Goal: Information Seeking & Learning: Compare options

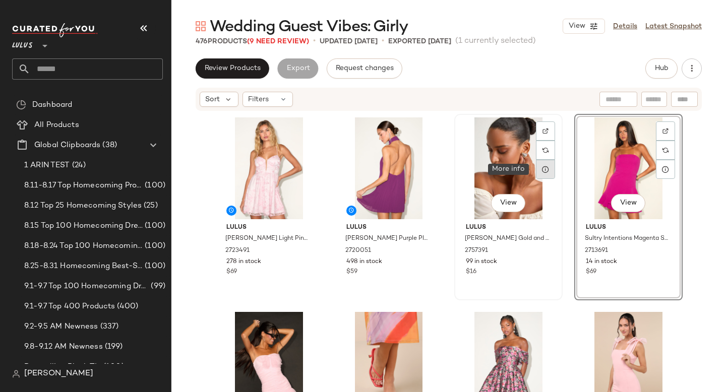
click at [536, 160] on div at bounding box center [545, 169] width 19 height 19
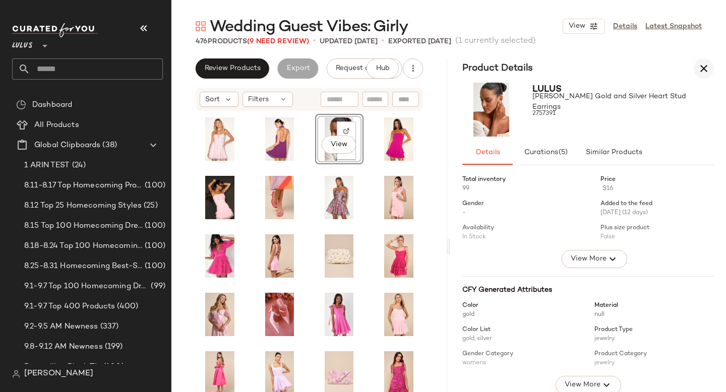
click at [702, 67] on icon "button" at bounding box center [704, 69] width 12 height 12
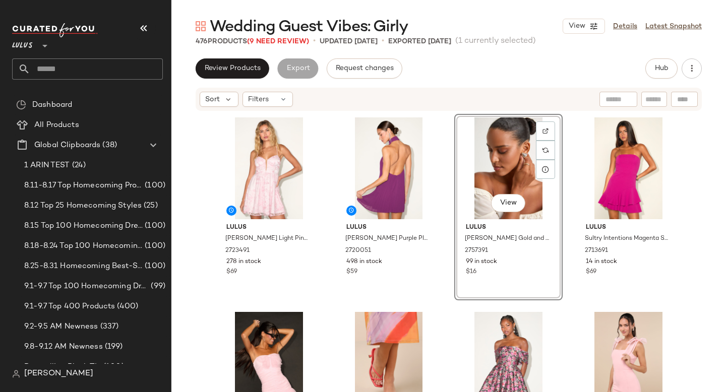
click at [508, 81] on div "Review Products Export Request changes Hub Sort Filters Lulus [PERSON_NAME] Lig…" at bounding box center [448, 246] width 555 height 376
click at [115, 70] on input "text" at bounding box center [96, 68] width 133 height 21
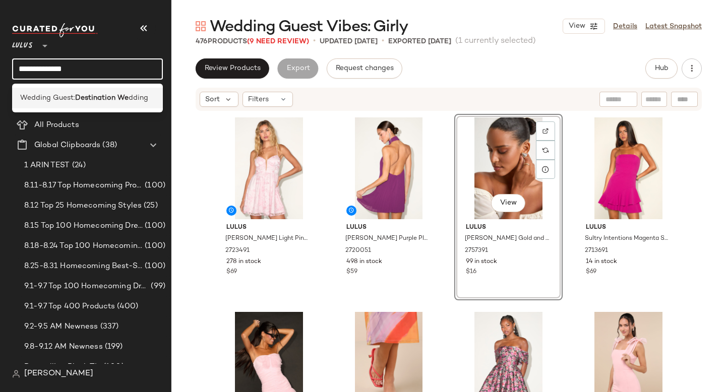
type input "**********"
click at [108, 104] on div "Wedding Guest: Destination We dding" at bounding box center [87, 98] width 151 height 21
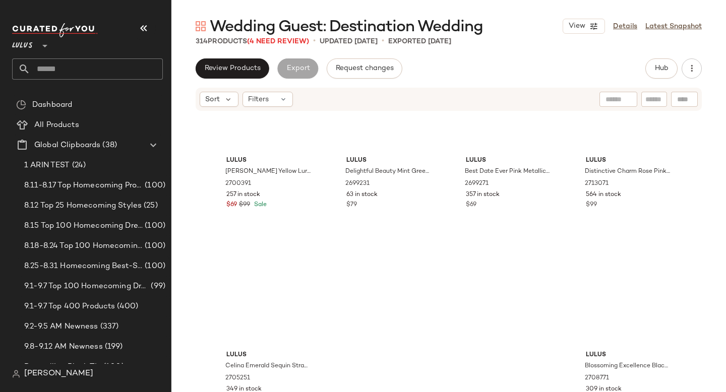
scroll to position [15068, 0]
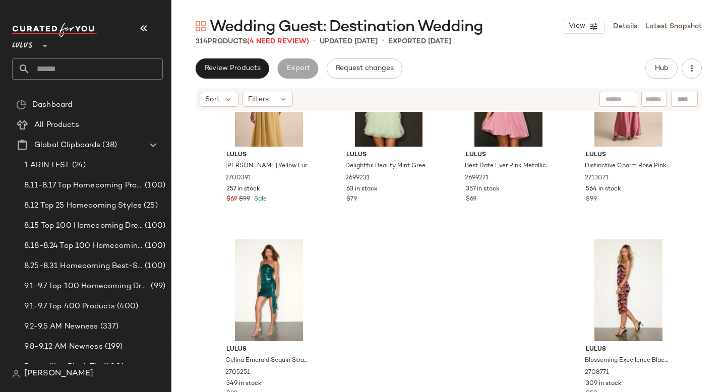
click at [76, 74] on input "text" at bounding box center [96, 68] width 133 height 21
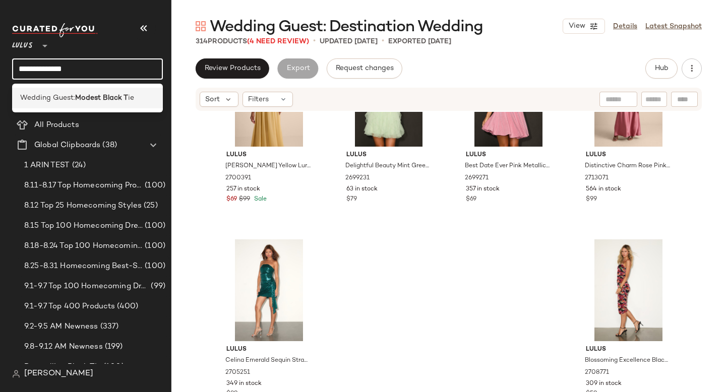
type input "**********"
click at [66, 97] on span "Wedding Guest:" at bounding box center [47, 98] width 55 height 11
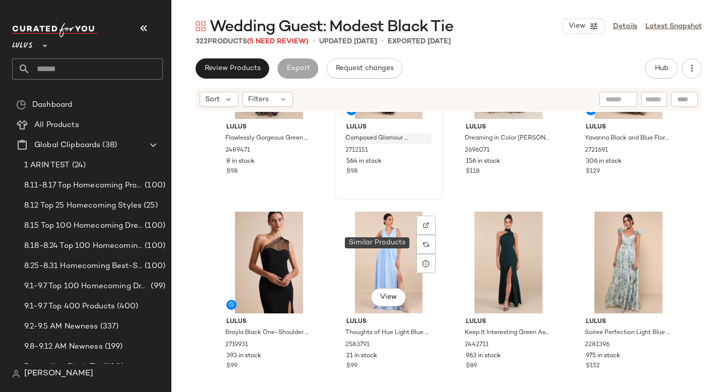
scroll to position [137, 0]
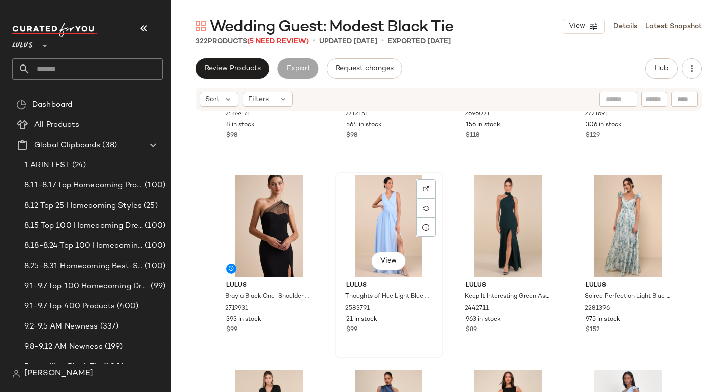
click at [384, 229] on div "View" at bounding box center [388, 226] width 101 height 102
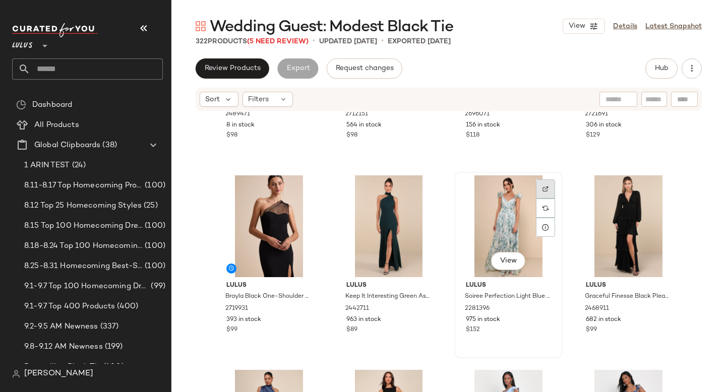
click at [536, 189] on div at bounding box center [545, 189] width 19 height 19
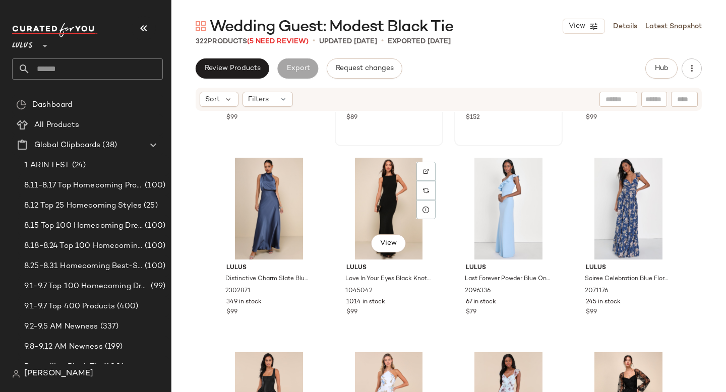
scroll to position [365, 0]
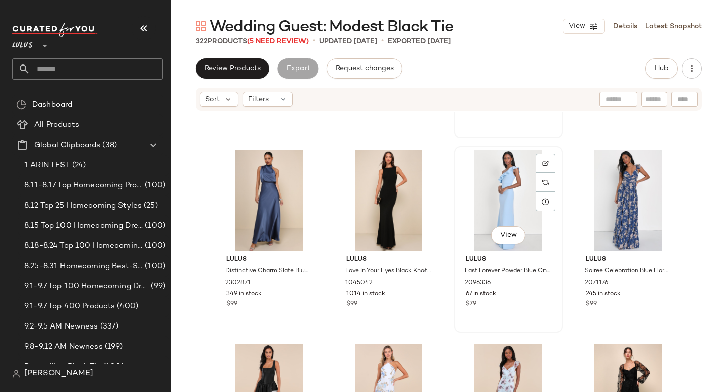
click at [499, 188] on div "View" at bounding box center [508, 201] width 101 height 102
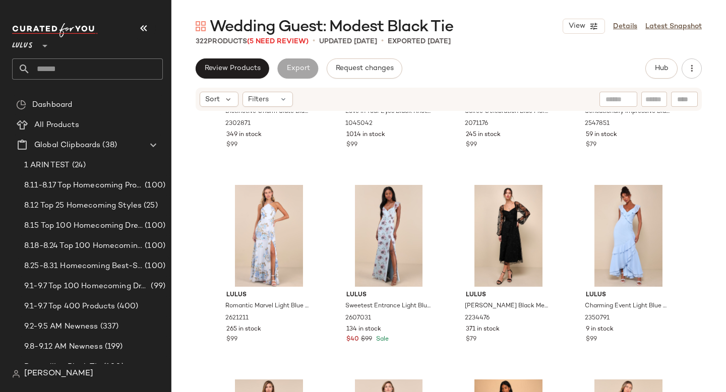
scroll to position [532, 0]
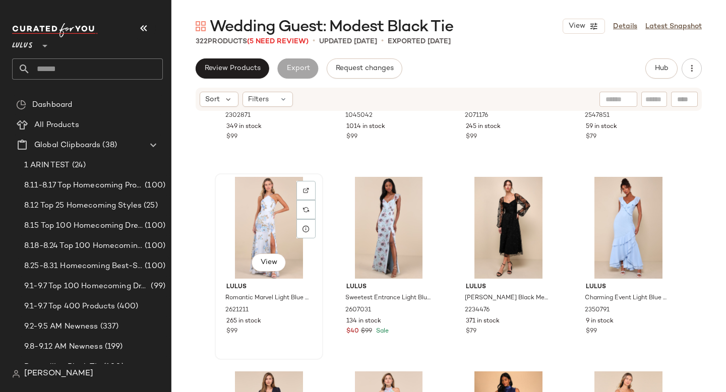
click at [250, 228] on div "View" at bounding box center [268, 228] width 101 height 102
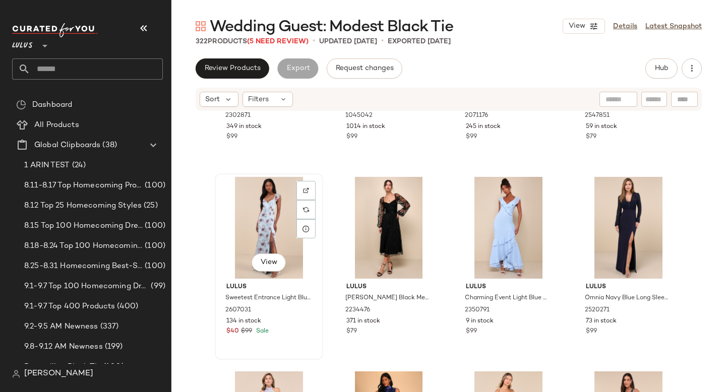
click at [267, 221] on div "View" at bounding box center [268, 228] width 101 height 102
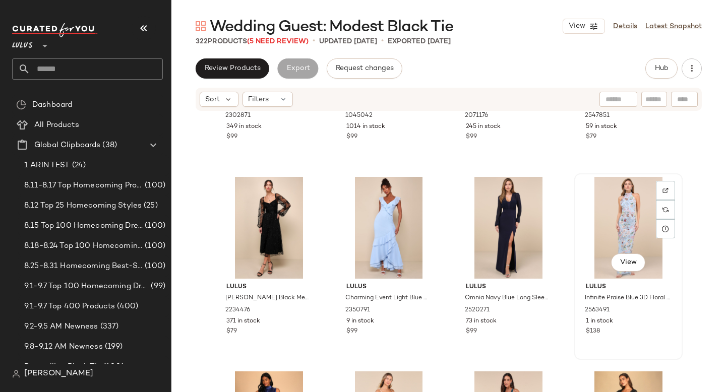
click at [621, 212] on div "View" at bounding box center [628, 228] width 101 height 102
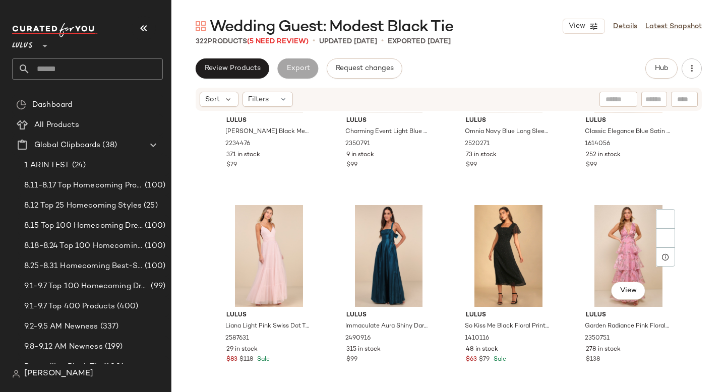
scroll to position [726, 0]
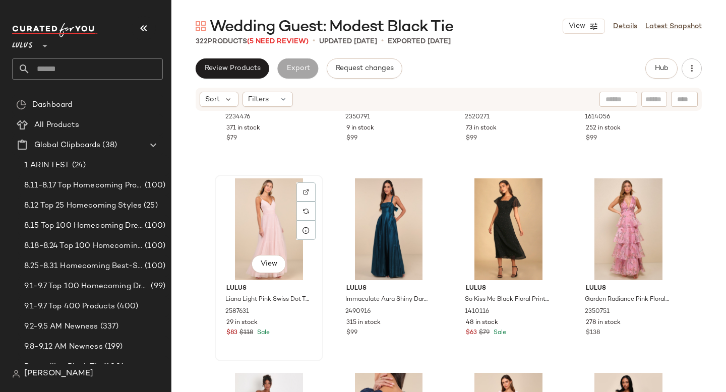
click at [262, 237] on div "View" at bounding box center [268, 230] width 101 height 102
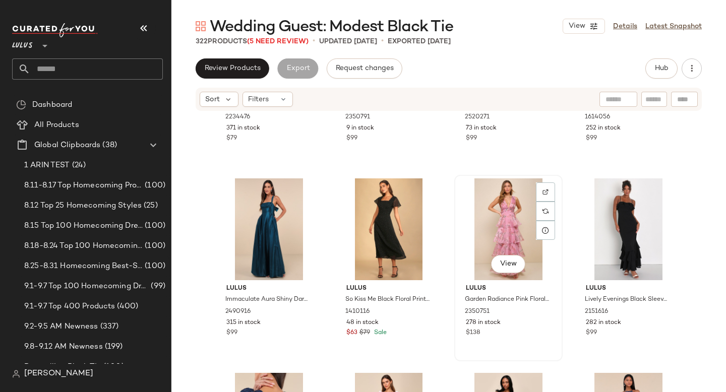
click at [517, 214] on div "View" at bounding box center [508, 230] width 101 height 102
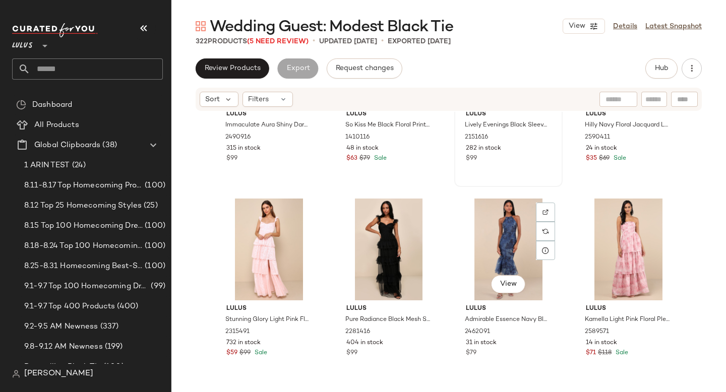
scroll to position [914, 0]
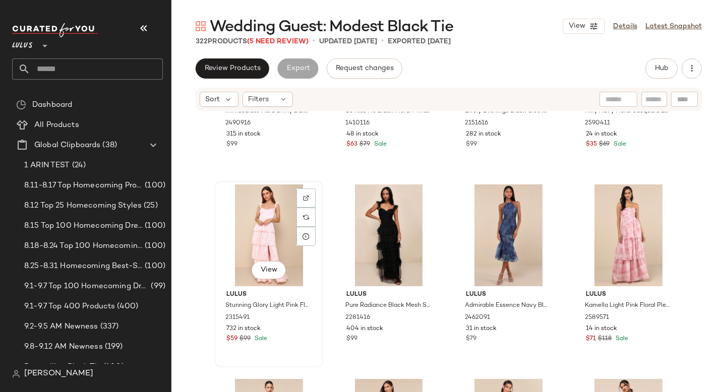
click at [255, 224] on div "View" at bounding box center [268, 236] width 101 height 102
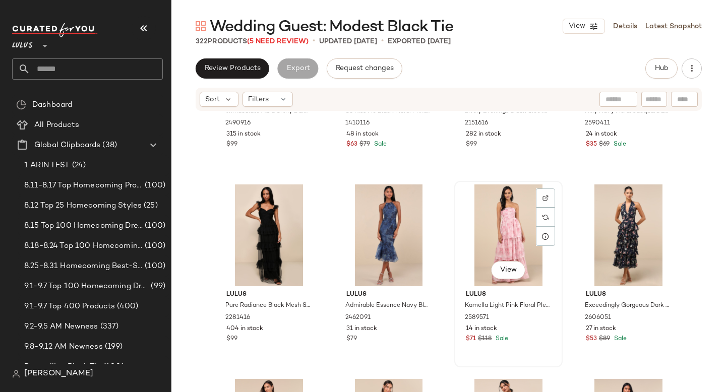
click at [499, 217] on div "View" at bounding box center [508, 236] width 101 height 102
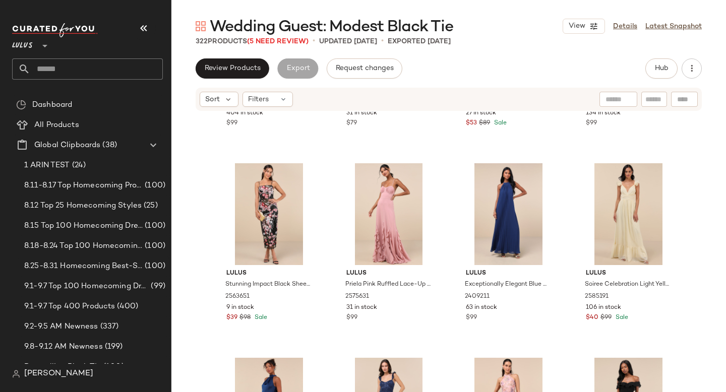
scroll to position [1139, 0]
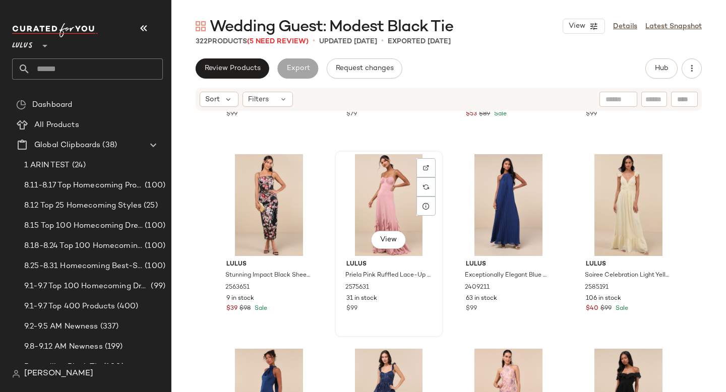
click at [365, 196] on div "View" at bounding box center [388, 205] width 101 height 102
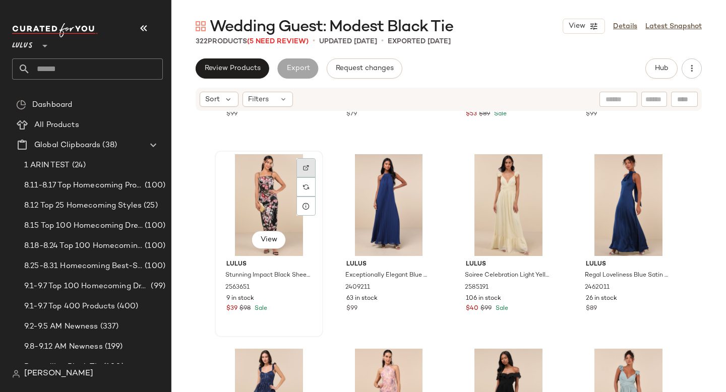
click at [299, 166] on div at bounding box center [305, 167] width 19 height 19
click at [262, 209] on div "View" at bounding box center [268, 205] width 101 height 102
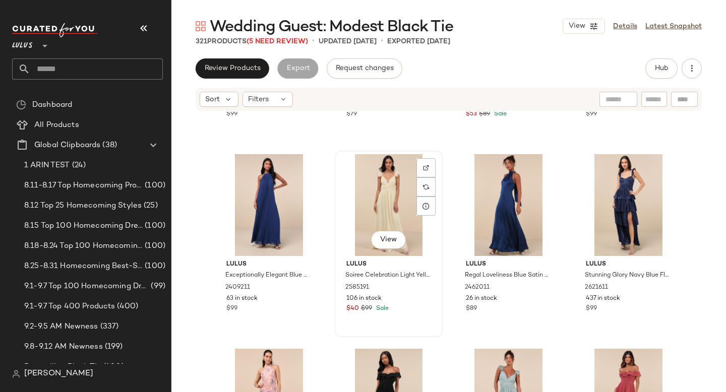
click at [363, 209] on div "View" at bounding box center [388, 205] width 101 height 102
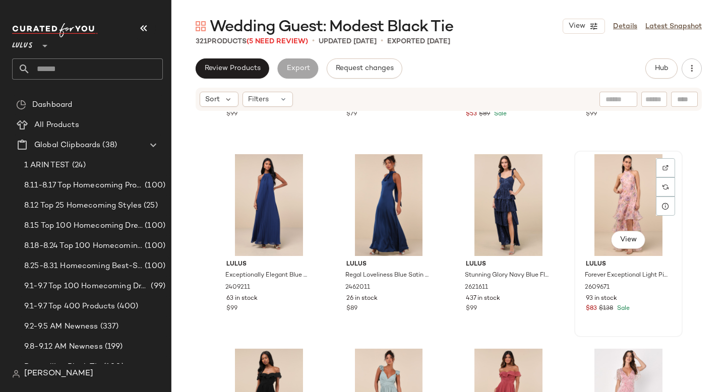
click at [617, 202] on div "View" at bounding box center [628, 205] width 101 height 102
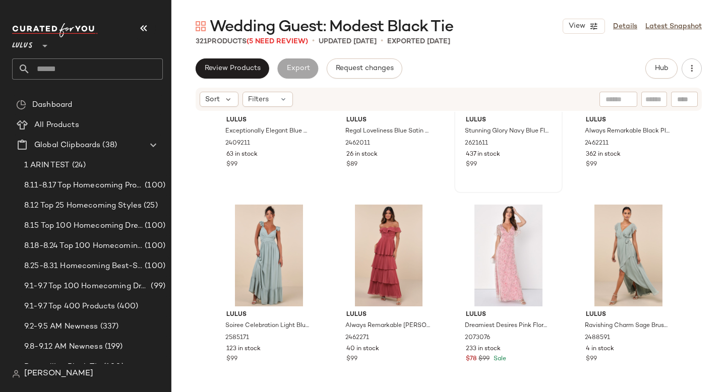
scroll to position [1286, 0]
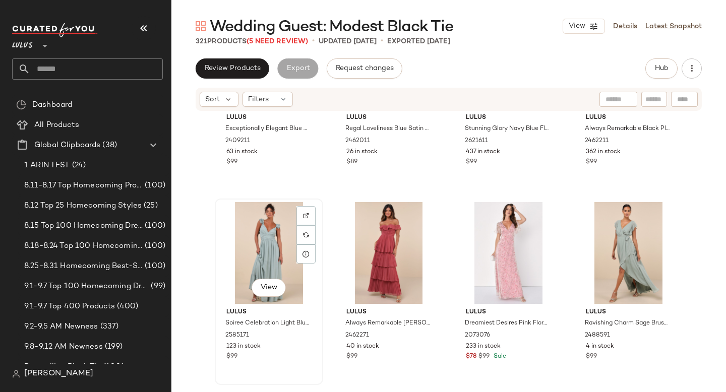
click at [259, 245] on div "View" at bounding box center [268, 253] width 101 height 102
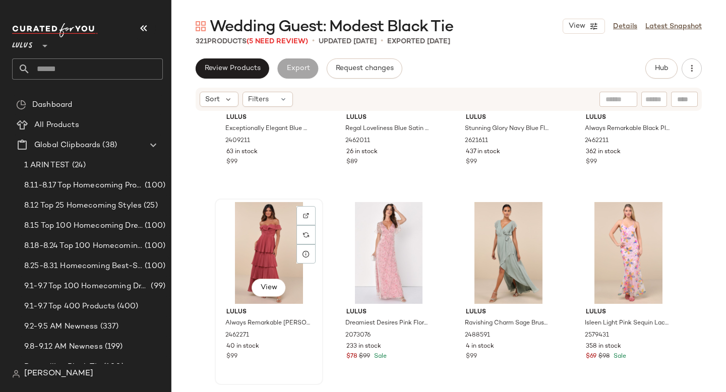
click at [272, 246] on div "View" at bounding box center [268, 253] width 101 height 102
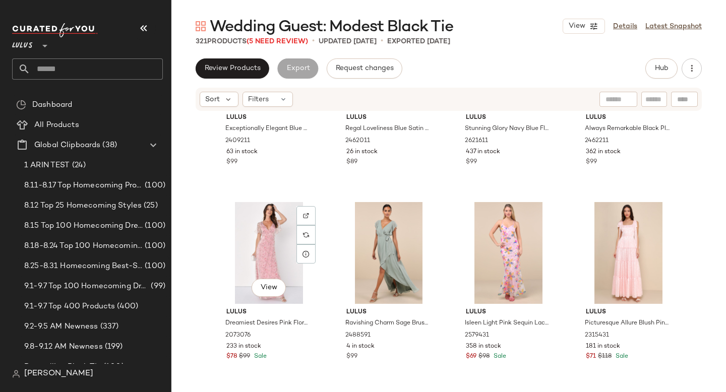
click at [272, 246] on div "View" at bounding box center [268, 253] width 101 height 102
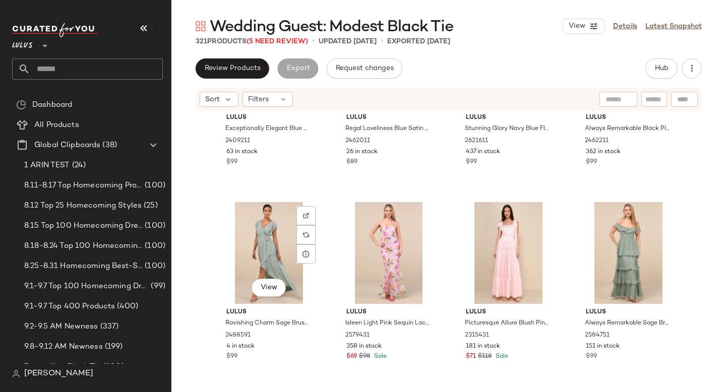
click at [272, 246] on div "View" at bounding box center [268, 253] width 101 height 102
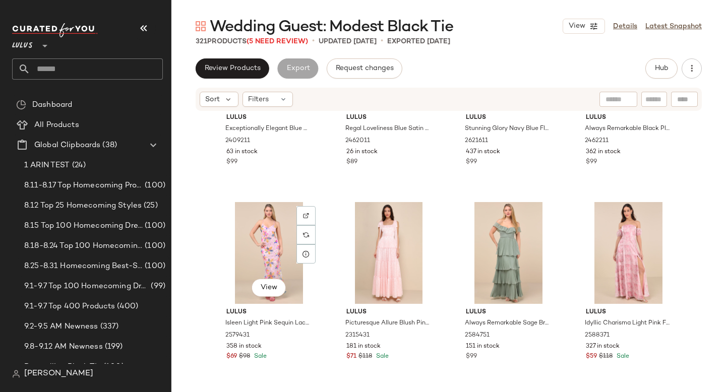
click at [272, 246] on div "View" at bounding box center [268, 253] width 101 height 102
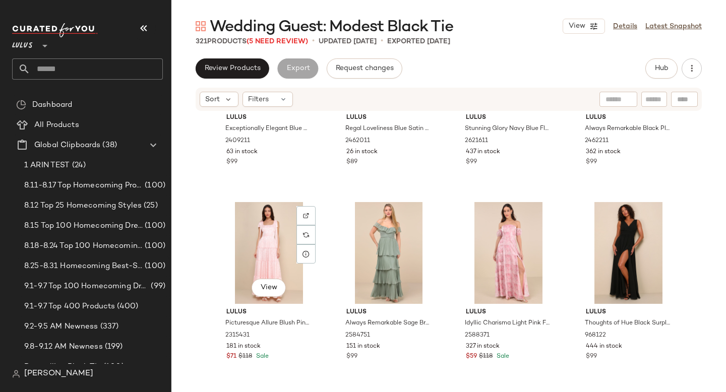
click at [272, 246] on div "View" at bounding box center [268, 253] width 101 height 102
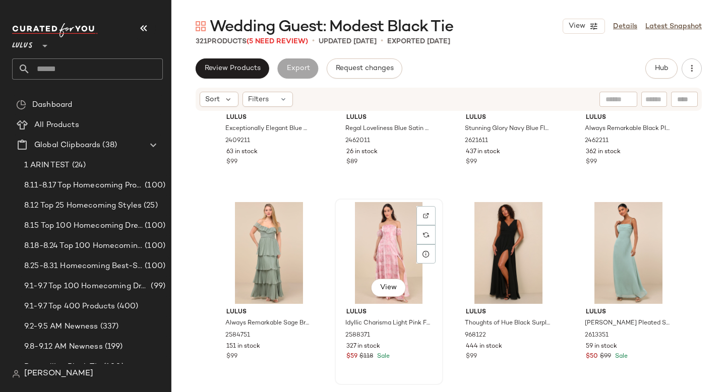
click at [373, 245] on div "View" at bounding box center [388, 253] width 101 height 102
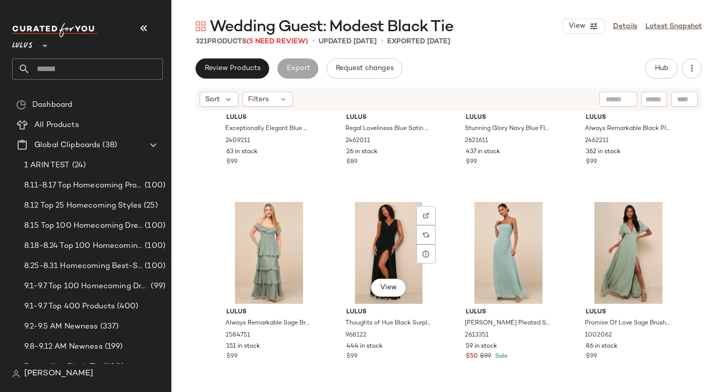
click at [373, 245] on div "View" at bounding box center [388, 253] width 101 height 102
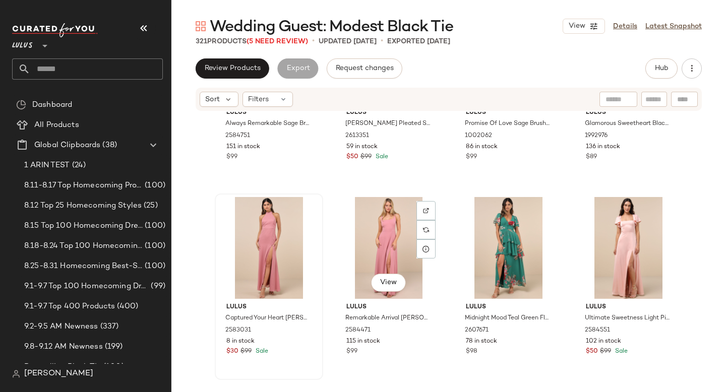
scroll to position [1489, 0]
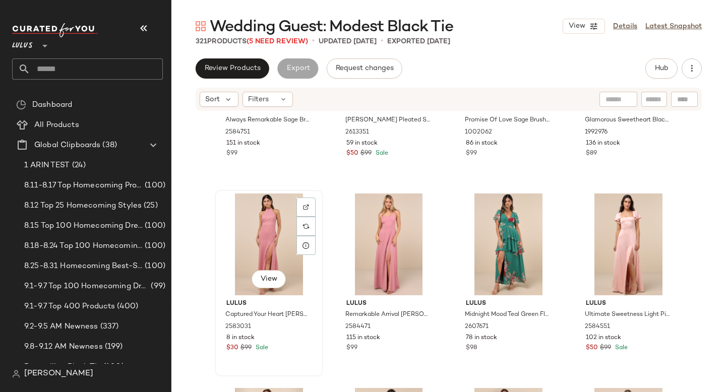
click at [281, 245] on div "View" at bounding box center [268, 245] width 101 height 102
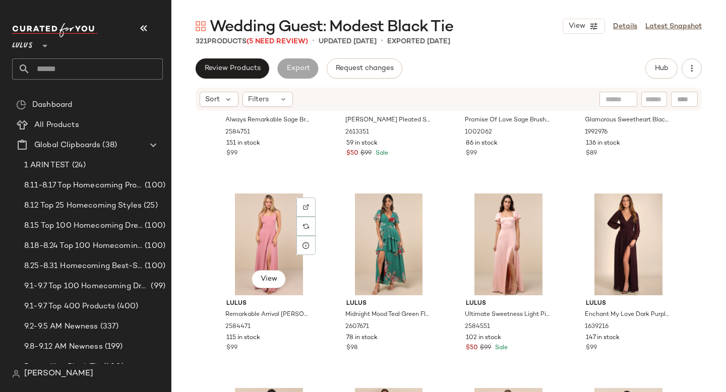
click at [281, 245] on div "View" at bounding box center [268, 245] width 101 height 102
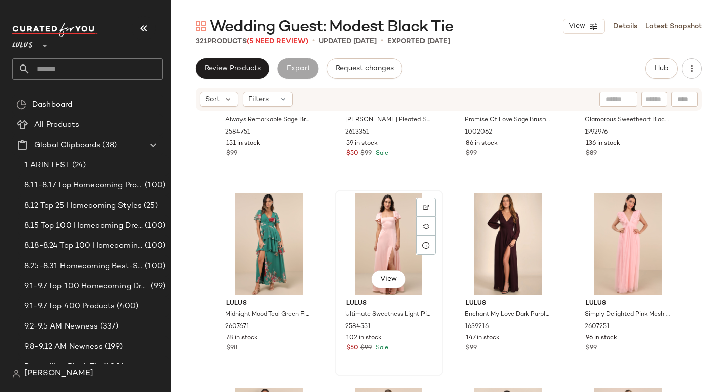
click at [352, 232] on div "View" at bounding box center [388, 245] width 101 height 102
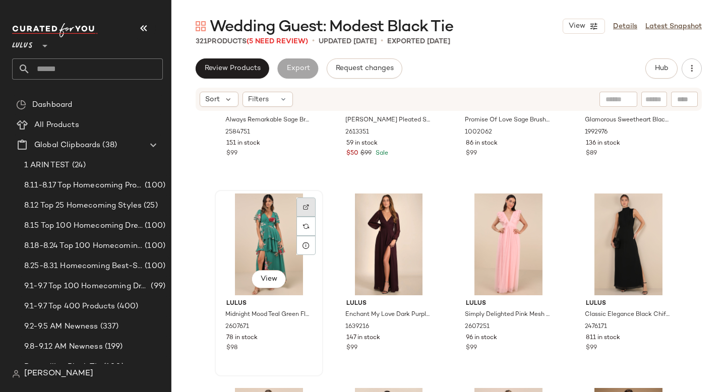
click at [303, 206] on img at bounding box center [306, 207] width 6 height 6
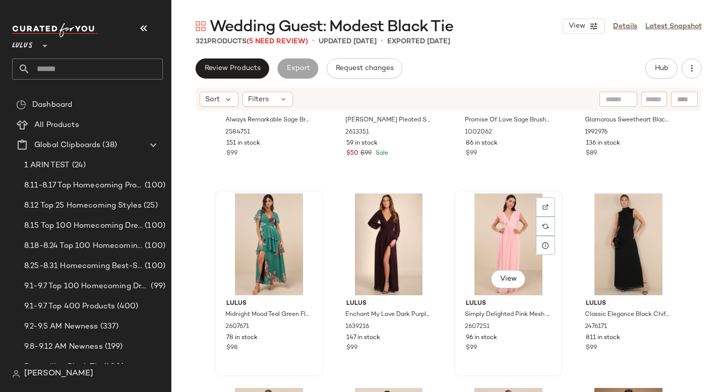
click at [489, 226] on div "View" at bounding box center [508, 245] width 101 height 102
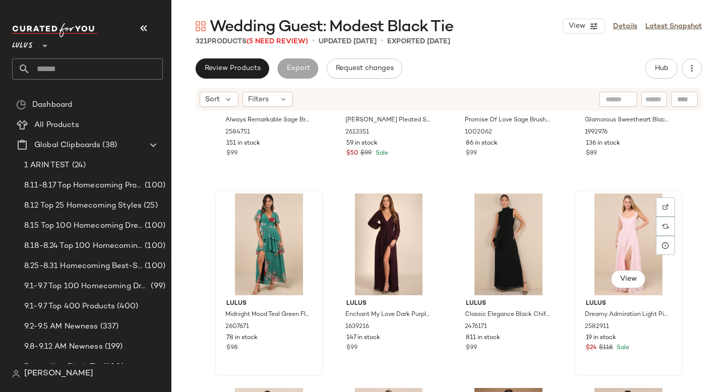
click at [598, 215] on div "View" at bounding box center [628, 245] width 101 height 102
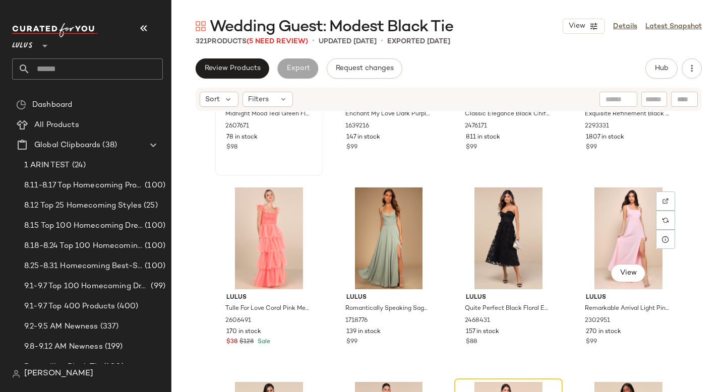
scroll to position [1694, 0]
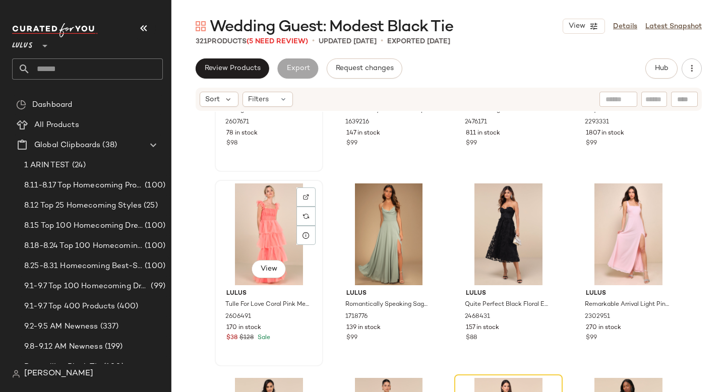
click at [237, 235] on div "View" at bounding box center [268, 235] width 101 height 102
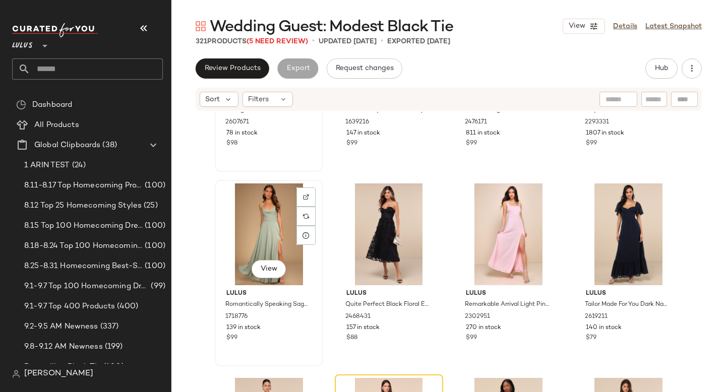
click at [268, 226] on div "View" at bounding box center [268, 235] width 101 height 102
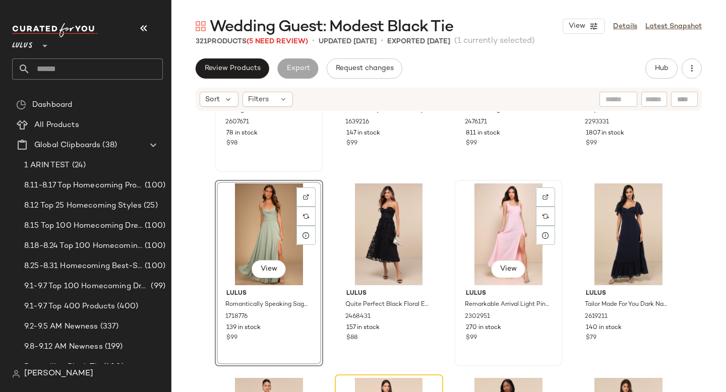
click at [482, 210] on div "View" at bounding box center [508, 235] width 101 height 102
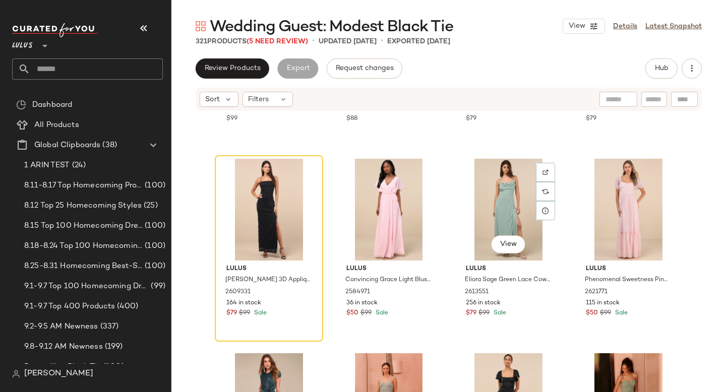
scroll to position [1924, 0]
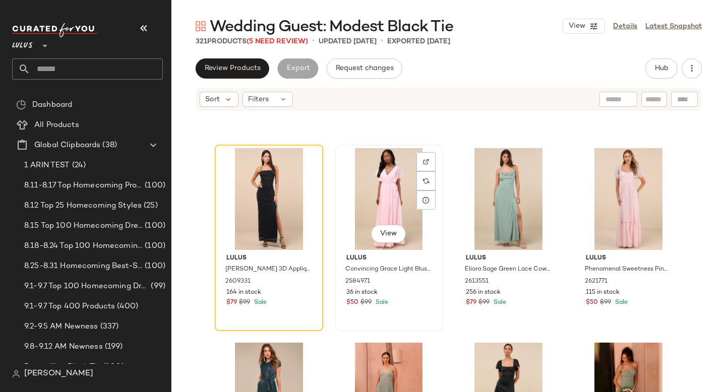
click at [389, 195] on div "View" at bounding box center [388, 199] width 101 height 102
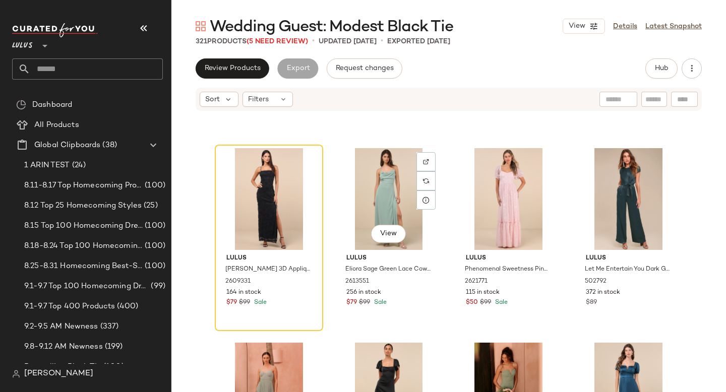
click at [389, 195] on div "View" at bounding box center [388, 199] width 101 height 102
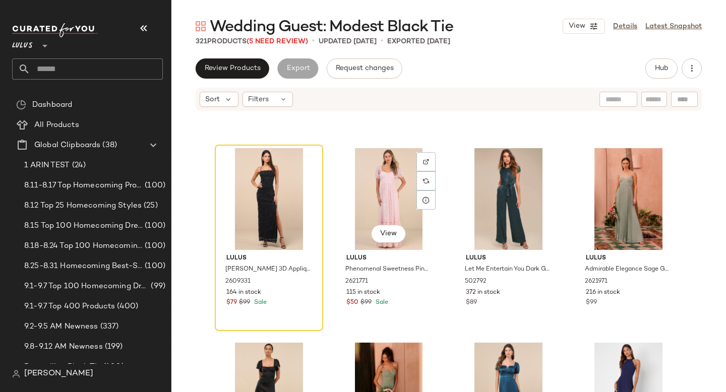
click at [389, 195] on div "View" at bounding box center [388, 199] width 101 height 102
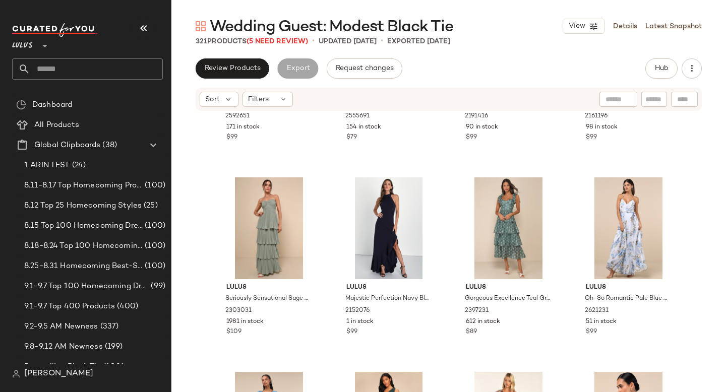
scroll to position [2300, 0]
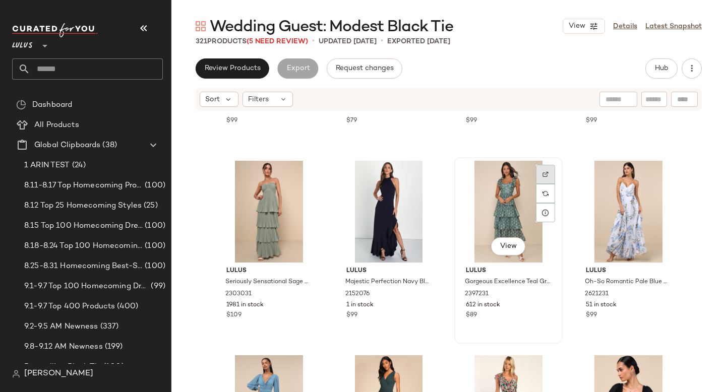
click at [541, 177] on div at bounding box center [545, 174] width 19 height 19
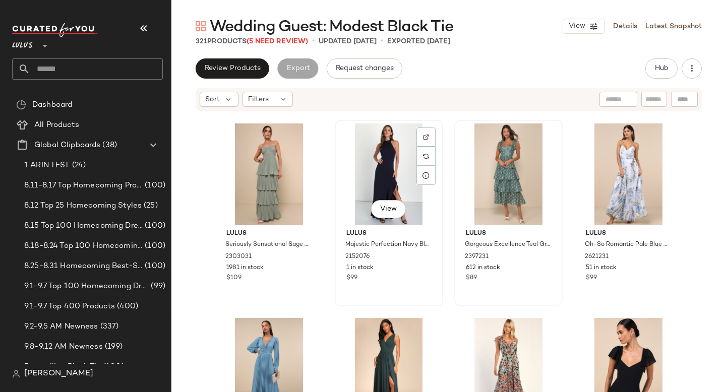
scroll to position [2341, 0]
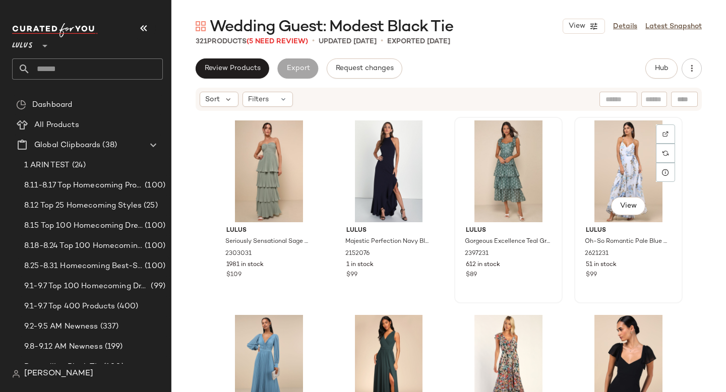
click at [621, 157] on div "View" at bounding box center [628, 172] width 101 height 102
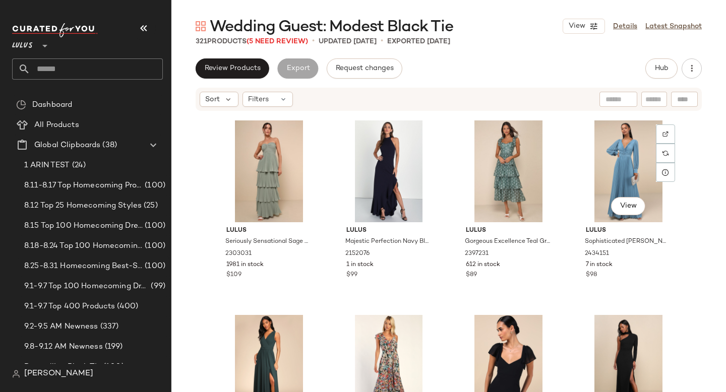
click at [621, 157] on div "View" at bounding box center [628, 172] width 101 height 102
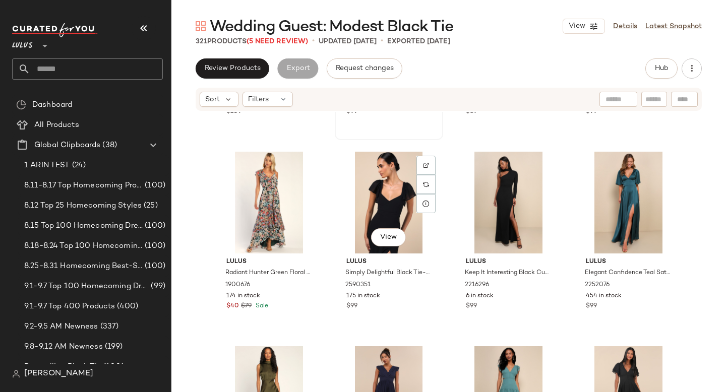
scroll to position [2523, 0]
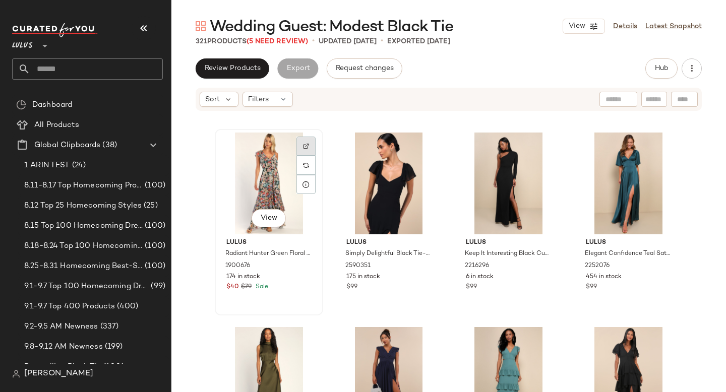
click at [307, 141] on div at bounding box center [305, 146] width 19 height 19
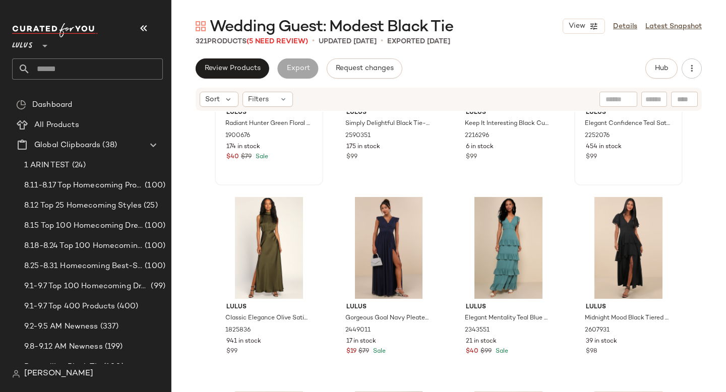
scroll to position [2654, 0]
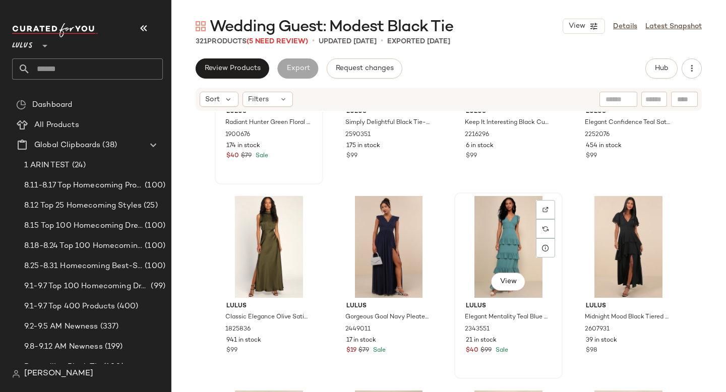
click at [509, 232] on div "View" at bounding box center [508, 247] width 101 height 102
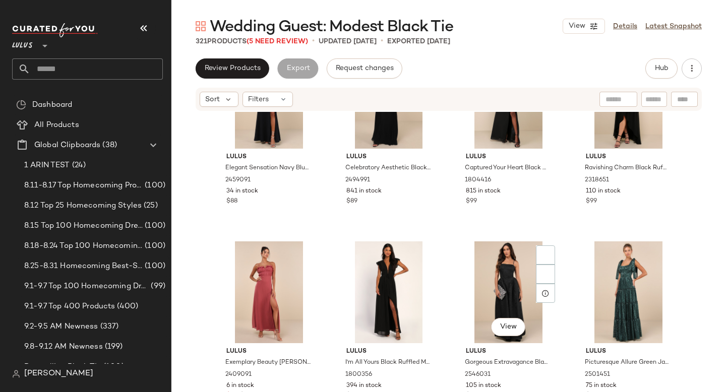
scroll to position [3227, 0]
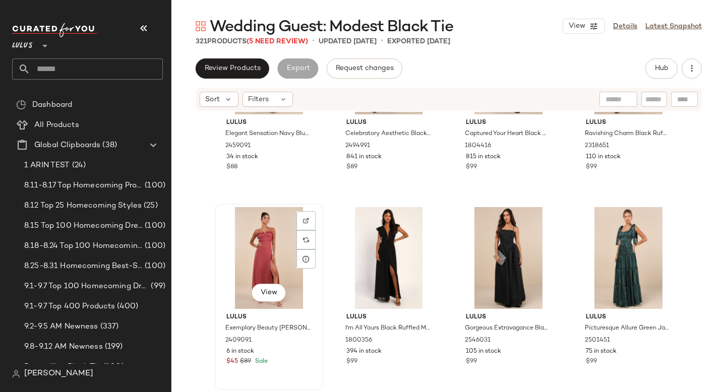
click at [256, 264] on div "View" at bounding box center [268, 258] width 101 height 102
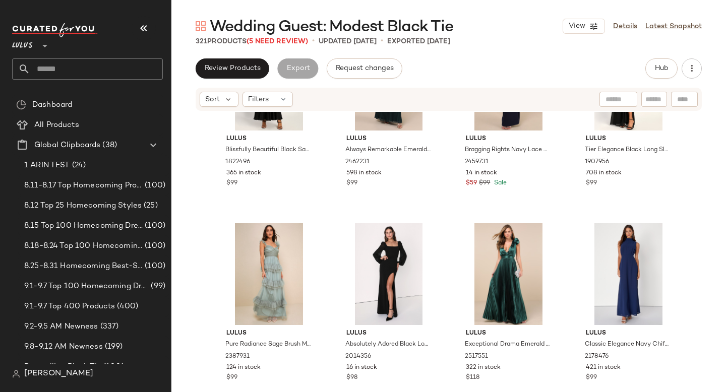
scroll to position [3621, 0]
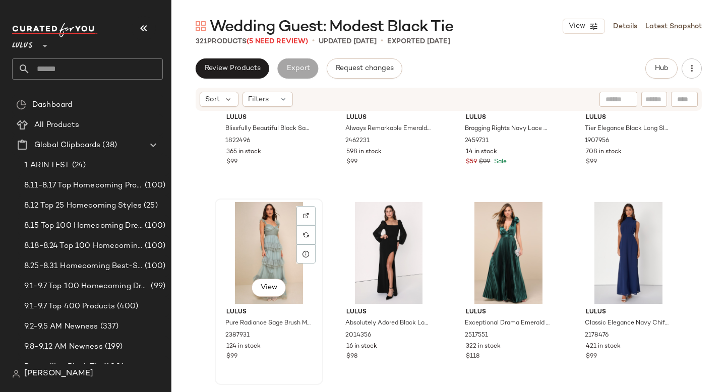
click at [266, 245] on div "View" at bounding box center [268, 253] width 101 height 102
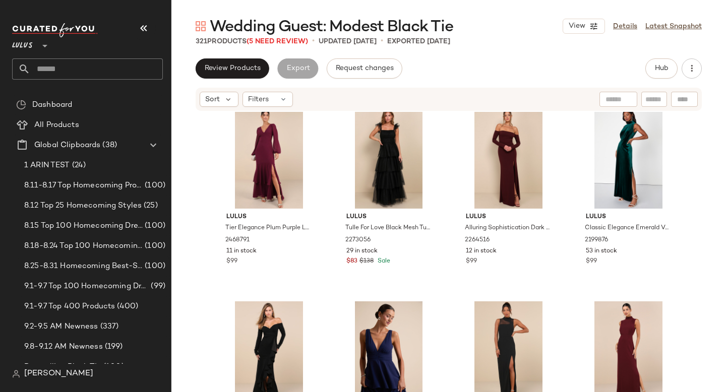
scroll to position [4302, 0]
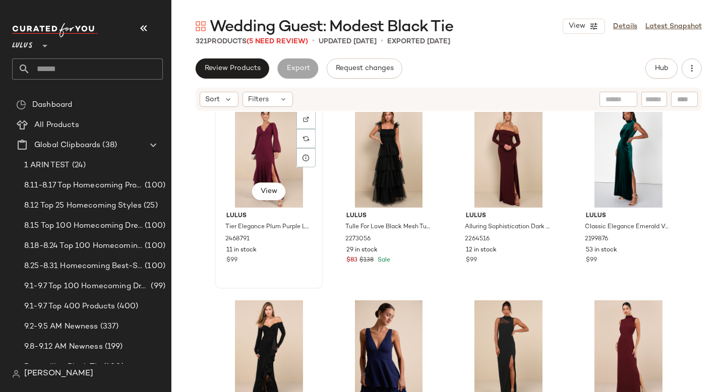
click at [277, 156] on div "View" at bounding box center [268, 157] width 101 height 102
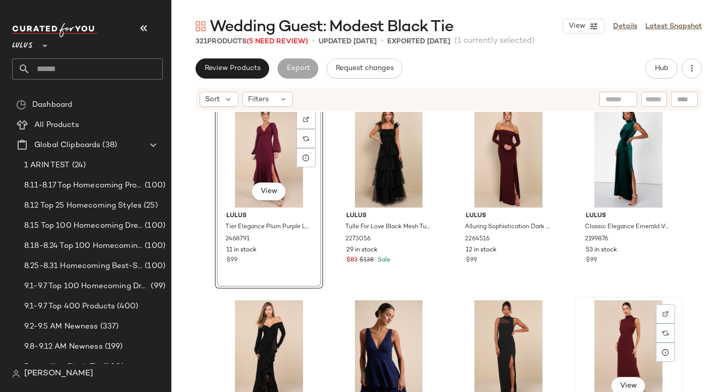
click at [634, 335] on div "View" at bounding box center [628, 352] width 101 height 102
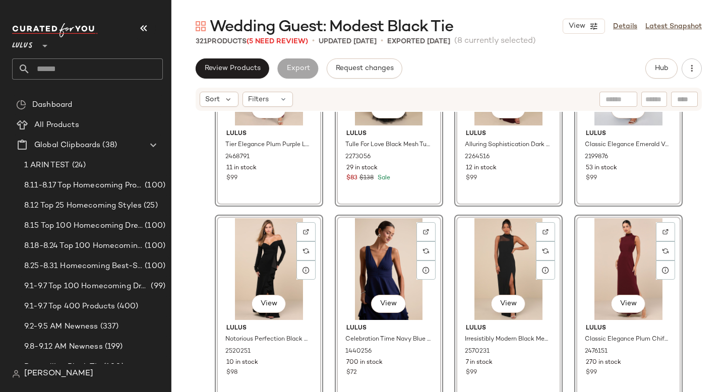
scroll to position [4385, 0]
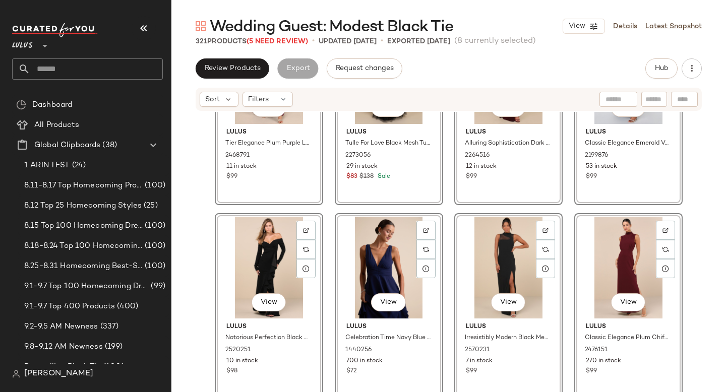
click at [447, 292] on div "View Lulus Tier Elegance Plum Purple Long Sleeve Tiered Maxi Dress 2468791 11 i…" at bounding box center [448, 267] width 555 height 311
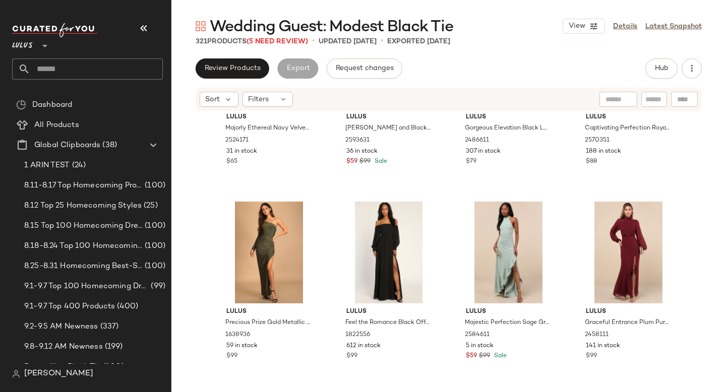
scroll to position [5004, 0]
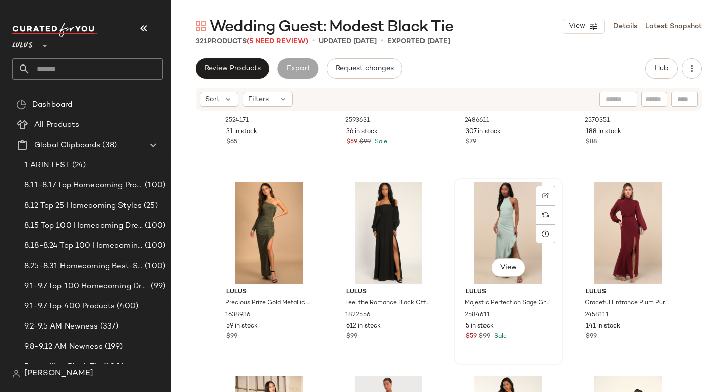
click at [516, 246] on div "View" at bounding box center [508, 233] width 101 height 102
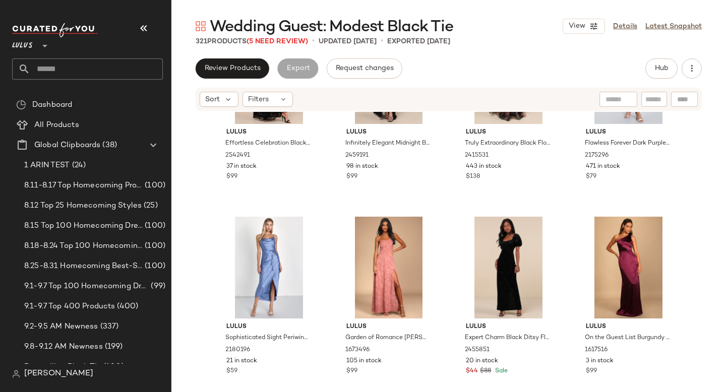
scroll to position [5754, 0]
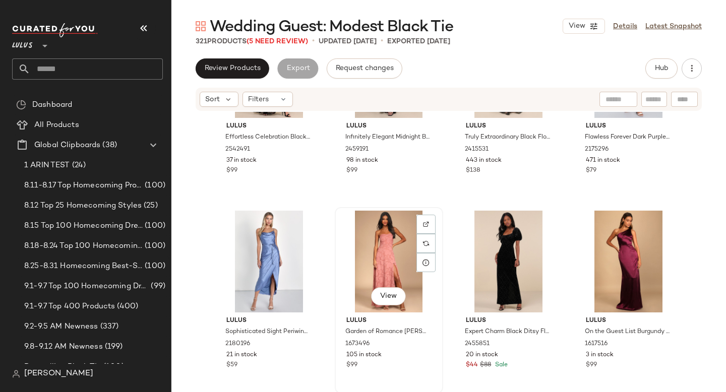
click at [372, 248] on div "View" at bounding box center [388, 262] width 101 height 102
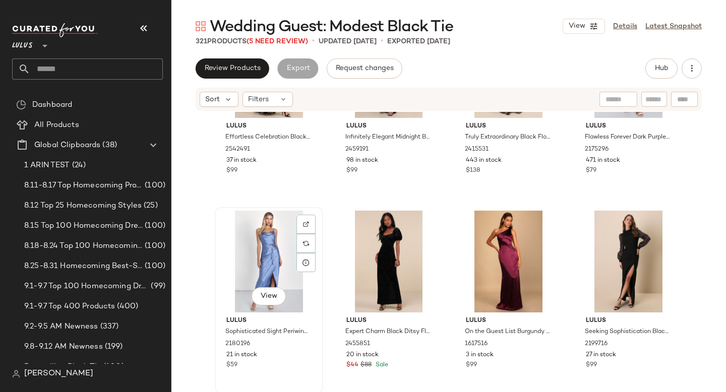
click at [272, 257] on div "View" at bounding box center [268, 262] width 101 height 102
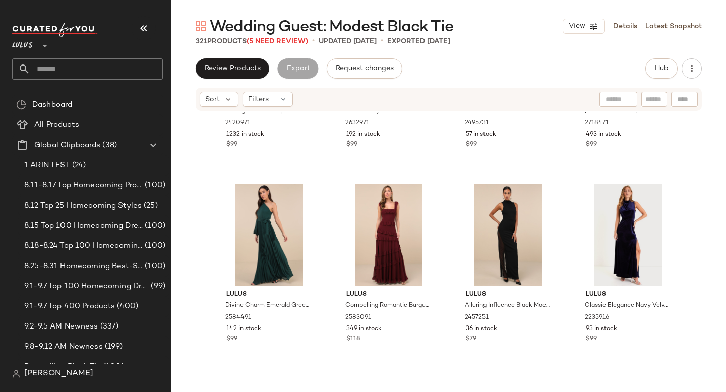
scroll to position [6957, 0]
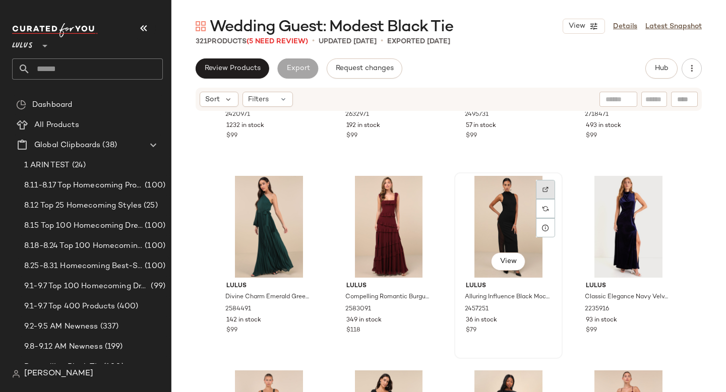
click at [545, 189] on img at bounding box center [546, 190] width 6 height 6
click at [257, 217] on div "View" at bounding box center [268, 227] width 101 height 102
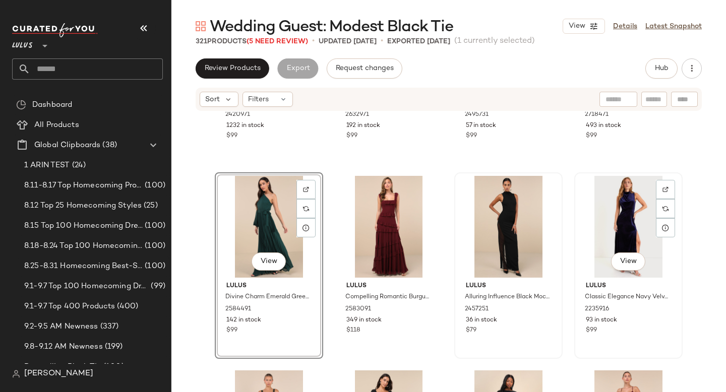
click at [612, 221] on div "View" at bounding box center [628, 227] width 101 height 102
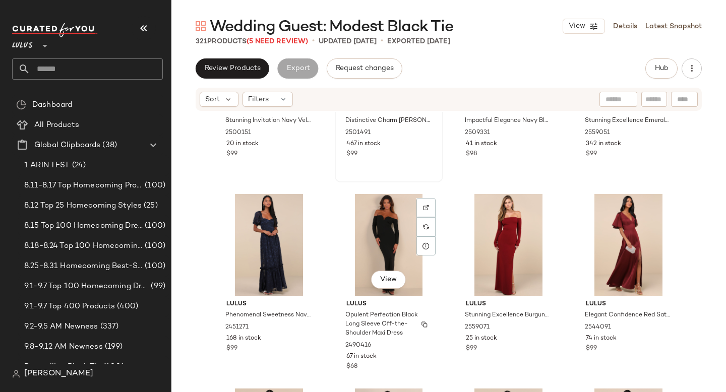
scroll to position [7529, 0]
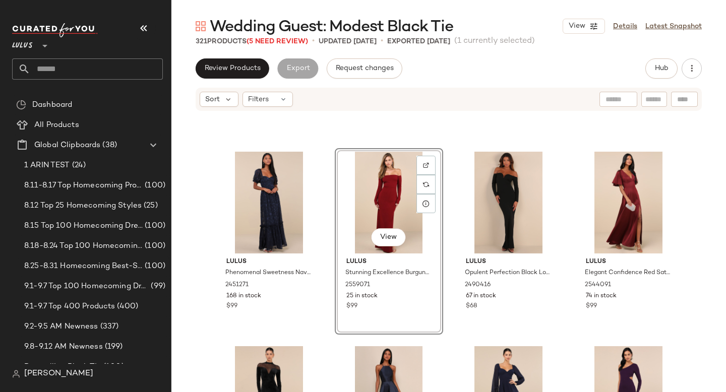
scroll to position [7562, 0]
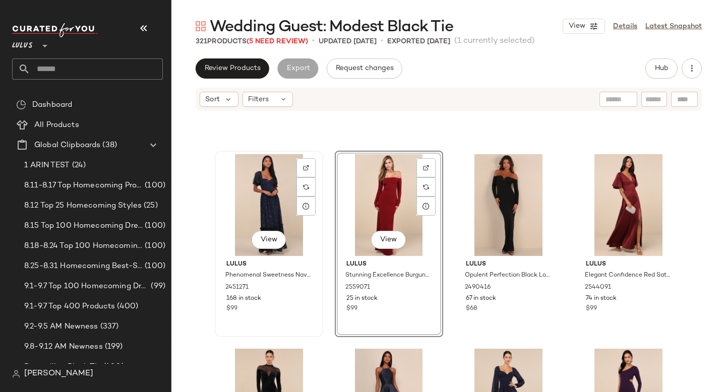
click at [279, 221] on div "View" at bounding box center [268, 205] width 101 height 102
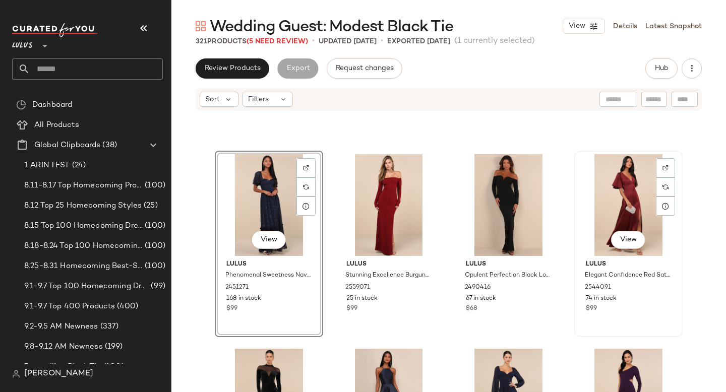
click at [617, 197] on div "View" at bounding box center [628, 205] width 101 height 102
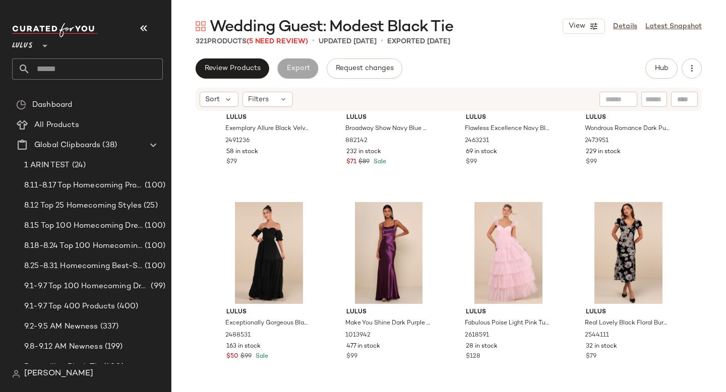
scroll to position [7905, 0]
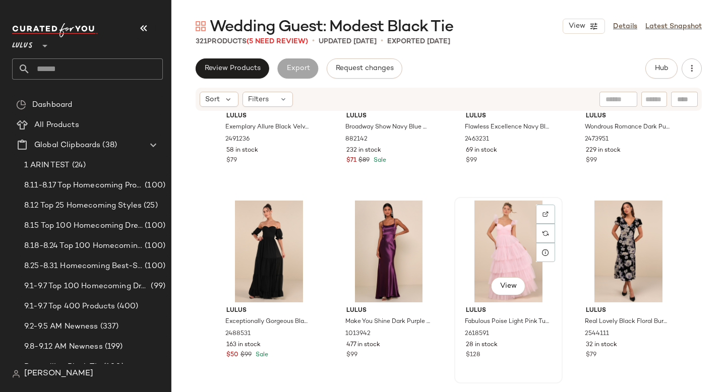
click at [495, 254] on div "View" at bounding box center [508, 252] width 101 height 102
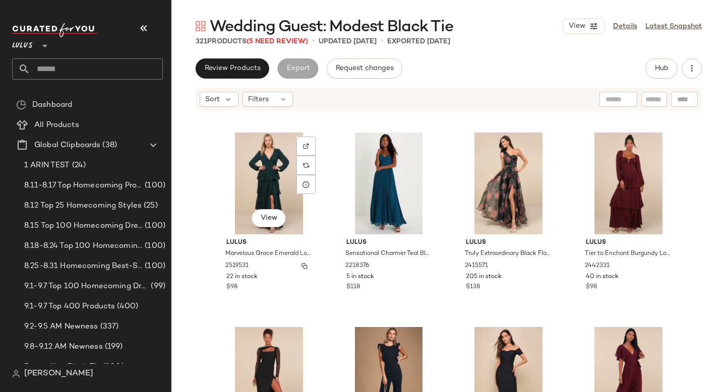
scroll to position [8745, 0]
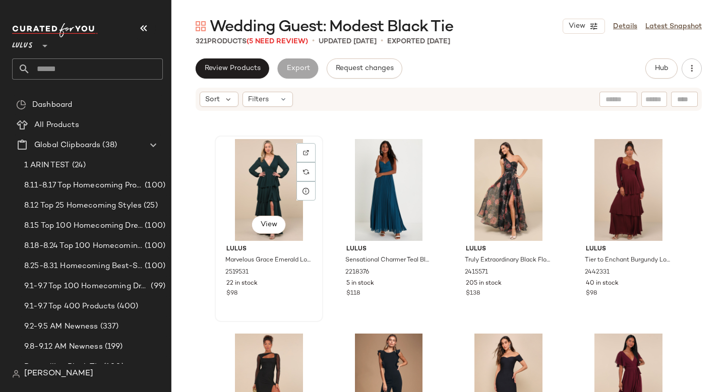
click at [269, 192] on div "View" at bounding box center [268, 190] width 101 height 102
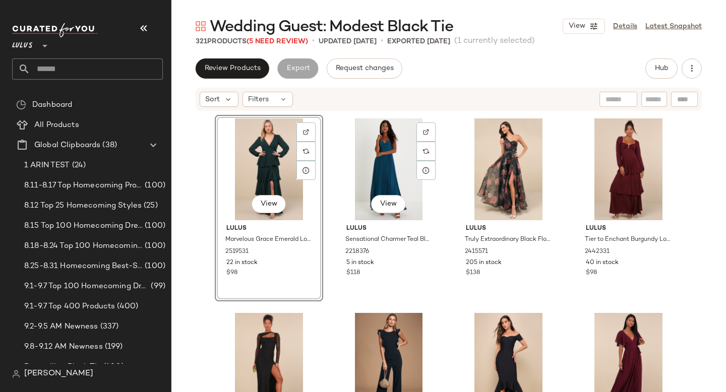
scroll to position [8761, 0]
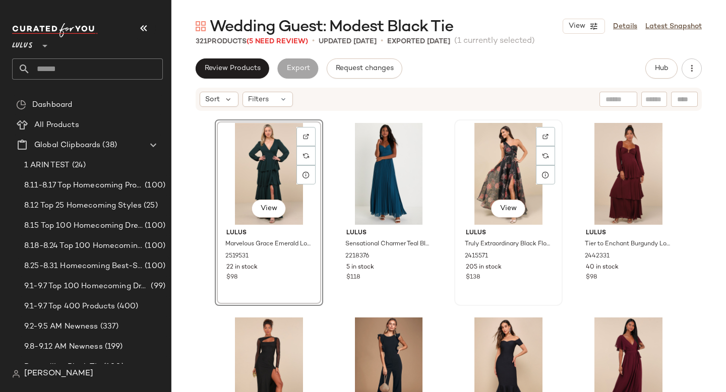
click at [505, 163] on div "View" at bounding box center [508, 174] width 101 height 102
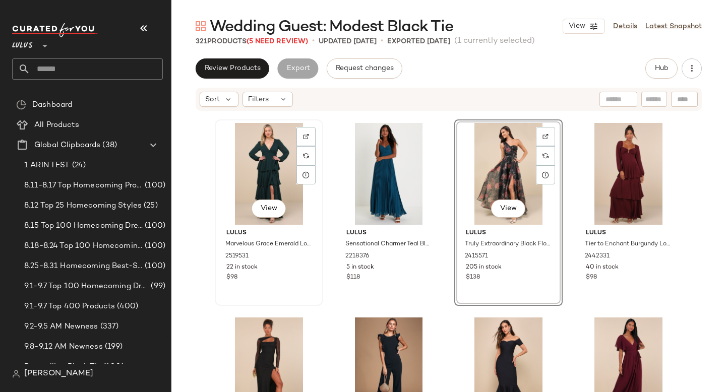
click at [251, 180] on div "View" at bounding box center [268, 174] width 101 height 102
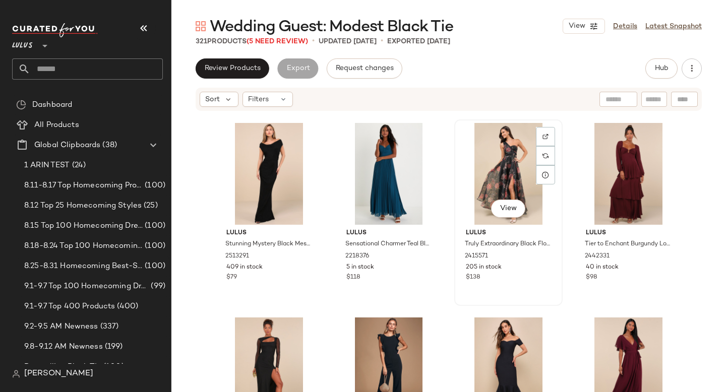
click at [485, 181] on div "View" at bounding box center [508, 174] width 101 height 102
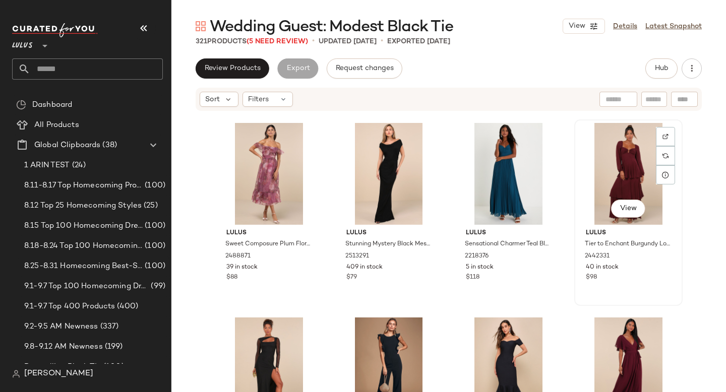
click at [613, 168] on div "View" at bounding box center [628, 174] width 101 height 102
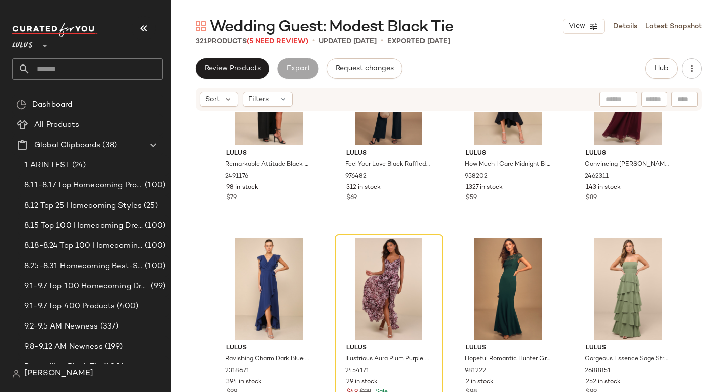
scroll to position [9041, 0]
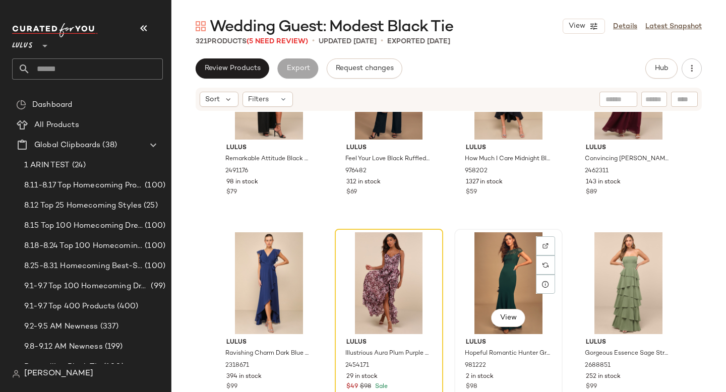
click at [490, 292] on div "View" at bounding box center [508, 283] width 101 height 102
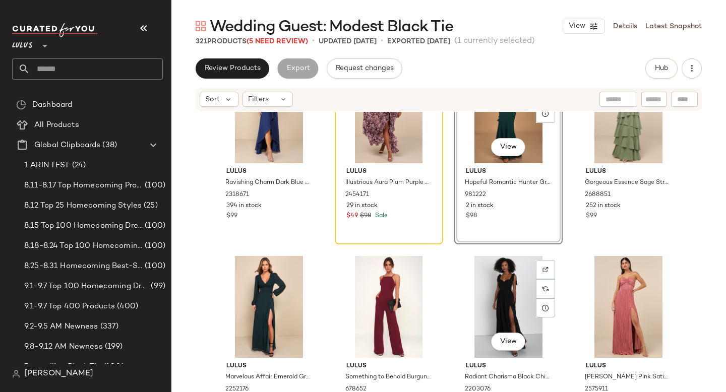
scroll to position [9236, 0]
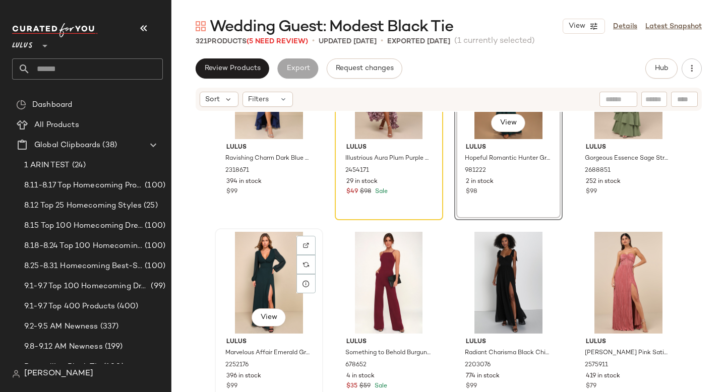
click at [254, 295] on div "View" at bounding box center [268, 283] width 101 height 102
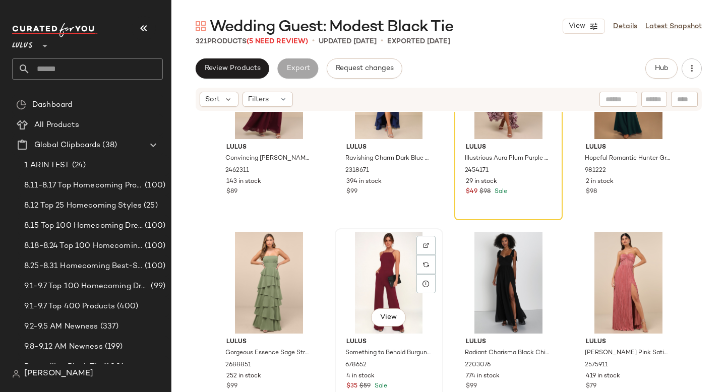
click at [338, 277] on div "View" at bounding box center [388, 283] width 101 height 102
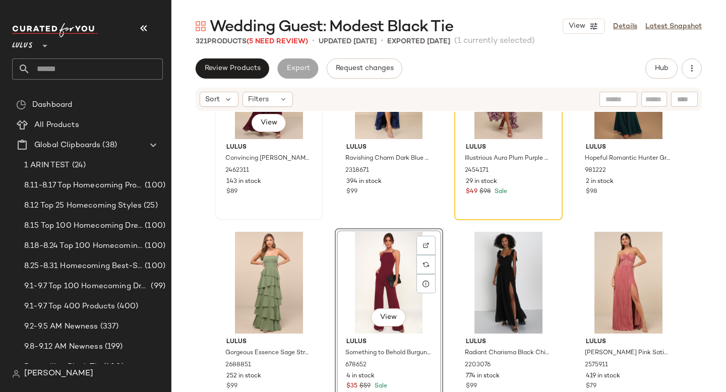
click at [318, 216] on div "View Lulus Convincing [PERSON_NAME] Flutter Sleeve Wrap Maxi Dress 2462311 143 …" at bounding box center [269, 127] width 106 height 185
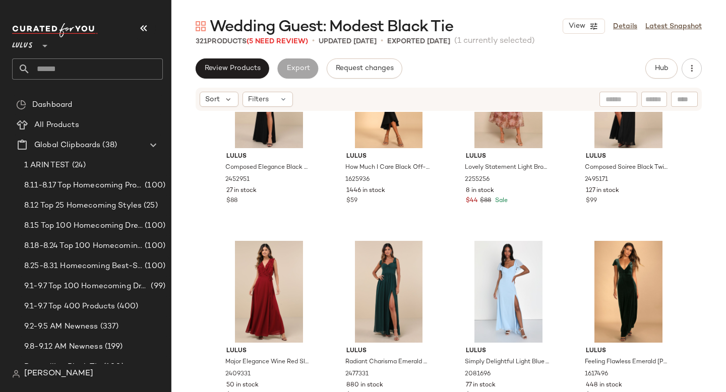
scroll to position [9638, 0]
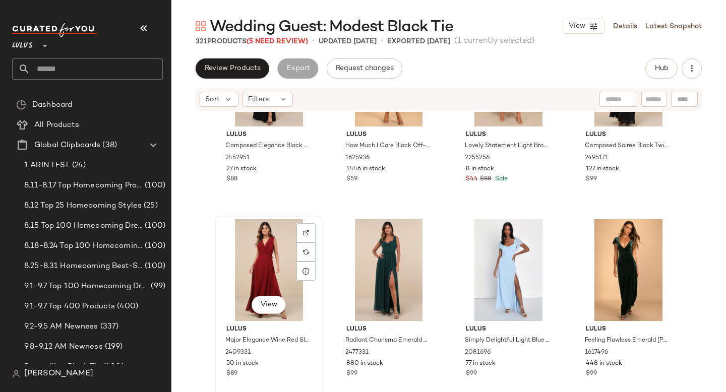
click at [262, 269] on div "View" at bounding box center [268, 270] width 101 height 102
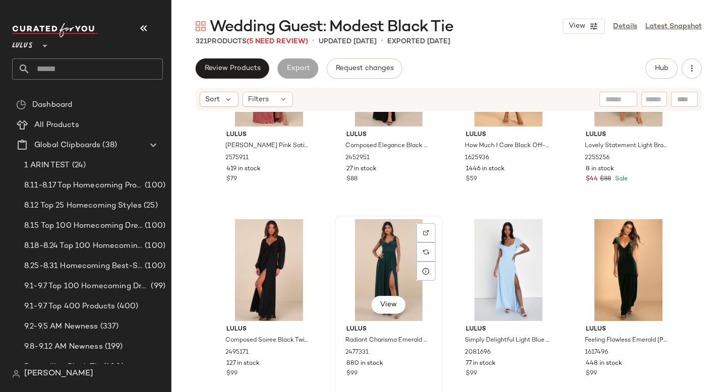
click at [366, 260] on div "View" at bounding box center [388, 270] width 101 height 102
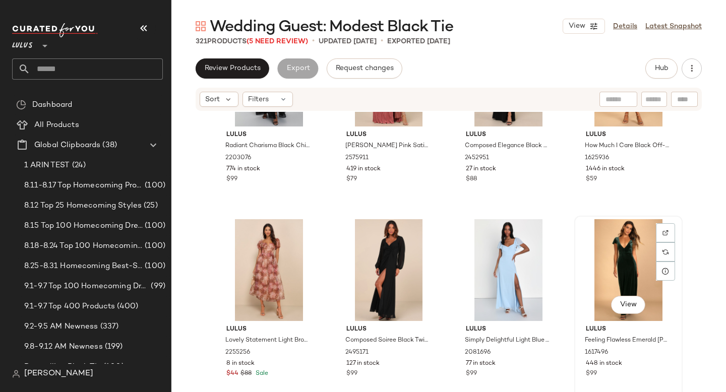
click at [626, 246] on div "View" at bounding box center [628, 270] width 101 height 102
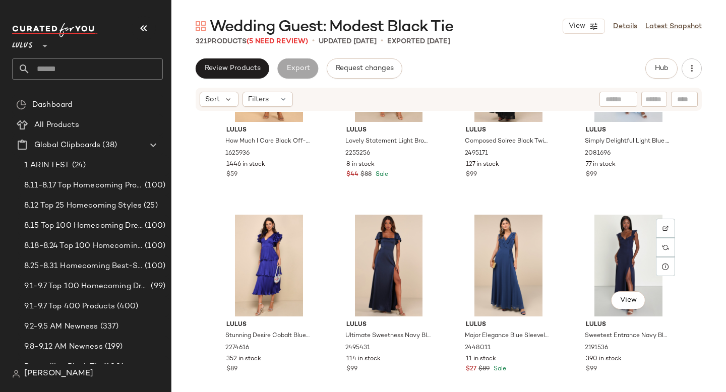
scroll to position [9838, 0]
click at [491, 260] on div "View" at bounding box center [508, 265] width 101 height 102
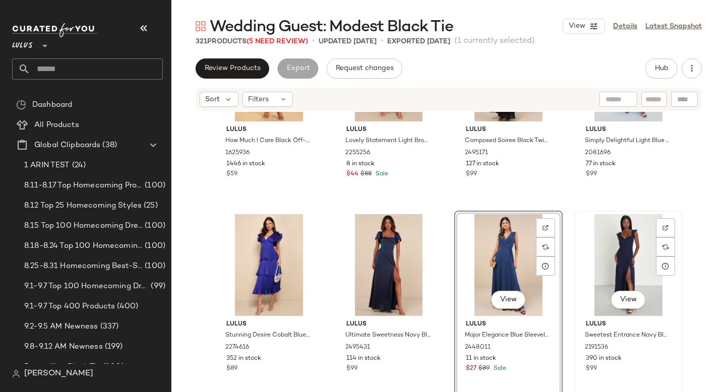
click at [600, 257] on div "View" at bounding box center [628, 265] width 101 height 102
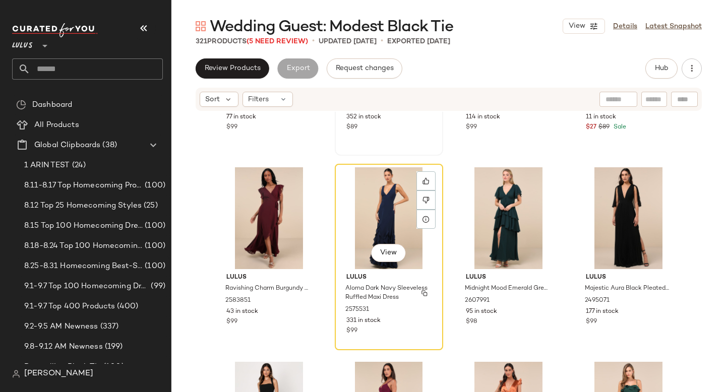
scroll to position [10084, 0]
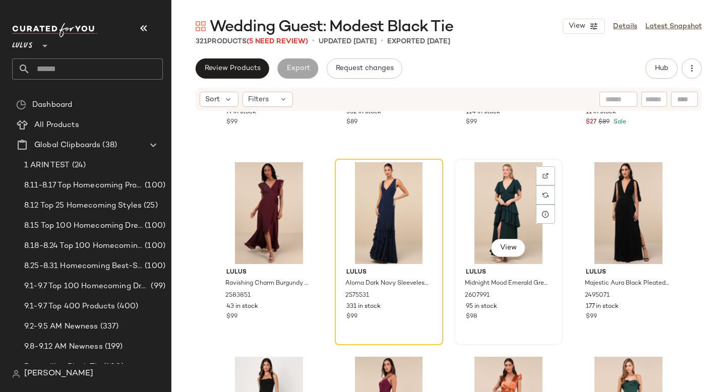
click at [472, 208] on div "View" at bounding box center [508, 213] width 101 height 102
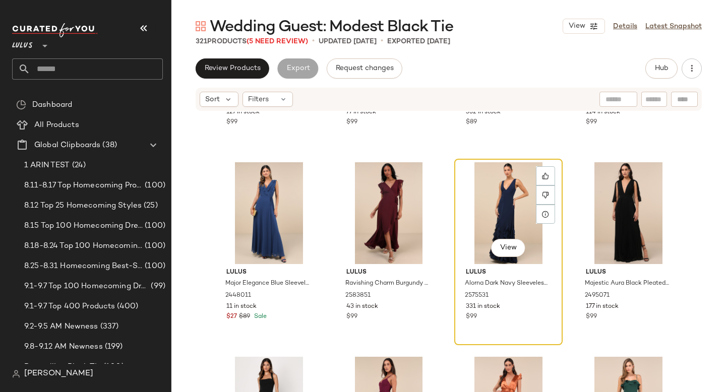
click at [515, 215] on div "View" at bounding box center [508, 213] width 101 height 102
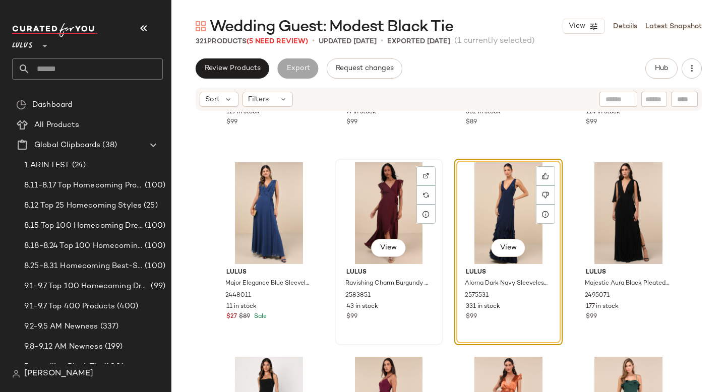
click at [374, 197] on div "View" at bounding box center [388, 213] width 101 height 102
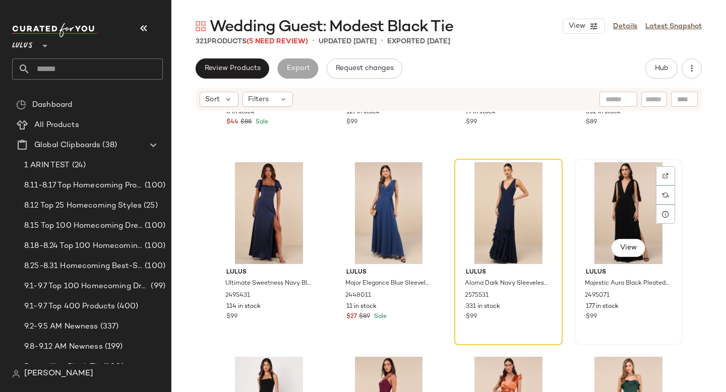
click at [611, 199] on div "View" at bounding box center [628, 213] width 101 height 102
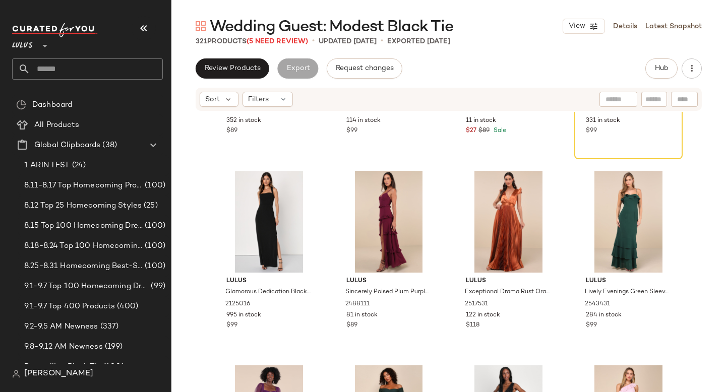
scroll to position [10277, 0]
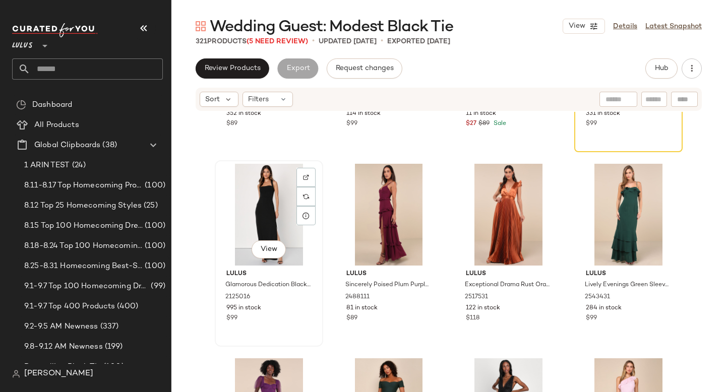
click at [264, 217] on div "View" at bounding box center [268, 215] width 101 height 102
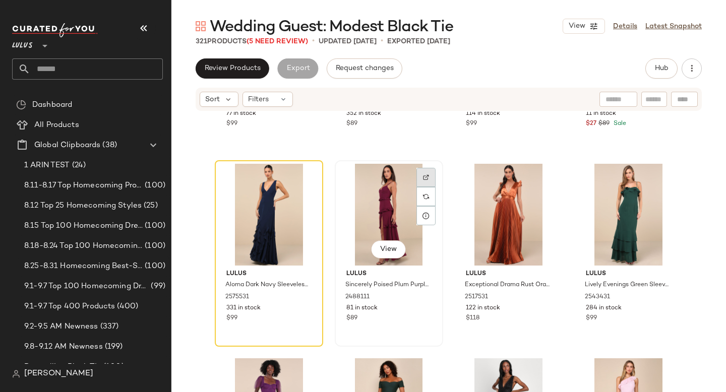
click at [423, 175] on img at bounding box center [426, 177] width 6 height 6
click at [376, 200] on div "View" at bounding box center [388, 215] width 101 height 102
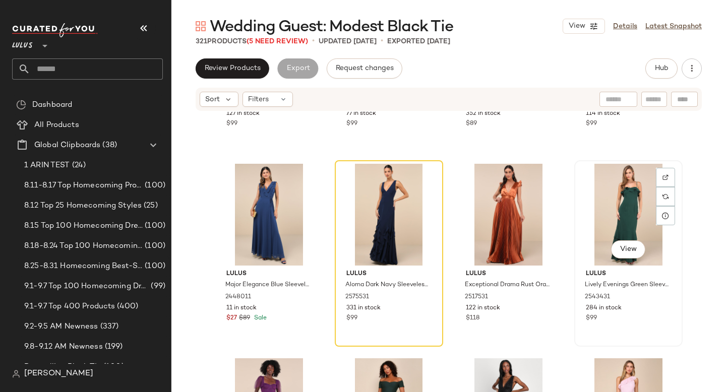
click at [634, 210] on div "View" at bounding box center [628, 215] width 101 height 102
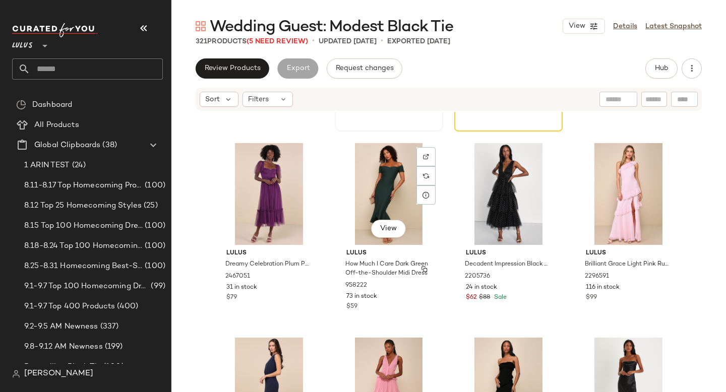
scroll to position [10497, 0]
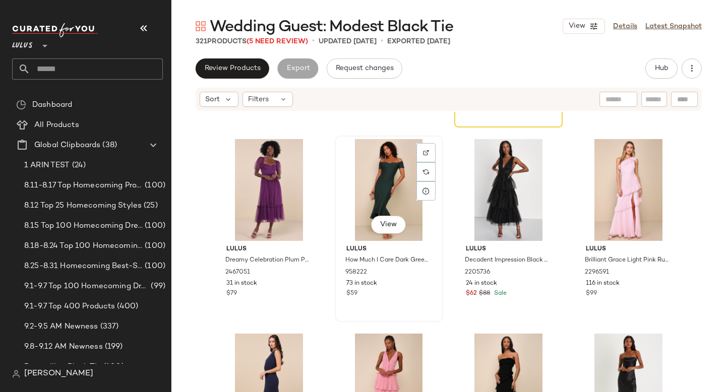
click at [376, 182] on div "View" at bounding box center [388, 190] width 101 height 102
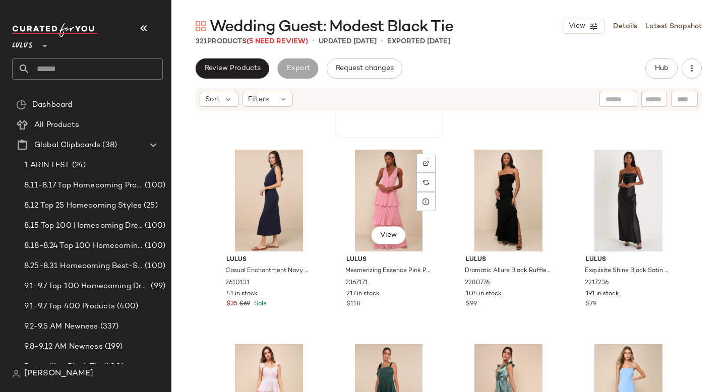
scroll to position [10695, 0]
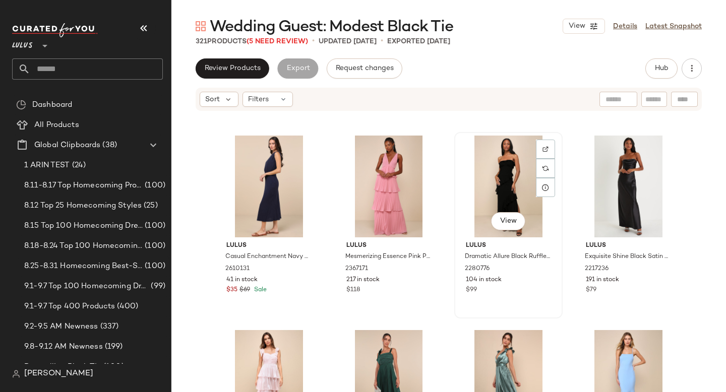
click at [479, 196] on div "View" at bounding box center [508, 187] width 101 height 102
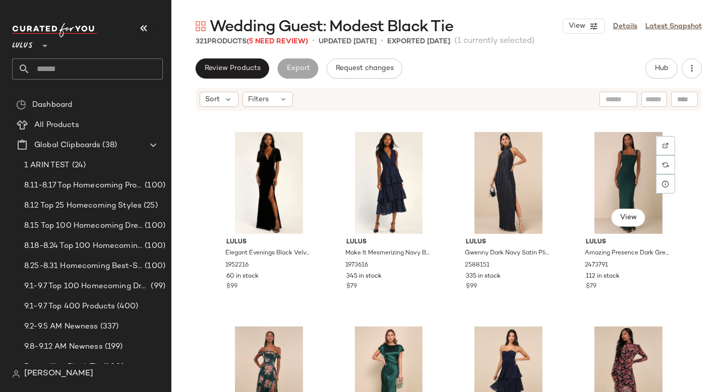
scroll to position [11279, 0]
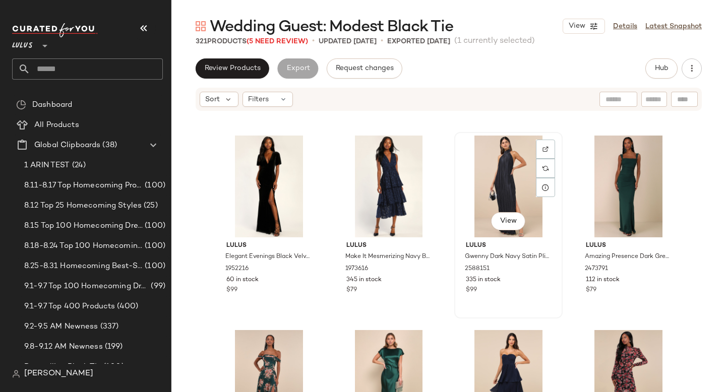
click at [506, 174] on div "View" at bounding box center [508, 187] width 101 height 102
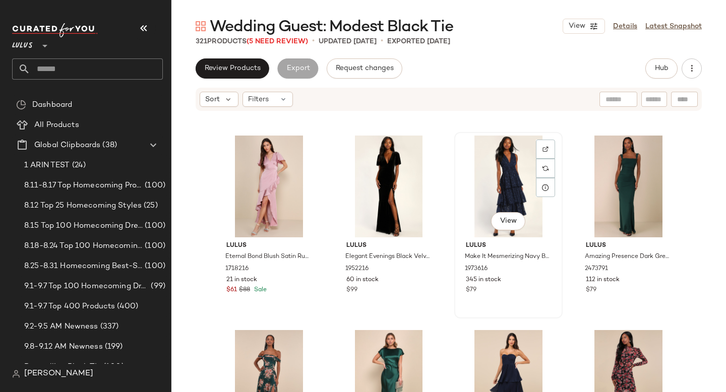
click at [489, 178] on div "View" at bounding box center [508, 187] width 101 height 102
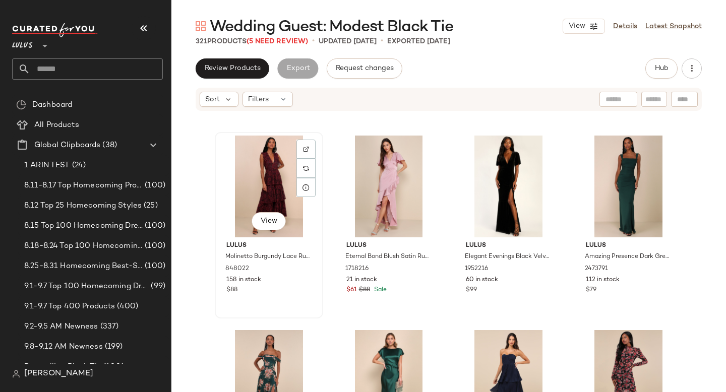
click at [277, 179] on div "View" at bounding box center [268, 187] width 101 height 102
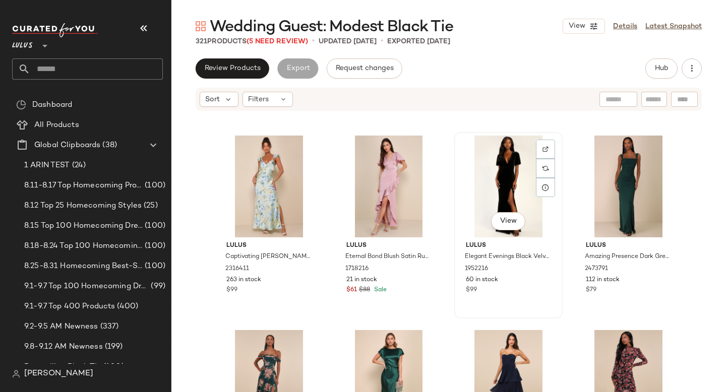
click at [493, 181] on div "View" at bounding box center [508, 187] width 101 height 102
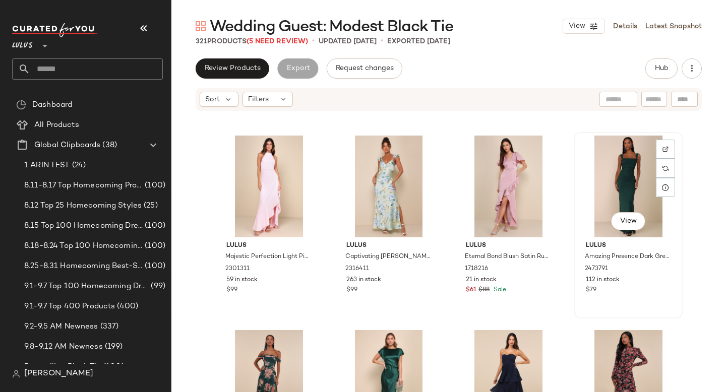
click at [614, 182] on div "View" at bounding box center [628, 187] width 101 height 102
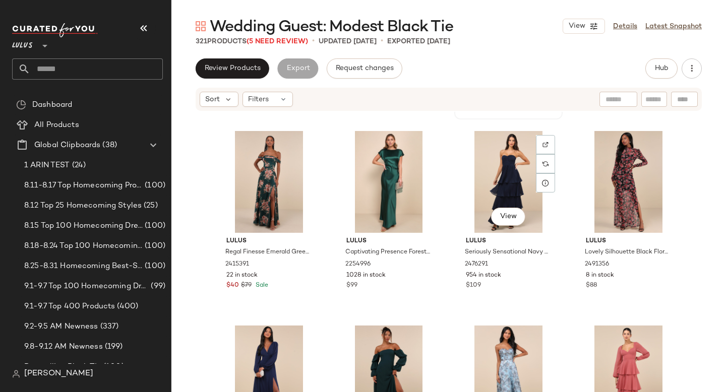
scroll to position [11477, 0]
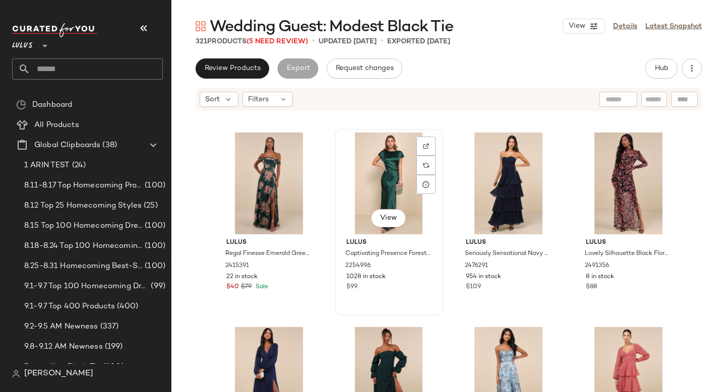
click at [379, 181] on div "View" at bounding box center [388, 184] width 101 height 102
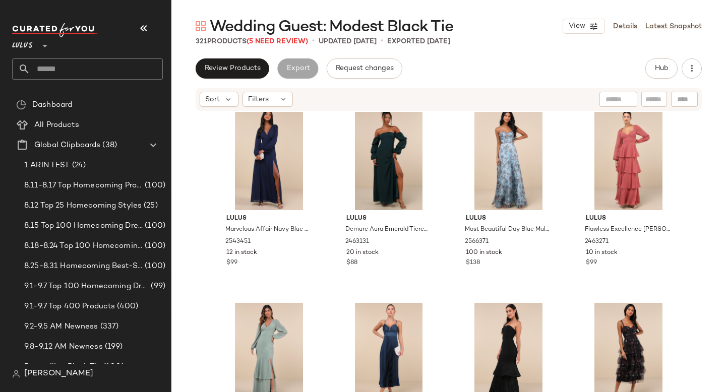
scroll to position [11693, 0]
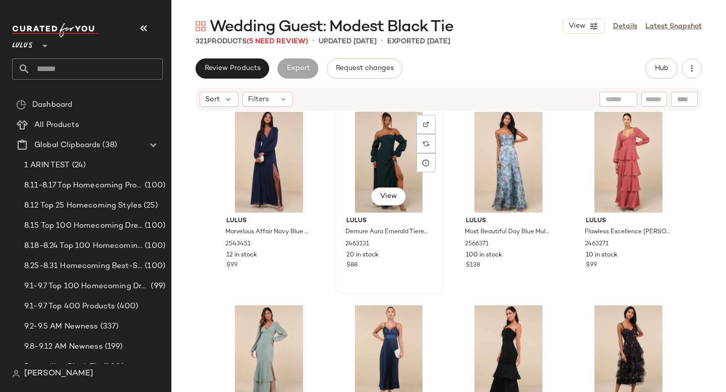
click at [387, 159] on div "View" at bounding box center [388, 162] width 101 height 102
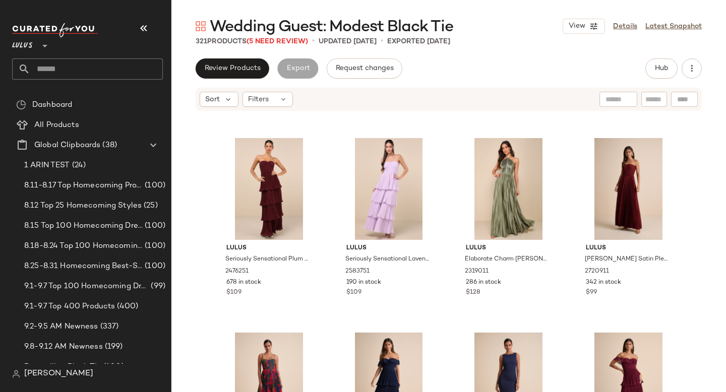
scroll to position [12443, 0]
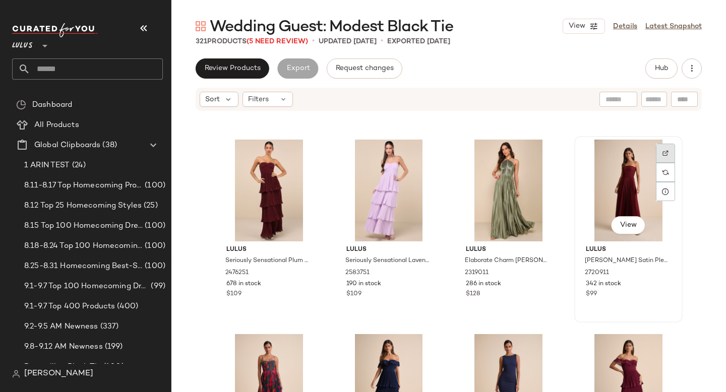
click at [663, 152] on img at bounding box center [666, 153] width 6 height 6
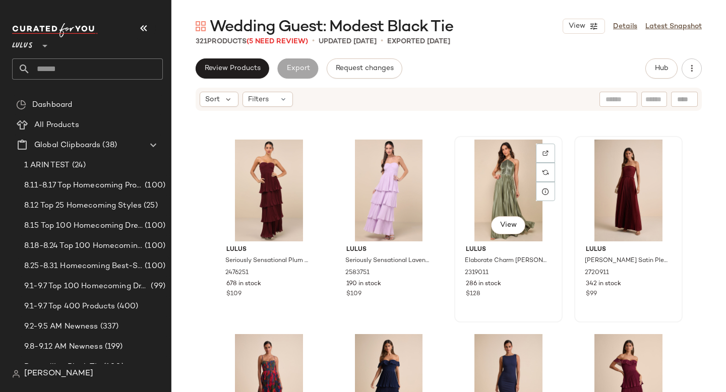
click at [494, 196] on div "View" at bounding box center [508, 191] width 101 height 102
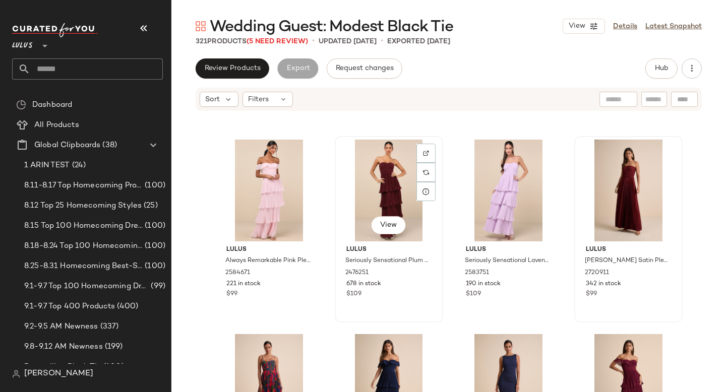
click at [389, 165] on div "View" at bounding box center [388, 191] width 101 height 102
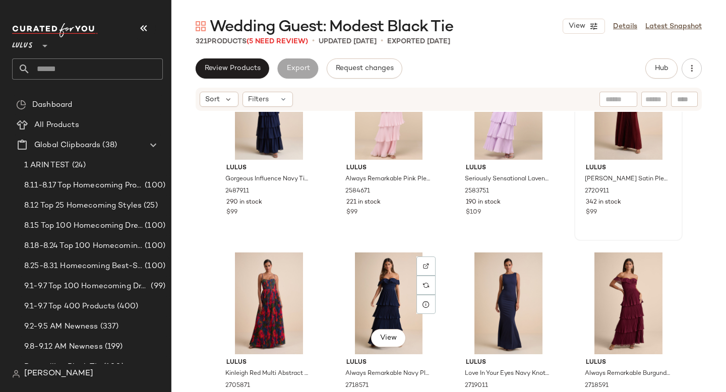
scroll to position [12464, 0]
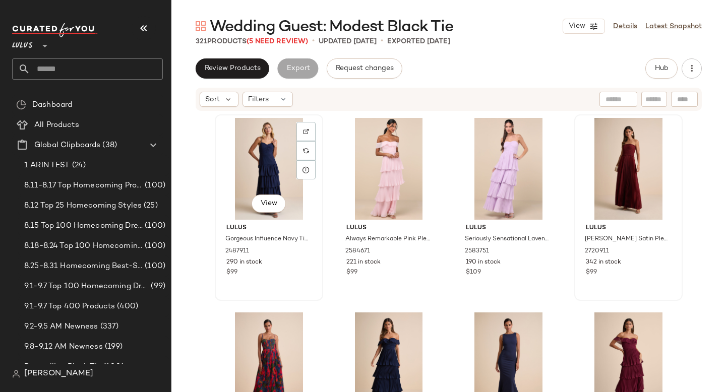
click at [265, 171] on div "View" at bounding box center [268, 169] width 101 height 102
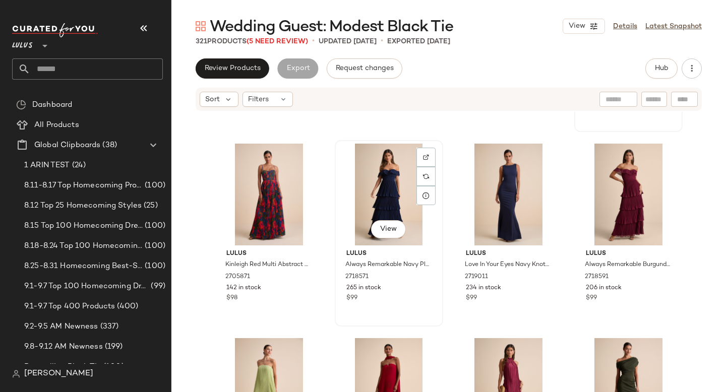
scroll to position [12635, 0]
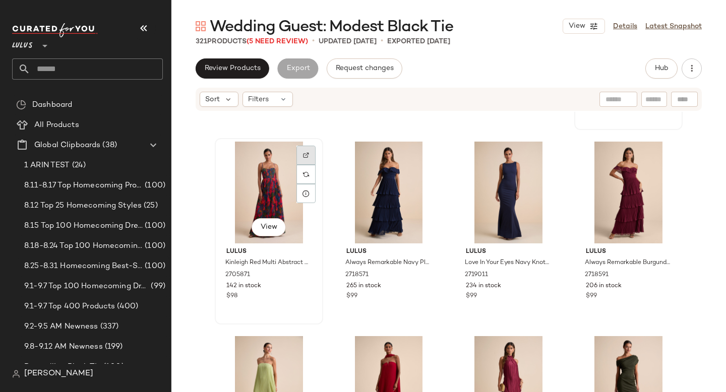
click at [303, 158] on img at bounding box center [306, 155] width 6 height 6
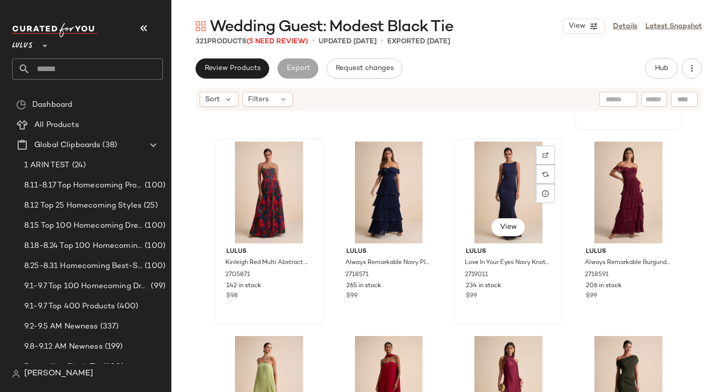
click at [499, 181] on div "View" at bounding box center [508, 193] width 101 height 102
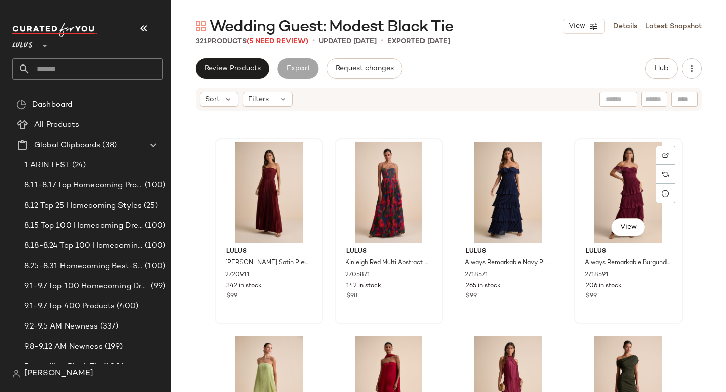
click at [635, 178] on div "View" at bounding box center [628, 193] width 101 height 102
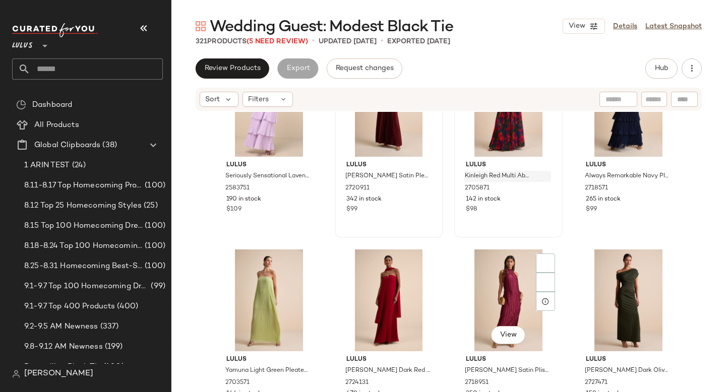
scroll to position [12716, 0]
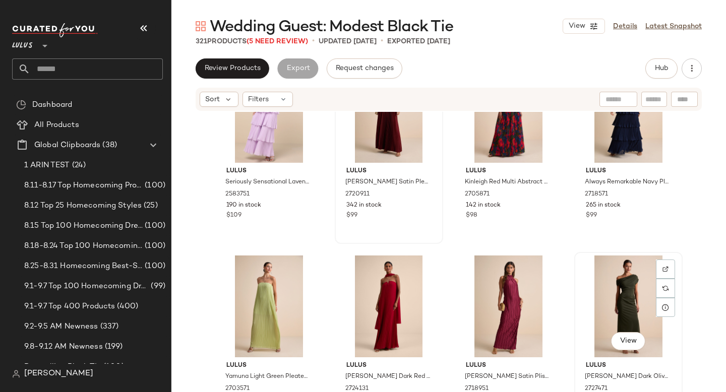
click at [624, 304] on div "View" at bounding box center [628, 307] width 101 height 102
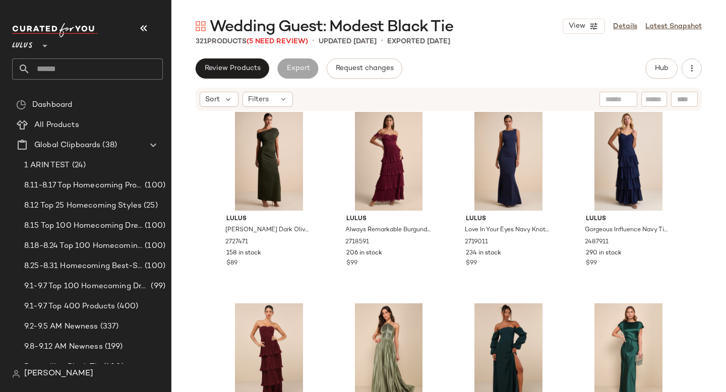
scroll to position [11, 0]
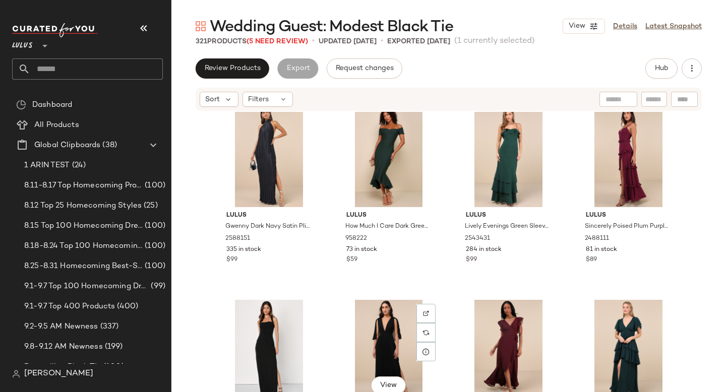
scroll to position [605, 0]
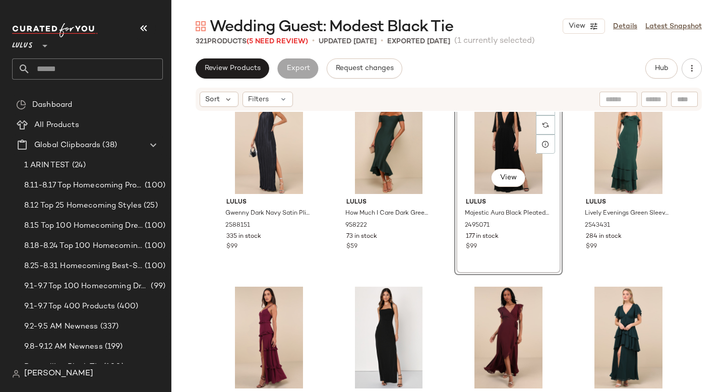
scroll to position [619, 0]
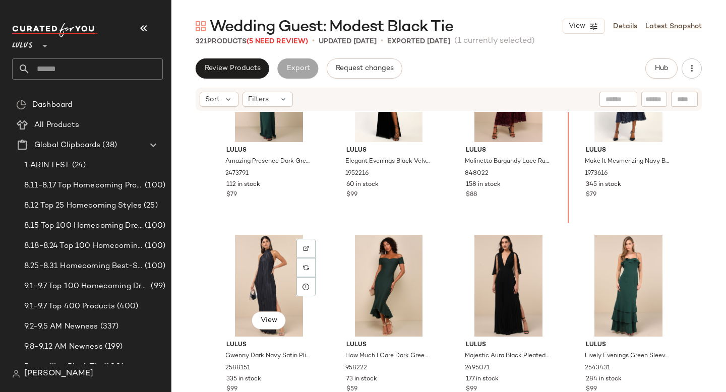
scroll to position [473, 0]
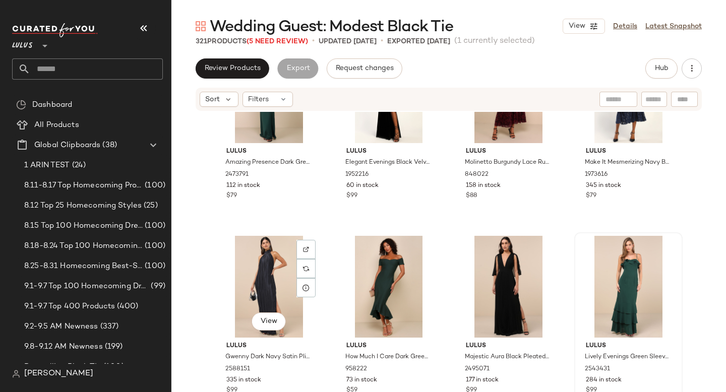
drag, startPoint x: 248, startPoint y: 323, endPoint x: 591, endPoint y: 297, distance: 344.4
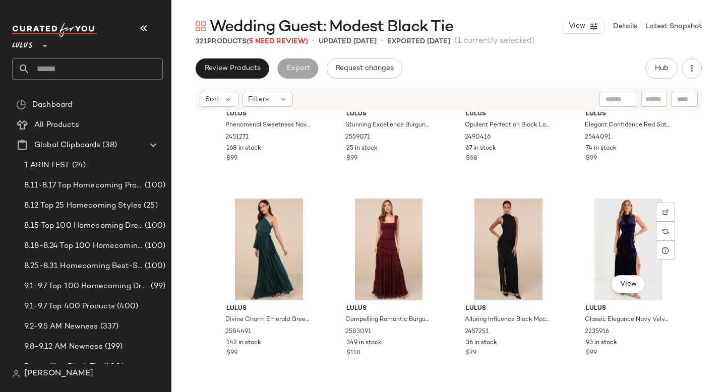
scroll to position [1487, 0]
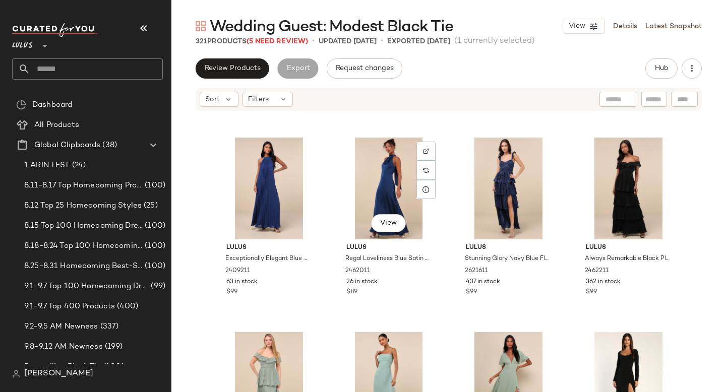
scroll to position [2898, 0]
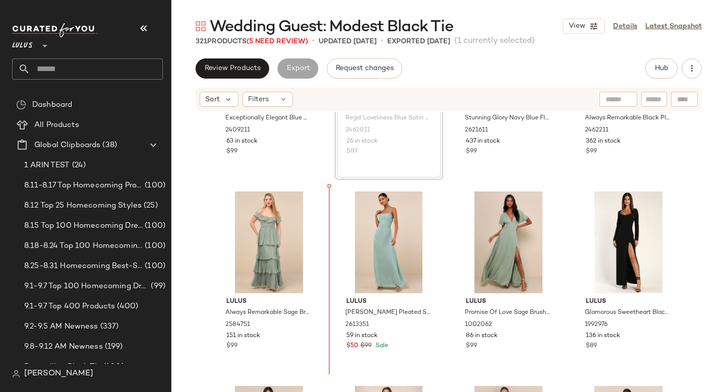
scroll to position [3058, 0]
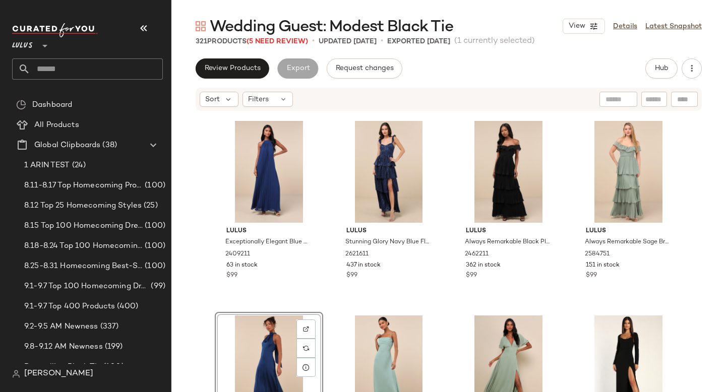
scroll to position [2920, 0]
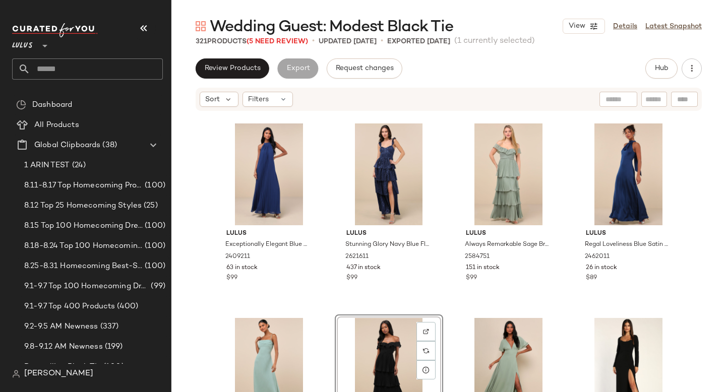
scroll to position [2920, 0]
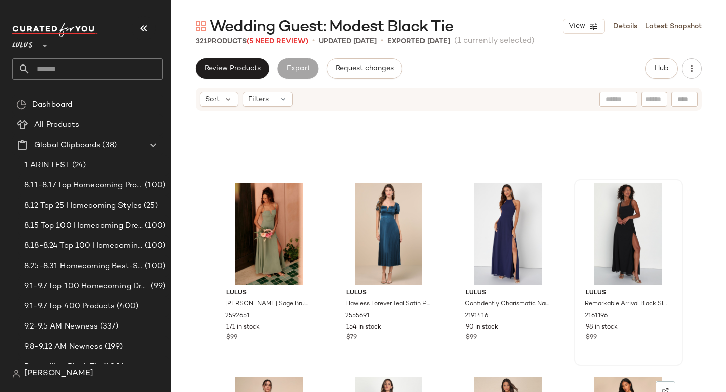
scroll to position [3770, 0]
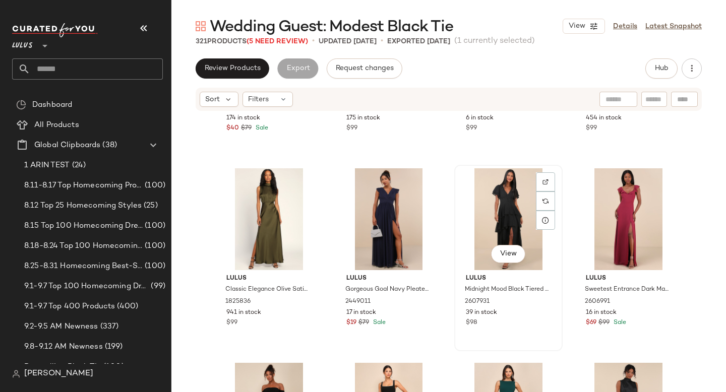
scroll to position [4449, 0]
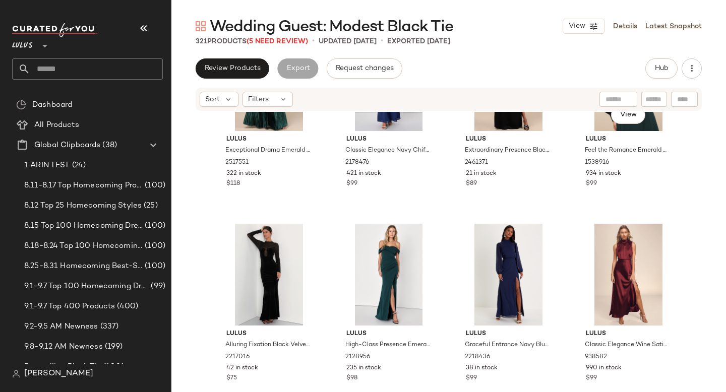
scroll to position [5544, 0]
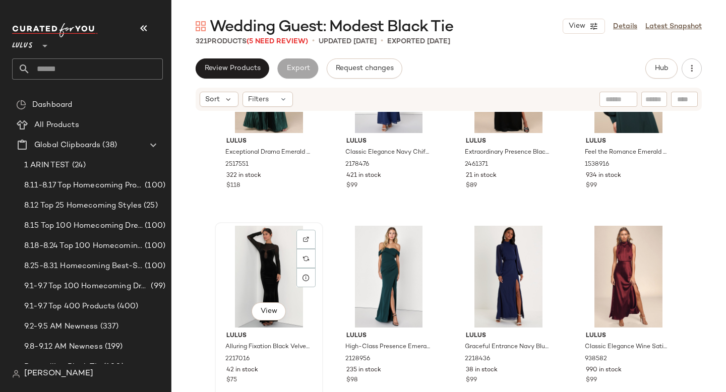
click at [284, 278] on div "View" at bounding box center [268, 277] width 101 height 102
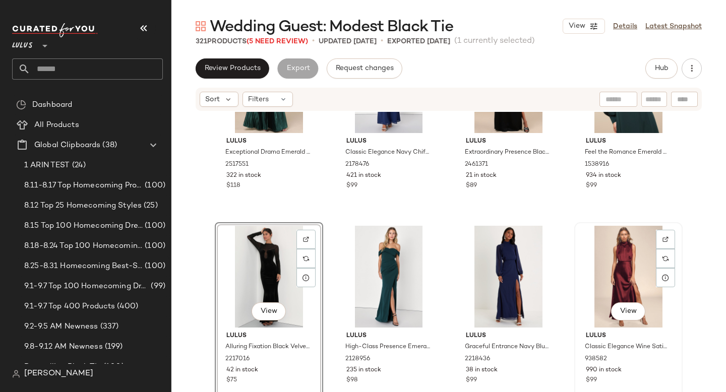
click at [624, 265] on div "View" at bounding box center [628, 277] width 101 height 102
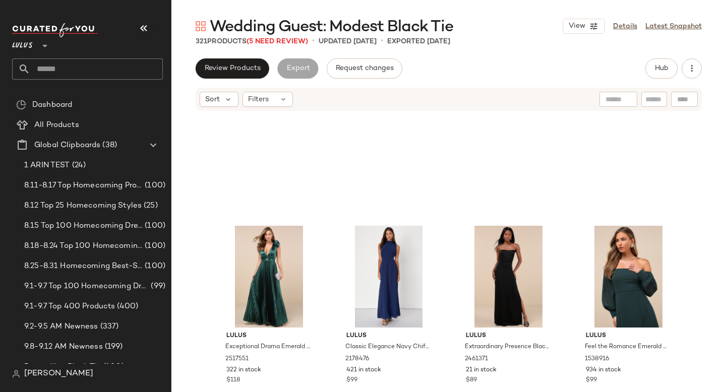
scroll to position [5739, 0]
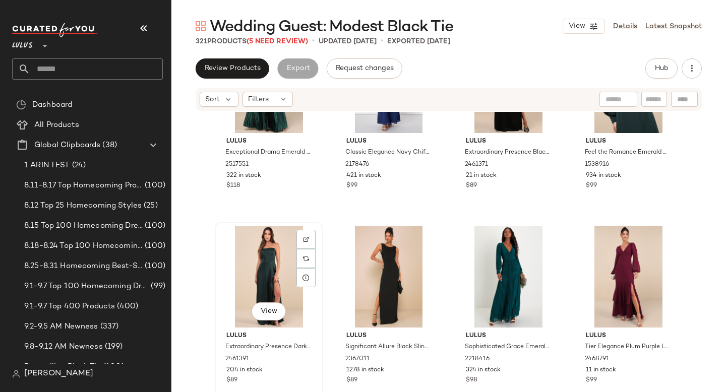
click at [258, 275] on div "View" at bounding box center [268, 277] width 101 height 102
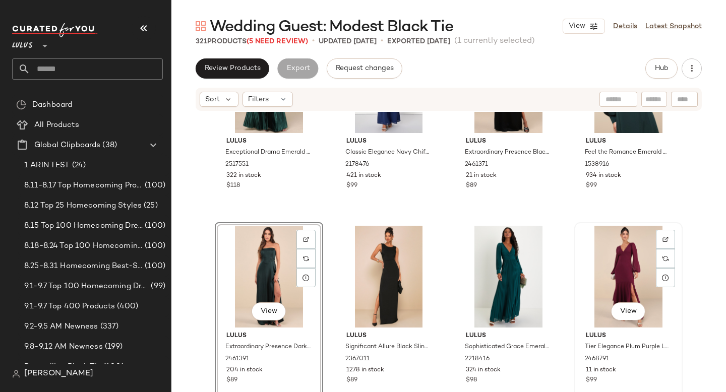
click at [613, 263] on div "View" at bounding box center [628, 277] width 101 height 102
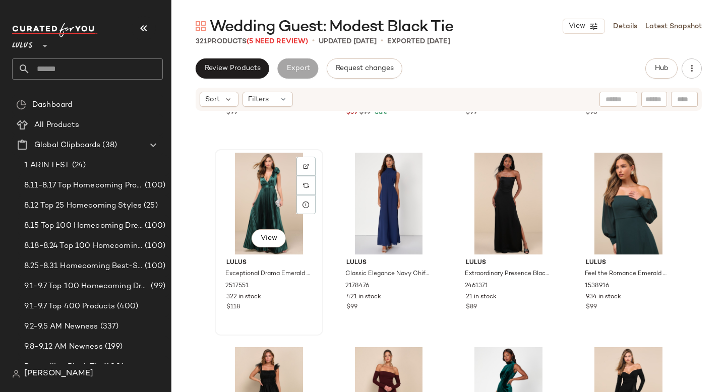
scroll to position [5810, 0]
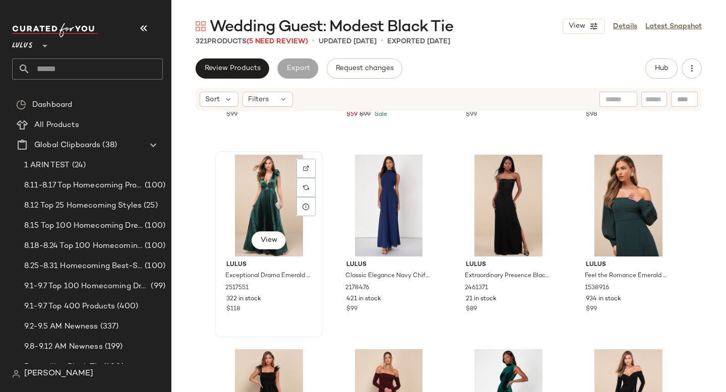
click at [262, 195] on div "View" at bounding box center [268, 206] width 101 height 102
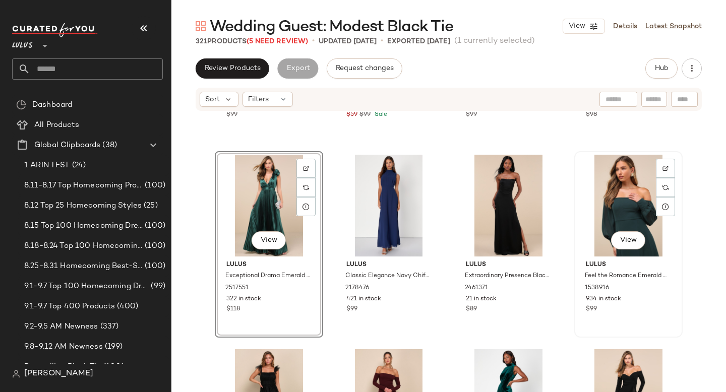
click at [623, 204] on div "View" at bounding box center [628, 206] width 101 height 102
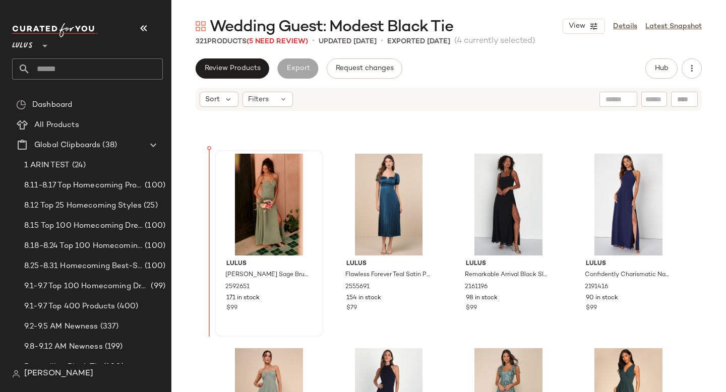
scroll to position [4253, 0]
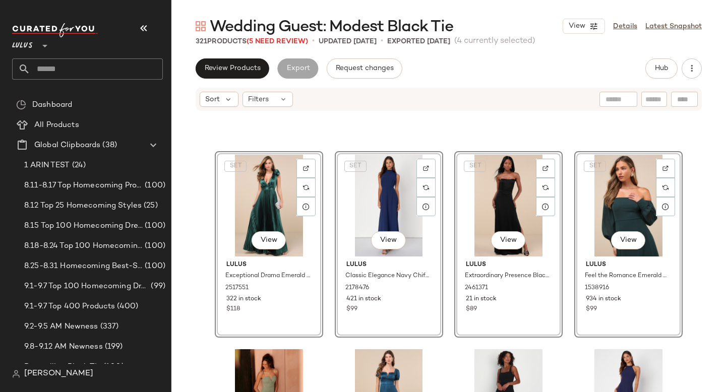
click at [196, 227] on div "SET View Lulus Exceptional Drama Emerald Satin Lace-Up Pleated Maxi Dress 25175…" at bounding box center [448, 267] width 555 height 311
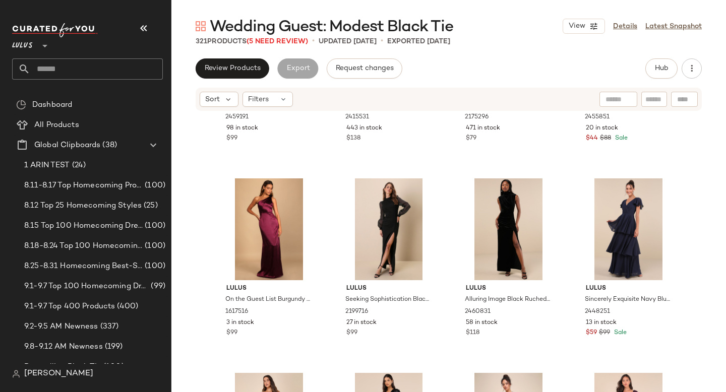
scroll to position [7535, 0]
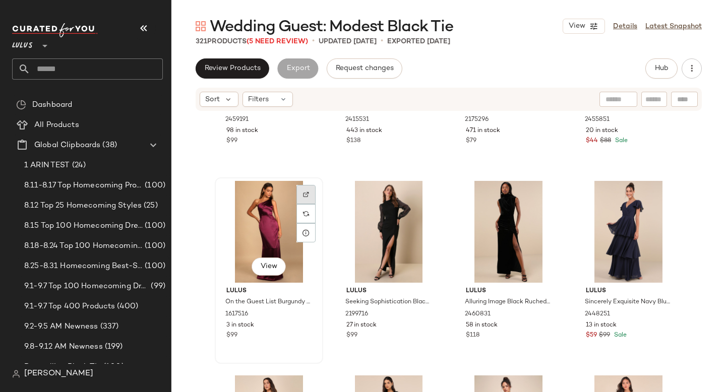
click at [303, 194] on img at bounding box center [306, 195] width 6 height 6
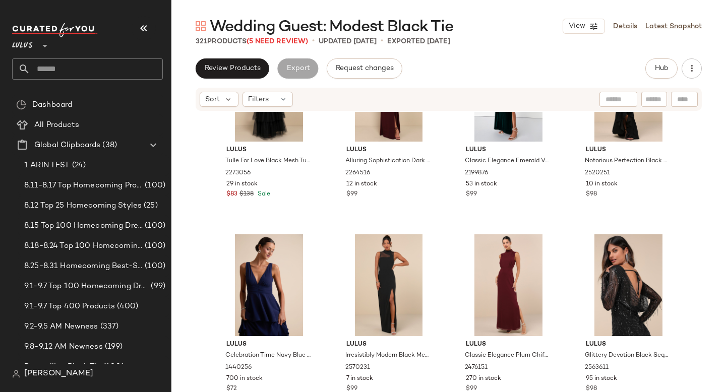
scroll to position [6142, 0]
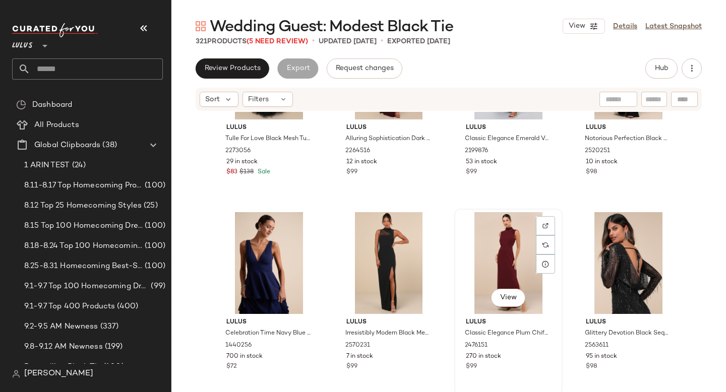
click at [493, 255] on div "View" at bounding box center [508, 263] width 101 height 102
click at [445, 193] on div "Lulus Tulle For Love Black Mesh Tulle Tiered Ruffled Maxi Dress 2273056 29 in s…" at bounding box center [448, 267] width 555 height 311
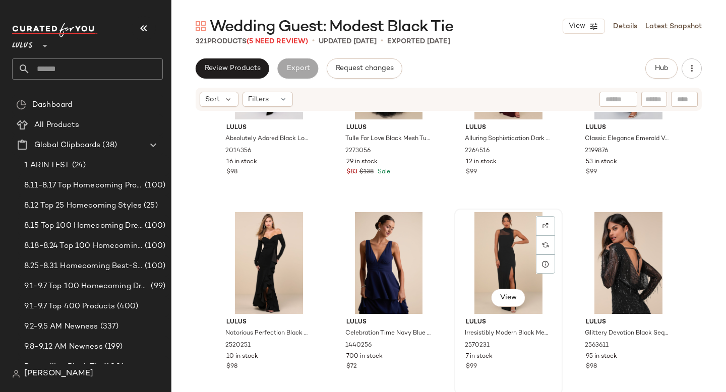
click at [486, 277] on div "View" at bounding box center [508, 263] width 101 height 102
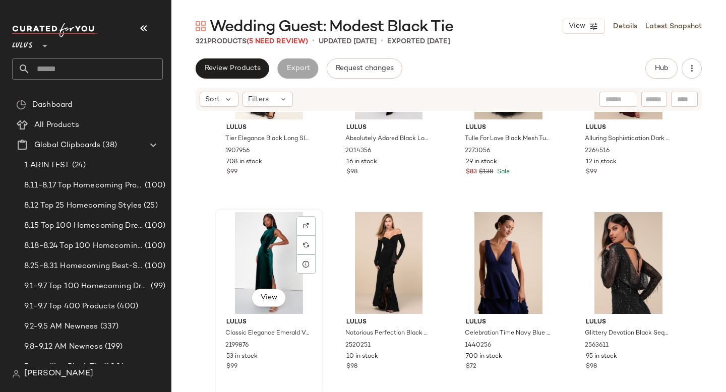
click at [263, 253] on div "View" at bounding box center [268, 263] width 101 height 102
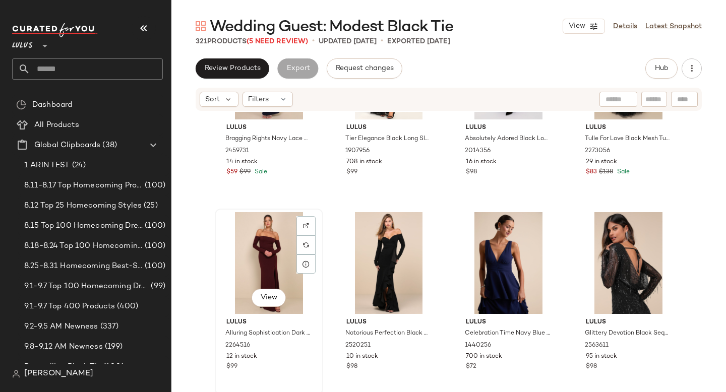
click at [262, 261] on div "View" at bounding box center [268, 263] width 101 height 102
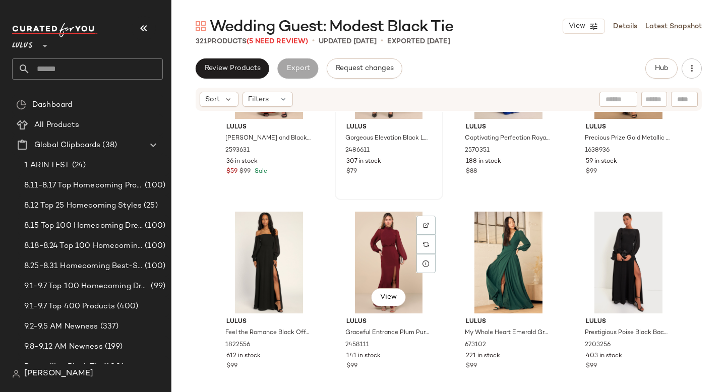
scroll to position [6731, 0]
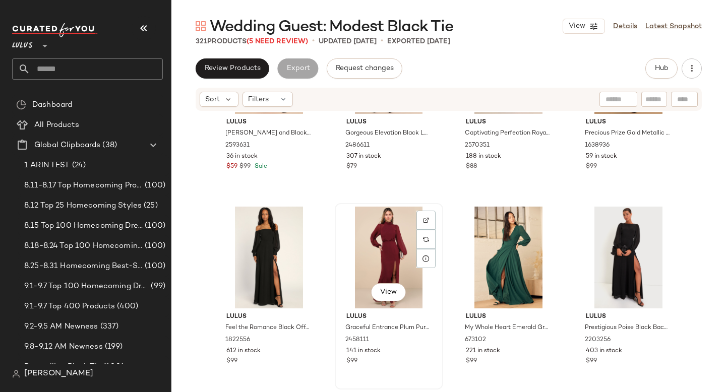
click at [374, 261] on div "View" at bounding box center [388, 258] width 101 height 102
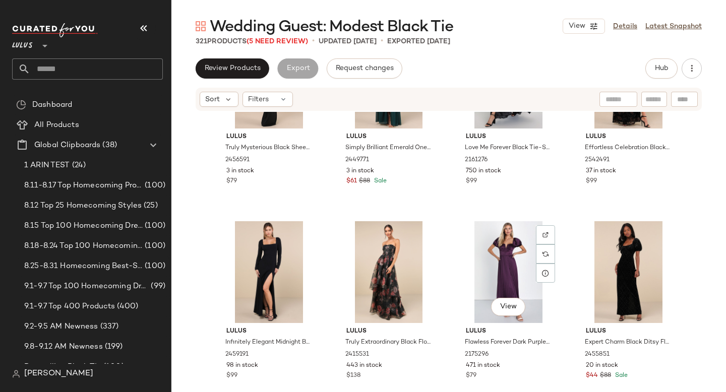
scroll to position [7331, 0]
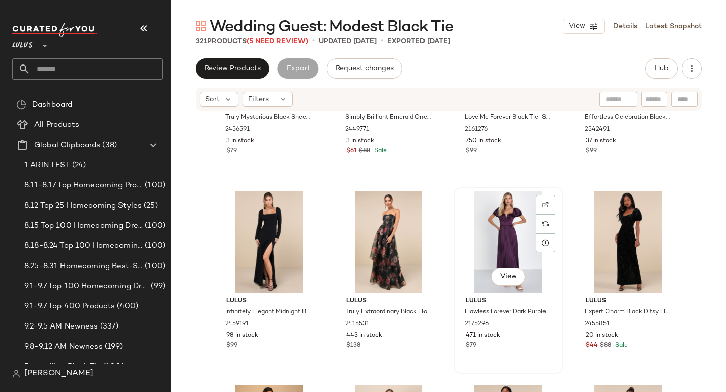
click at [496, 240] on div "View" at bounding box center [508, 242] width 101 height 102
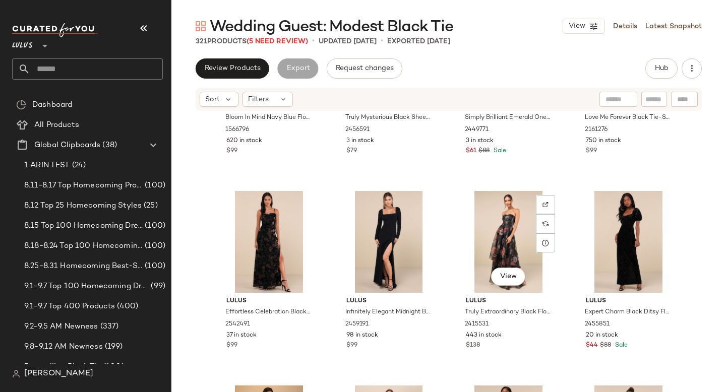
click at [496, 240] on div "View" at bounding box center [508, 242] width 101 height 102
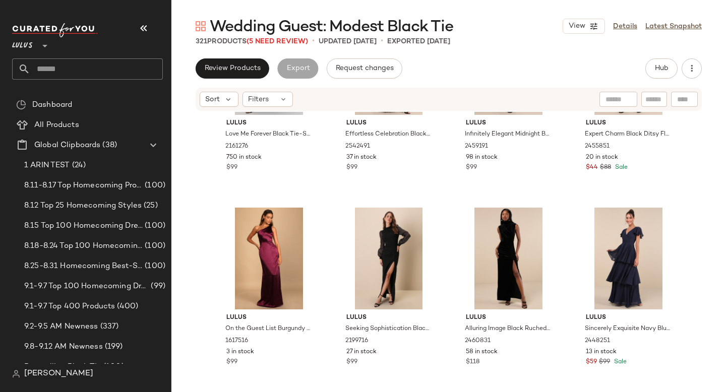
scroll to position [7516, 0]
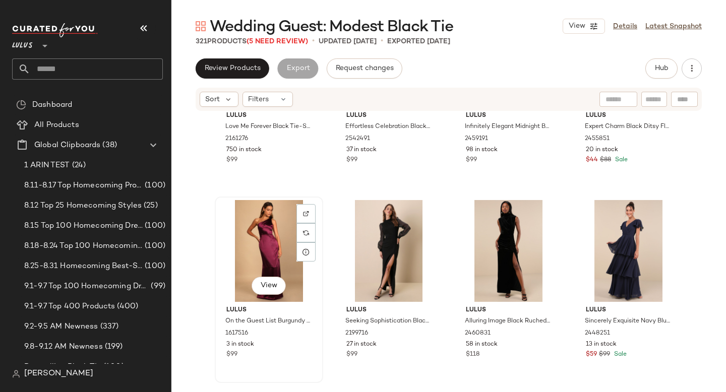
click at [267, 229] on div "View" at bounding box center [268, 251] width 101 height 102
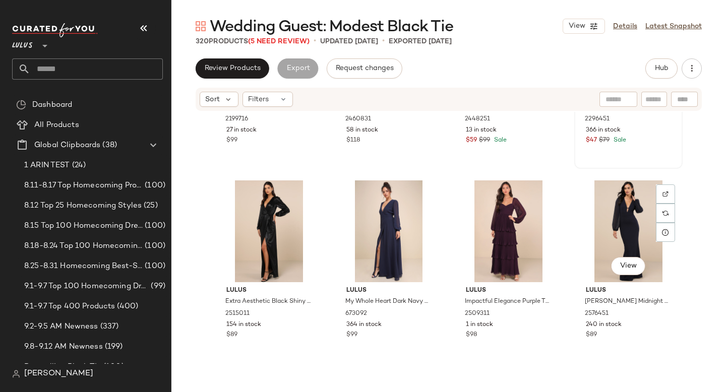
scroll to position [7736, 0]
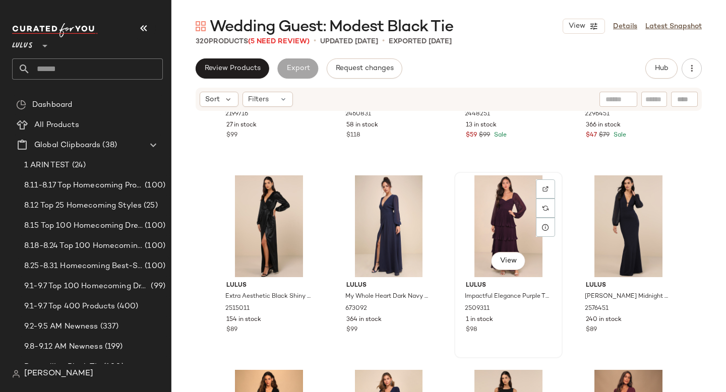
click at [507, 226] on div "View" at bounding box center [508, 226] width 101 height 102
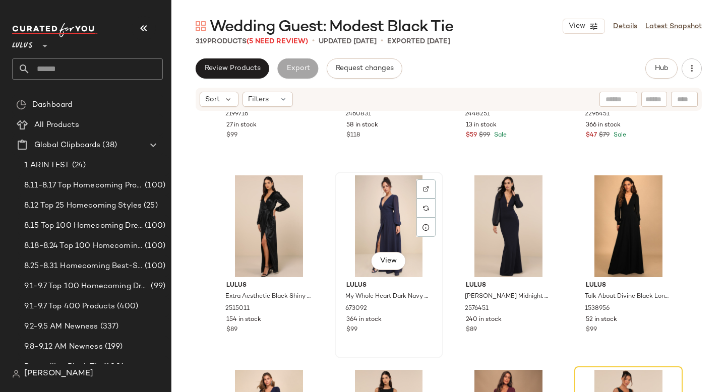
click at [401, 207] on div "View" at bounding box center [388, 226] width 101 height 102
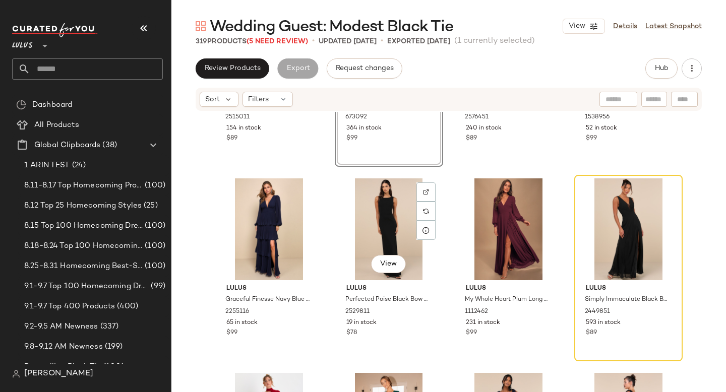
scroll to position [7935, 0]
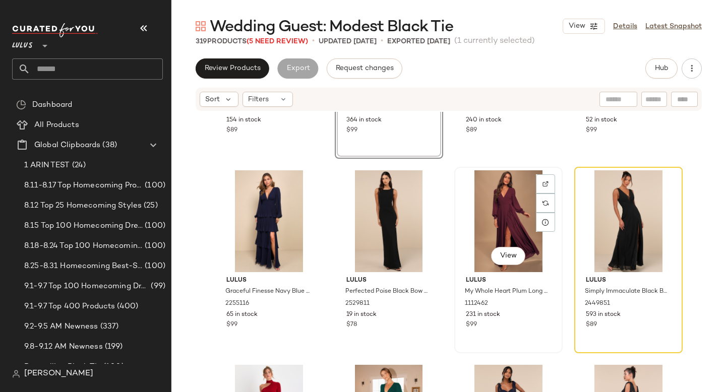
click at [499, 205] on div "View" at bounding box center [508, 221] width 101 height 102
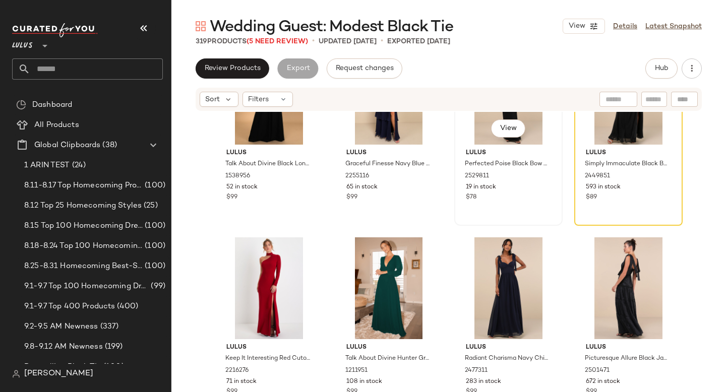
scroll to position [8069, 0]
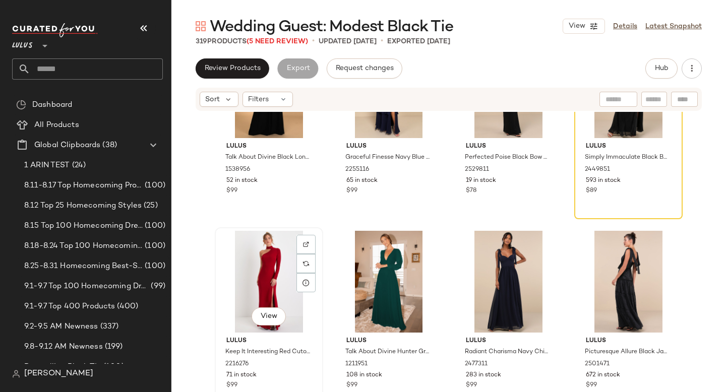
click at [247, 273] on div "View" at bounding box center [268, 282] width 101 height 102
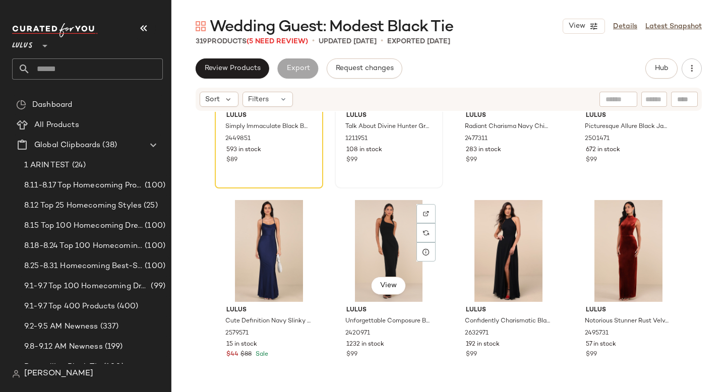
scroll to position [8299, 0]
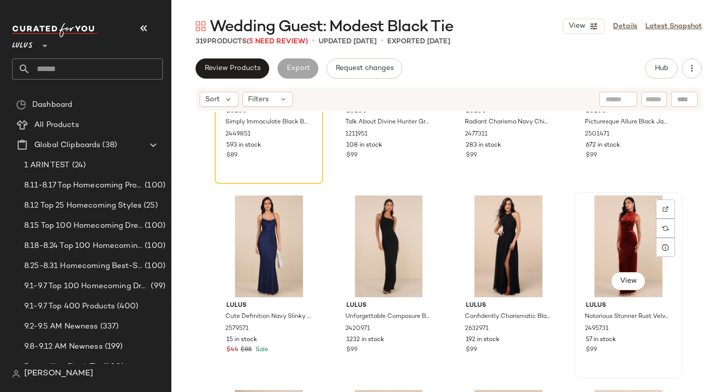
click at [619, 241] on div "View" at bounding box center [628, 247] width 101 height 102
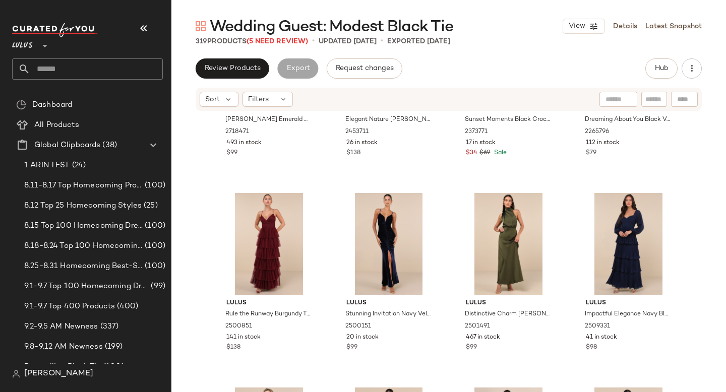
scroll to position [8715, 0]
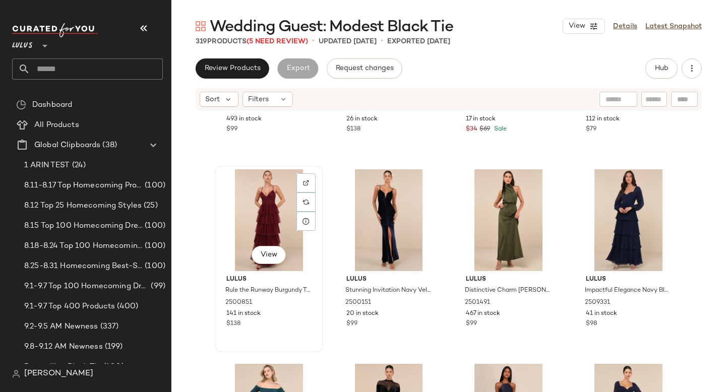
click at [260, 232] on div "View" at bounding box center [268, 220] width 101 height 102
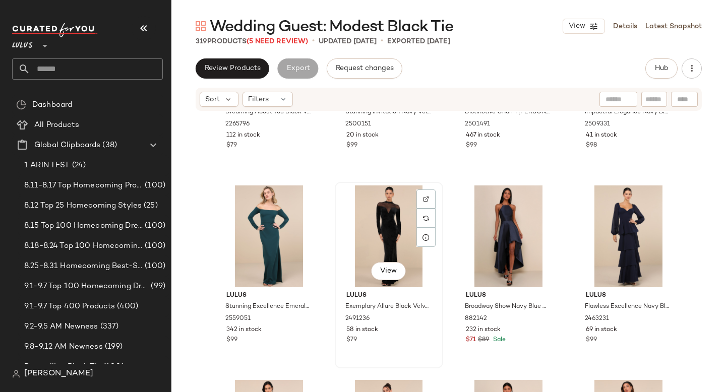
scroll to position [8894, 0]
click at [387, 251] on div "View" at bounding box center [388, 236] width 101 height 102
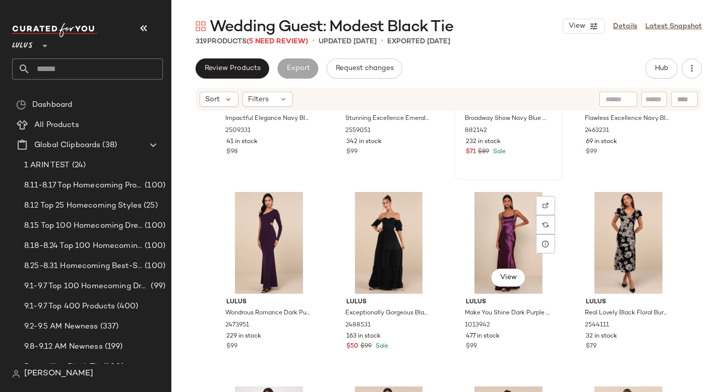
scroll to position [9086, 0]
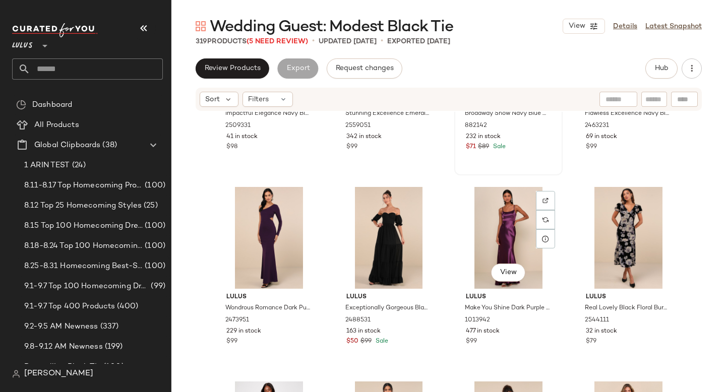
click at [513, 227] on div "View" at bounding box center [508, 238] width 101 height 102
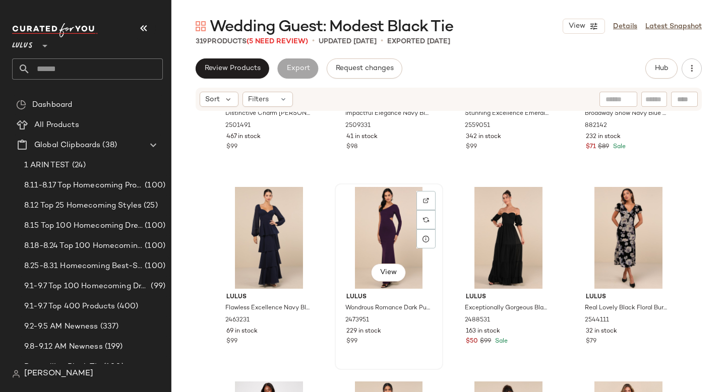
click at [387, 231] on div "View" at bounding box center [388, 238] width 101 height 102
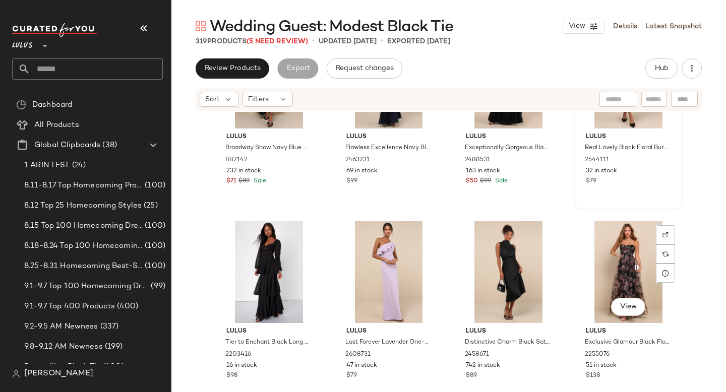
scroll to position [9277, 0]
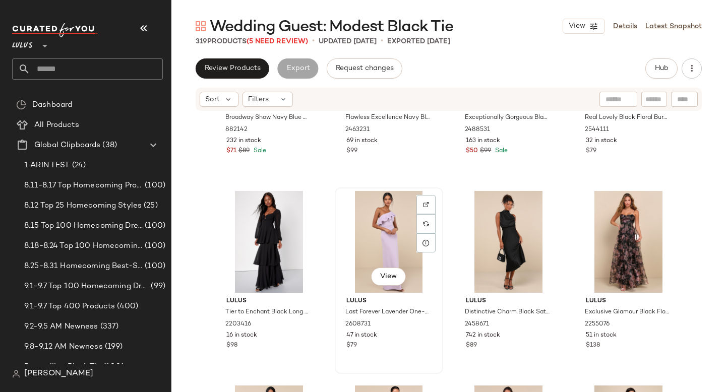
click at [380, 236] on div "View" at bounding box center [388, 242] width 101 height 102
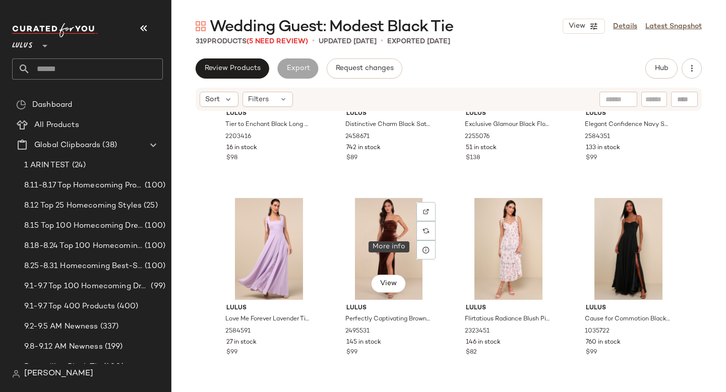
scroll to position [9481, 0]
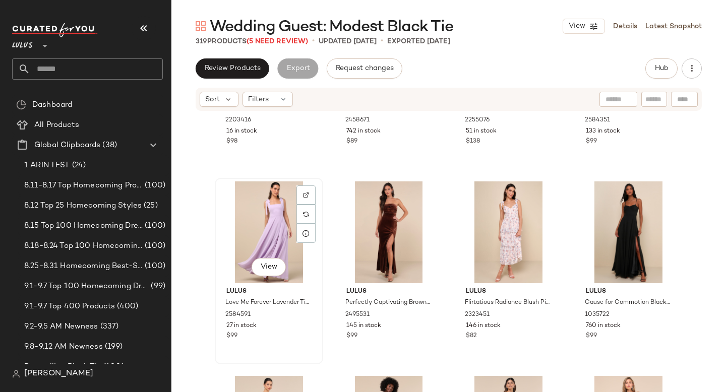
click at [267, 219] on div "View" at bounding box center [268, 233] width 101 height 102
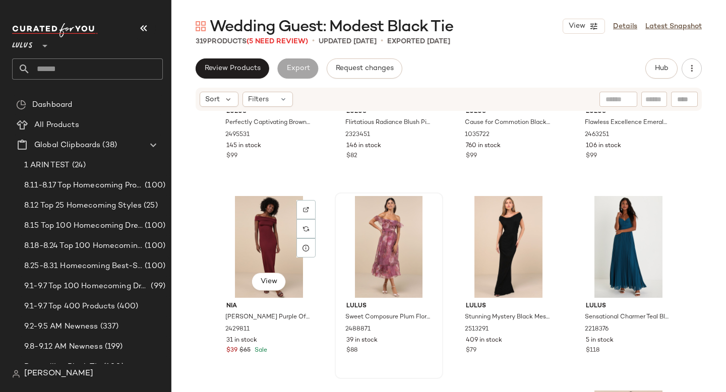
scroll to position [9662, 0]
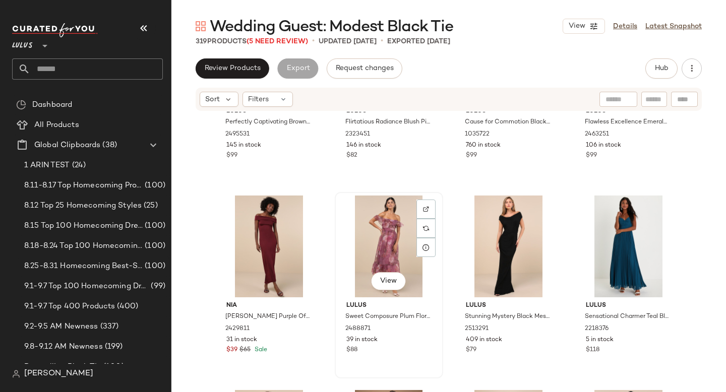
click at [369, 254] on div "View" at bounding box center [388, 247] width 101 height 102
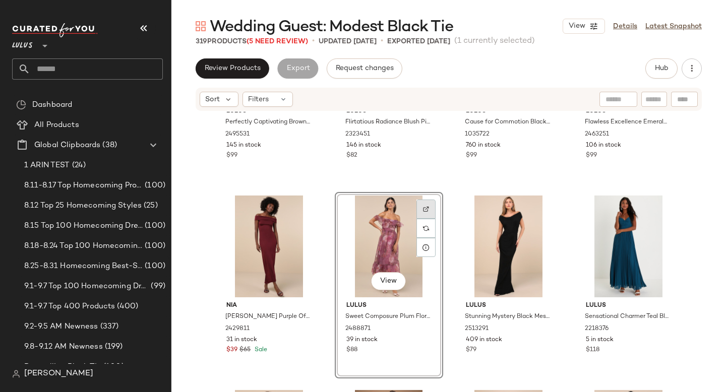
click at [423, 209] on img at bounding box center [426, 209] width 6 height 6
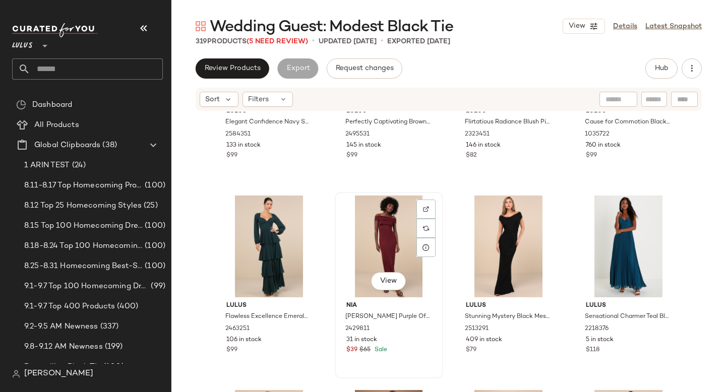
click at [378, 240] on div "View" at bounding box center [388, 247] width 101 height 102
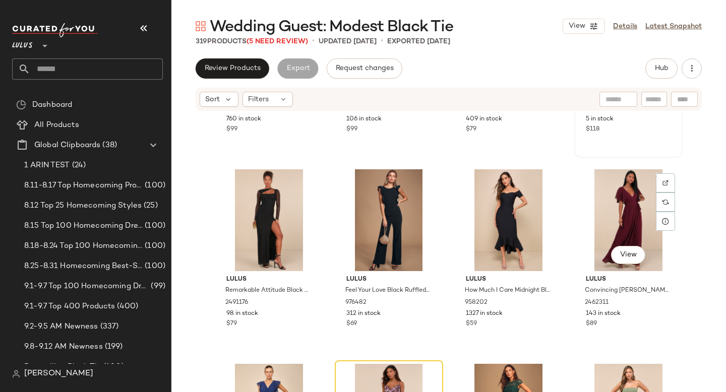
scroll to position [9887, 0]
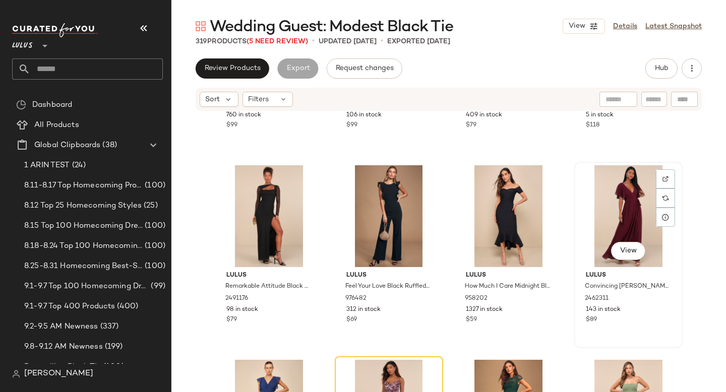
click at [617, 219] on div "View" at bounding box center [628, 216] width 101 height 102
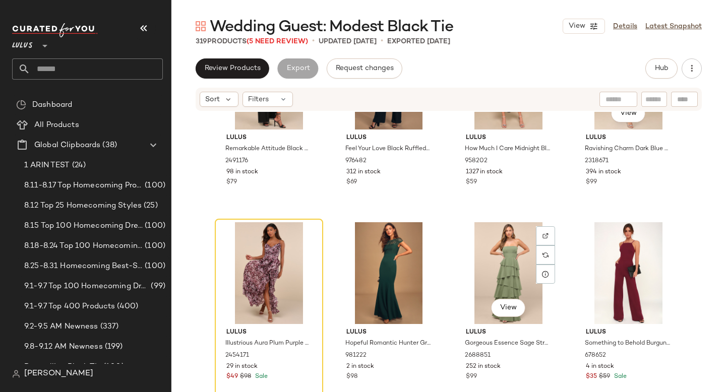
scroll to position [10033, 0]
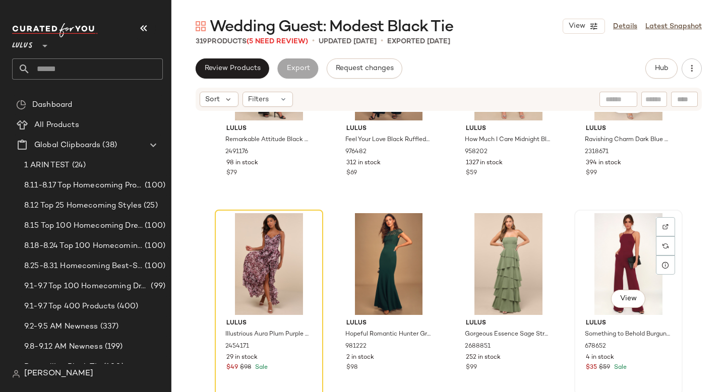
click at [597, 264] on div "View" at bounding box center [628, 264] width 101 height 102
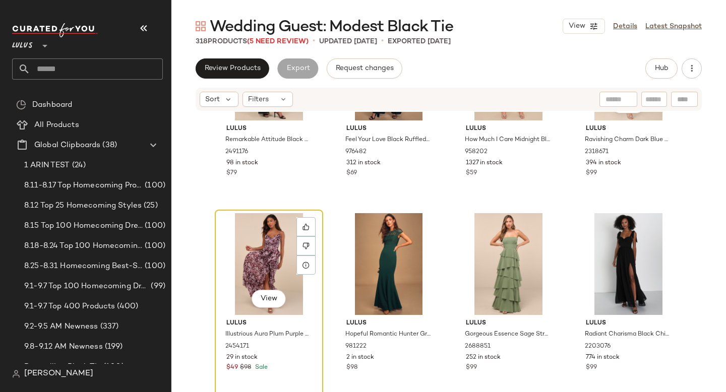
click at [271, 260] on div "View" at bounding box center [268, 264] width 101 height 102
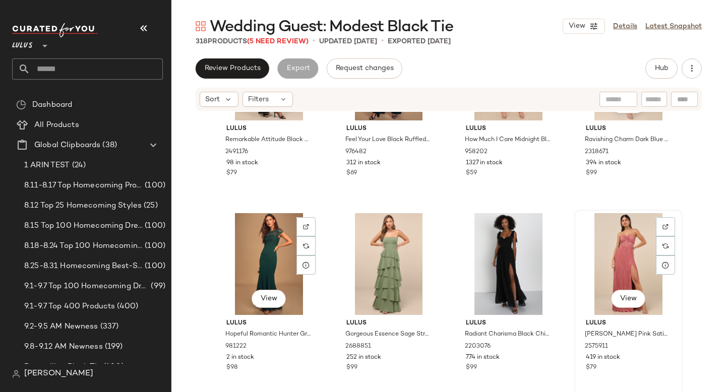
click at [610, 266] on div "View" at bounding box center [628, 264] width 101 height 102
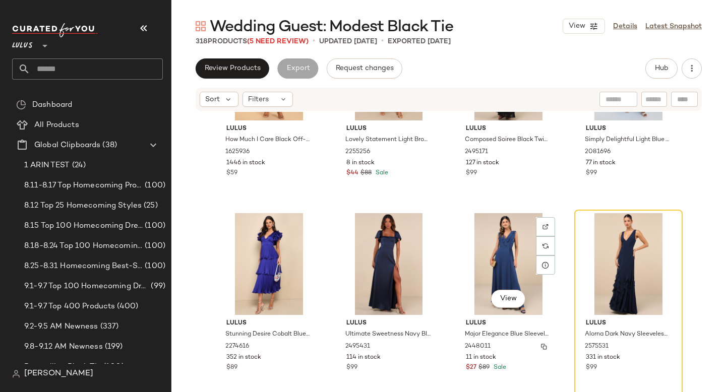
scroll to position [10419, 0]
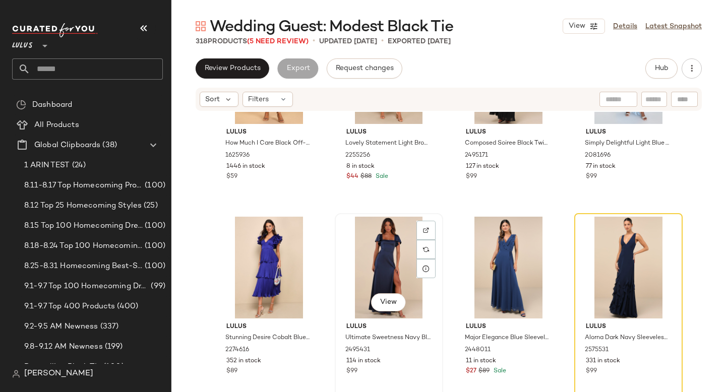
click at [377, 264] on div "View" at bounding box center [388, 268] width 101 height 102
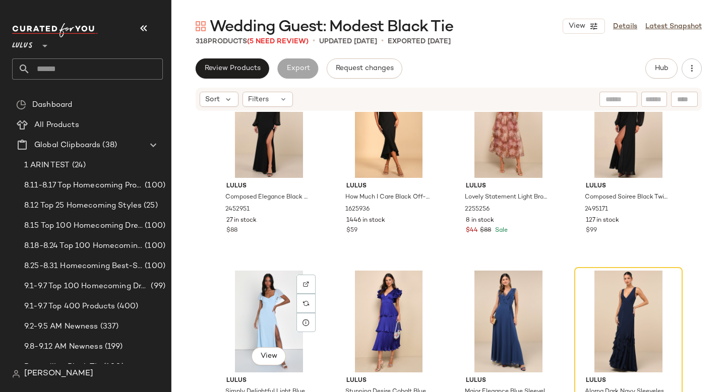
scroll to position [10365, 0]
click at [513, 134] on div "View" at bounding box center [508, 128] width 101 height 102
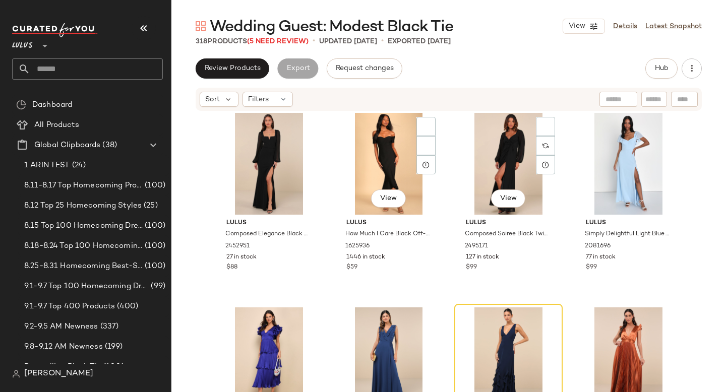
scroll to position [10320, 0]
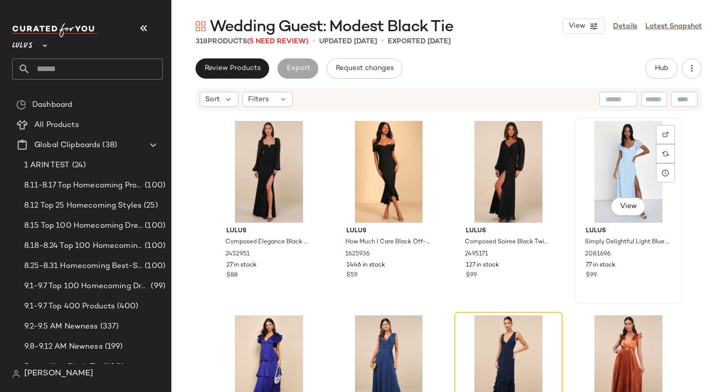
click at [629, 154] on div "View" at bounding box center [628, 172] width 101 height 102
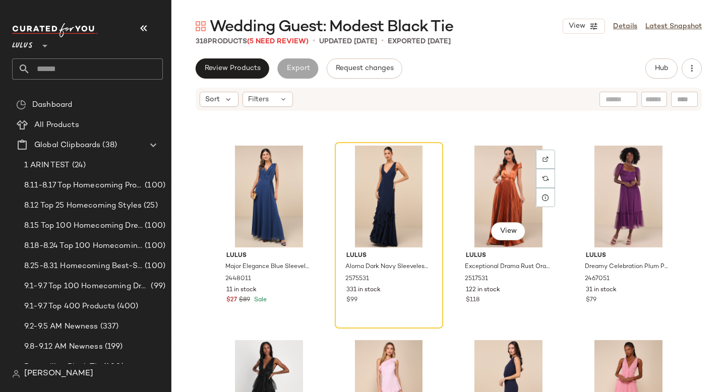
scroll to position [10489, 0]
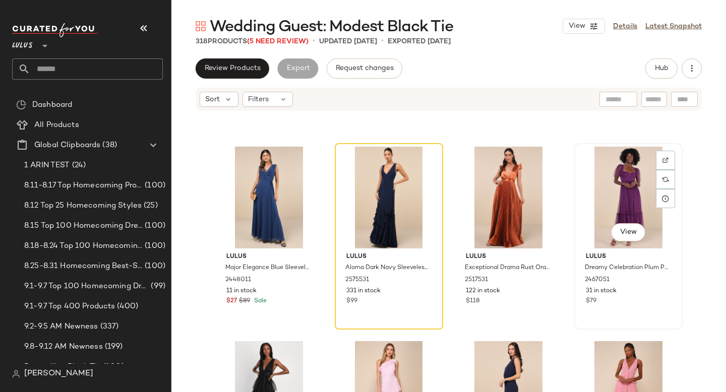
click at [612, 189] on div "View" at bounding box center [628, 198] width 101 height 102
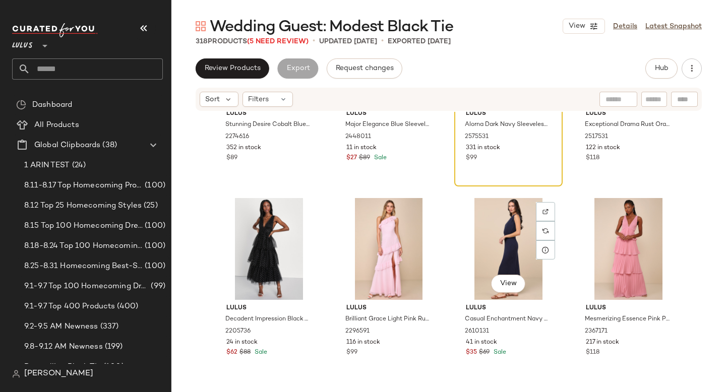
scroll to position [10642, 0]
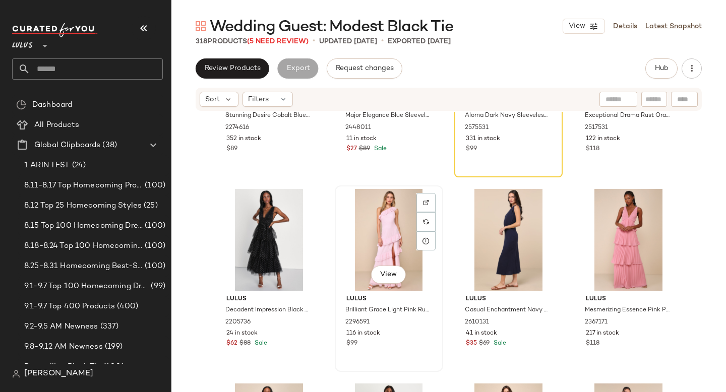
click at [380, 236] on div "View" at bounding box center [388, 240] width 101 height 102
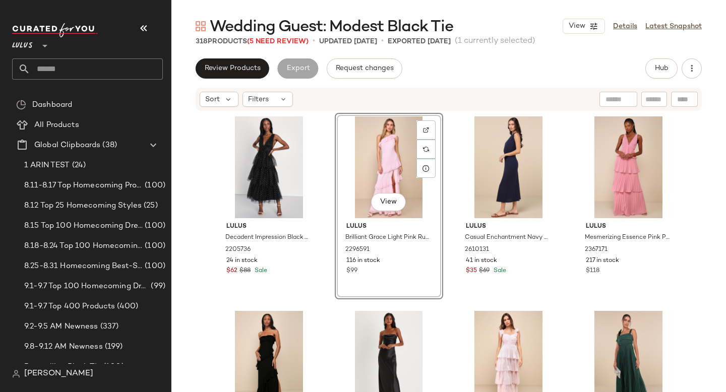
scroll to position [10713, 0]
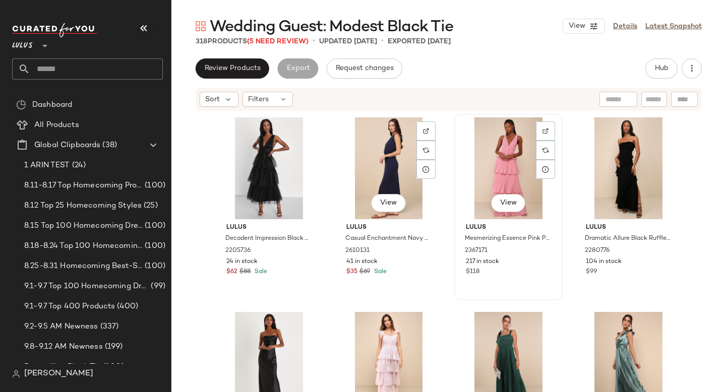
click at [492, 163] on div "View" at bounding box center [508, 168] width 101 height 102
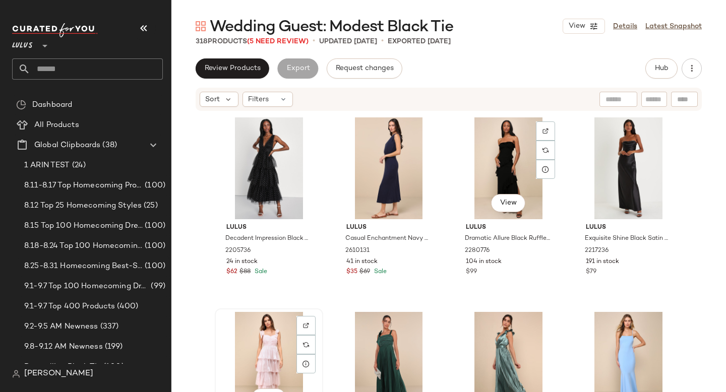
click at [253, 350] on div "View" at bounding box center [268, 363] width 101 height 102
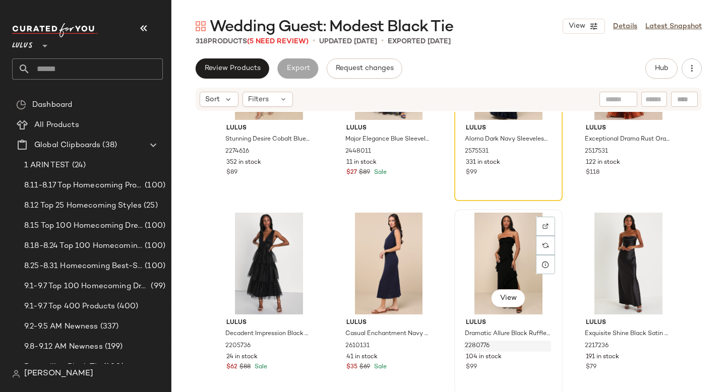
scroll to position [10612, 0]
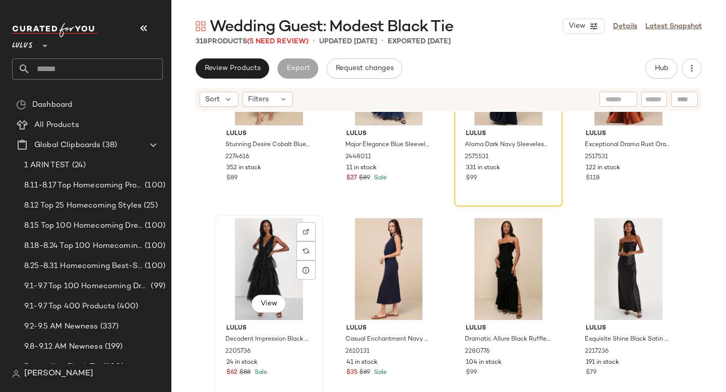
click at [267, 277] on div "View" at bounding box center [268, 269] width 101 height 102
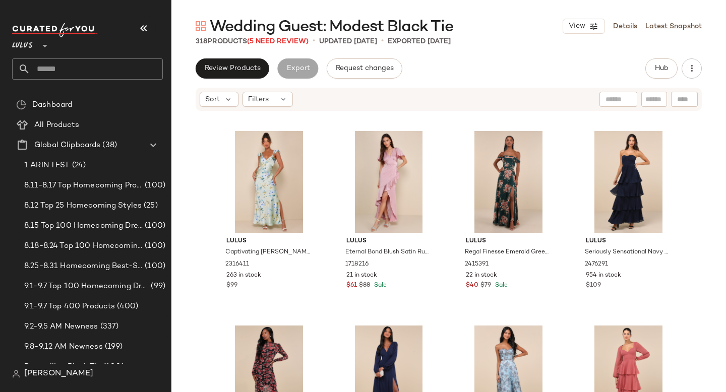
scroll to position [11087, 0]
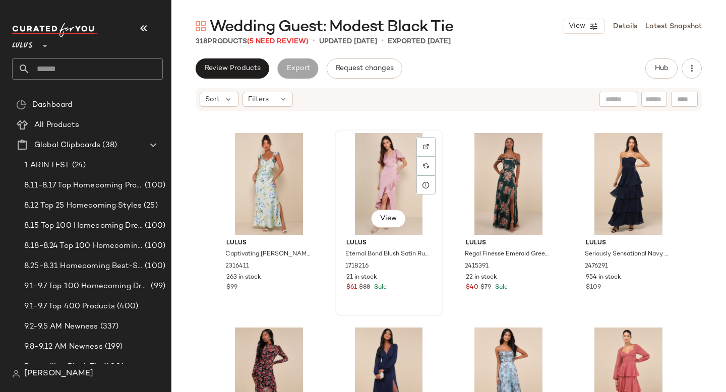
click at [376, 176] on div "View" at bounding box center [388, 184] width 101 height 102
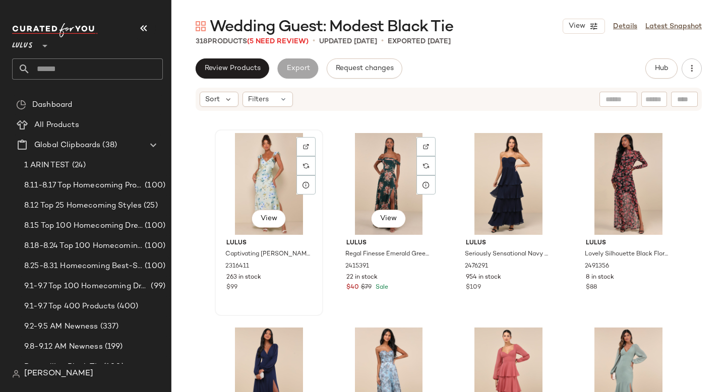
click at [243, 186] on div "View" at bounding box center [268, 184] width 101 height 102
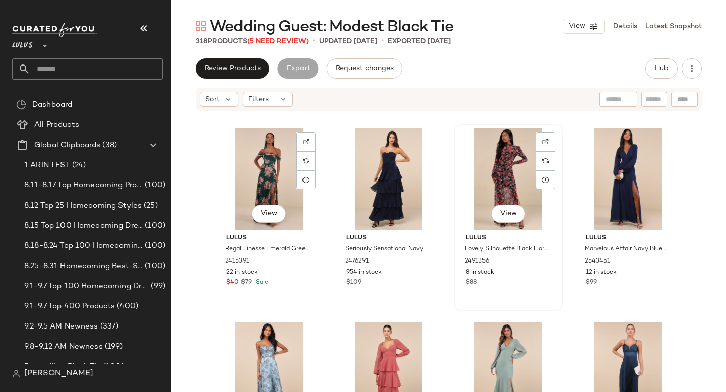
scroll to position [11092, 0]
click at [492, 156] on div "View" at bounding box center [508, 179] width 101 height 102
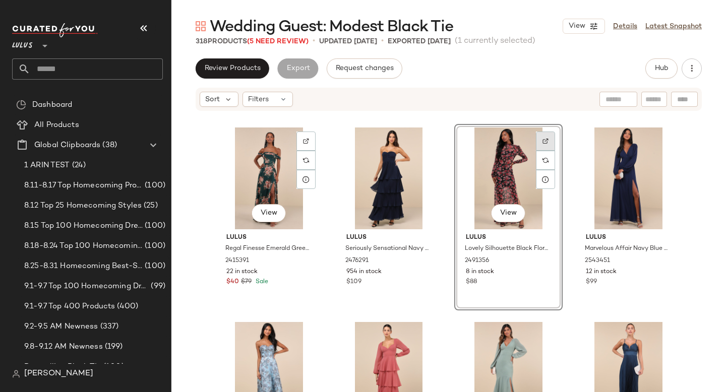
click at [548, 138] on div at bounding box center [545, 141] width 19 height 19
click at [504, 171] on div "View" at bounding box center [508, 179] width 101 height 102
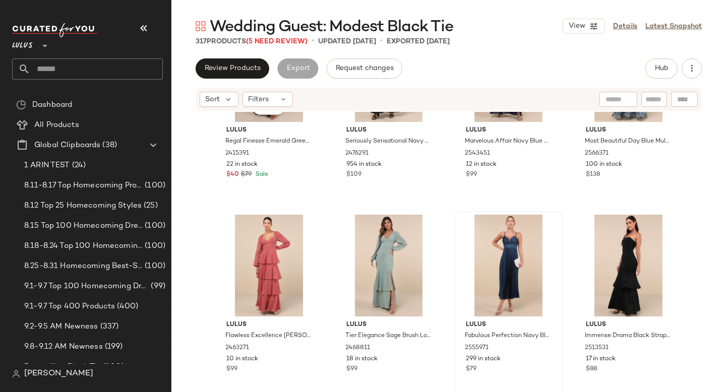
scroll to position [11201, 0]
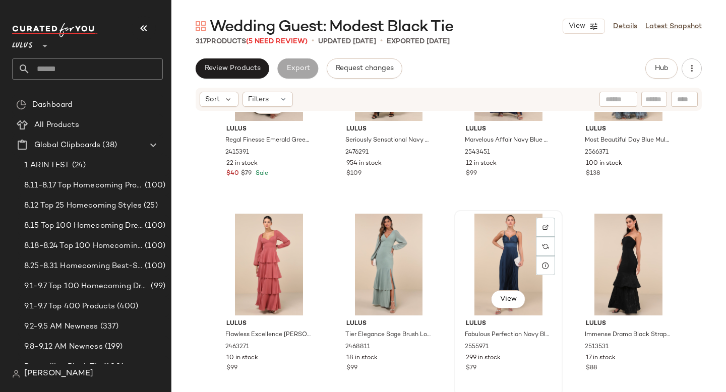
click at [487, 278] on div "View" at bounding box center [508, 265] width 101 height 102
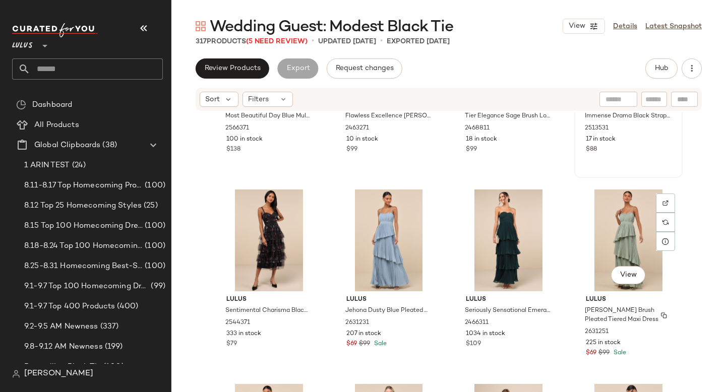
scroll to position [11436, 0]
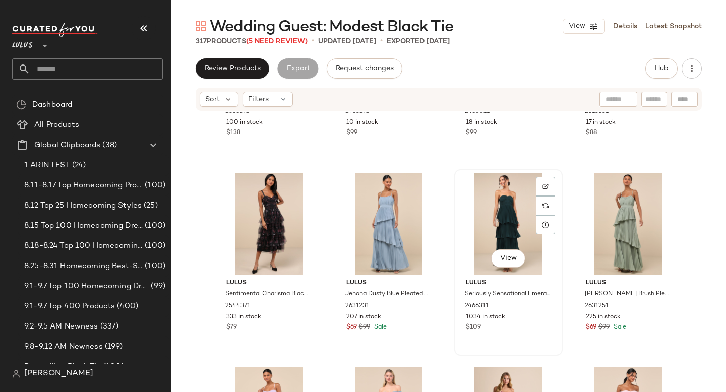
click at [505, 226] on div "View" at bounding box center [508, 224] width 101 height 102
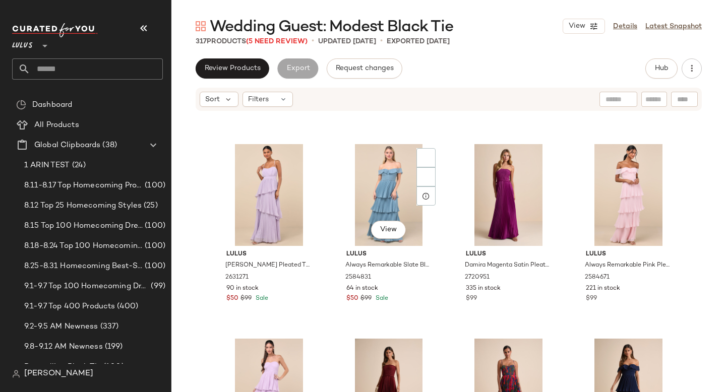
scroll to position [11654, 0]
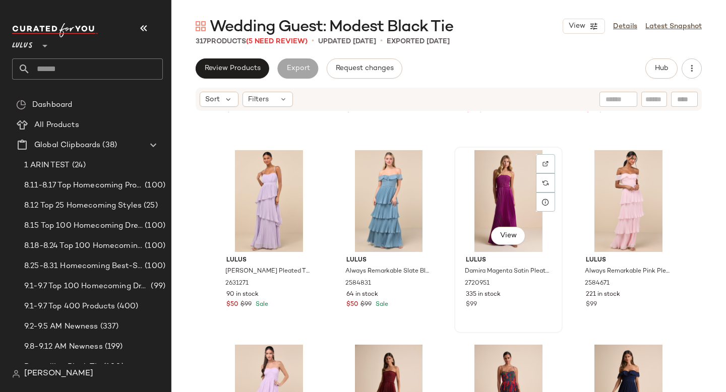
click at [480, 188] on div "View" at bounding box center [508, 201] width 101 height 102
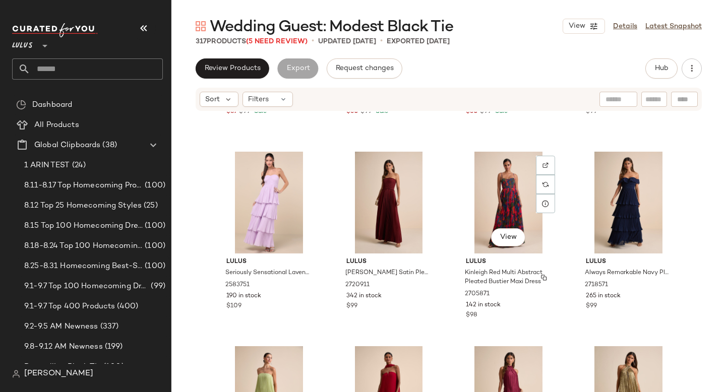
scroll to position [11836, 0]
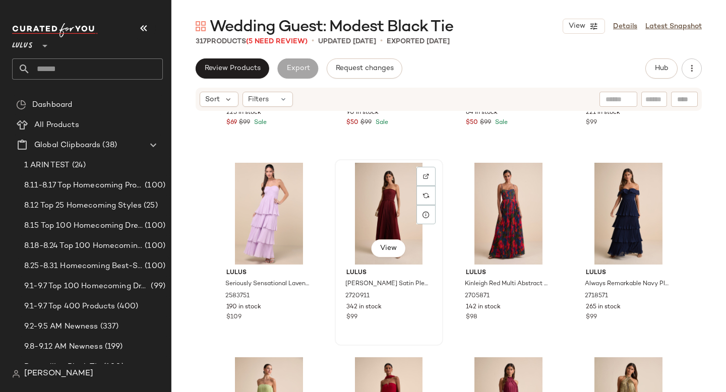
click at [390, 218] on div "View" at bounding box center [388, 214] width 101 height 102
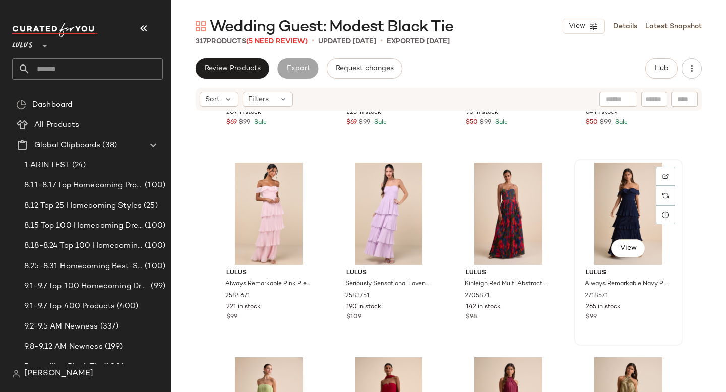
click at [604, 214] on div "View" at bounding box center [628, 214] width 101 height 102
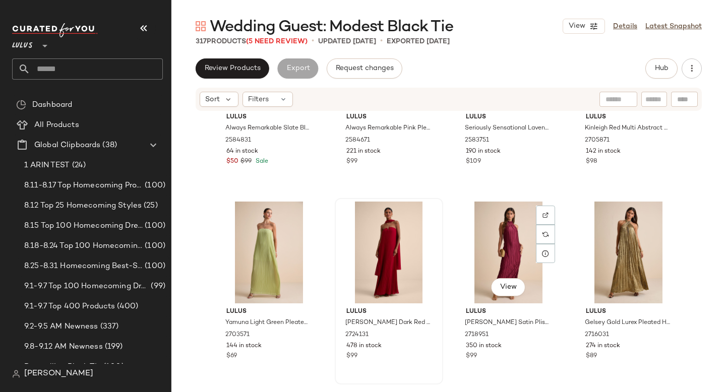
scroll to position [11995, 0]
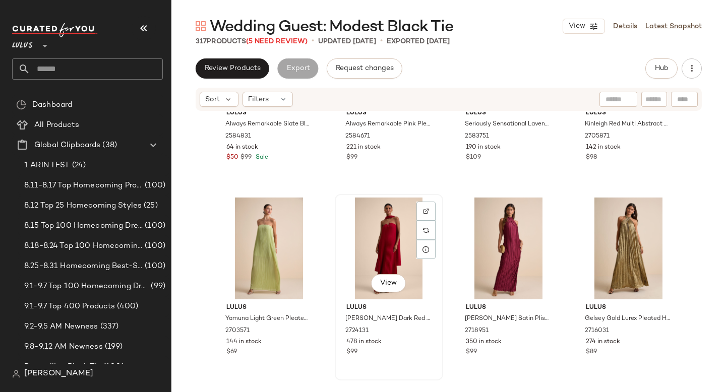
click at [380, 234] on div "View" at bounding box center [388, 249] width 101 height 102
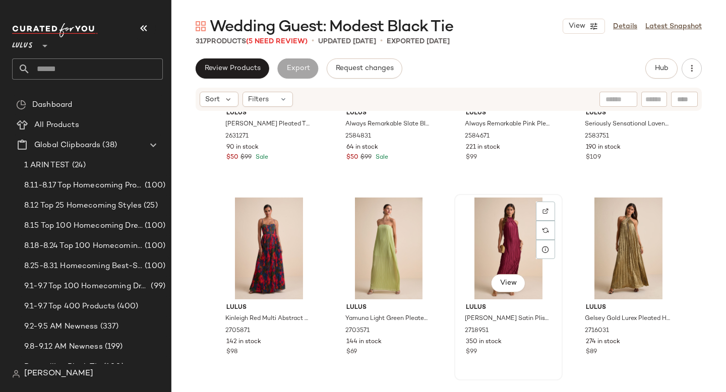
click at [470, 246] on div "View" at bounding box center [508, 249] width 101 height 102
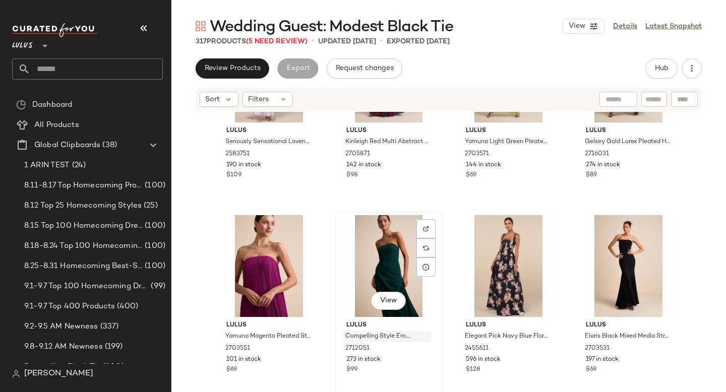
scroll to position [12176, 0]
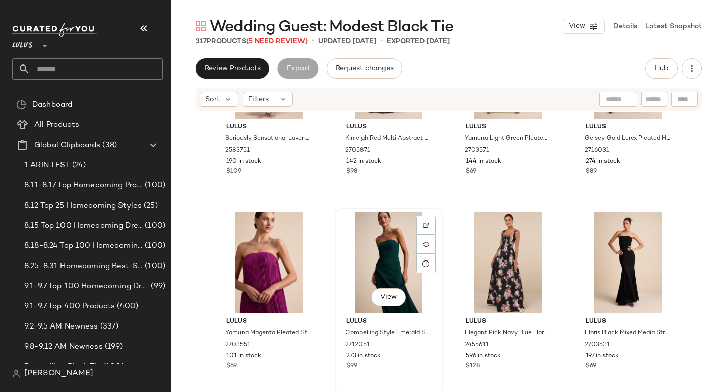
click at [383, 260] on div "View" at bounding box center [388, 263] width 101 height 102
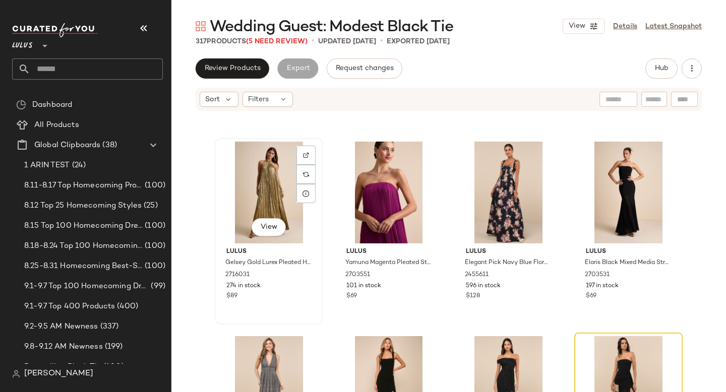
scroll to position [12249, 0]
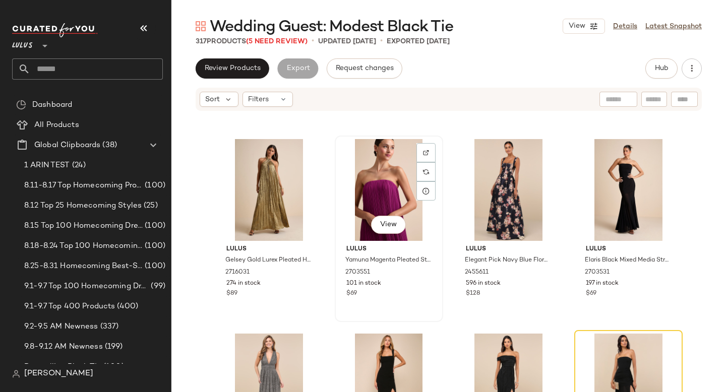
click at [395, 151] on div "View" at bounding box center [388, 190] width 101 height 102
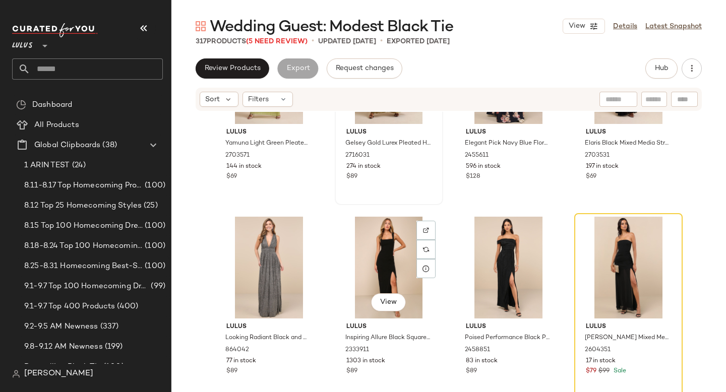
scroll to position [12395, 0]
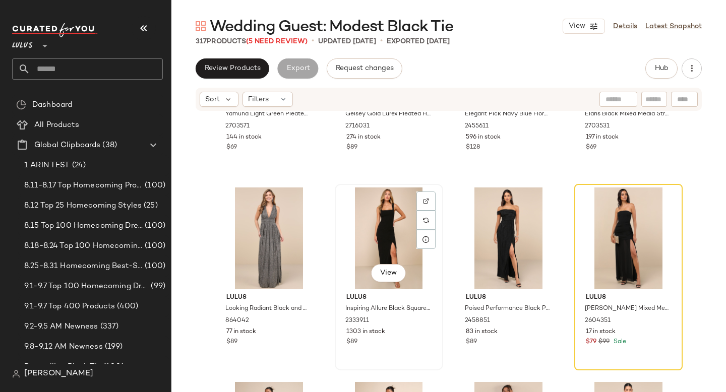
click at [381, 232] on div "View" at bounding box center [388, 239] width 101 height 102
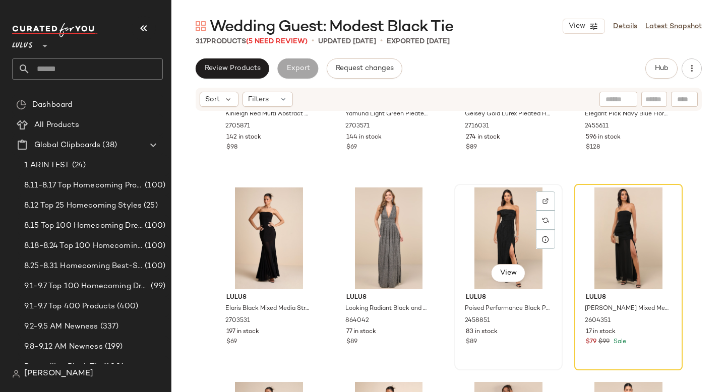
click at [493, 231] on div "View" at bounding box center [508, 239] width 101 height 102
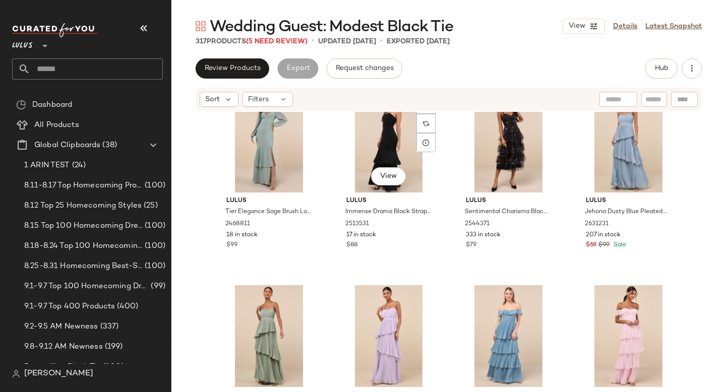
scroll to position [11940, 0]
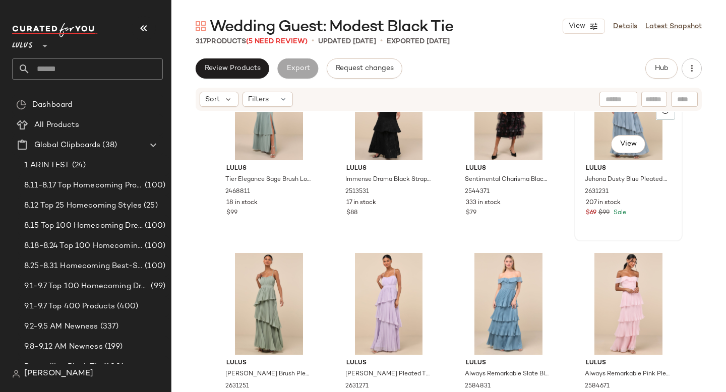
click at [602, 134] on div "View" at bounding box center [628, 109] width 101 height 102
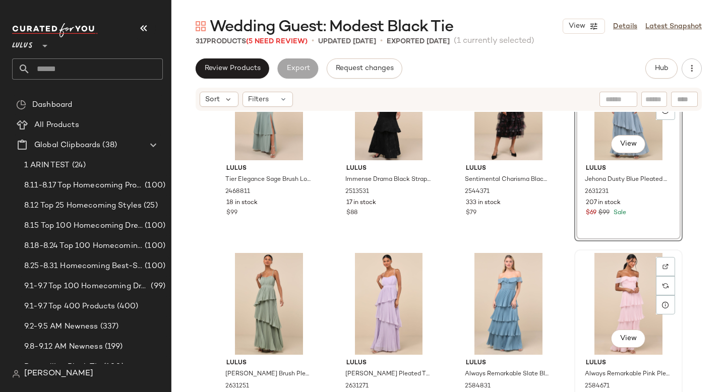
click at [585, 327] on div "View" at bounding box center [628, 304] width 101 height 102
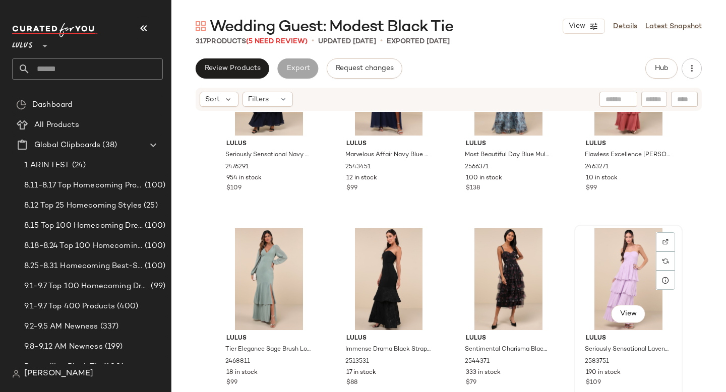
scroll to position [11781, 0]
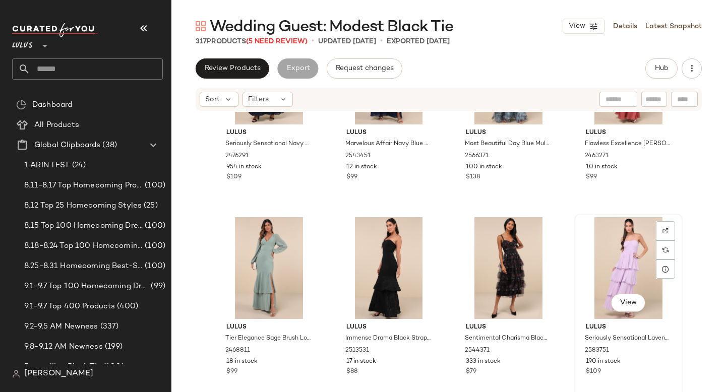
click at [639, 250] on div "View" at bounding box center [628, 268] width 101 height 102
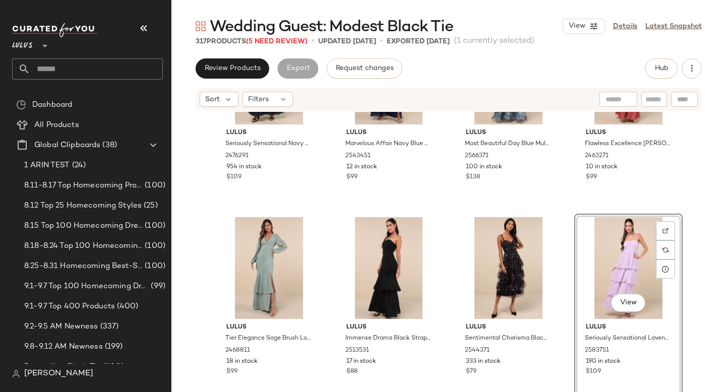
click at [608, 271] on div "View" at bounding box center [628, 268] width 101 height 102
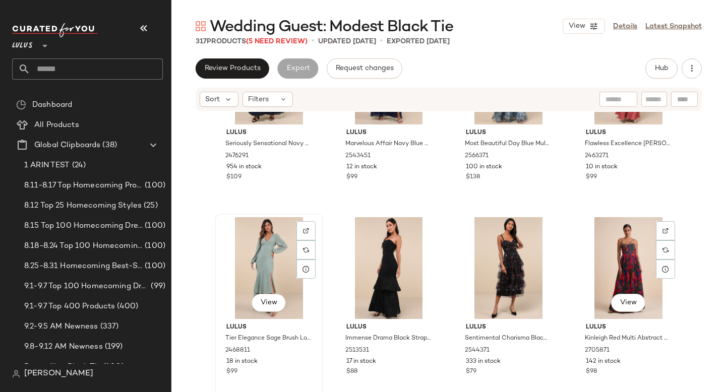
click at [253, 259] on div "View" at bounding box center [268, 268] width 101 height 102
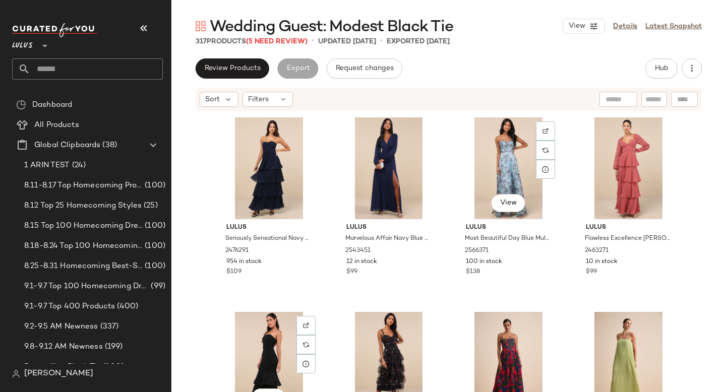
scroll to position [11684, 0]
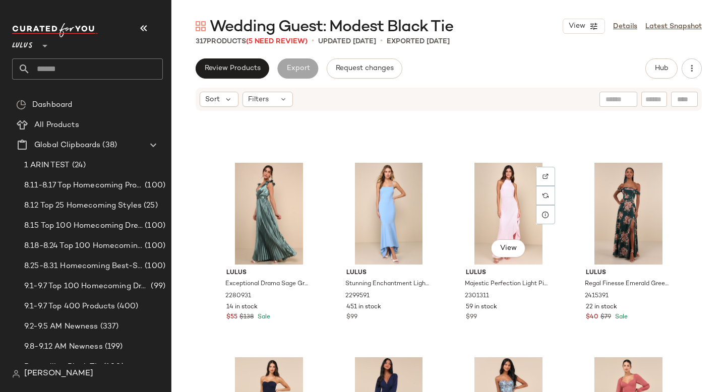
scroll to position [11444, 0]
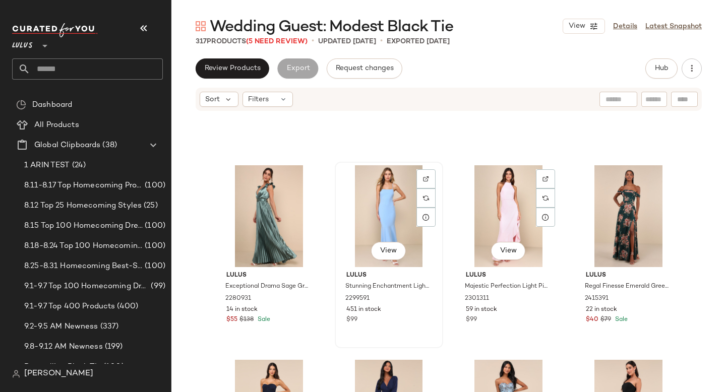
click at [394, 217] on div "View" at bounding box center [388, 216] width 101 height 102
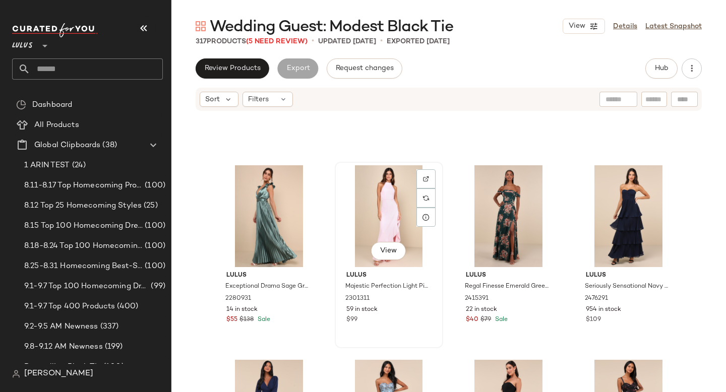
click at [383, 218] on div "View" at bounding box center [388, 216] width 101 height 102
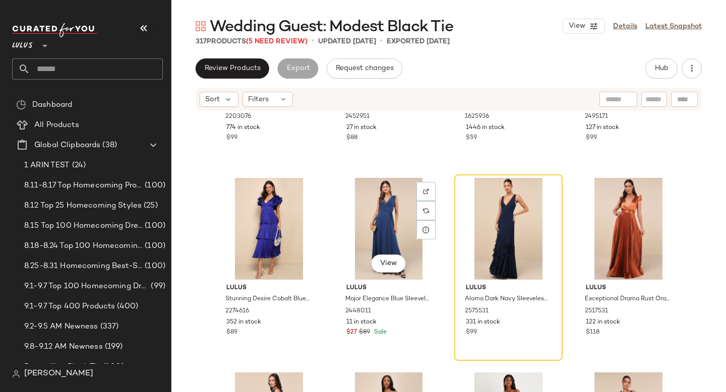
scroll to position [11019, 0]
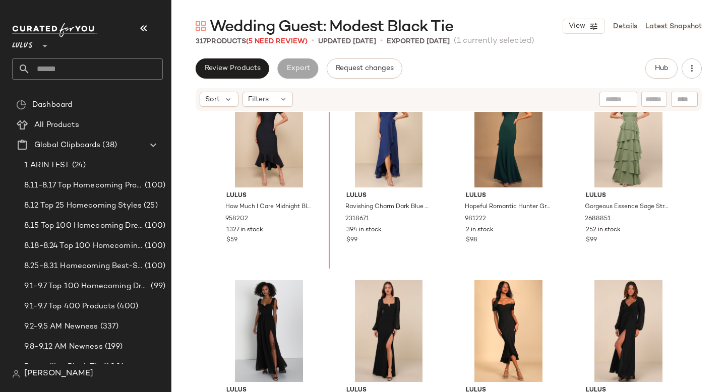
scroll to position [10703, 0]
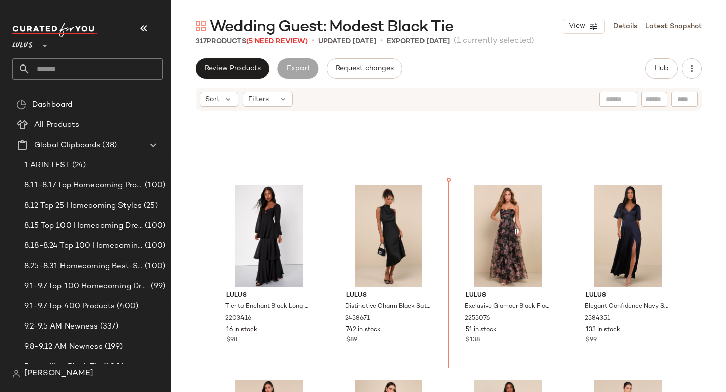
scroll to position [10052, 0]
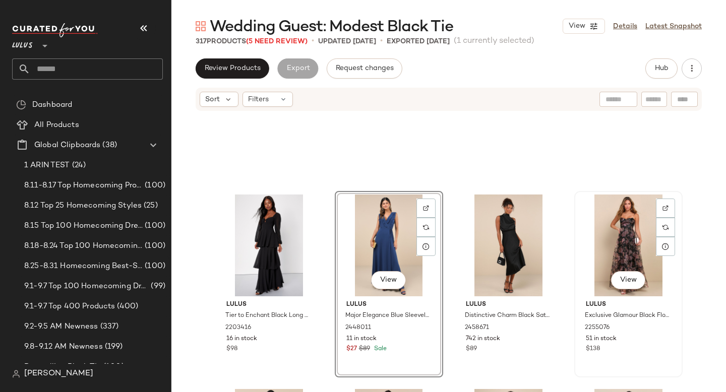
click at [622, 231] on div "View" at bounding box center [628, 246] width 101 height 102
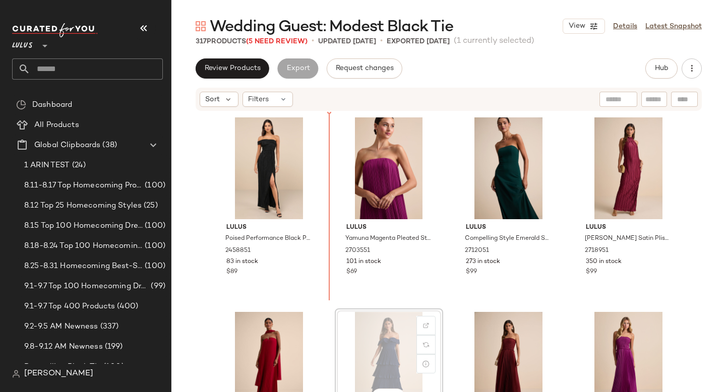
scroll to position [3, 0]
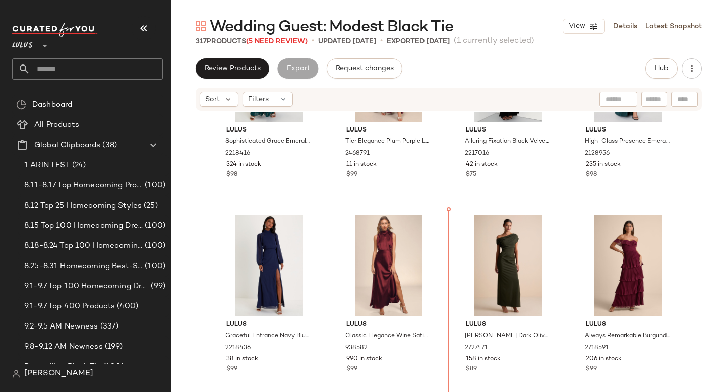
scroll to position [1665, 0]
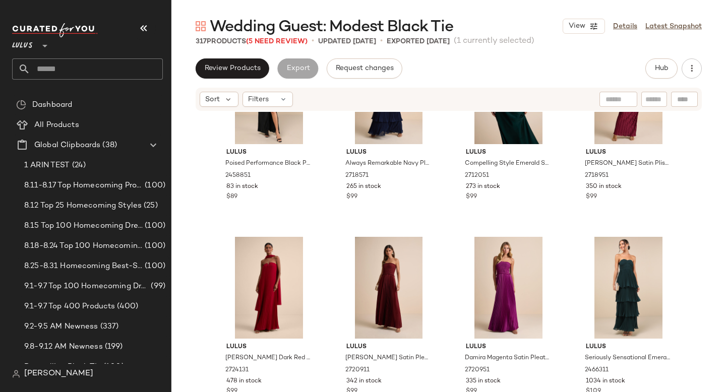
scroll to position [133, 0]
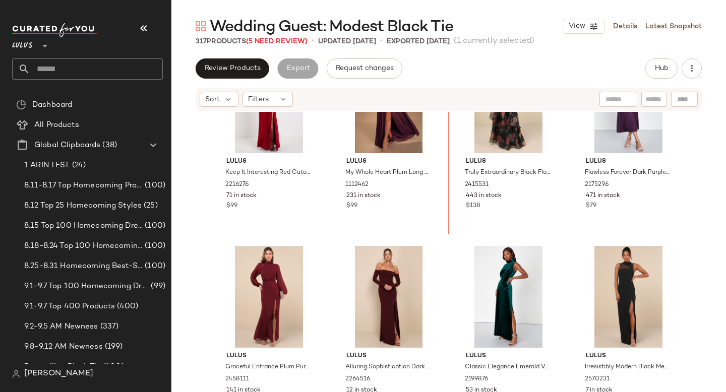
scroll to position [1052, 0]
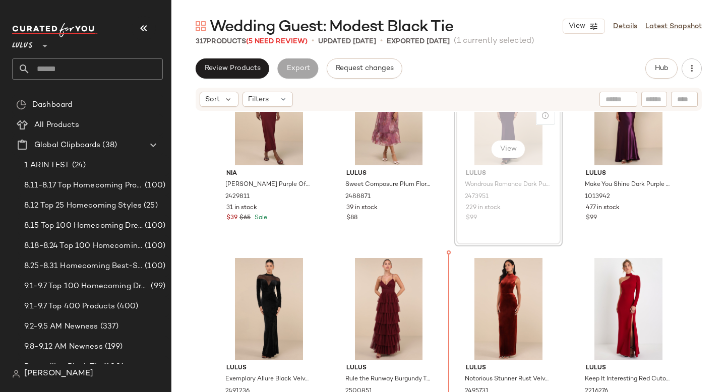
scroll to position [653, 0]
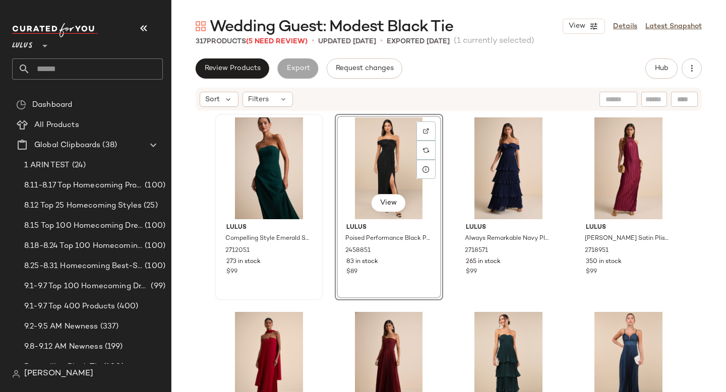
drag, startPoint x: 377, startPoint y: 173, endPoint x: 217, endPoint y: 202, distance: 162.8
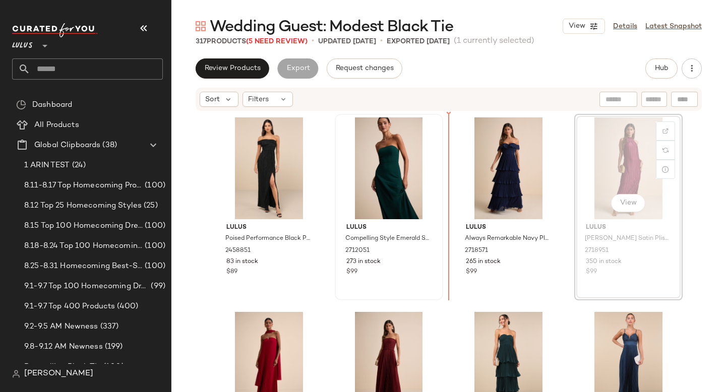
click at [398, 193] on div at bounding box center [388, 168] width 101 height 102
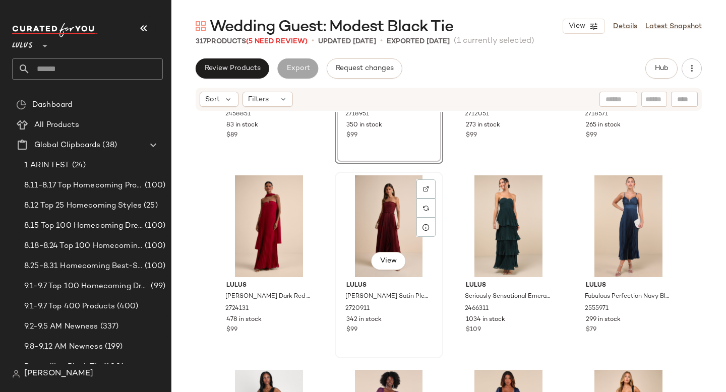
scroll to position [165, 0]
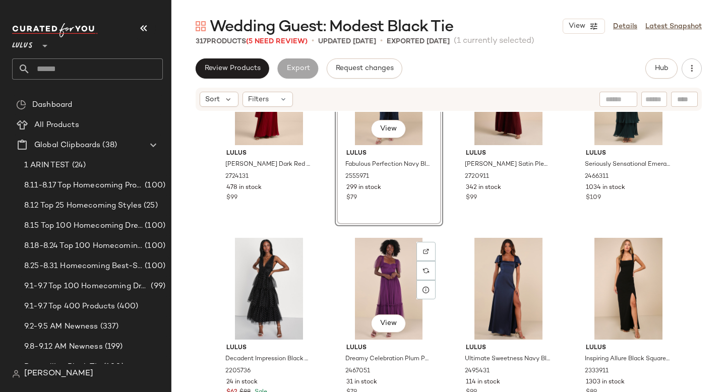
scroll to position [269, 0]
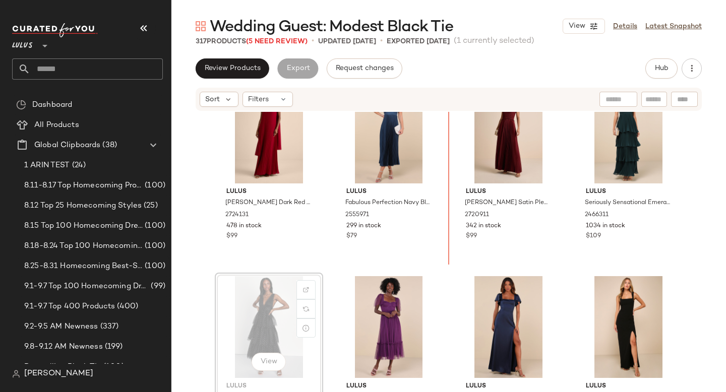
scroll to position [229, 0]
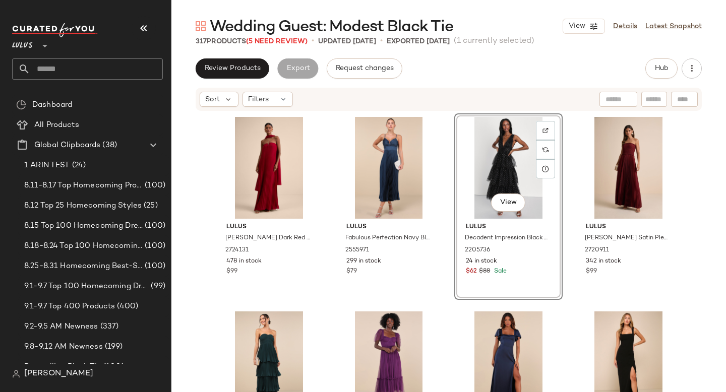
scroll to position [188, 0]
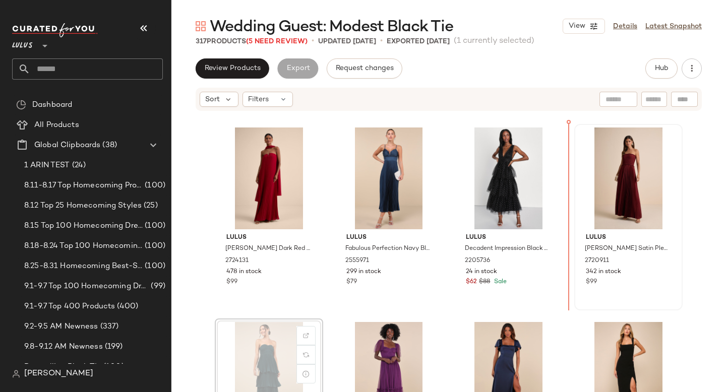
drag, startPoint x: 246, startPoint y: 349, endPoint x: 616, endPoint y: 189, distance: 403.2
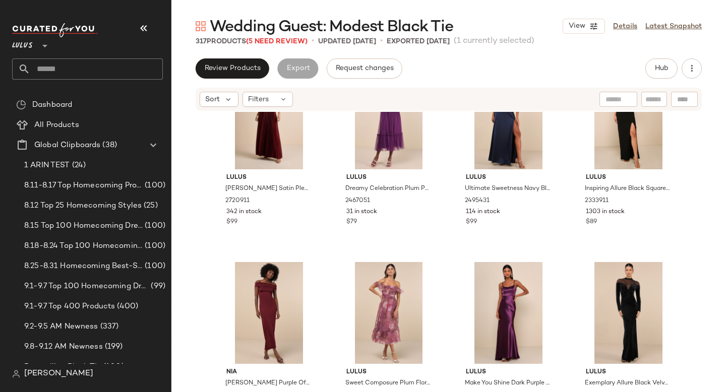
scroll to position [476, 0]
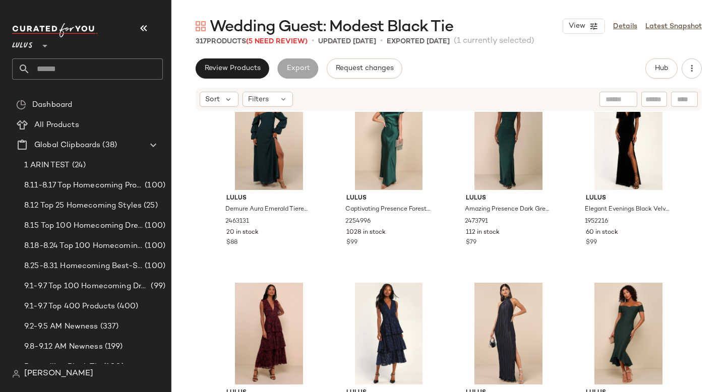
scroll to position [2161, 0]
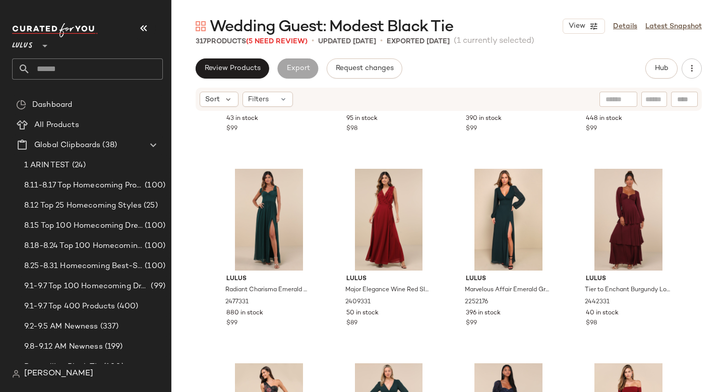
scroll to position [2998, 0]
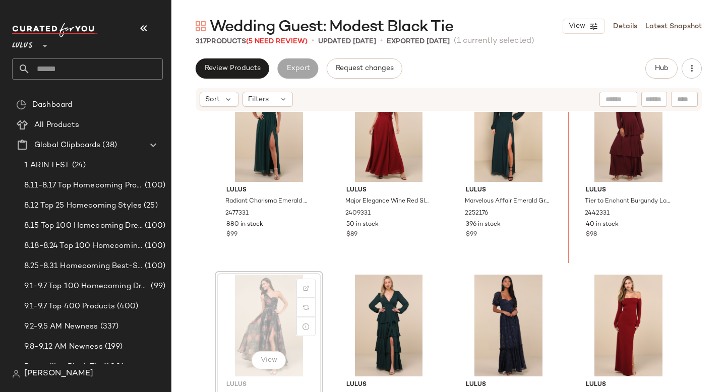
scroll to position [2948, 0]
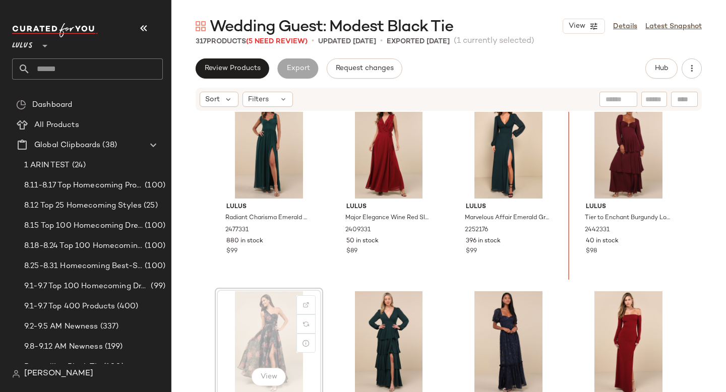
drag, startPoint x: 243, startPoint y: 296, endPoint x: 249, endPoint y: 292, distance: 7.0
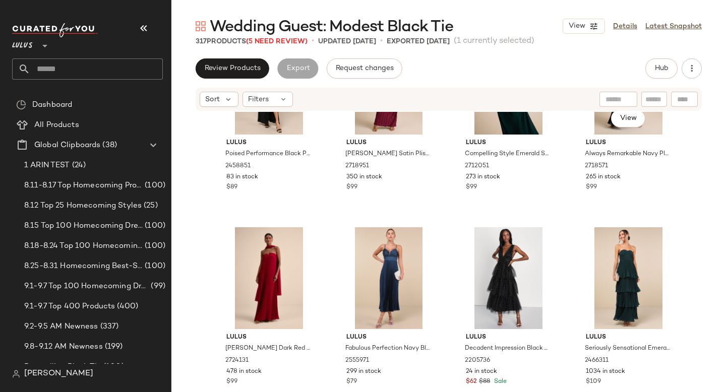
scroll to position [146, 0]
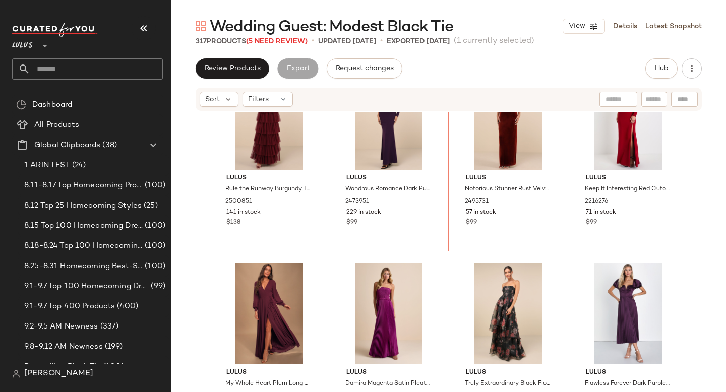
scroll to position [826, 0]
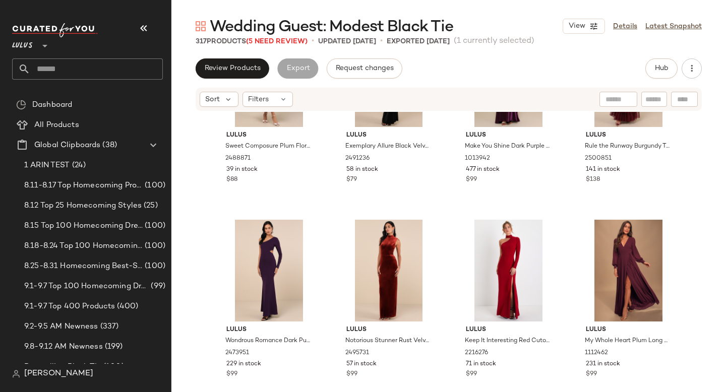
scroll to position [783, 0]
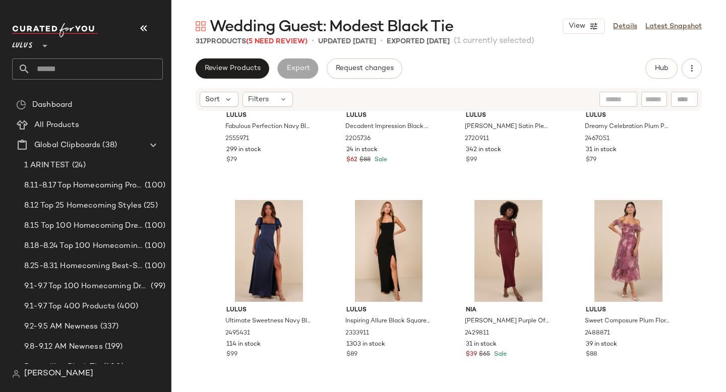
scroll to position [335, 0]
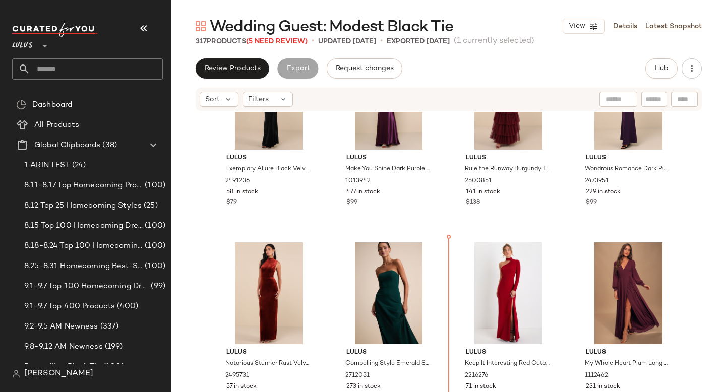
scroll to position [663, 0]
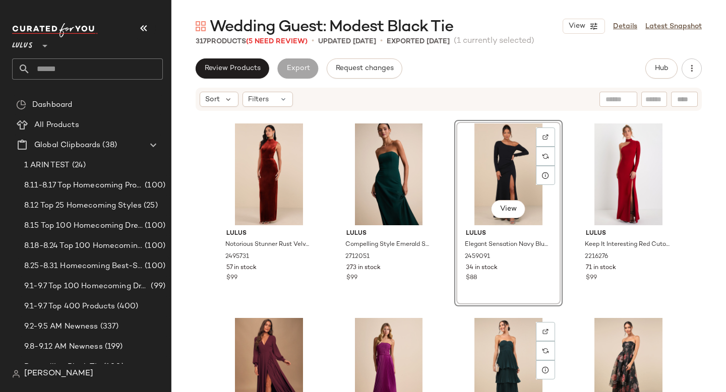
scroll to position [805, 0]
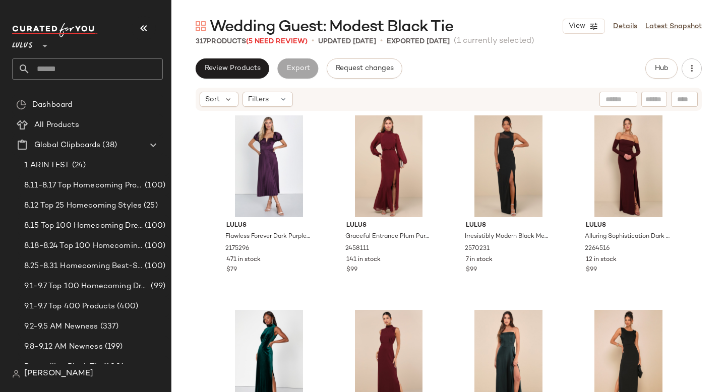
scroll to position [1179, 0]
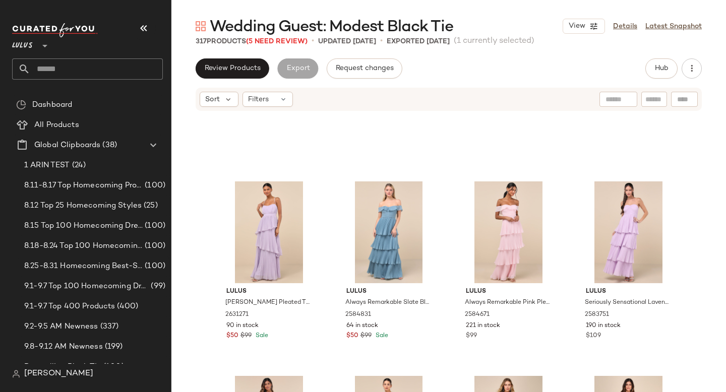
scroll to position [15262, 0]
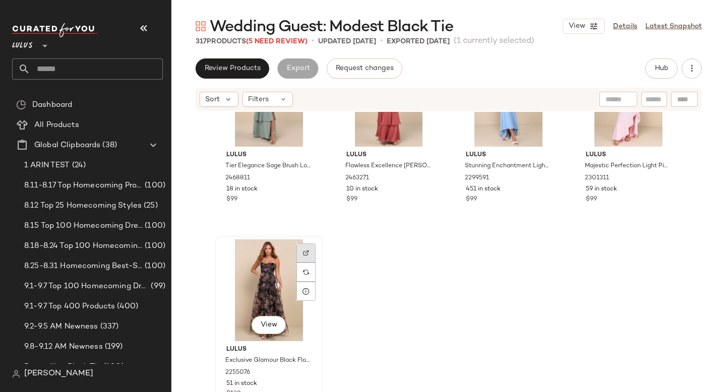
click at [311, 249] on div at bounding box center [305, 253] width 19 height 19
click at [258, 304] on div "View" at bounding box center [268, 291] width 101 height 102
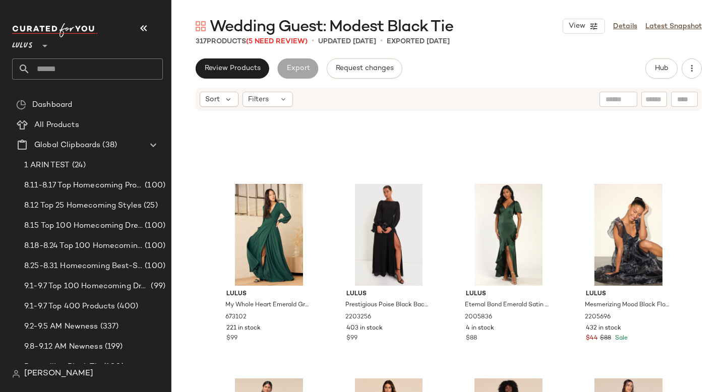
scroll to position [8086, 0]
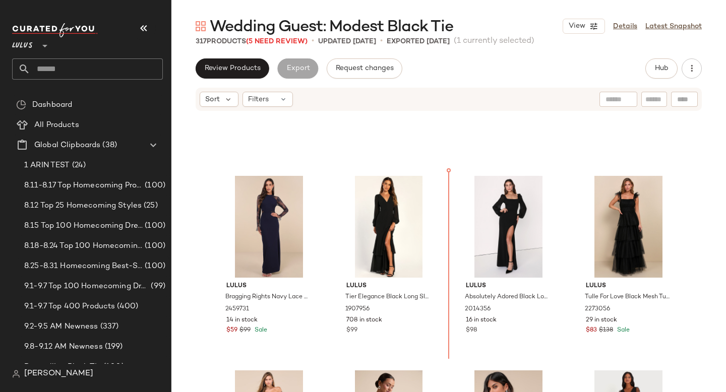
scroll to position [7338, 0]
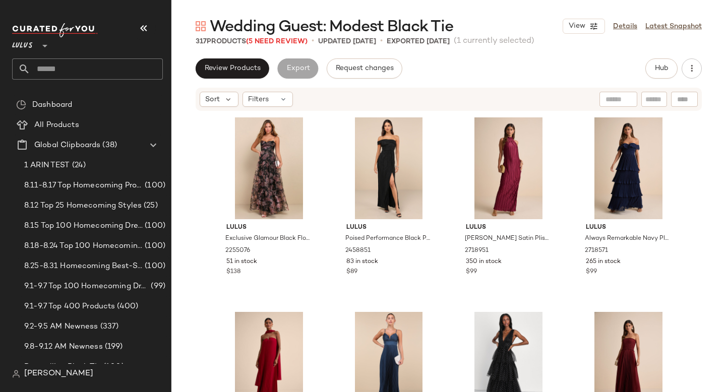
click at [688, 81] on div "Review Products Export Request changes Hub Sort Filters Lulus Exclusive Glamour…" at bounding box center [448, 246] width 555 height 376
click at [689, 67] on icon "button" at bounding box center [692, 69] width 10 height 10
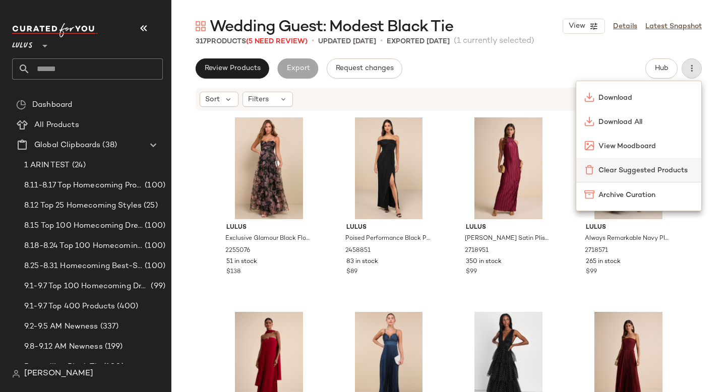
click at [606, 167] on span "Clear Suggested Products" at bounding box center [646, 170] width 95 height 11
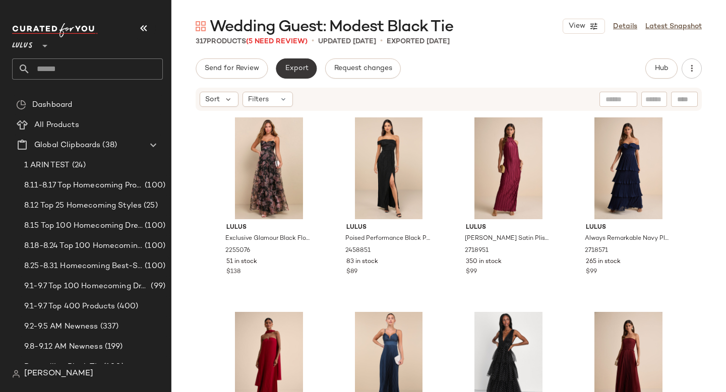
click at [299, 66] on span "Export" at bounding box center [296, 69] width 24 height 8
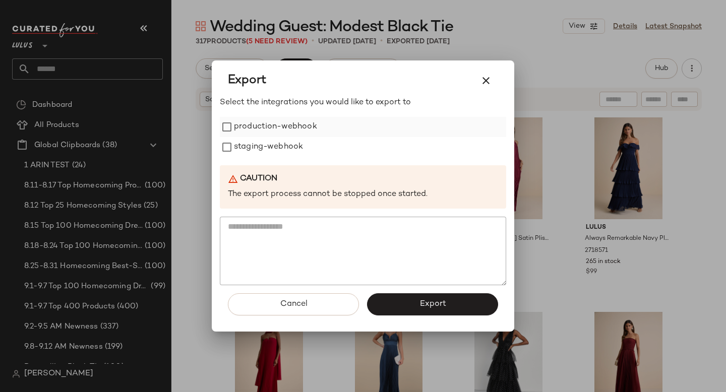
click at [271, 128] on label "production-webhook" at bounding box center [275, 127] width 83 height 20
click at [269, 144] on label "staging-webhook" at bounding box center [268, 147] width 69 height 20
click at [390, 300] on button "Export" at bounding box center [432, 304] width 131 height 22
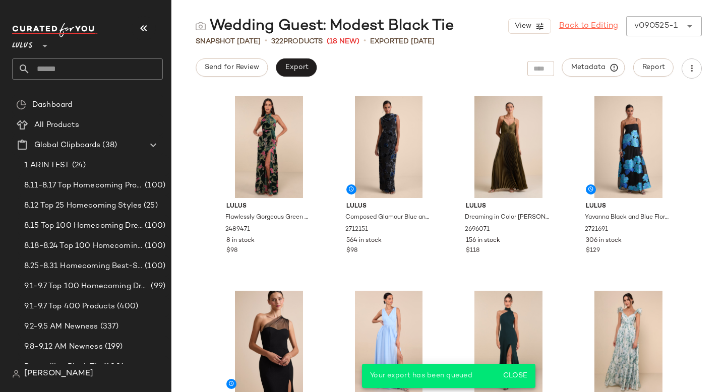
click at [567, 29] on link "Back to Editing" at bounding box center [588, 26] width 59 height 12
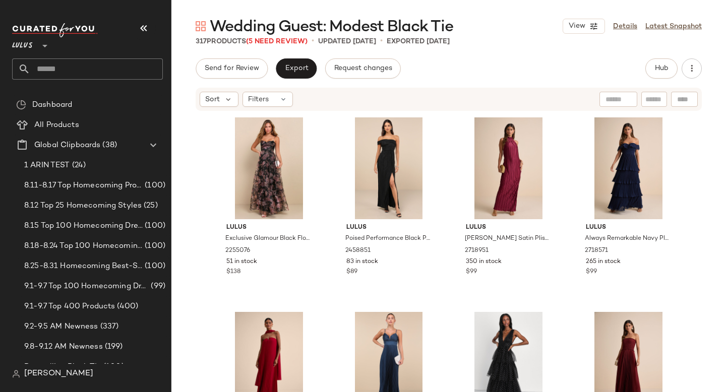
click at [100, 64] on input "text" at bounding box center [96, 68] width 133 height 21
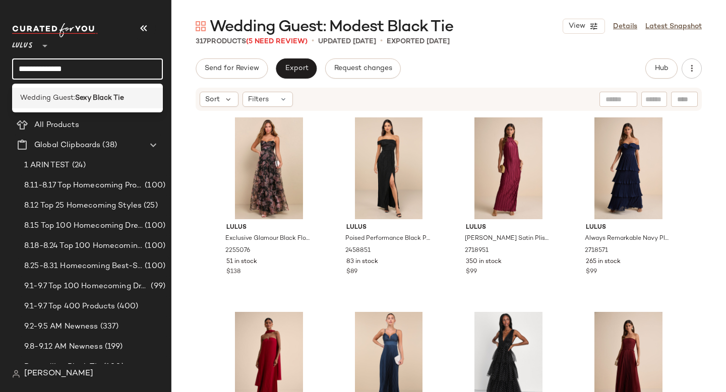
type input "**********"
click at [99, 98] on b "Sexy Black Tie" at bounding box center [99, 98] width 49 height 11
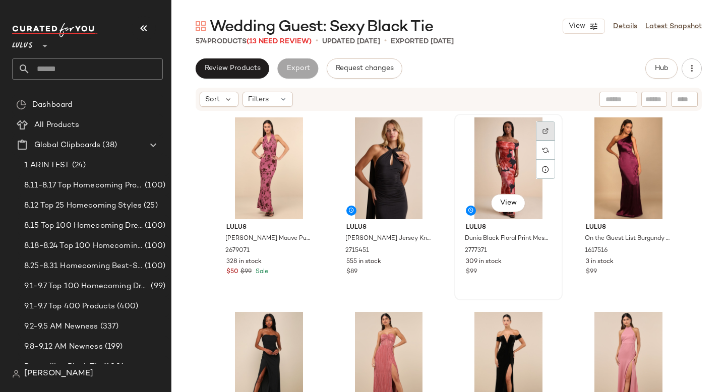
click at [543, 133] on img at bounding box center [546, 131] width 6 height 6
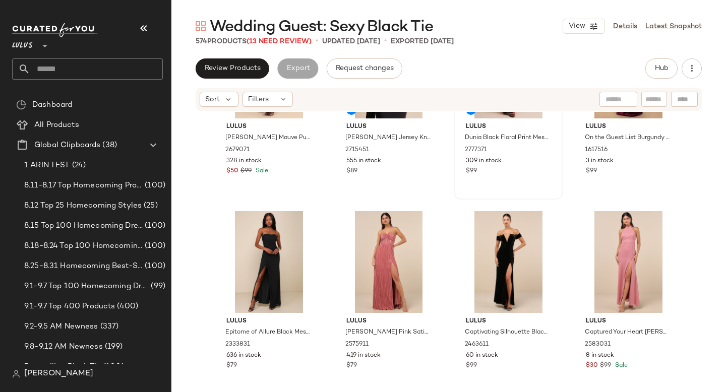
scroll to position [165, 0]
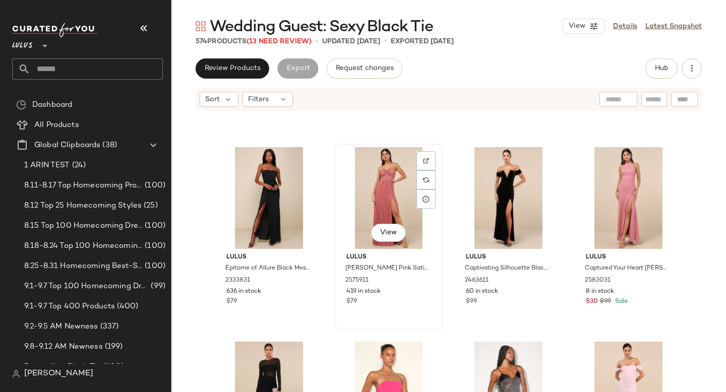
click at [383, 172] on div "View" at bounding box center [388, 198] width 101 height 102
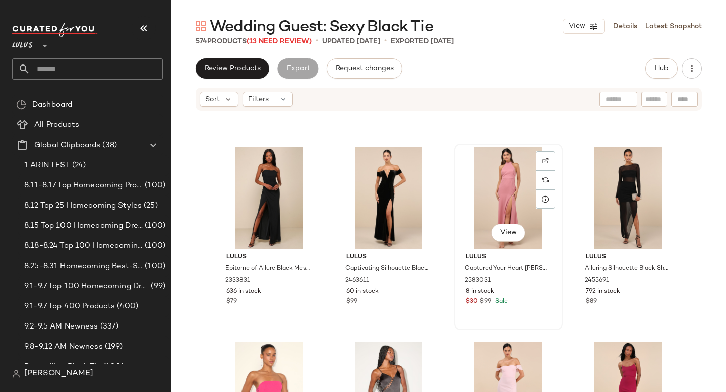
click at [494, 186] on div "View" at bounding box center [508, 198] width 101 height 102
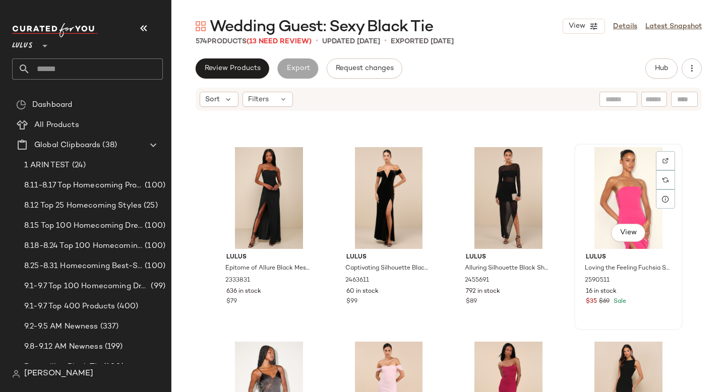
click at [620, 186] on div "View" at bounding box center [628, 198] width 101 height 102
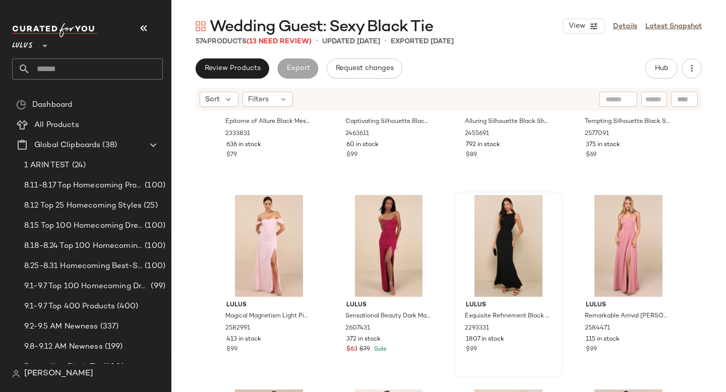
scroll to position [337, 0]
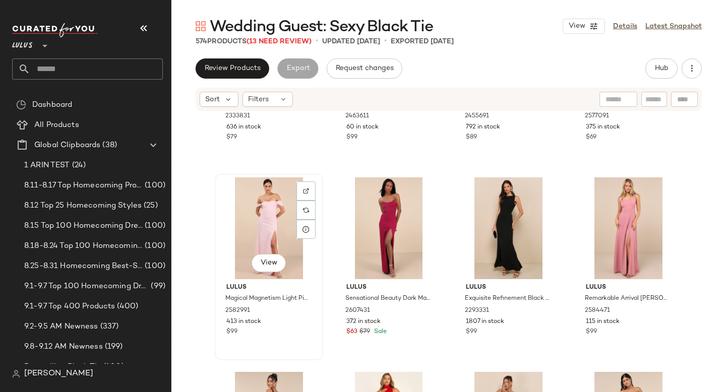
click at [262, 222] on div "View" at bounding box center [268, 228] width 101 height 102
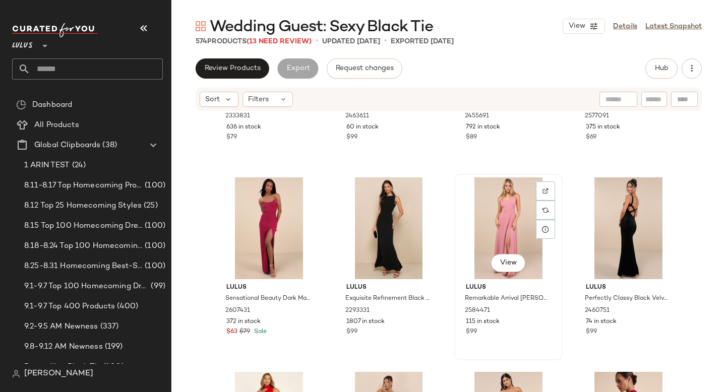
click at [500, 213] on div "View" at bounding box center [508, 228] width 101 height 102
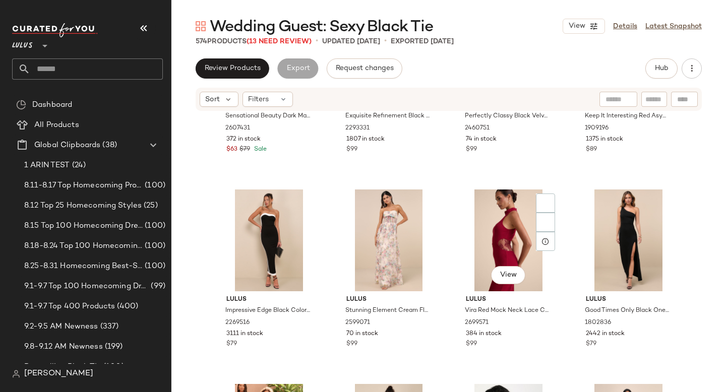
scroll to position [533, 0]
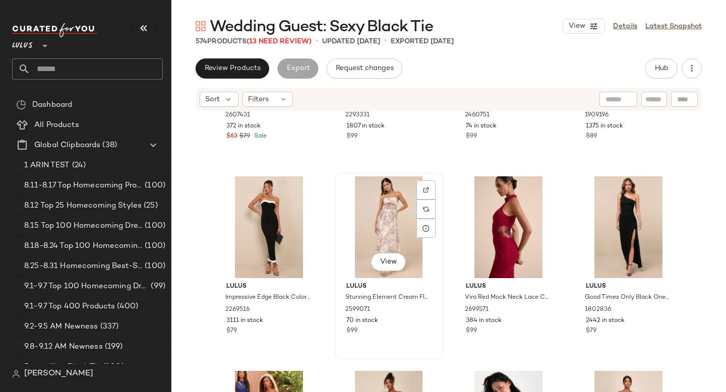
click at [369, 231] on div "View" at bounding box center [388, 227] width 101 height 102
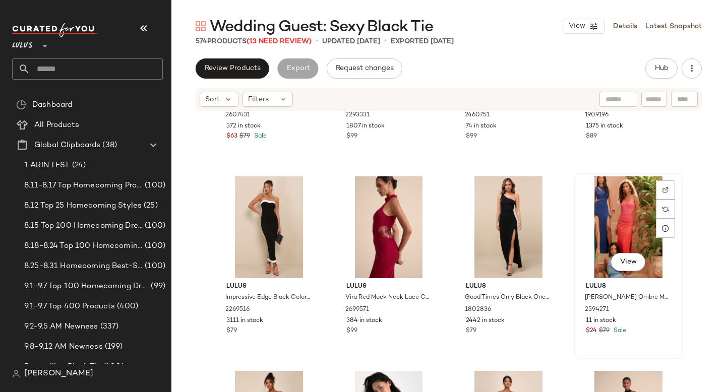
click at [589, 230] on div "View" at bounding box center [628, 227] width 101 height 102
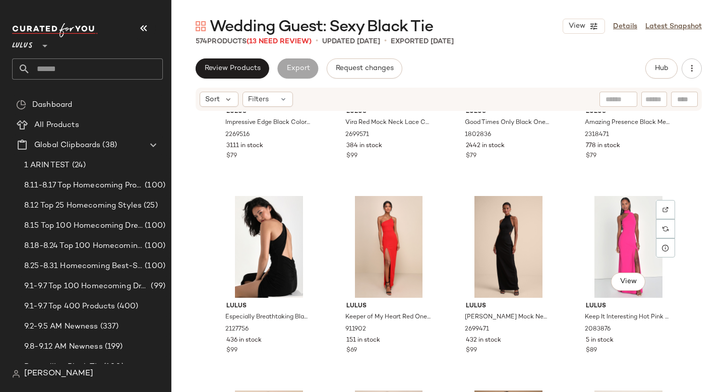
scroll to position [722, 0]
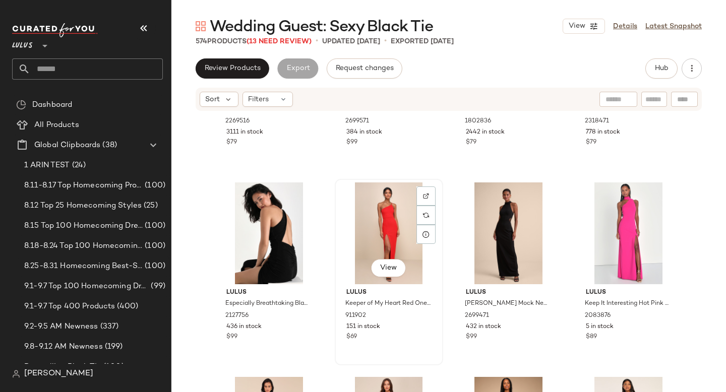
click at [381, 232] on div "View" at bounding box center [388, 234] width 101 height 102
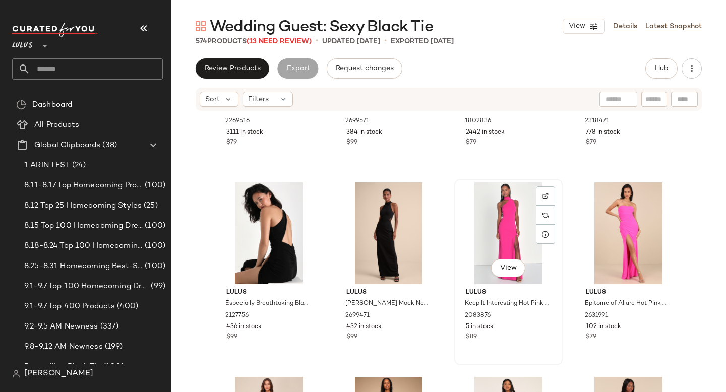
click at [510, 227] on div "View" at bounding box center [508, 234] width 101 height 102
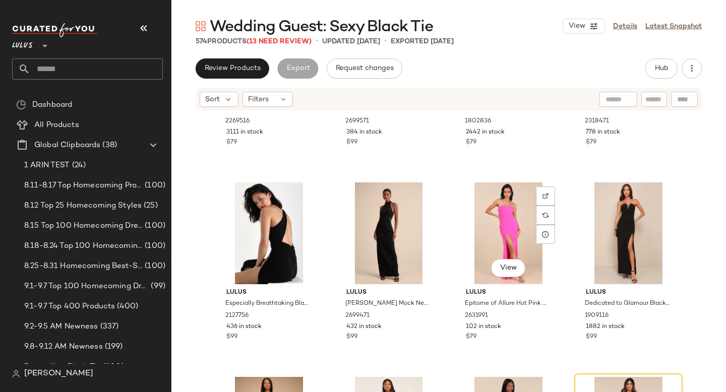
click at [510, 227] on div "View" at bounding box center [508, 234] width 101 height 102
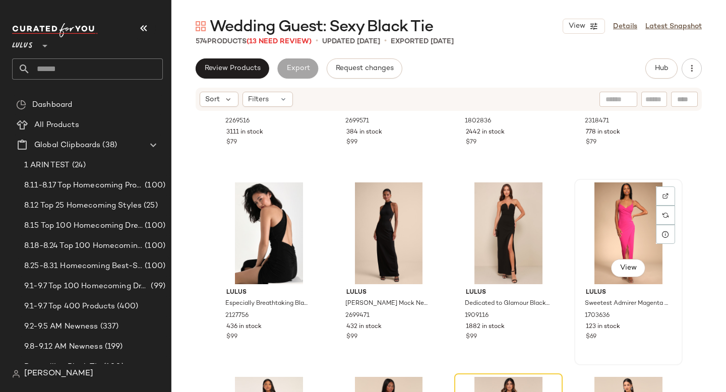
click at [640, 218] on div "View" at bounding box center [628, 234] width 101 height 102
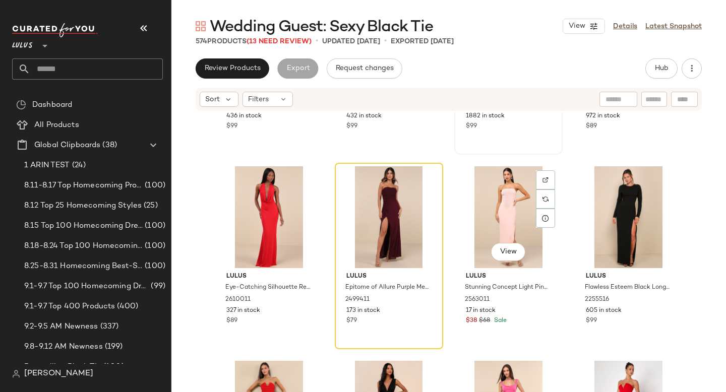
scroll to position [934, 0]
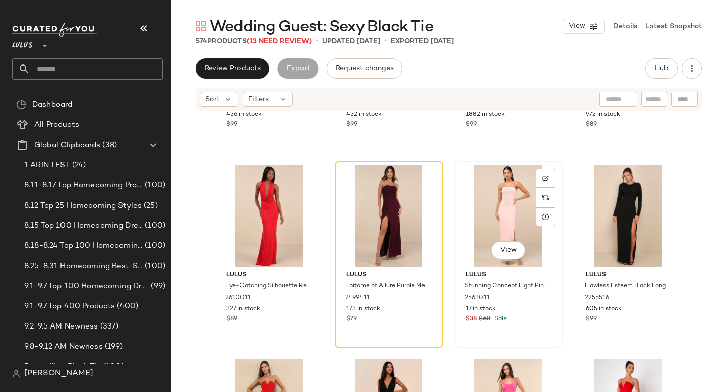
click at [522, 198] on div "View" at bounding box center [508, 216] width 101 height 102
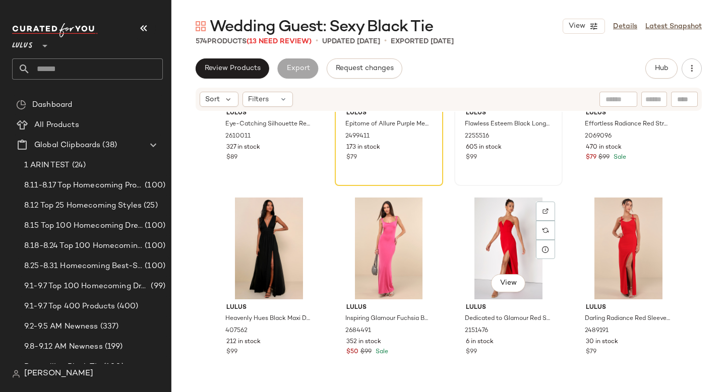
scroll to position [1119, 0]
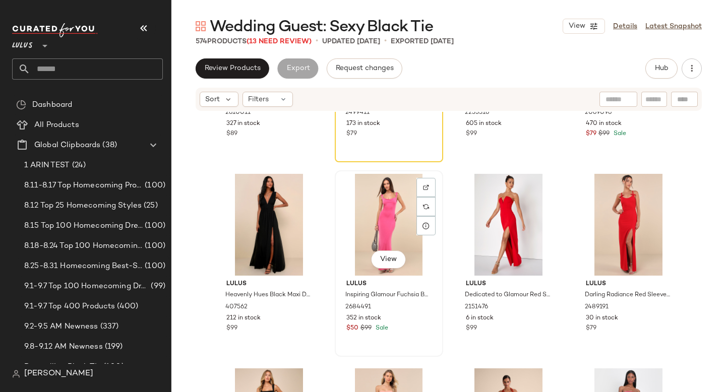
click at [369, 217] on div "View" at bounding box center [388, 225] width 101 height 102
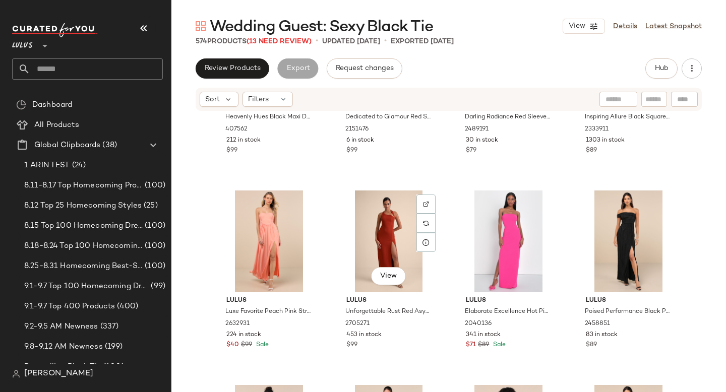
scroll to position [1329, 0]
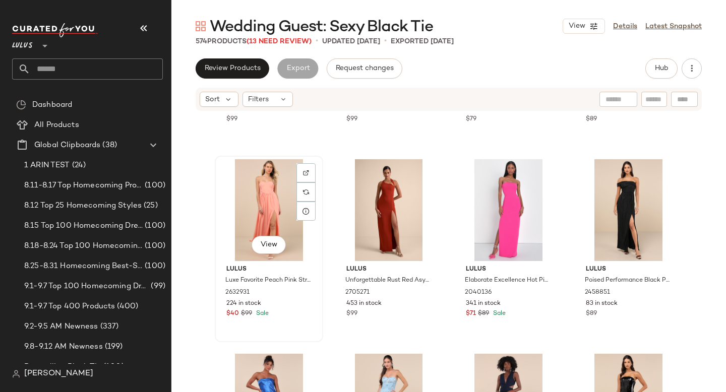
click at [269, 204] on div "View" at bounding box center [268, 210] width 101 height 102
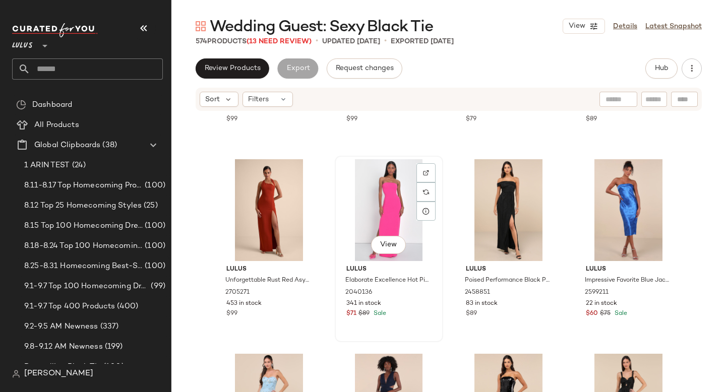
click at [397, 210] on div "View" at bounding box center [388, 210] width 101 height 102
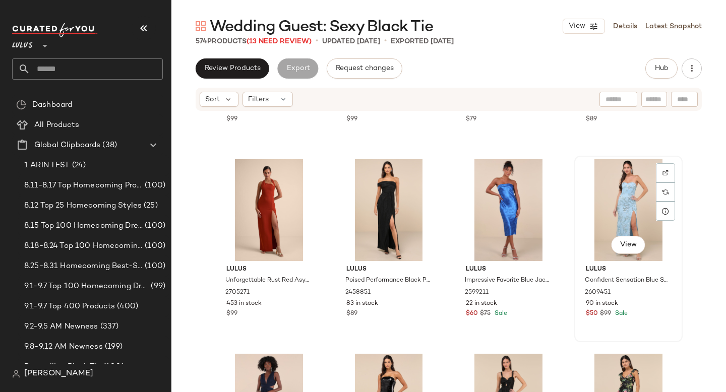
click at [631, 202] on div "View" at bounding box center [628, 210] width 101 height 102
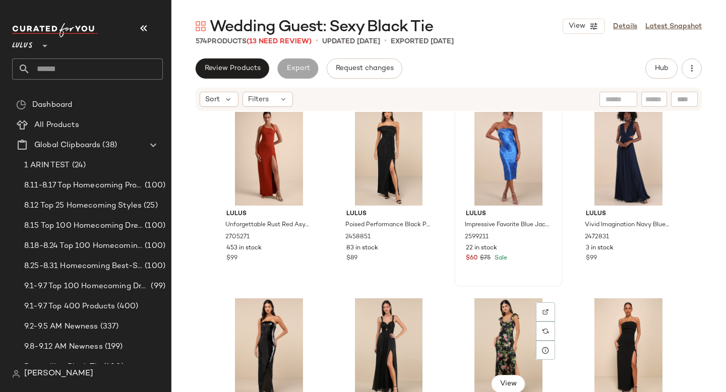
scroll to position [1371, 0]
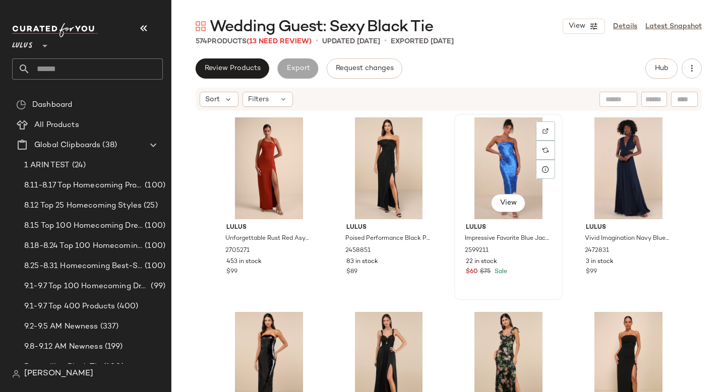
click at [503, 152] on div "View" at bounding box center [508, 168] width 101 height 102
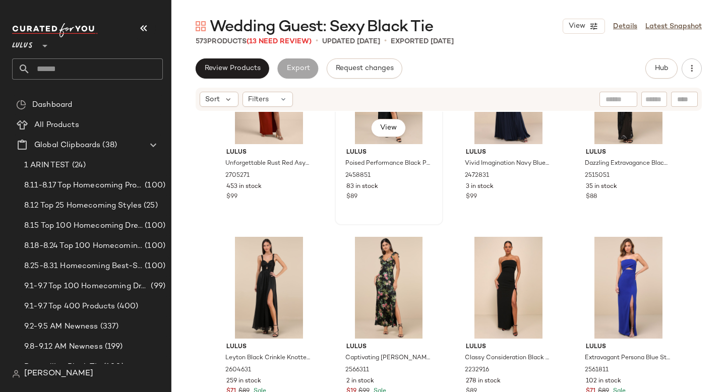
scroll to position [1466, 0]
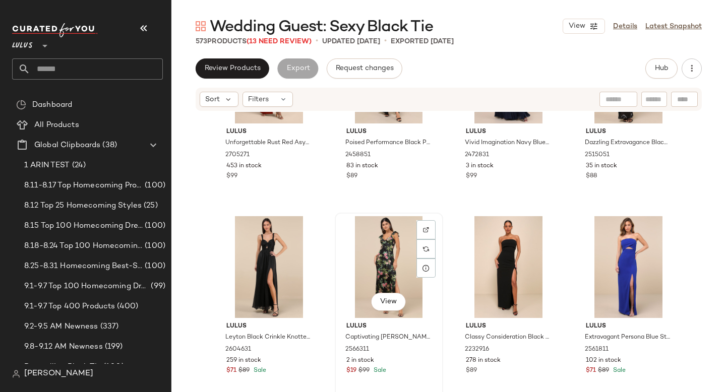
click at [387, 258] on div "View" at bounding box center [388, 267] width 101 height 102
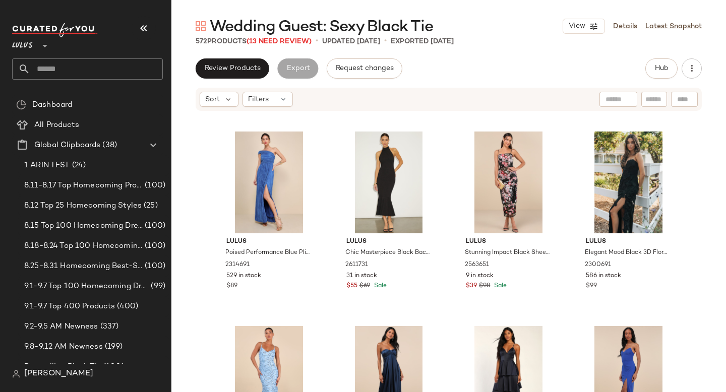
scroll to position [1747, 0]
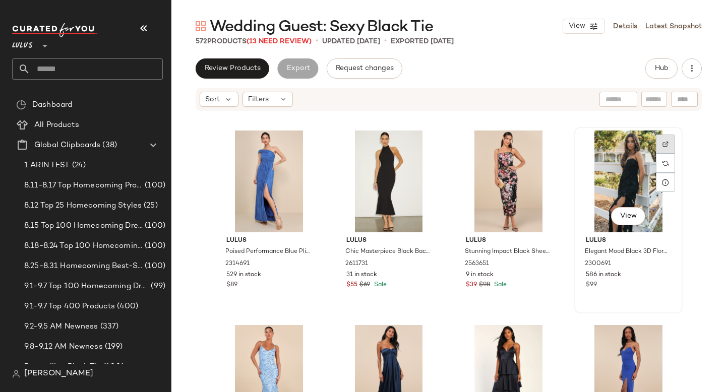
click at [659, 136] on div at bounding box center [665, 144] width 19 height 19
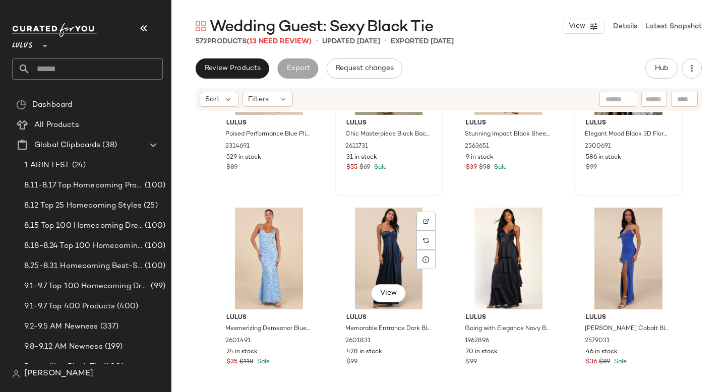
scroll to position [1874, 0]
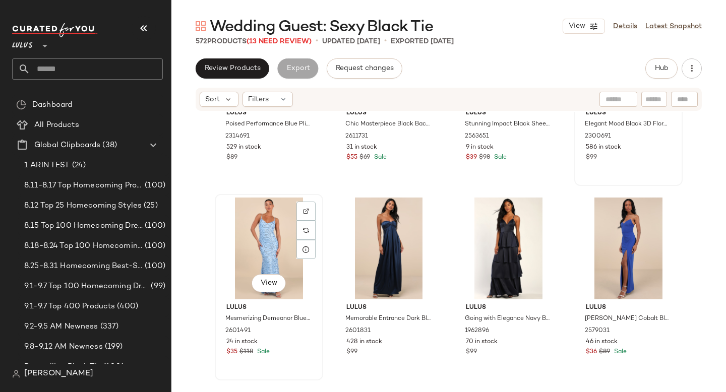
click at [256, 257] on div "View" at bounding box center [268, 249] width 101 height 102
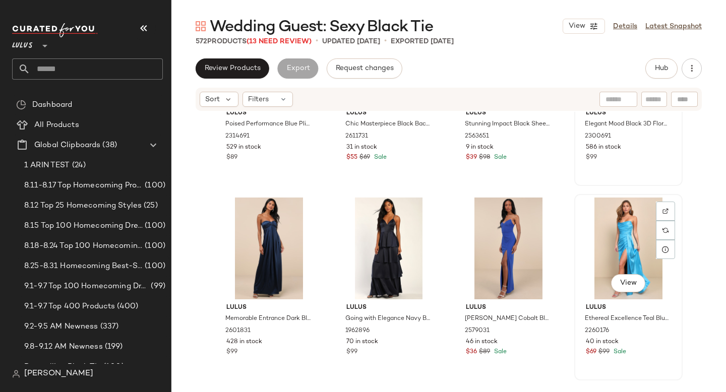
click at [624, 241] on div "View" at bounding box center [628, 249] width 101 height 102
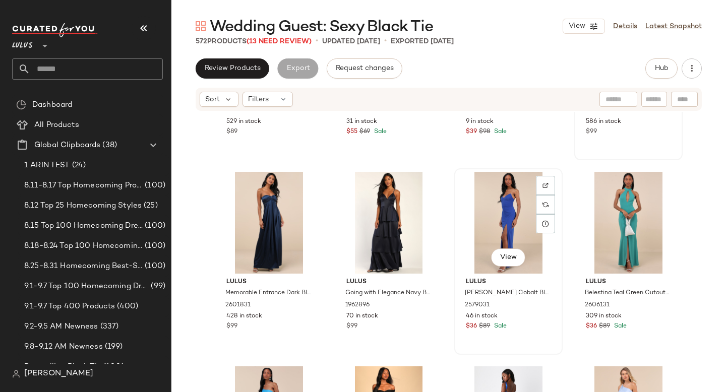
scroll to position [1903, 0]
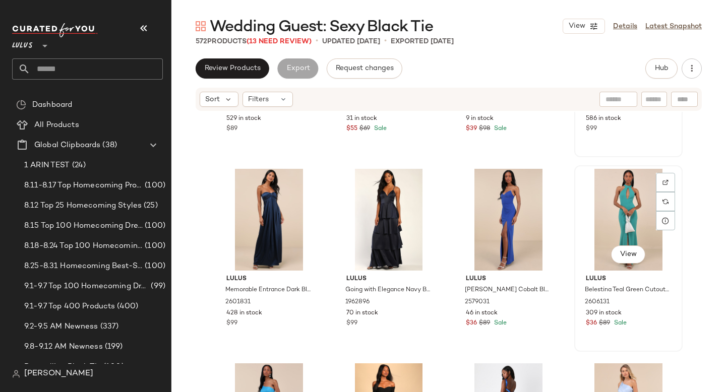
click at [619, 218] on div "View" at bounding box center [628, 220] width 101 height 102
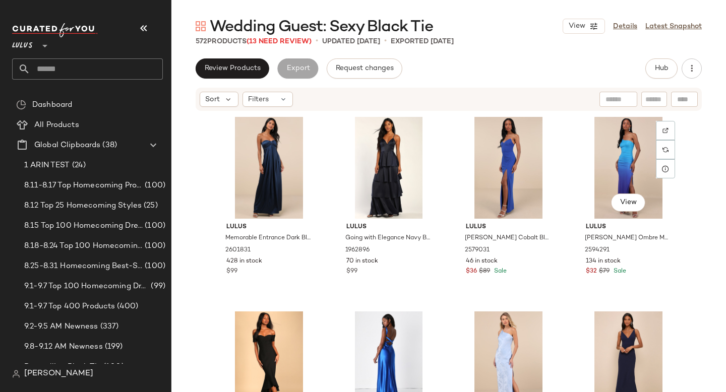
scroll to position [1956, 0]
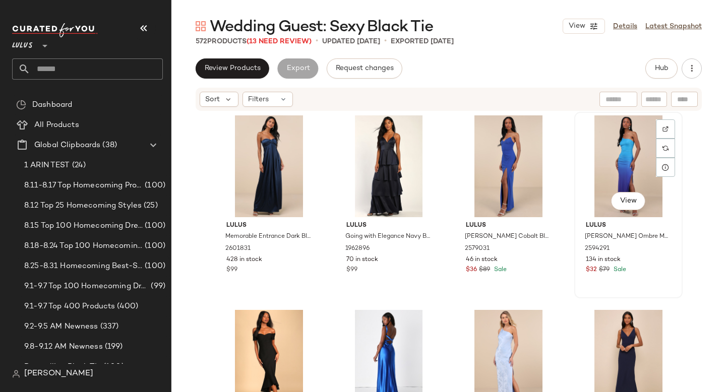
click at [615, 167] on div "View" at bounding box center [628, 166] width 101 height 102
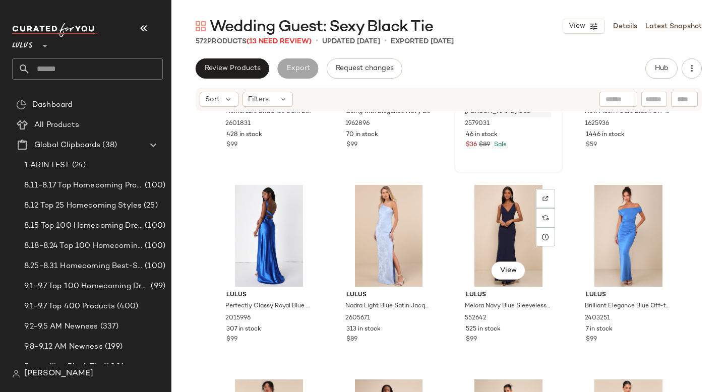
scroll to position [2091, 0]
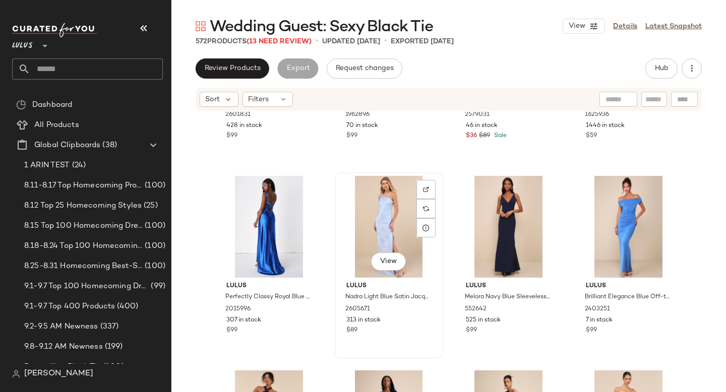
click at [387, 223] on div "View" at bounding box center [388, 227] width 101 height 102
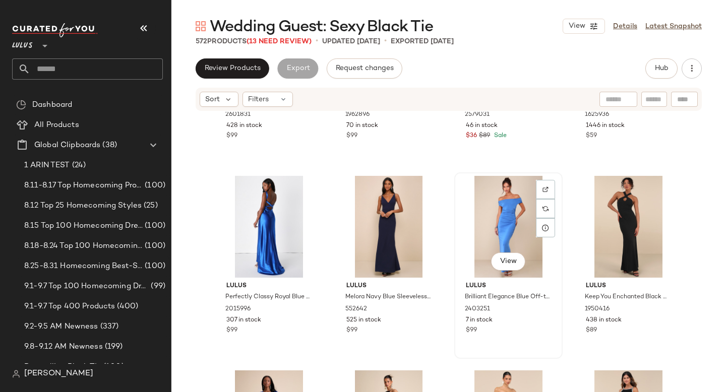
click at [493, 235] on div "View" at bounding box center [508, 227] width 101 height 102
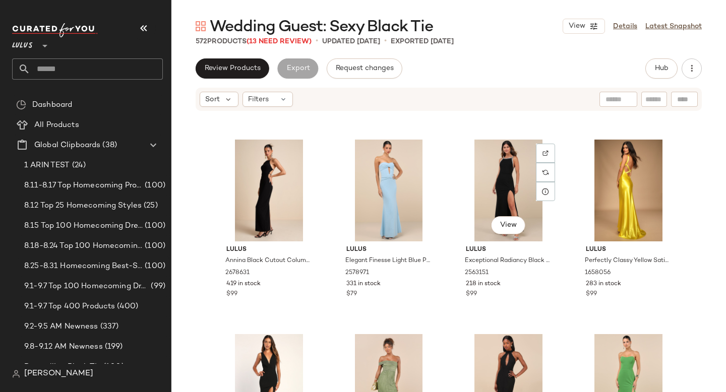
scroll to position [2323, 0]
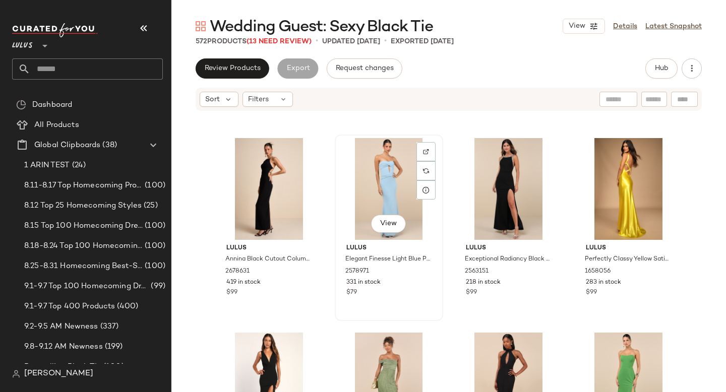
click at [376, 182] on div "View" at bounding box center [388, 189] width 101 height 102
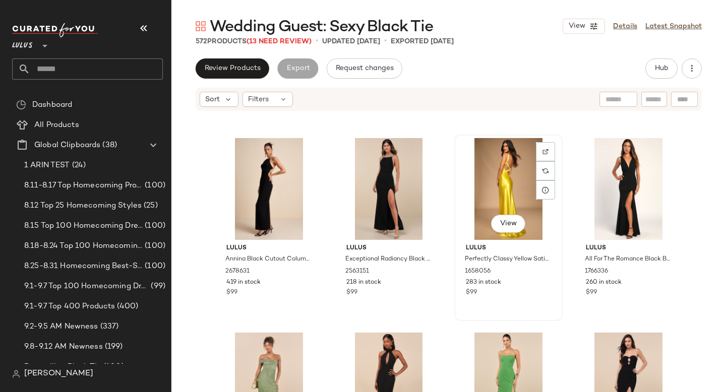
click at [507, 182] on div "View" at bounding box center [508, 189] width 101 height 102
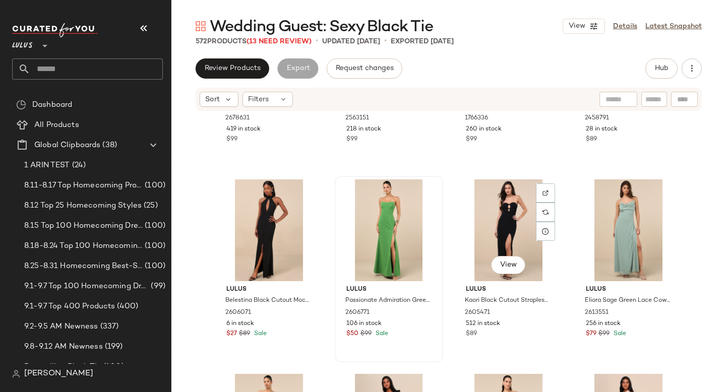
scroll to position [2489, 0]
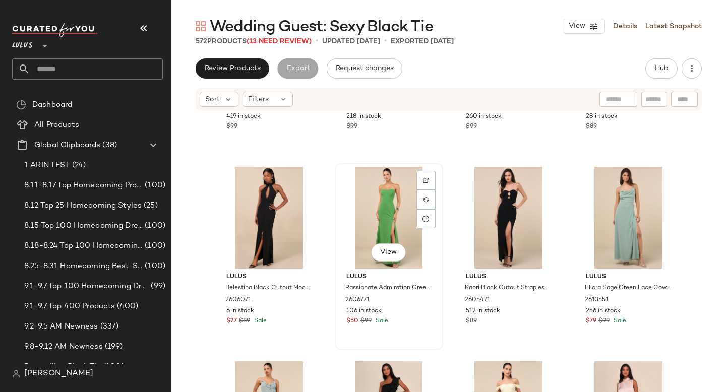
click at [379, 194] on div "View" at bounding box center [388, 218] width 101 height 102
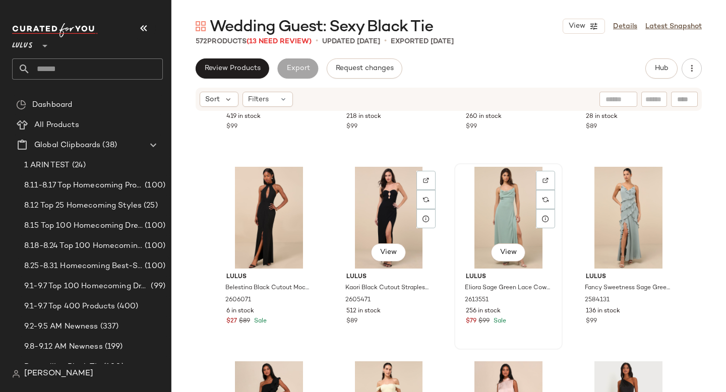
click at [512, 209] on div "View" at bounding box center [508, 218] width 101 height 102
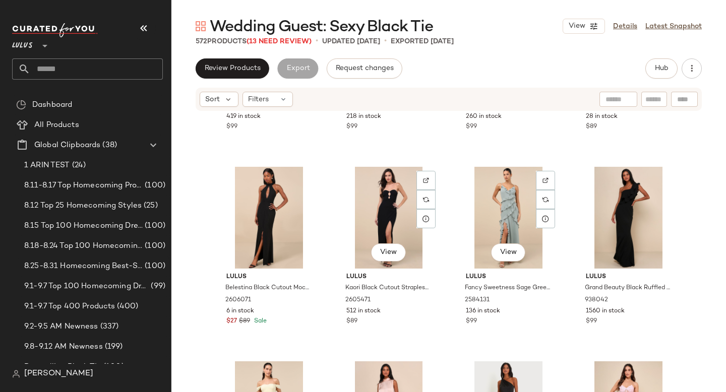
click at [512, 209] on div "View" at bounding box center [508, 218] width 101 height 102
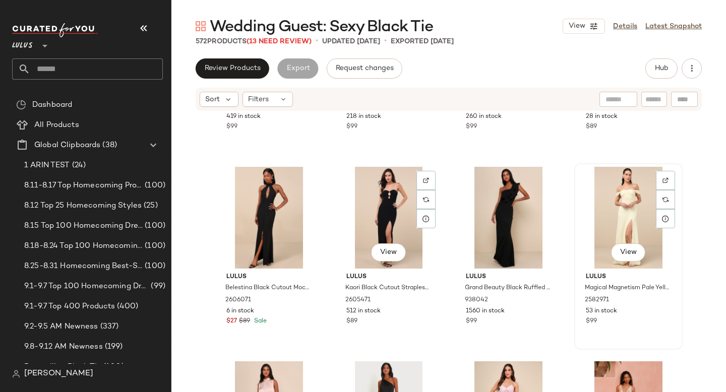
click at [610, 207] on div "View" at bounding box center [628, 218] width 101 height 102
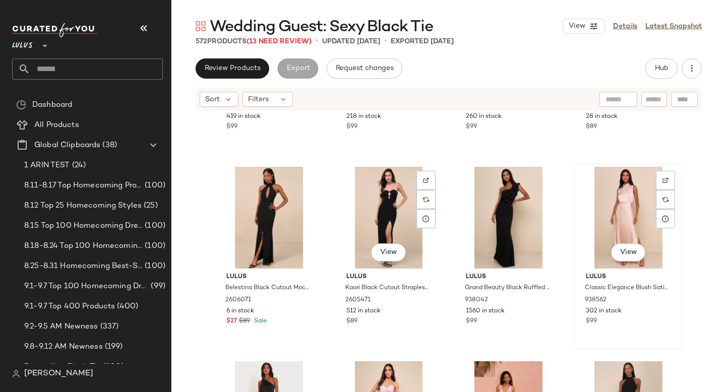
click at [612, 191] on div "View" at bounding box center [628, 218] width 101 height 102
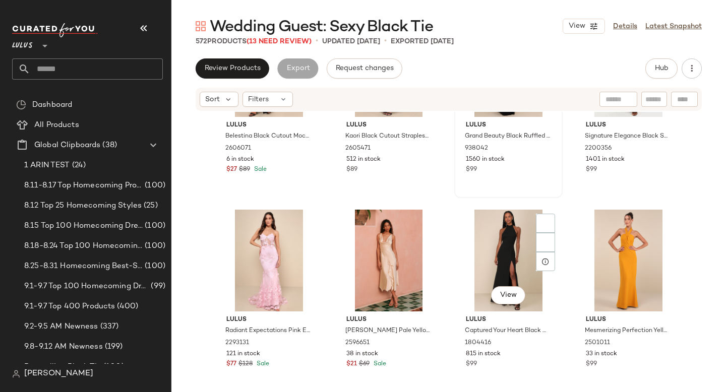
scroll to position [2699, 0]
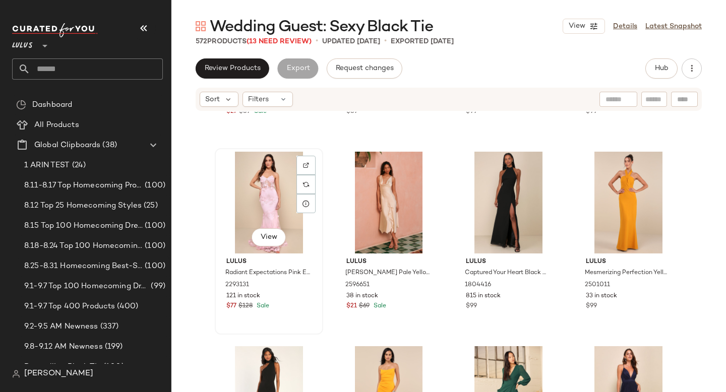
click at [262, 183] on div "View" at bounding box center [268, 203] width 101 height 102
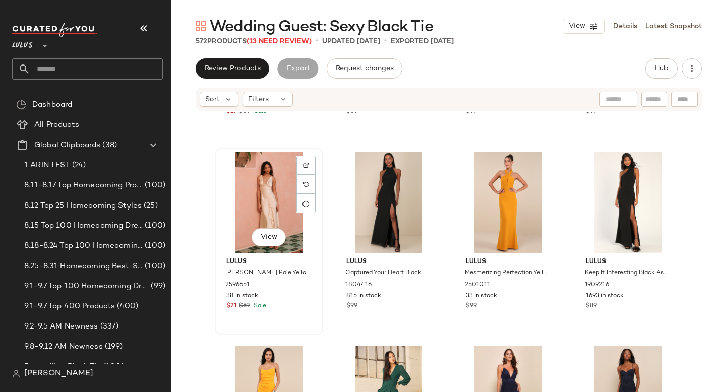
click at [265, 207] on div "View" at bounding box center [268, 203] width 101 height 102
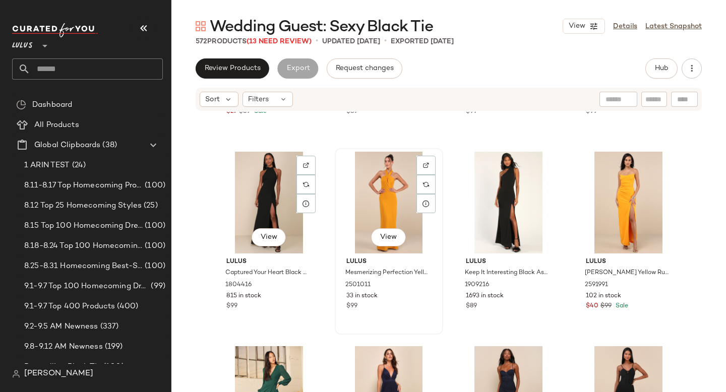
click at [388, 203] on div "View" at bounding box center [388, 203] width 101 height 102
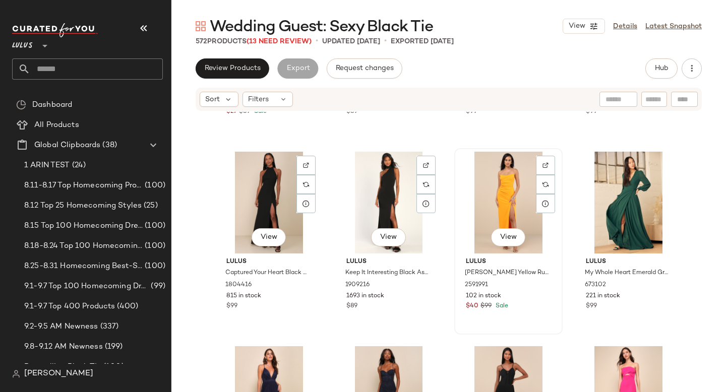
click at [499, 198] on div "View" at bounding box center [508, 203] width 101 height 102
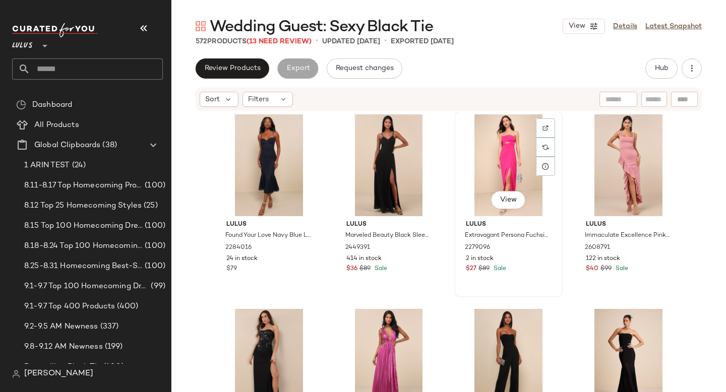
scroll to position [2928, 0]
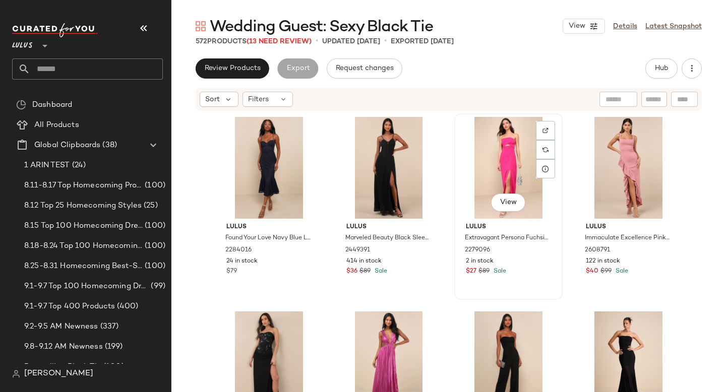
click at [498, 159] on div "View" at bounding box center [508, 168] width 101 height 102
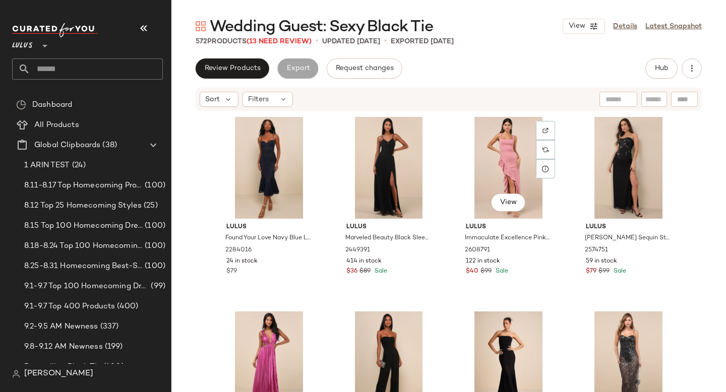
click at [498, 159] on div "View" at bounding box center [508, 168] width 101 height 102
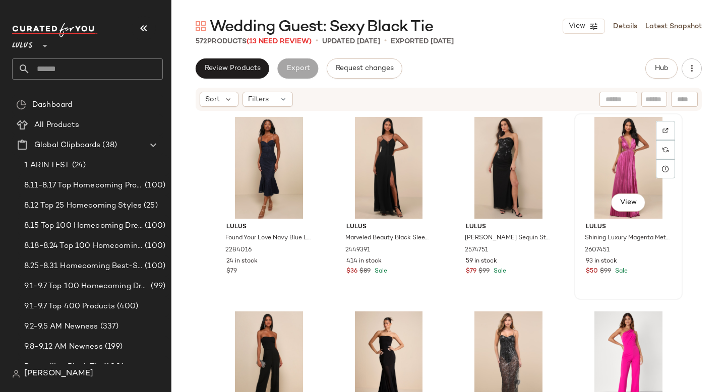
click at [625, 161] on div "View" at bounding box center [628, 168] width 101 height 102
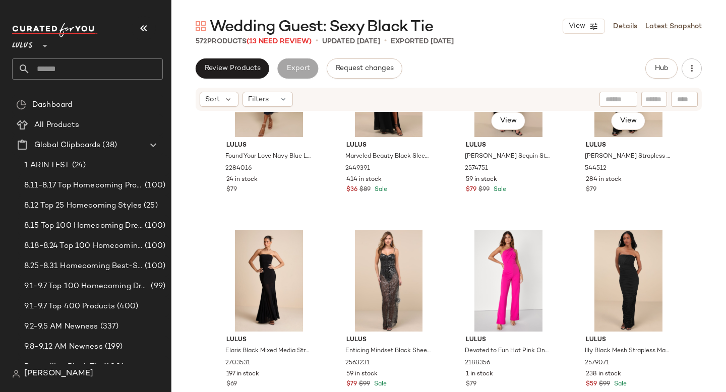
scroll to position [3039, 0]
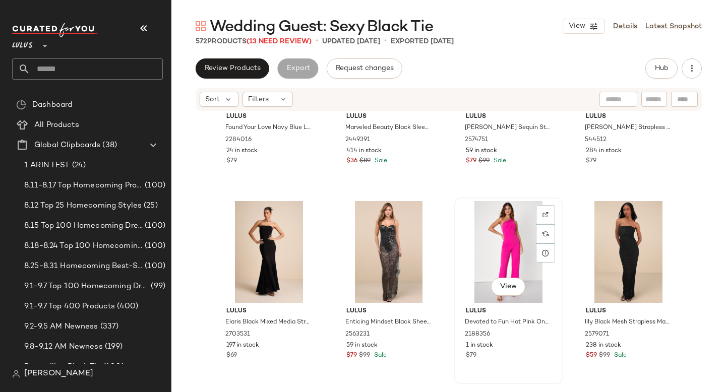
click at [498, 247] on div "View" at bounding box center [508, 252] width 101 height 102
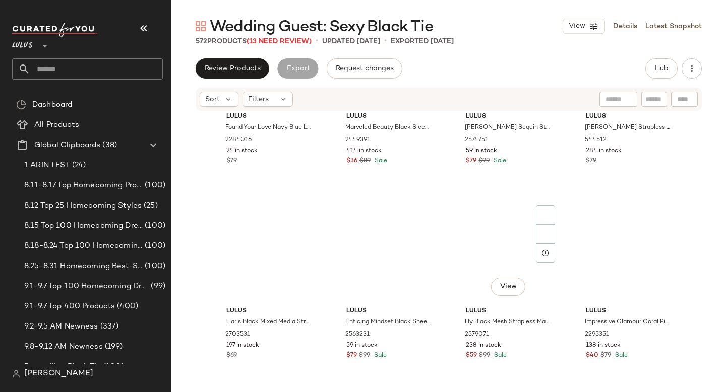
scroll to position [3093, 0]
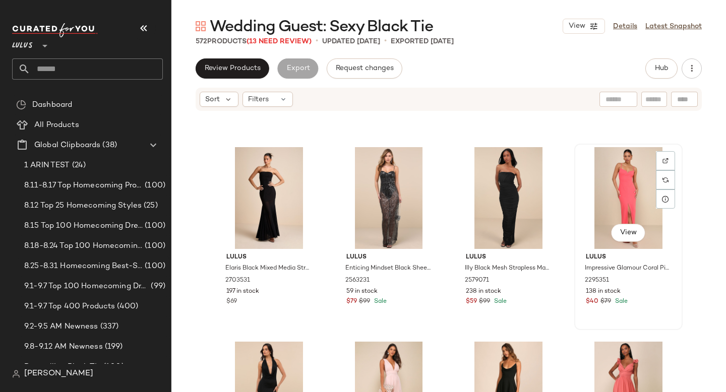
click at [604, 188] on div "View" at bounding box center [628, 198] width 101 height 102
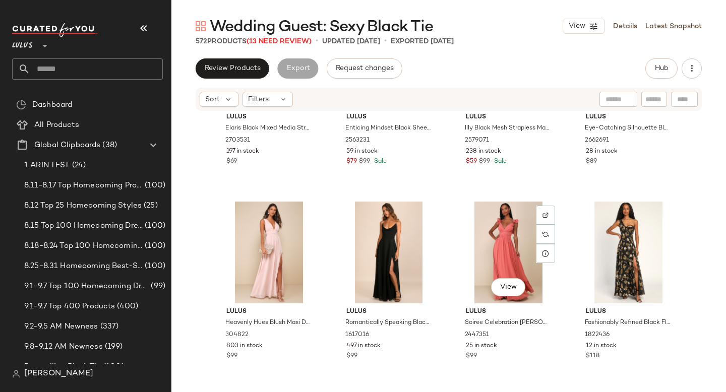
scroll to position [3234, 0]
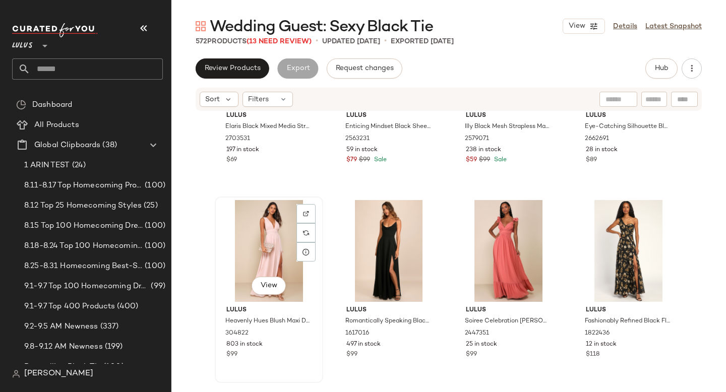
click at [222, 248] on div "View" at bounding box center [268, 251] width 101 height 102
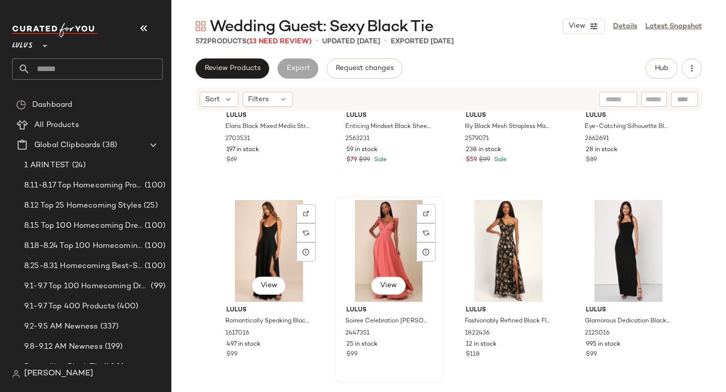
click at [372, 246] on div "View" at bounding box center [388, 251] width 101 height 102
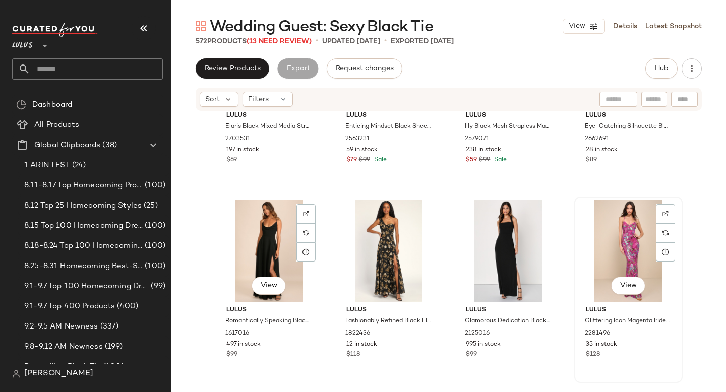
click at [581, 234] on div "View" at bounding box center [628, 251] width 101 height 102
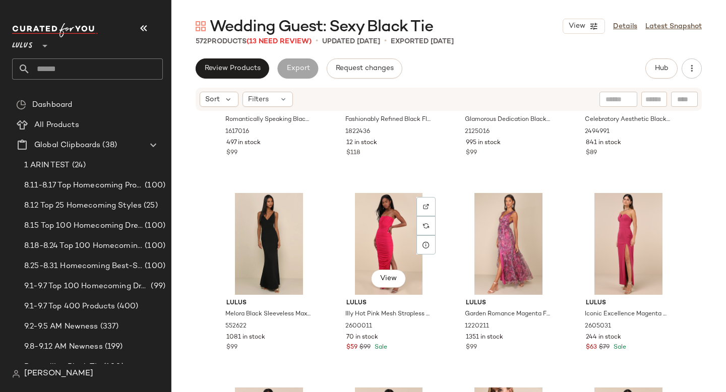
scroll to position [3464, 0]
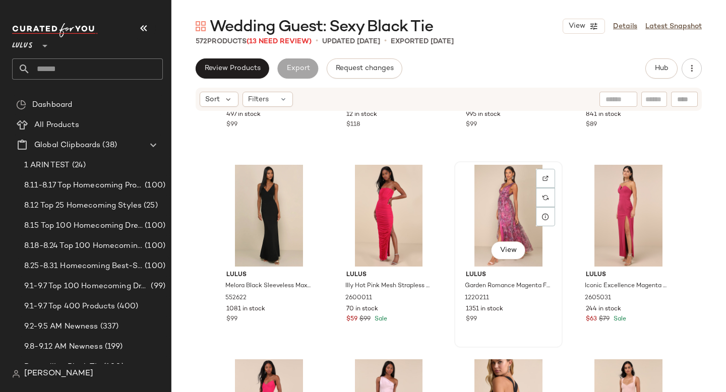
click at [494, 218] on div "View" at bounding box center [508, 216] width 101 height 102
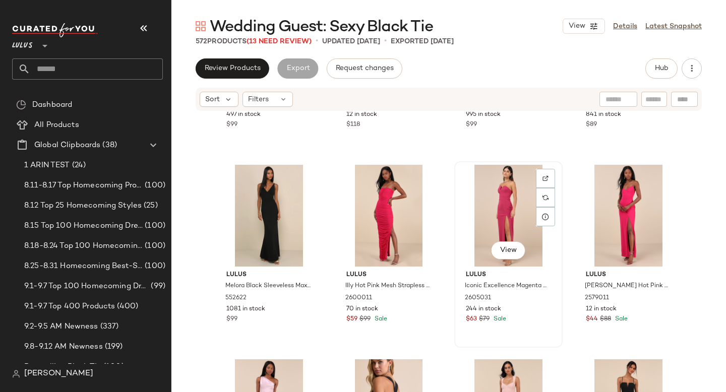
click at [485, 207] on div "View" at bounding box center [508, 216] width 101 height 102
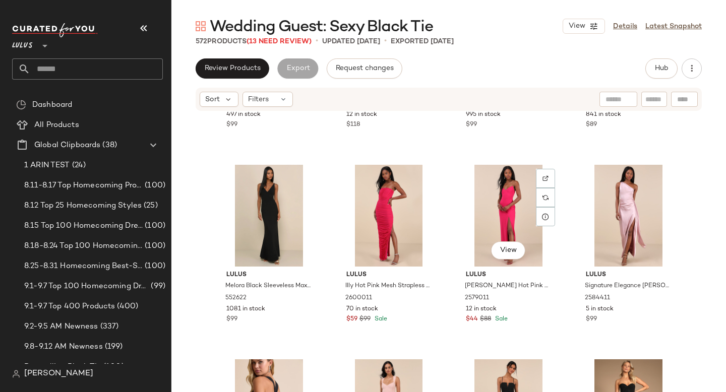
click at [485, 207] on div "View" at bounding box center [508, 216] width 101 height 102
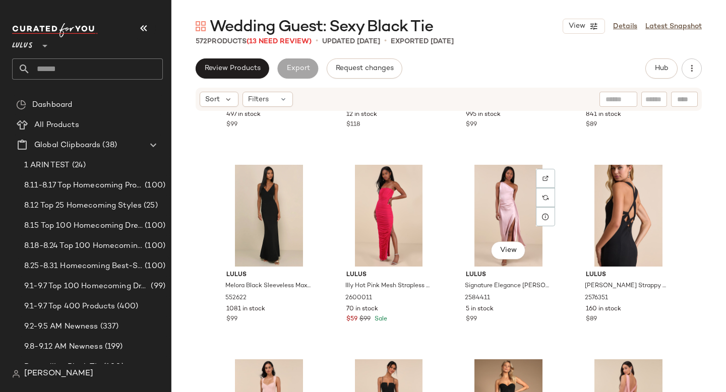
click at [485, 207] on div "View" at bounding box center [508, 216] width 101 height 102
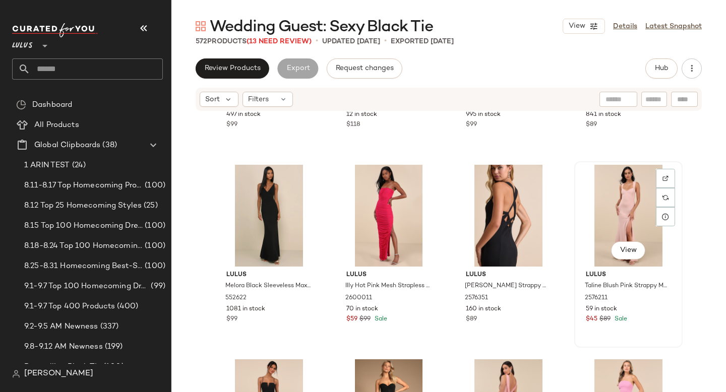
click at [596, 202] on div "View" at bounding box center [628, 216] width 101 height 102
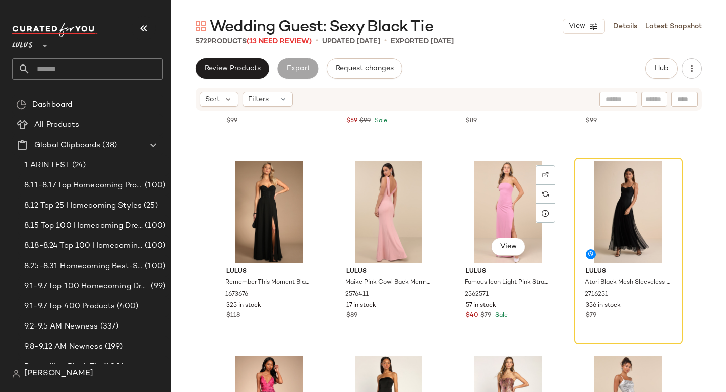
scroll to position [3663, 0]
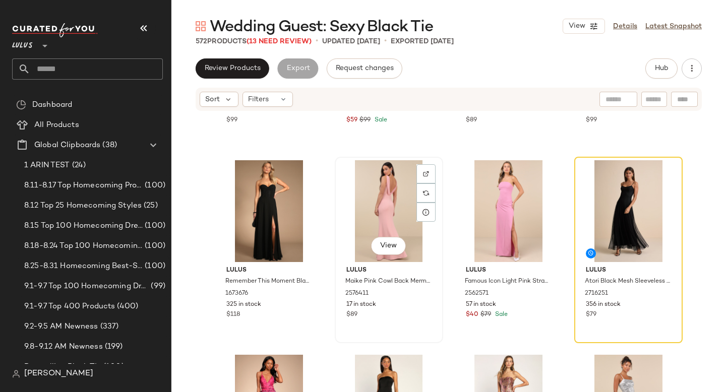
click at [387, 203] on div "View" at bounding box center [388, 211] width 101 height 102
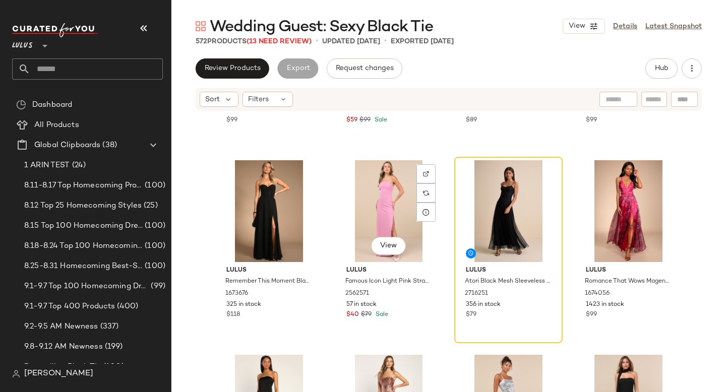
click at [387, 203] on div "View" at bounding box center [388, 211] width 101 height 102
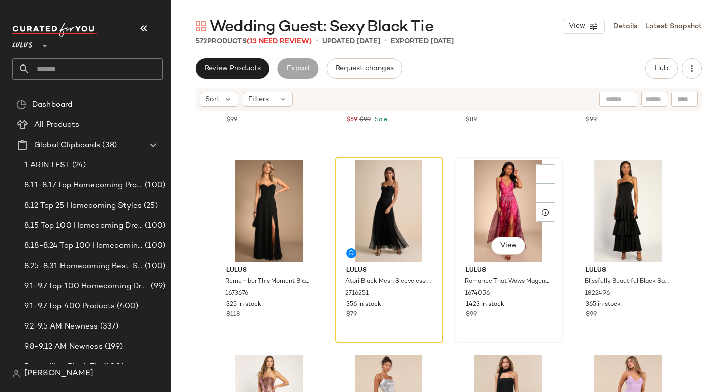
click at [472, 201] on div "View" at bounding box center [508, 211] width 101 height 102
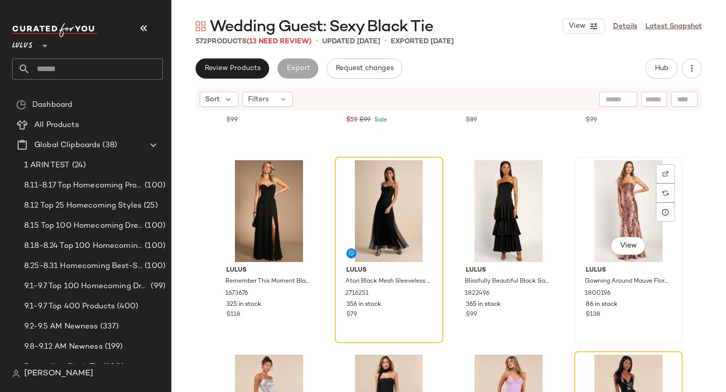
click at [616, 196] on div "View" at bounding box center [628, 211] width 101 height 102
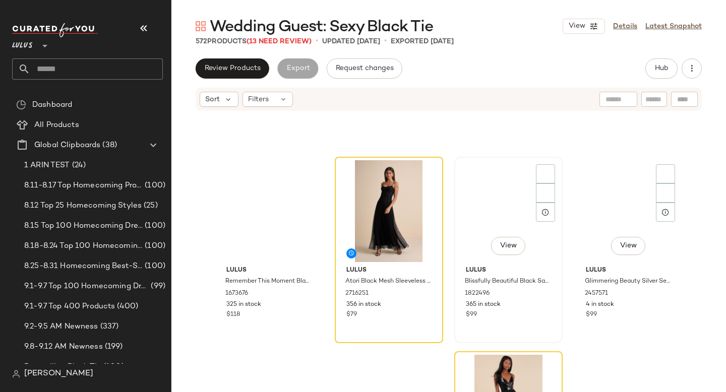
scroll to position [3731, 0]
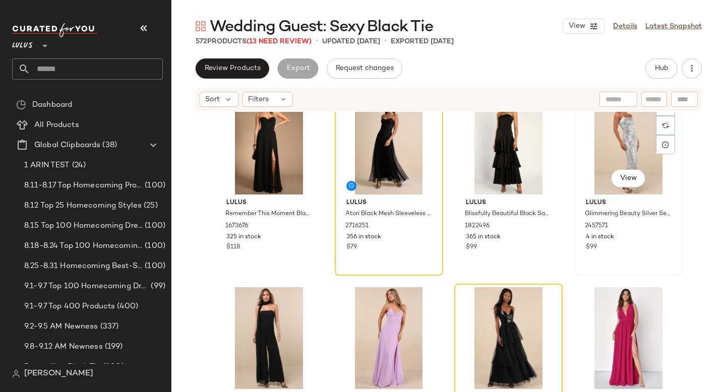
click at [622, 133] on div "View" at bounding box center [628, 144] width 101 height 102
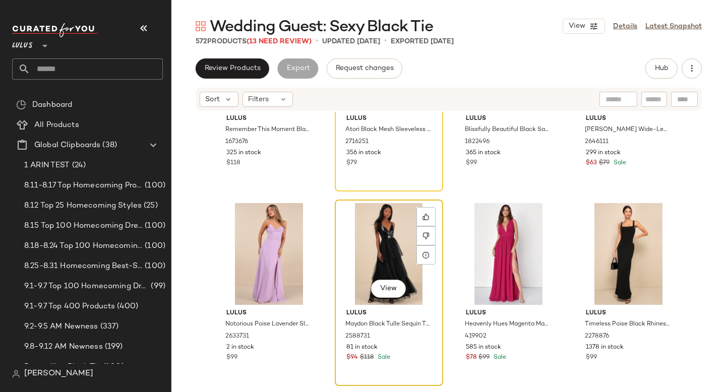
scroll to position [3845, 0]
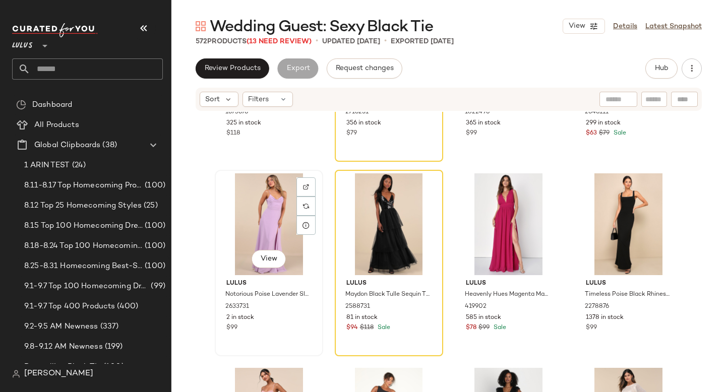
click at [263, 216] on div "View" at bounding box center [268, 224] width 101 height 102
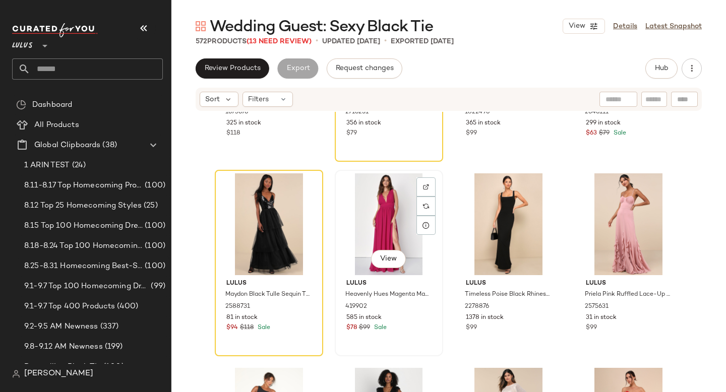
click at [389, 215] on div "View" at bounding box center [388, 224] width 101 height 102
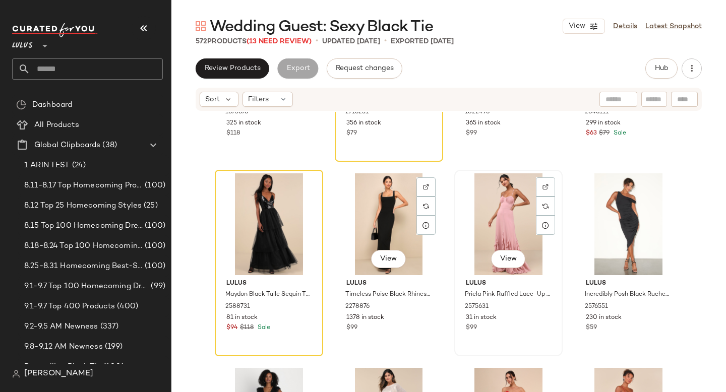
click at [490, 208] on div "View" at bounding box center [508, 224] width 101 height 102
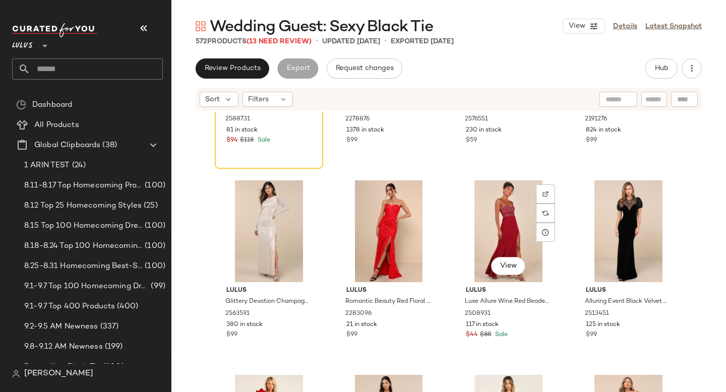
scroll to position [4034, 0]
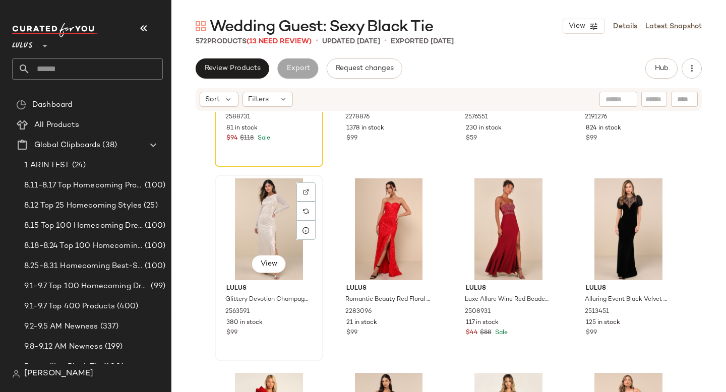
click at [267, 225] on div "View" at bounding box center [268, 230] width 101 height 102
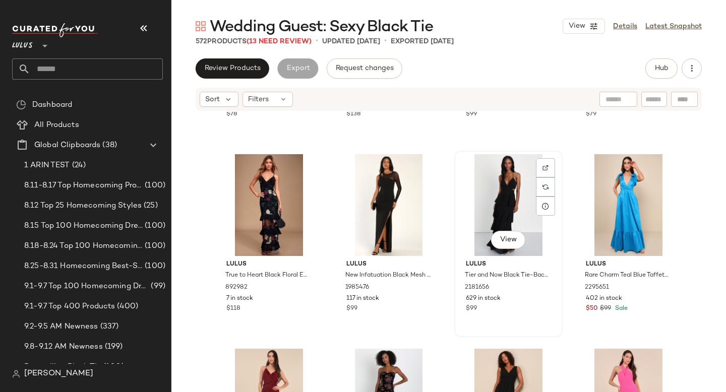
scroll to position [4451, 0]
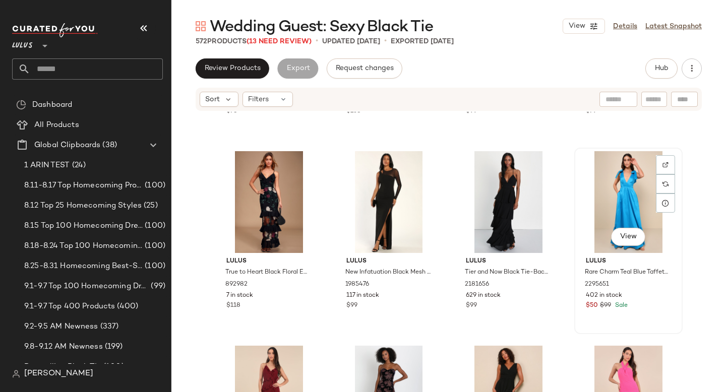
click at [618, 201] on div "View" at bounding box center [628, 202] width 101 height 102
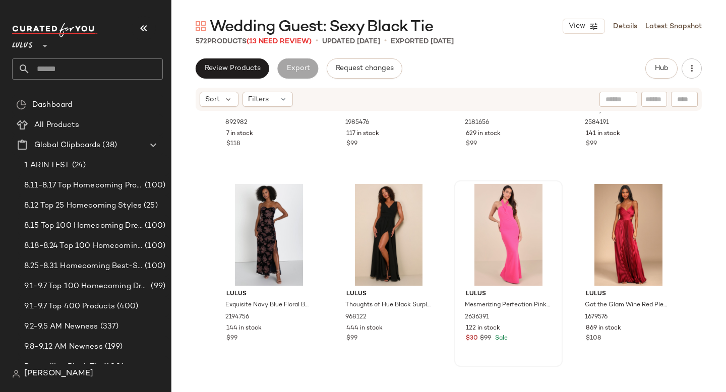
scroll to position [4621, 0]
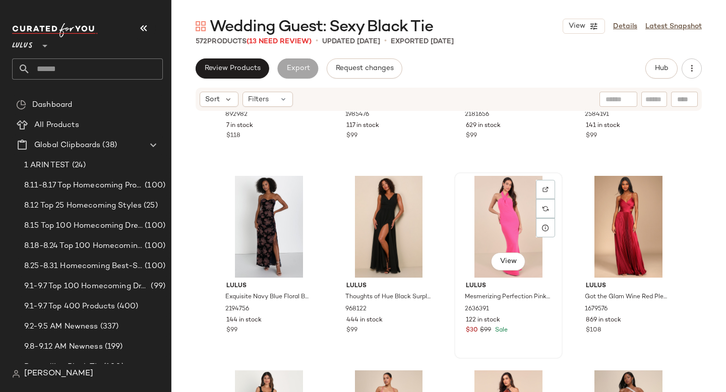
click at [492, 219] on div "View" at bounding box center [508, 227] width 101 height 102
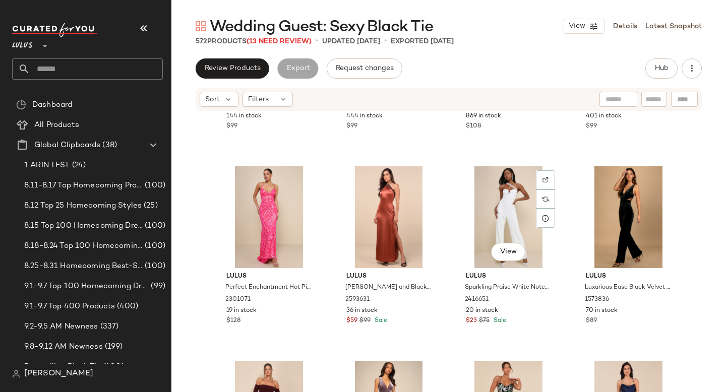
scroll to position [4844, 0]
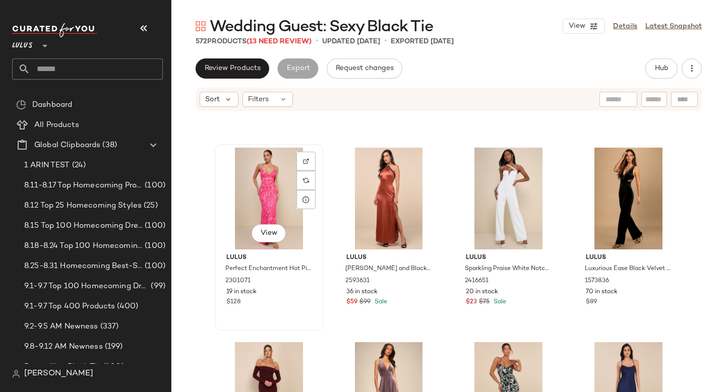
click at [278, 202] on div "View" at bounding box center [268, 199] width 101 height 102
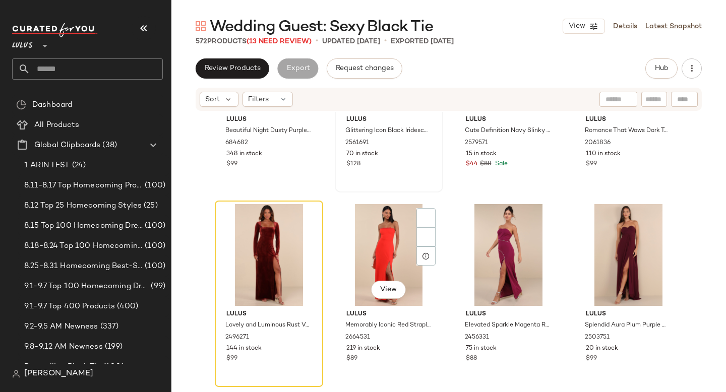
scroll to position [5185, 0]
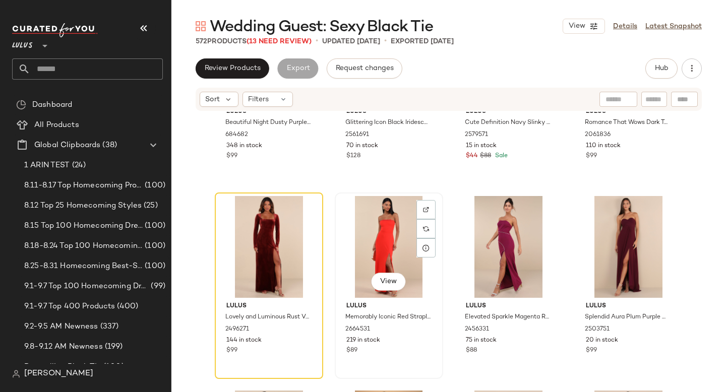
click at [372, 244] on div "View" at bounding box center [388, 247] width 101 height 102
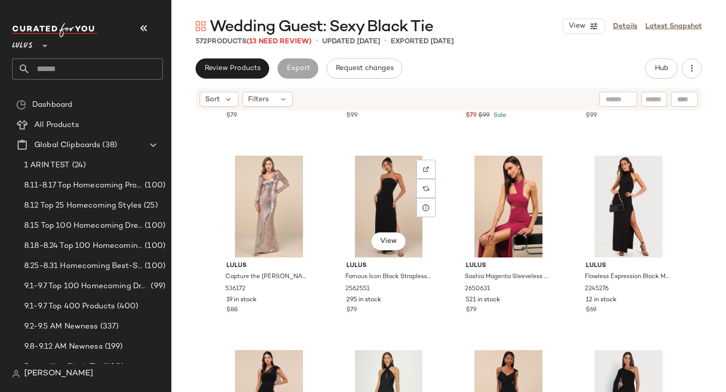
scroll to position [6785, 0]
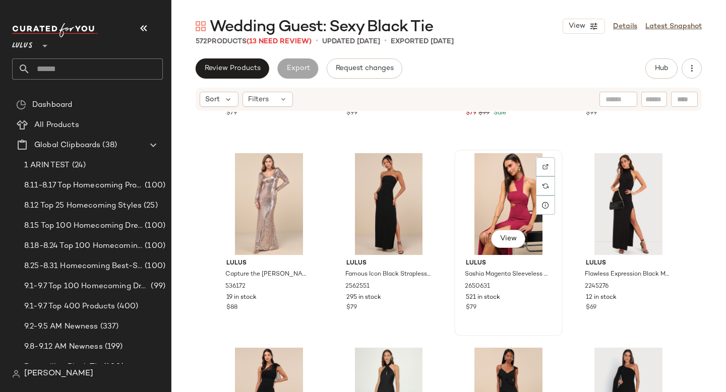
click at [491, 210] on div "View" at bounding box center [508, 204] width 101 height 102
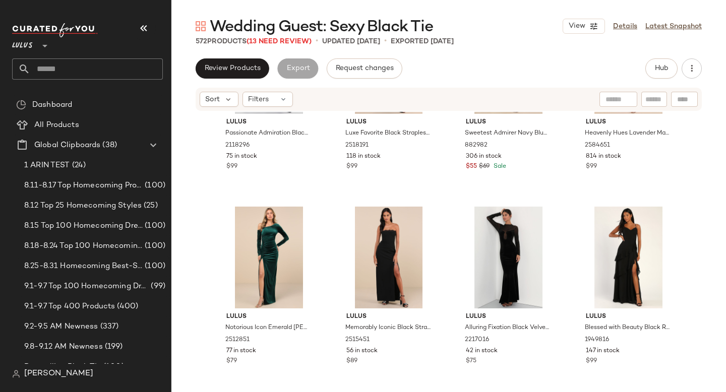
scroll to position [8764, 0]
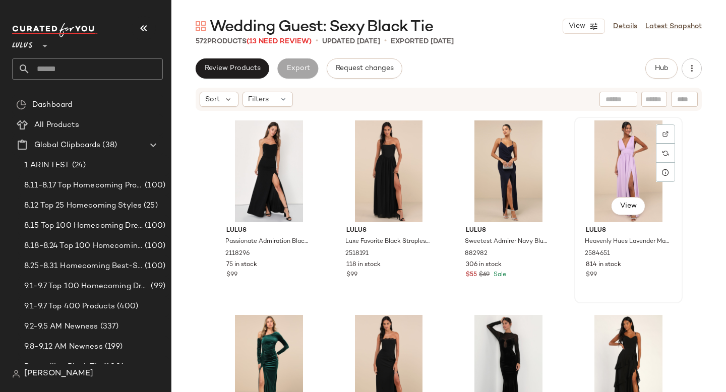
click at [616, 147] on div "View" at bounding box center [628, 172] width 101 height 102
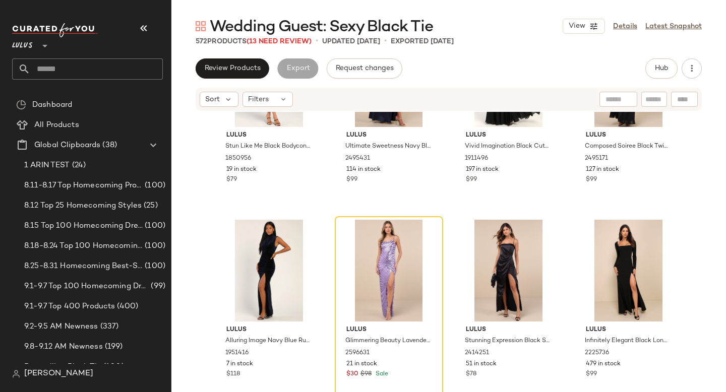
scroll to position [9250, 0]
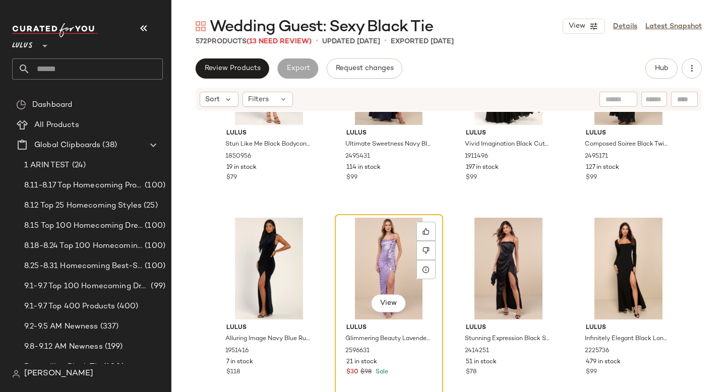
click at [373, 262] on div "View" at bounding box center [388, 269] width 101 height 102
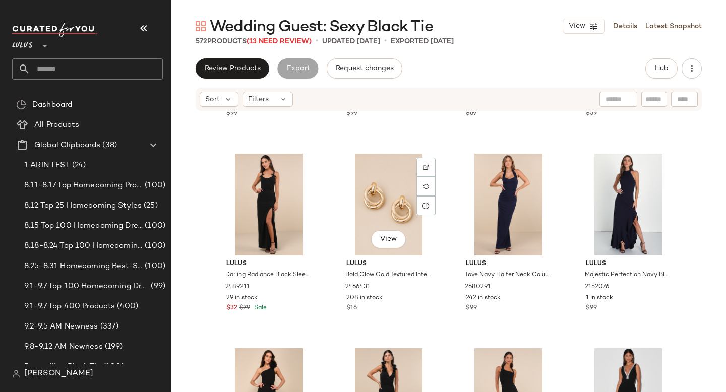
scroll to position [9716, 0]
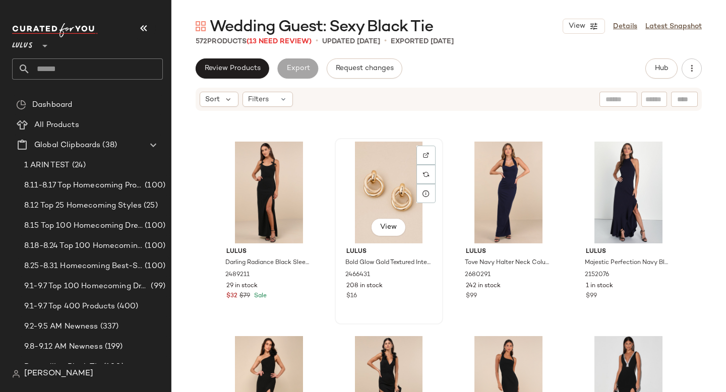
click at [378, 182] on div "View" at bounding box center [388, 193] width 101 height 102
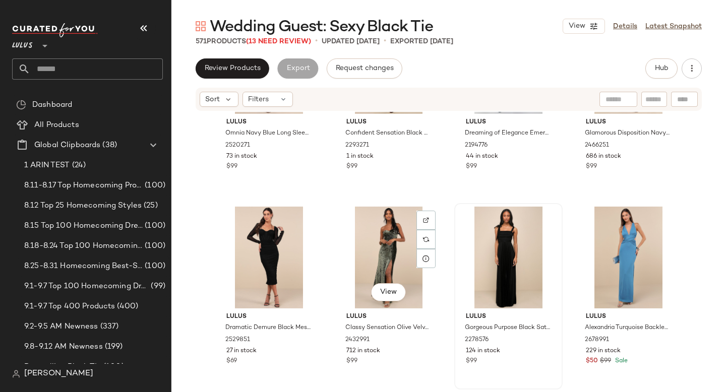
scroll to position [12284, 0]
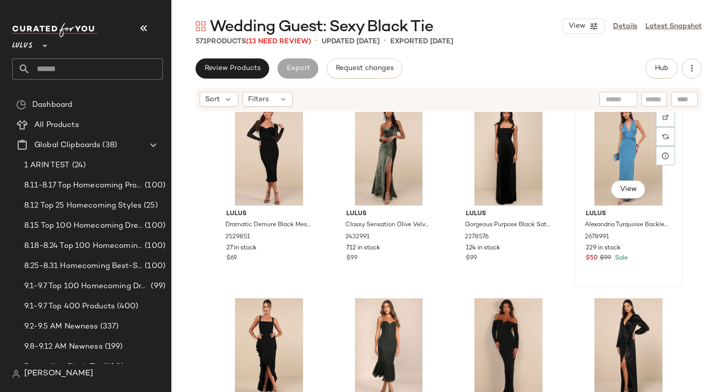
click at [643, 142] on div "View" at bounding box center [628, 155] width 101 height 102
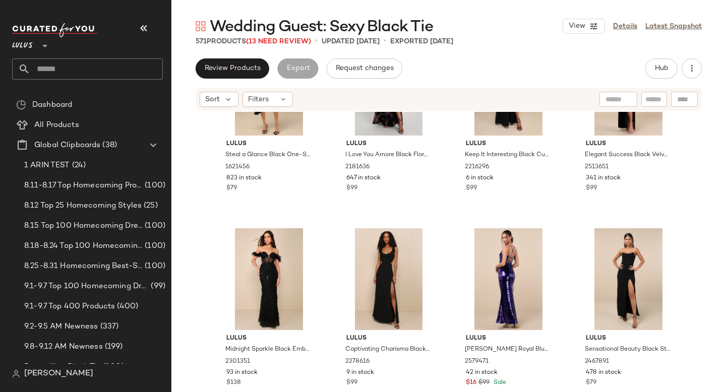
scroll to position [12953, 0]
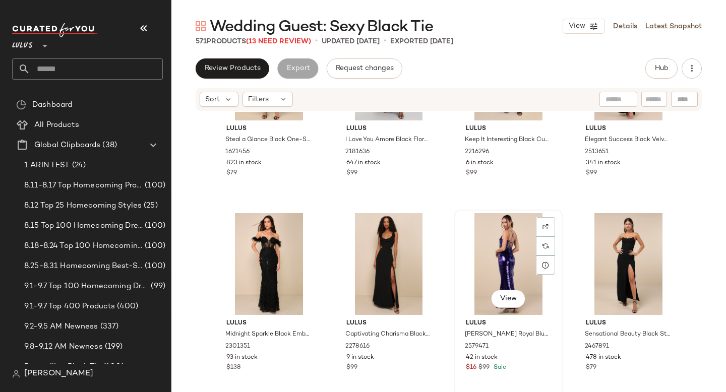
click at [502, 253] on div "View" at bounding box center [508, 264] width 101 height 102
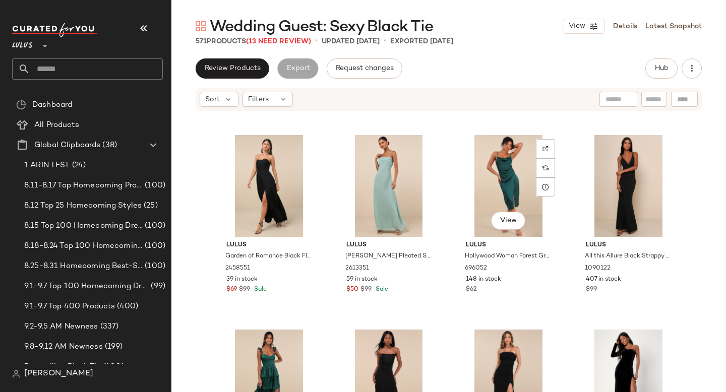
scroll to position [13235, 0]
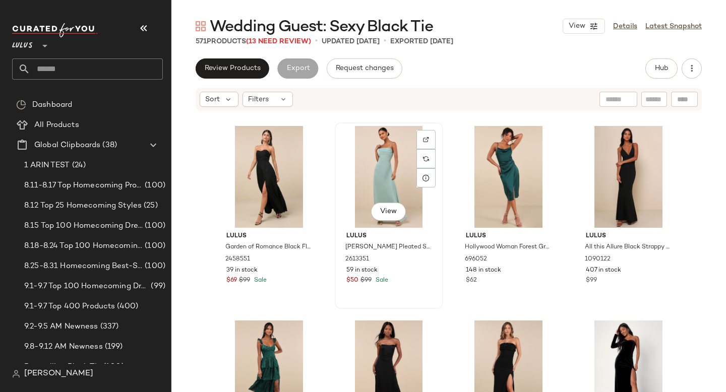
click at [405, 199] on div "View" at bounding box center [388, 177] width 101 height 102
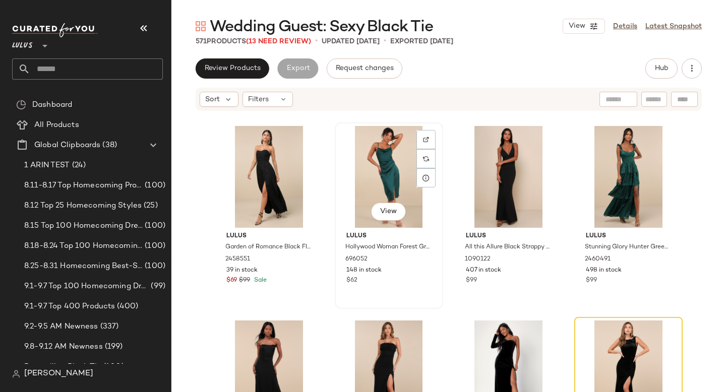
click at [376, 173] on div "View" at bounding box center [388, 177] width 101 height 102
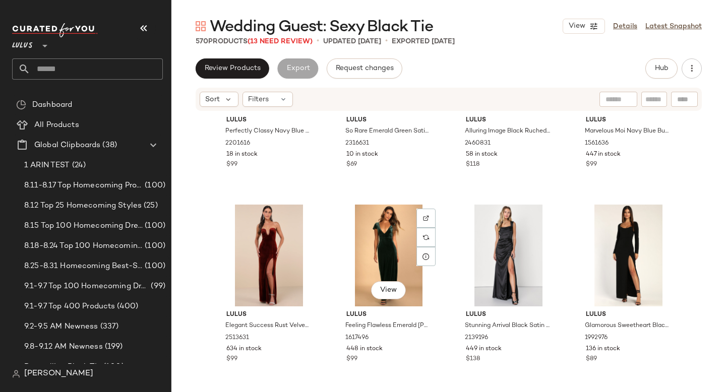
scroll to position [15141, 0]
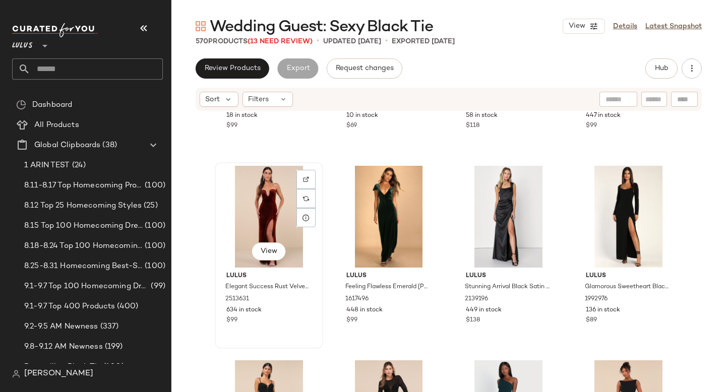
click at [268, 198] on div "View" at bounding box center [268, 217] width 101 height 102
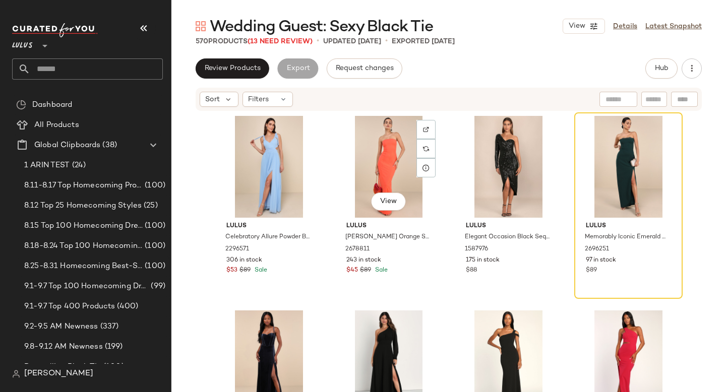
scroll to position [16163, 0]
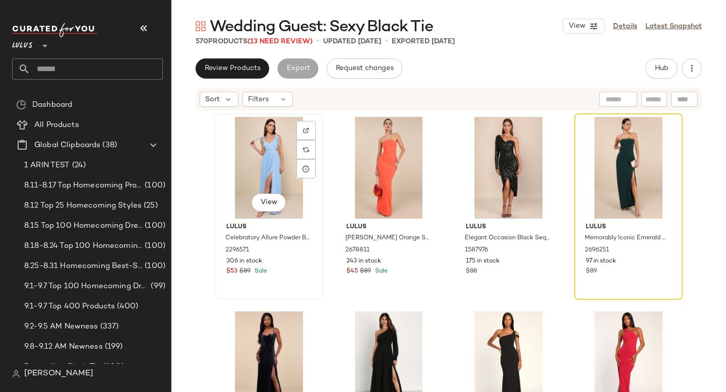
click at [259, 169] on div "View" at bounding box center [268, 168] width 101 height 102
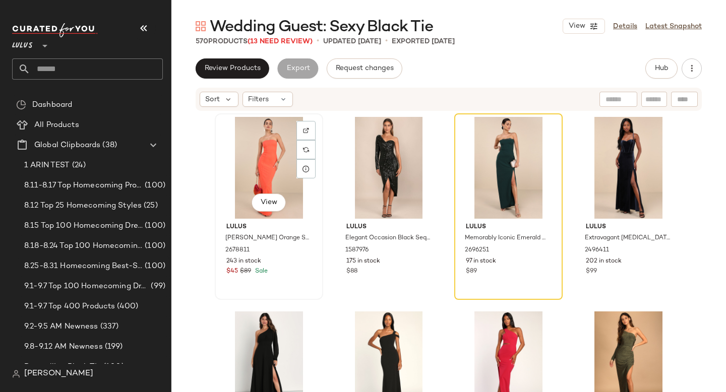
click at [259, 164] on div "View" at bounding box center [268, 168] width 101 height 102
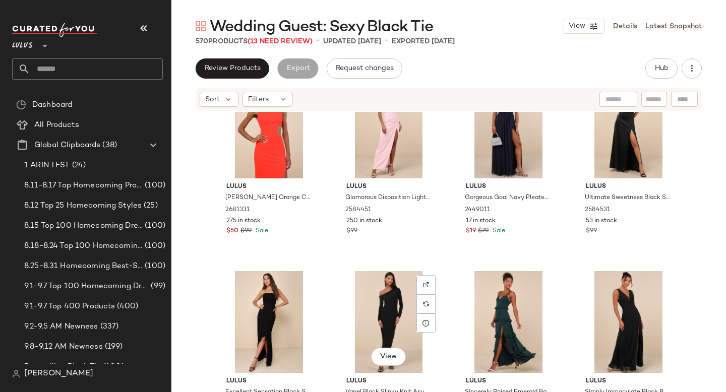
scroll to position [18299, 0]
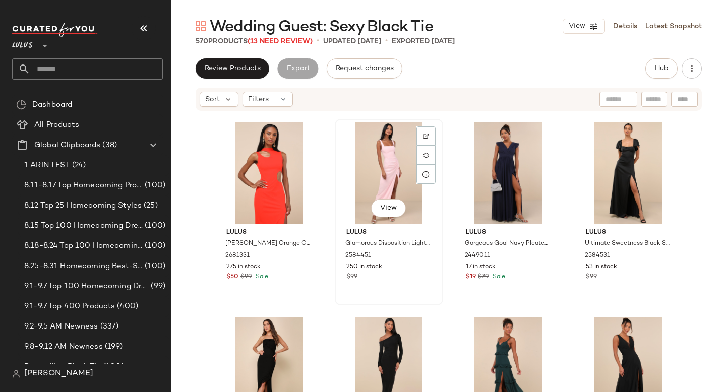
click at [364, 189] on div "View" at bounding box center [388, 174] width 101 height 102
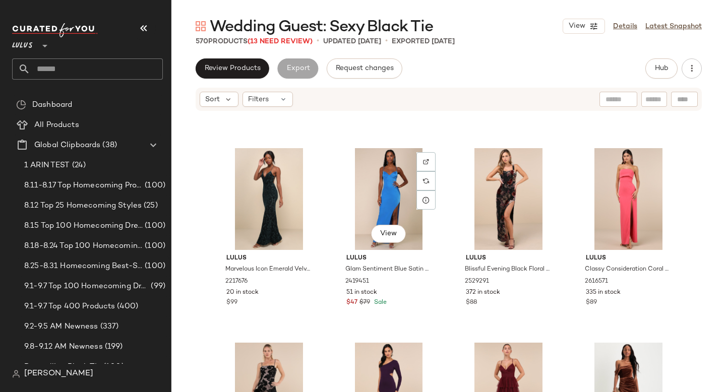
scroll to position [20221, 0]
click at [374, 221] on div "View" at bounding box center [388, 198] width 101 height 102
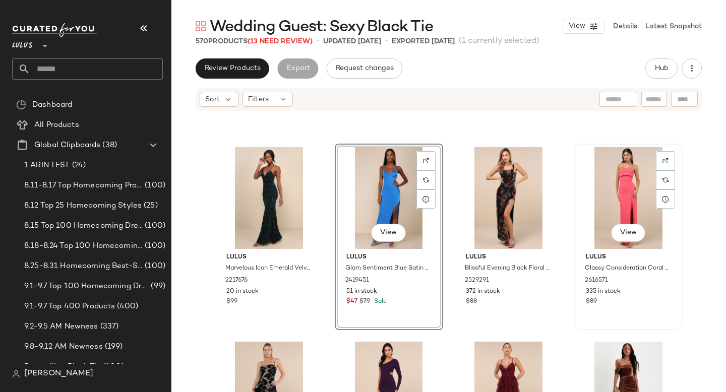
click at [598, 181] on div "View" at bounding box center [628, 198] width 101 height 102
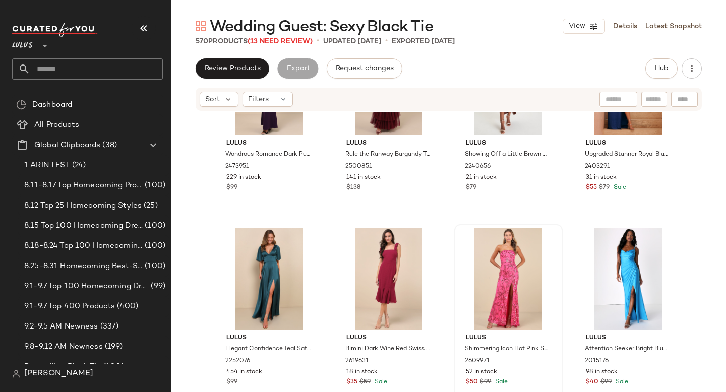
scroll to position [20533, 0]
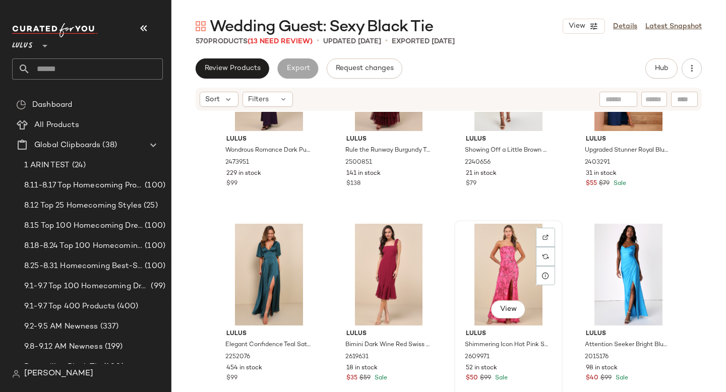
click at [503, 267] on div "View" at bounding box center [508, 275] width 101 height 102
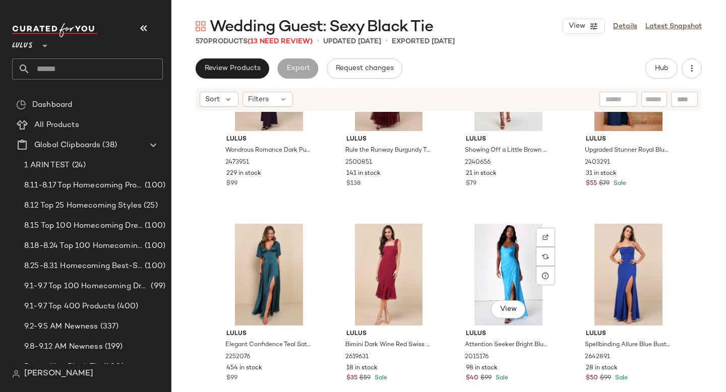
click at [503, 267] on div "View" at bounding box center [508, 275] width 101 height 102
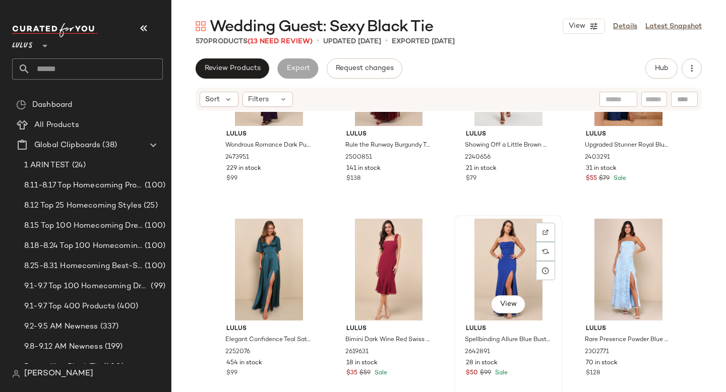
scroll to position [20539, 0]
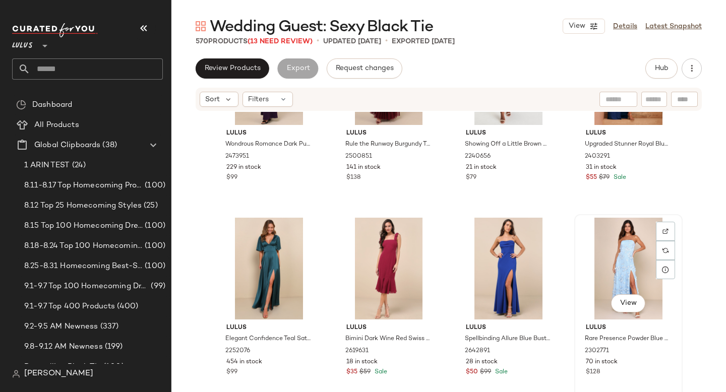
click at [606, 244] on div "View" at bounding box center [628, 269] width 101 height 102
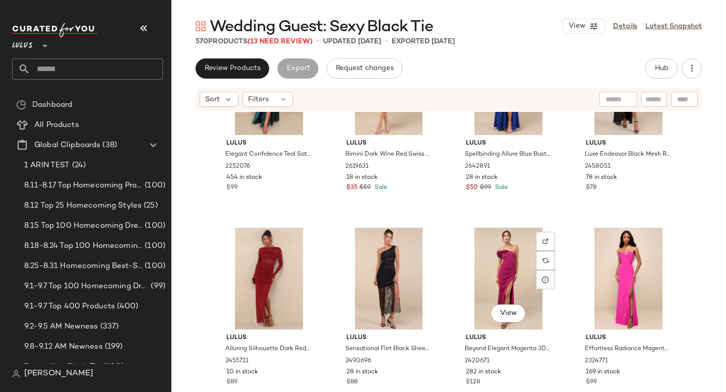
scroll to position [20737, 0]
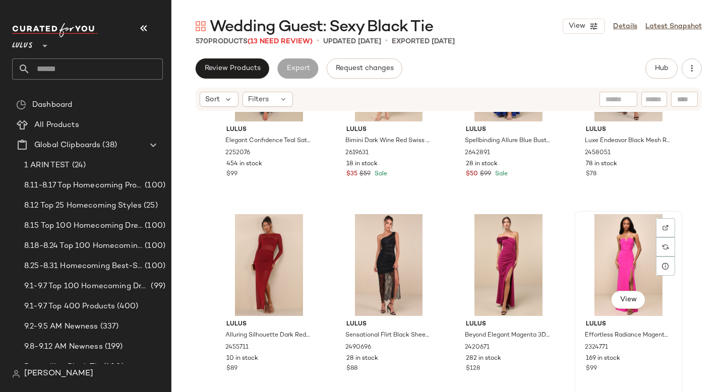
click at [607, 248] on div "View" at bounding box center [628, 265] width 101 height 102
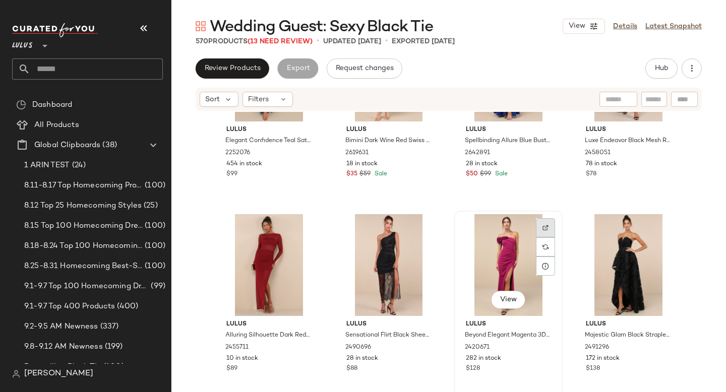
click at [542, 224] on div at bounding box center [545, 227] width 19 height 19
click at [494, 242] on div "View" at bounding box center [508, 265] width 101 height 102
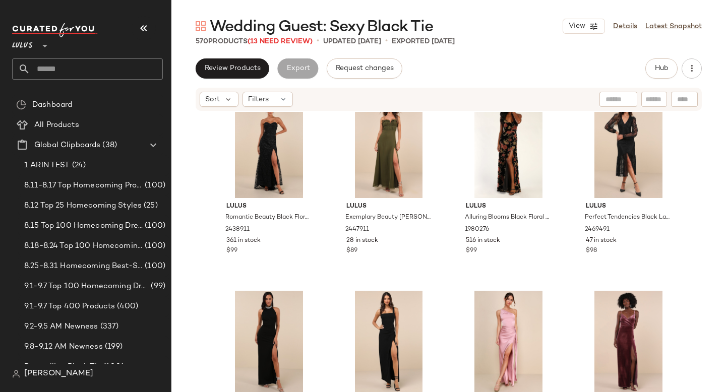
scroll to position [21729, 0]
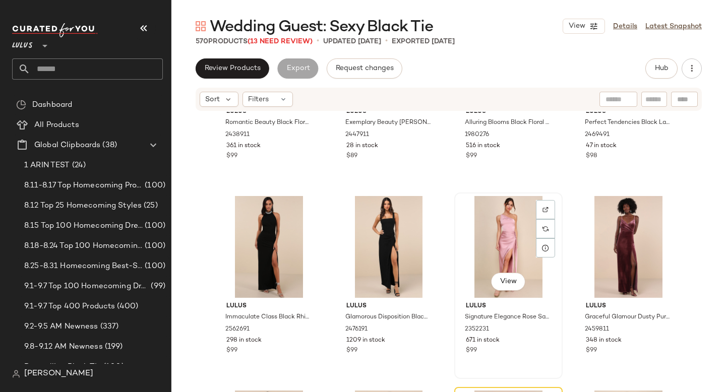
click at [472, 243] on div "View" at bounding box center [508, 247] width 101 height 102
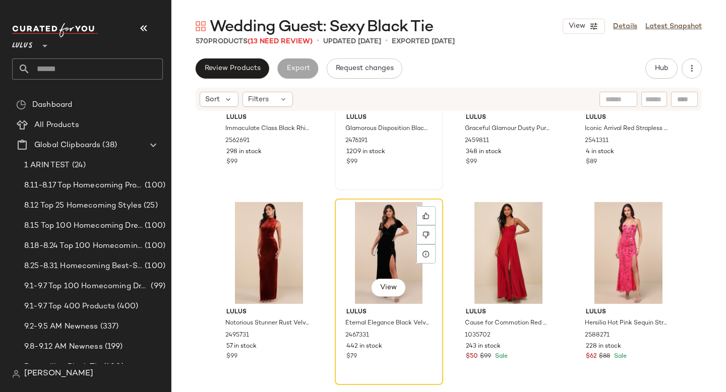
scroll to position [21956, 0]
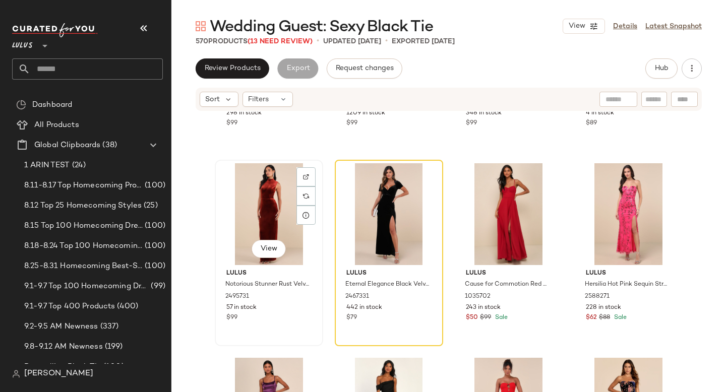
click at [237, 218] on div "View" at bounding box center [268, 214] width 101 height 102
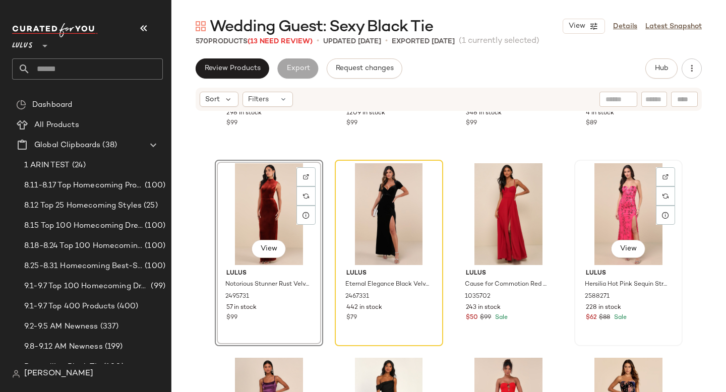
click at [612, 213] on div "View" at bounding box center [628, 214] width 101 height 102
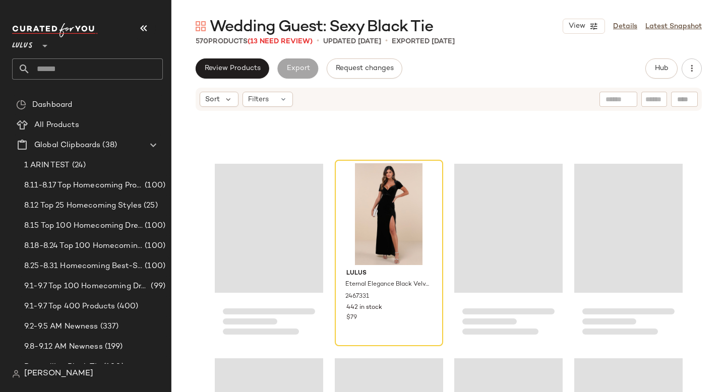
scroll to position [22000, 0]
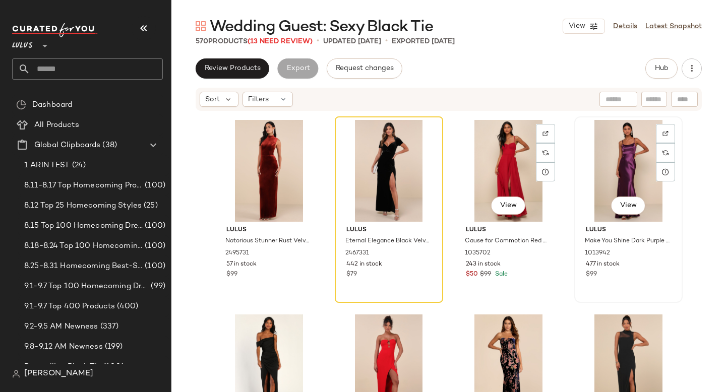
click at [622, 167] on div "View" at bounding box center [628, 171] width 101 height 102
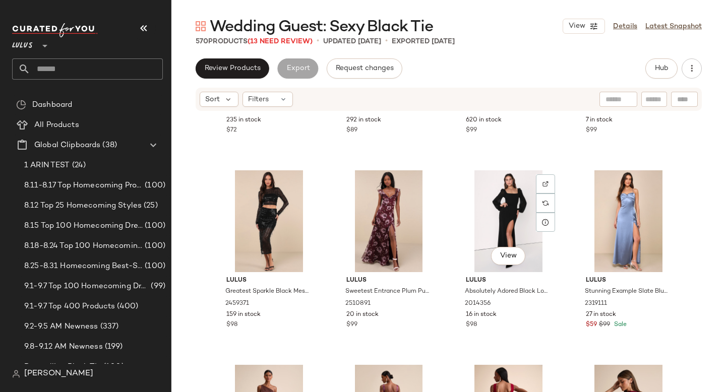
scroll to position [22349, 0]
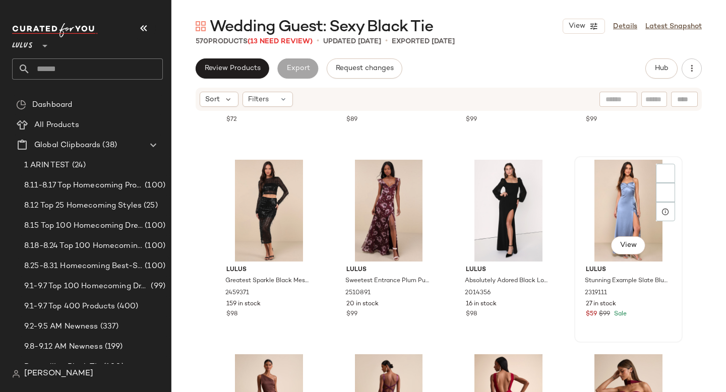
click at [597, 214] on div "View" at bounding box center [628, 211] width 101 height 102
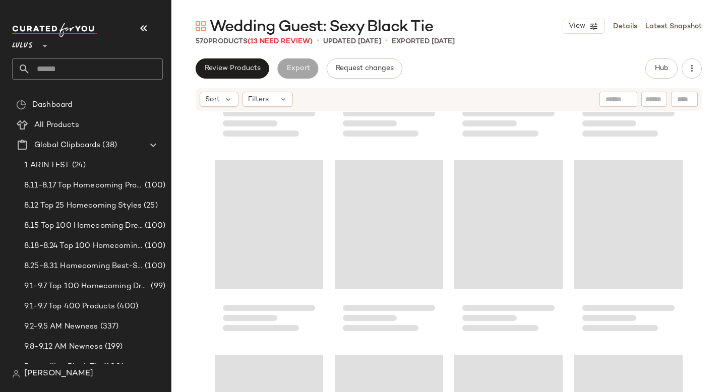
click at [387, 201] on div "Loading..." at bounding box center [389, 224] width 108 height 129
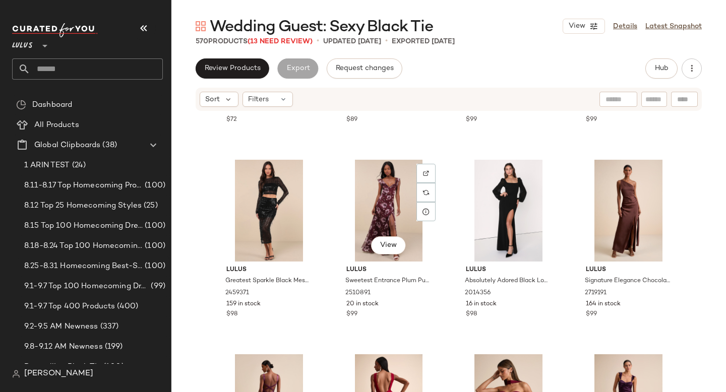
click at [387, 201] on div "View" at bounding box center [388, 211] width 101 height 102
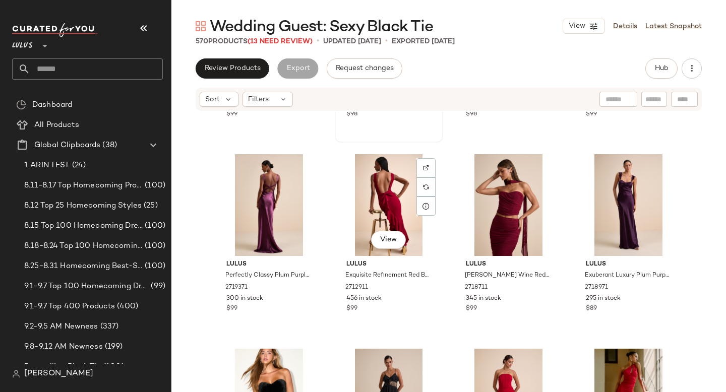
scroll to position [22550, 0]
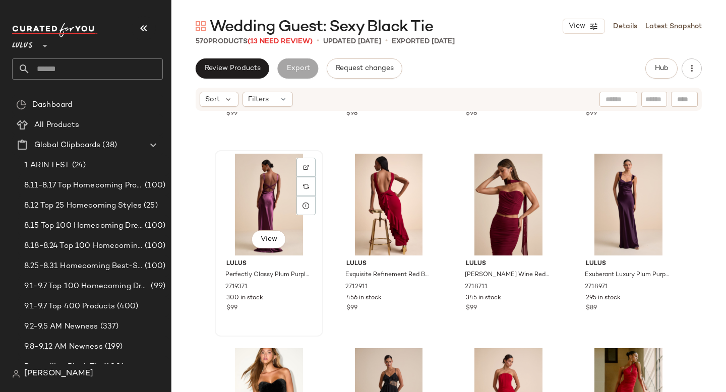
click at [258, 205] on div "View" at bounding box center [268, 205] width 101 height 102
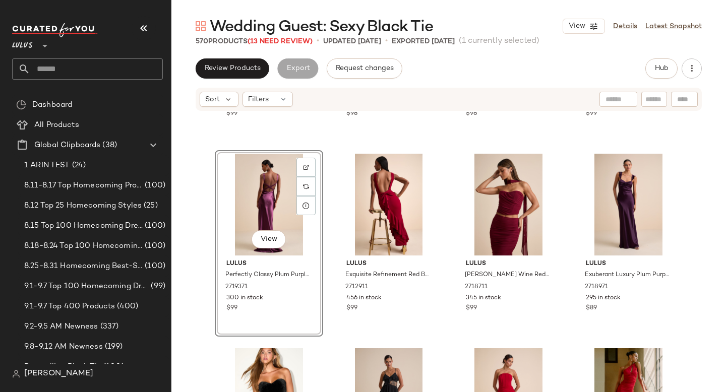
click at [274, 202] on div "View" at bounding box center [268, 205] width 101 height 102
click at [607, 198] on div "View" at bounding box center [628, 205] width 101 height 102
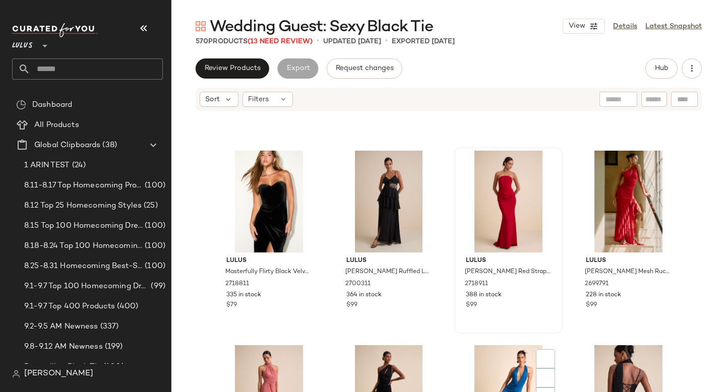
scroll to position [22870, 0]
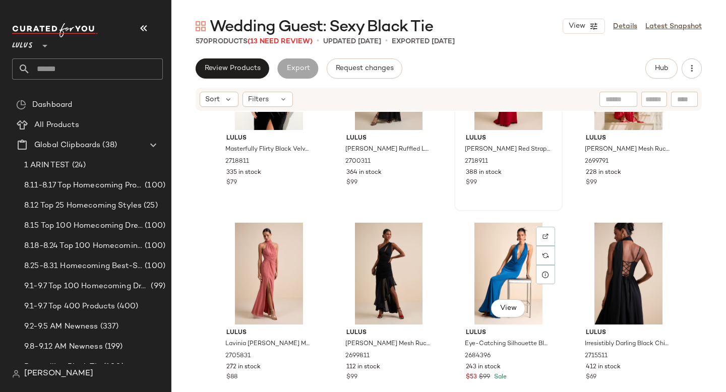
click at [513, 262] on div "View" at bounding box center [508, 274] width 101 height 102
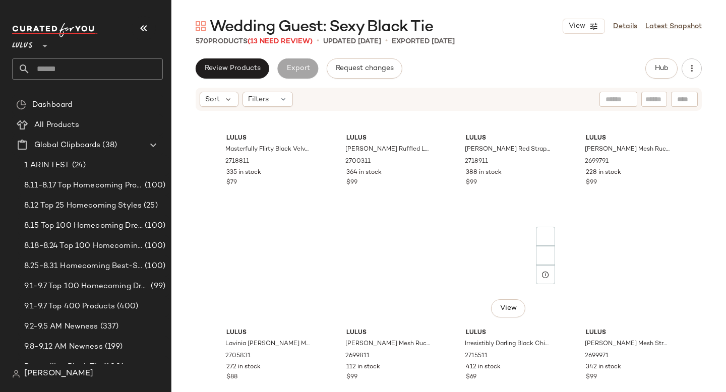
scroll to position [22910, 0]
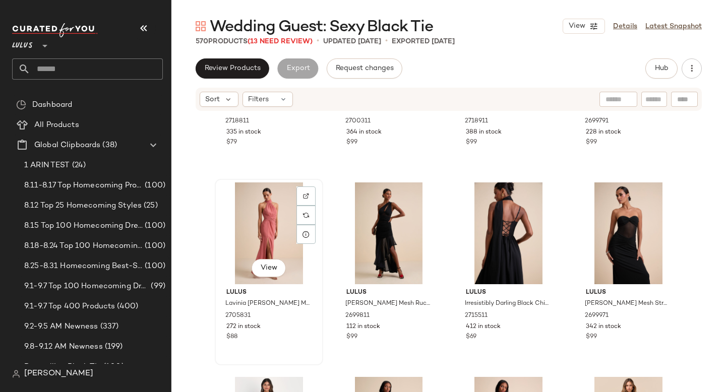
click at [256, 234] on div "View" at bounding box center [268, 234] width 101 height 102
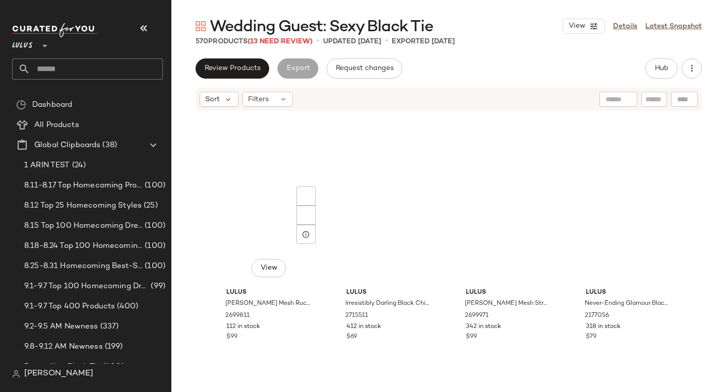
scroll to position [23139, 0]
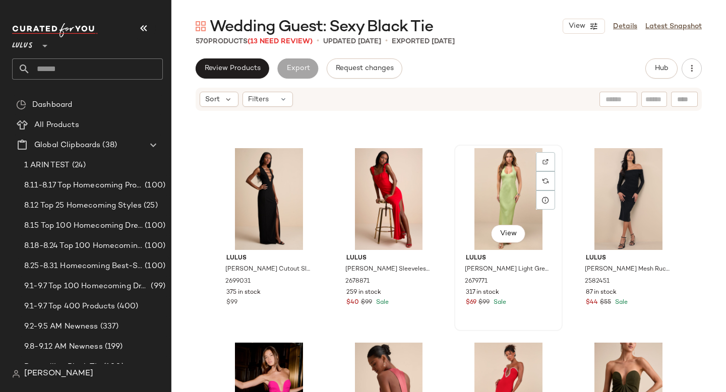
click at [506, 186] on div "View" at bounding box center [508, 199] width 101 height 102
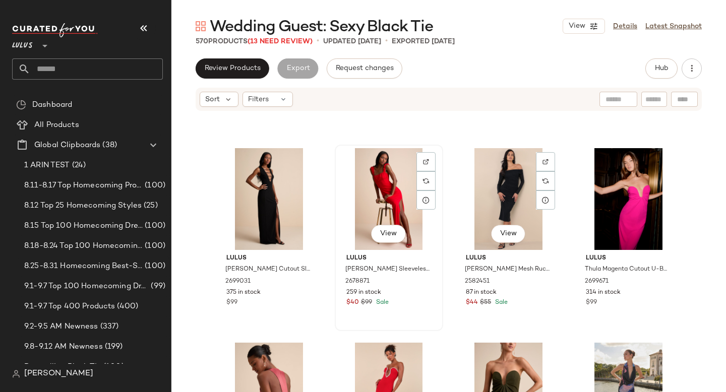
click at [383, 202] on div "View" at bounding box center [388, 199] width 101 height 102
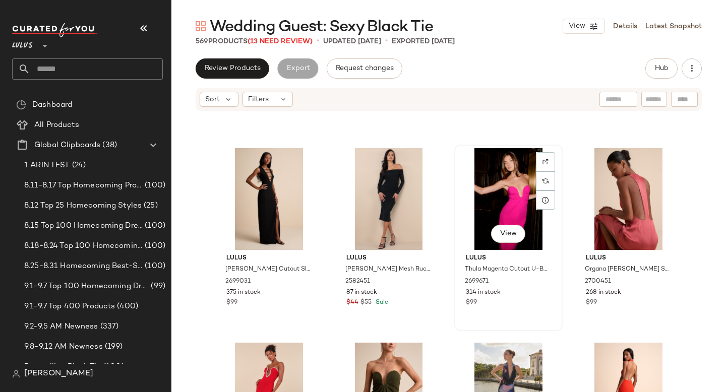
click at [502, 198] on div "View" at bounding box center [508, 199] width 101 height 102
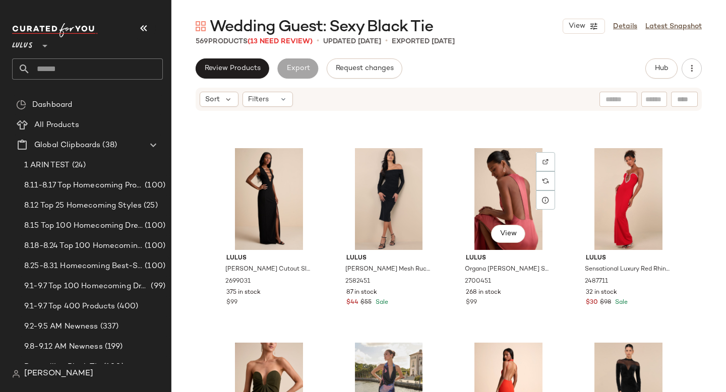
click at [502, 198] on div "View" at bounding box center [508, 199] width 101 height 102
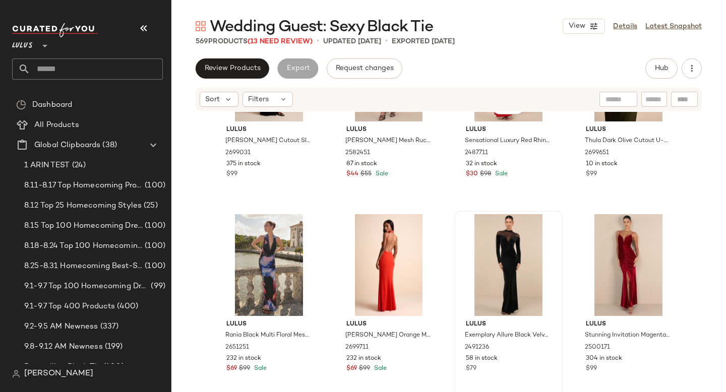
scroll to position [23268, 0]
click at [370, 267] on div "View" at bounding box center [388, 265] width 101 height 102
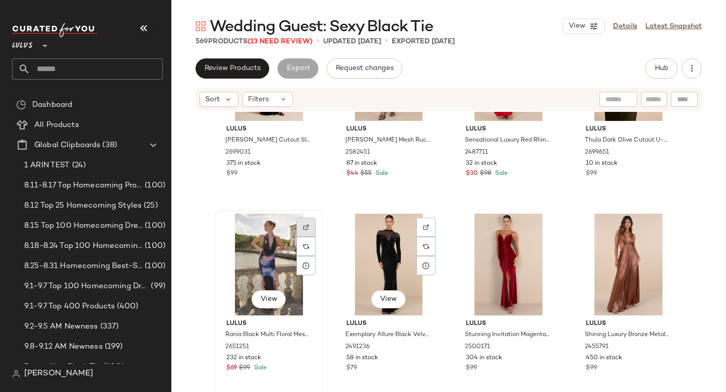
click at [303, 224] on img at bounding box center [306, 227] width 6 height 6
click at [252, 258] on div "View" at bounding box center [268, 265] width 101 height 102
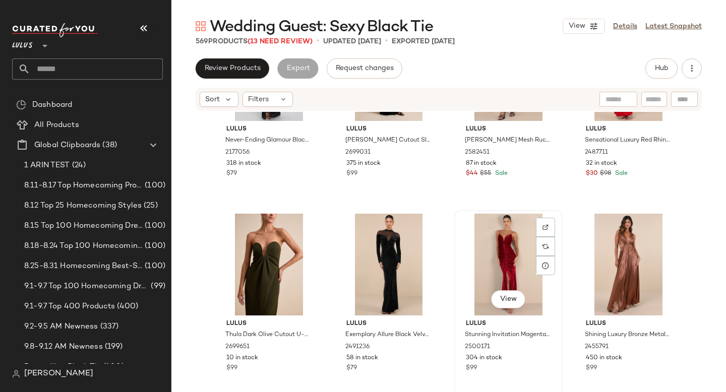
click at [478, 245] on div "View" at bounding box center [508, 265] width 101 height 102
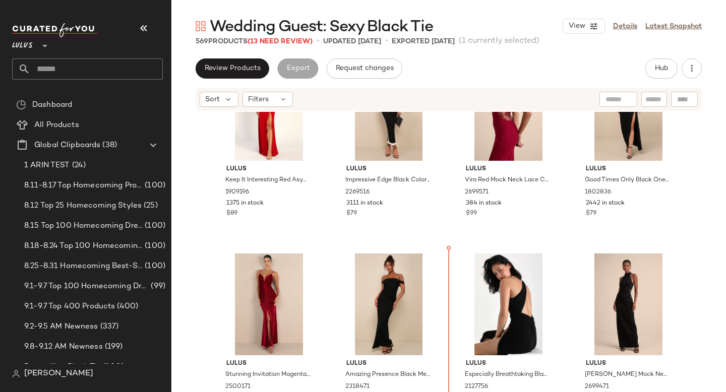
scroll to position [1090, 0]
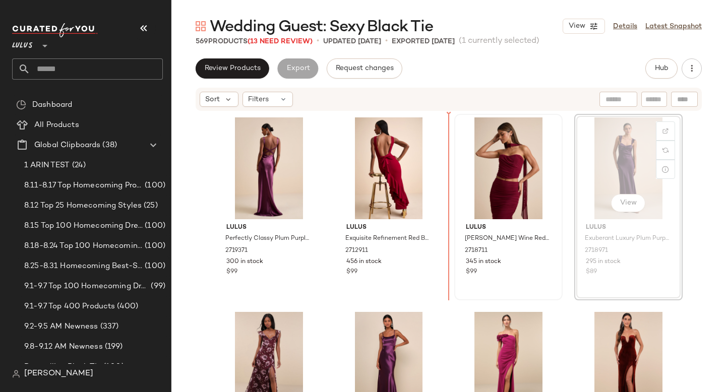
drag, startPoint x: 612, startPoint y: 158, endPoint x: 484, endPoint y: 174, distance: 129.7
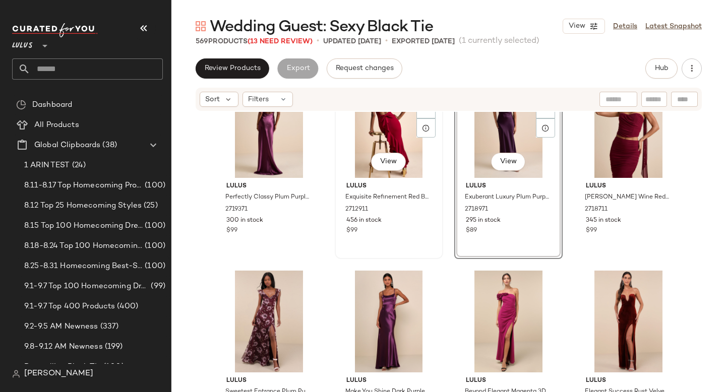
scroll to position [68, 0]
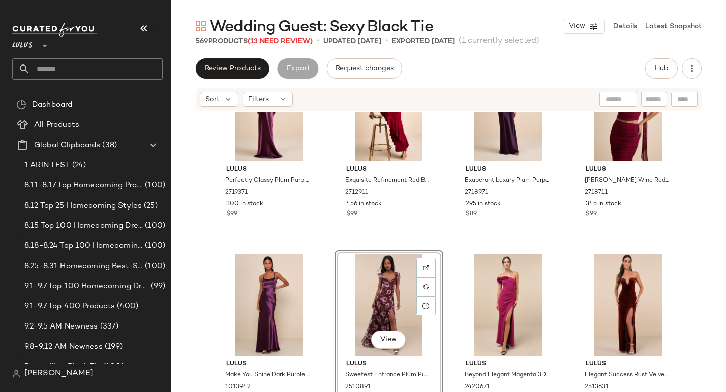
scroll to position [56, 0]
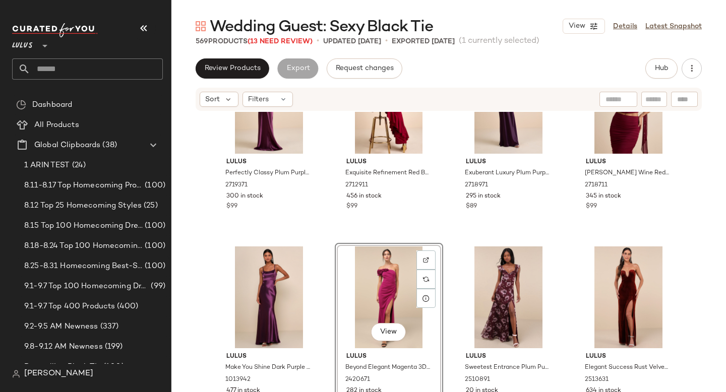
scroll to position [75, 0]
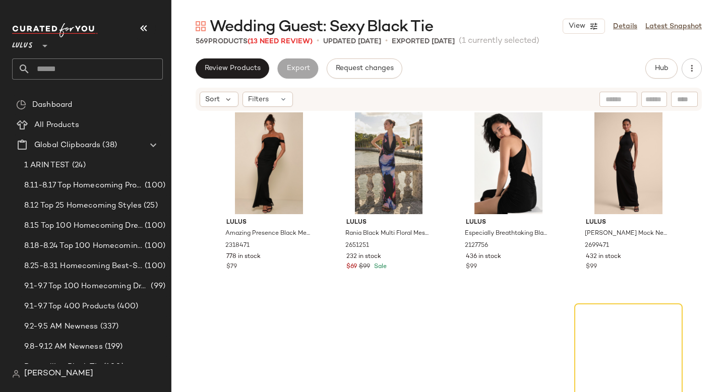
scroll to position [1205, 0]
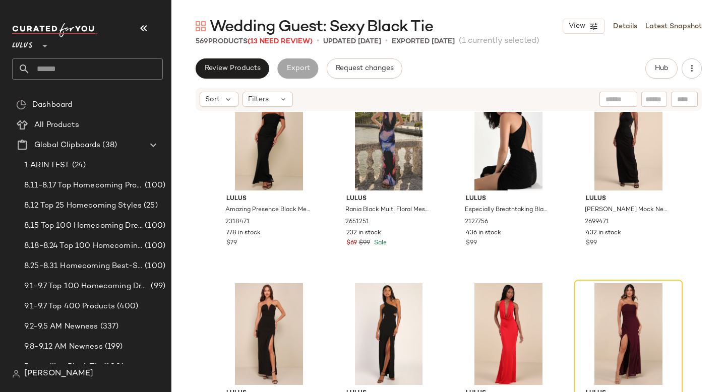
drag, startPoint x: 632, startPoint y: 249, endPoint x: 540, endPoint y: 2, distance: 263.3
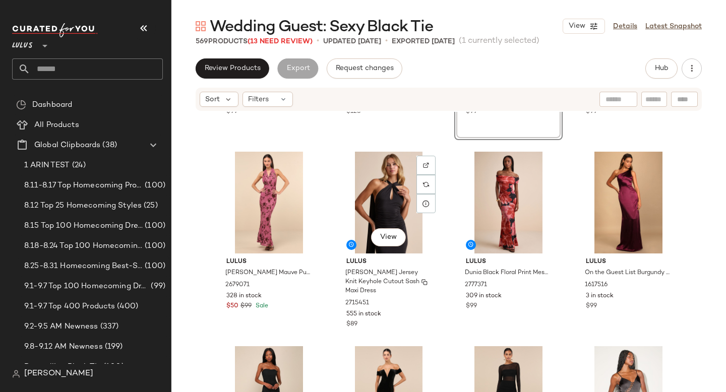
scroll to position [374, 0]
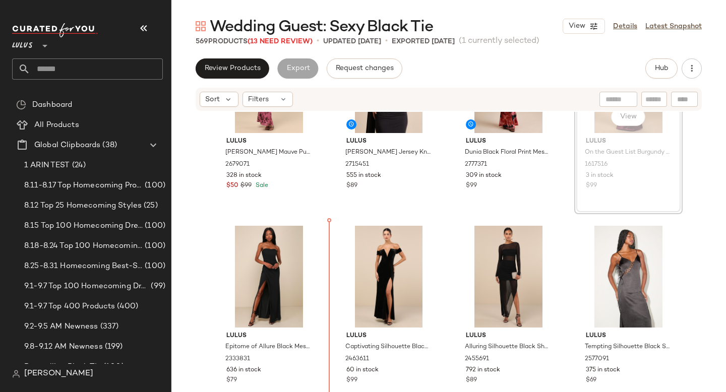
scroll to position [488, 0]
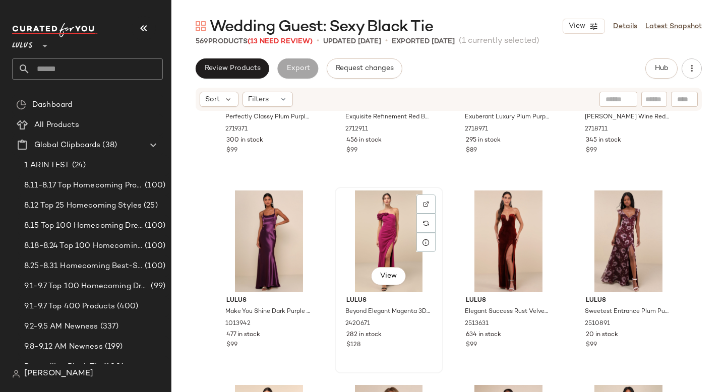
scroll to position [150, 0]
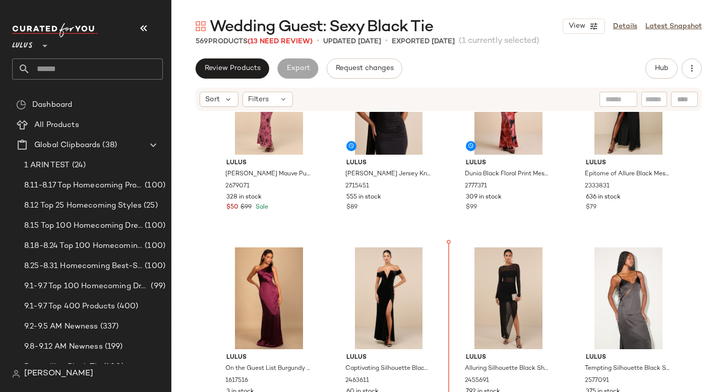
scroll to position [487, 0]
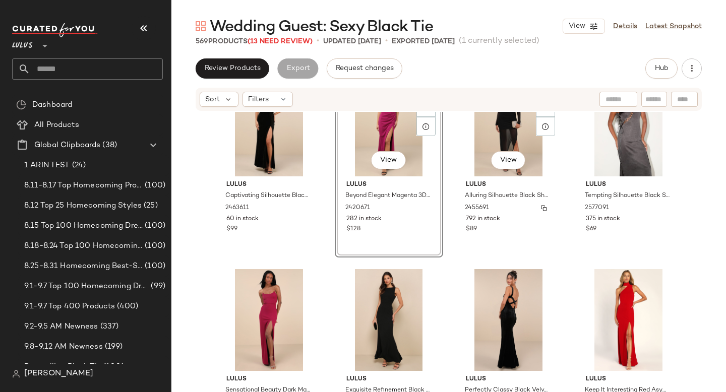
scroll to position [613, 0]
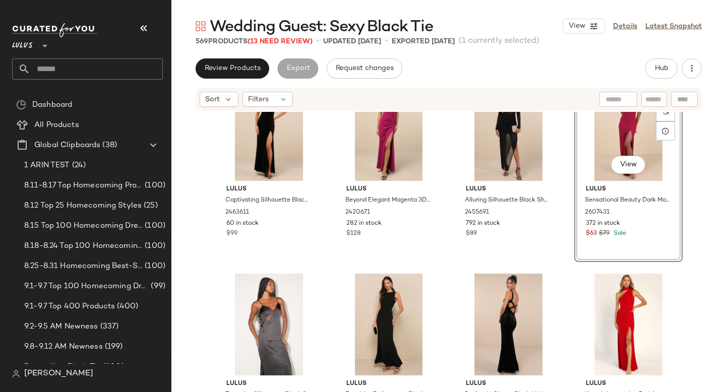
scroll to position [732, 0]
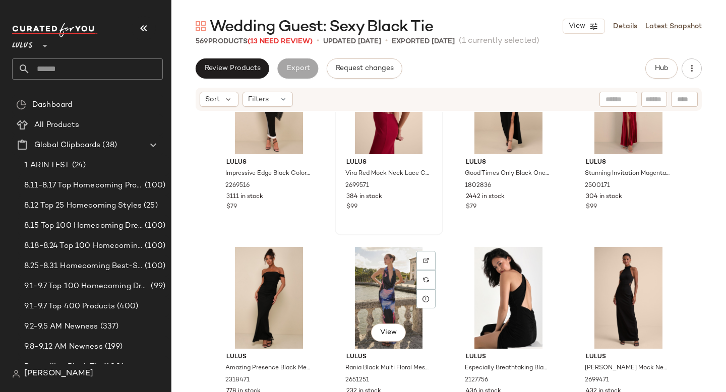
scroll to position [1089, 0]
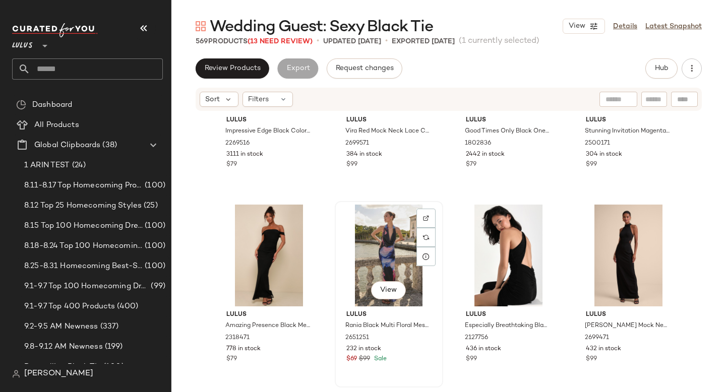
click at [391, 262] on div "View" at bounding box center [388, 256] width 101 height 102
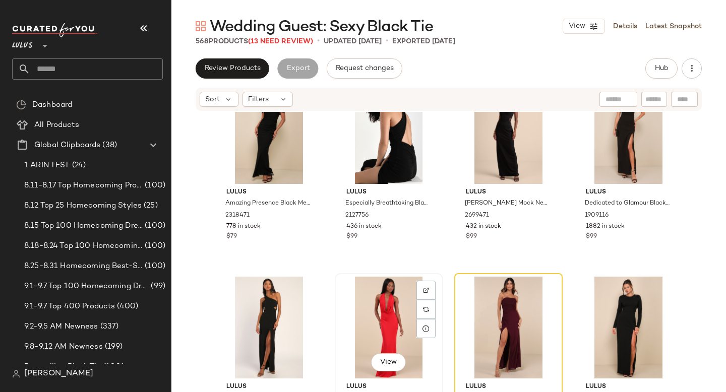
scroll to position [1202, 0]
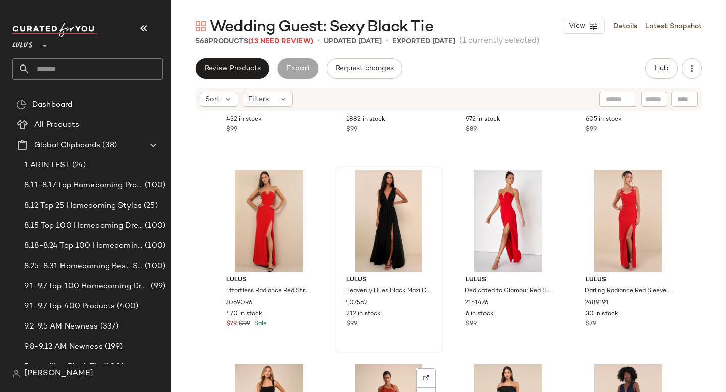
scroll to position [1420, 0]
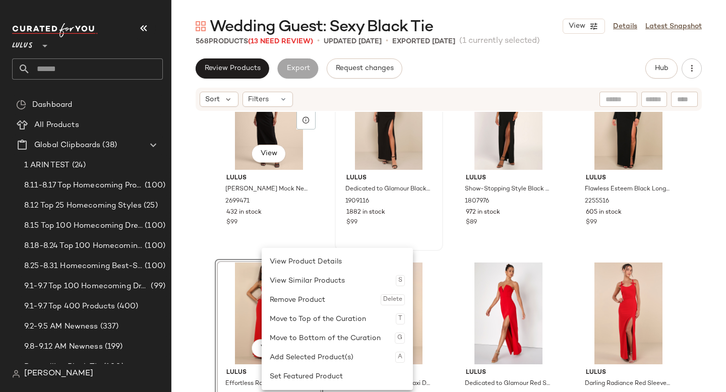
drag, startPoint x: 262, startPoint y: 329, endPoint x: 332, endPoint y: 230, distance: 121.0
click at [564, 255] on div "Lulus Vira Black Mock Neck Lace Cutout Maxi Dress 2699471 432 in stock $99 Lulu…" at bounding box center [448, 267] width 555 height 311
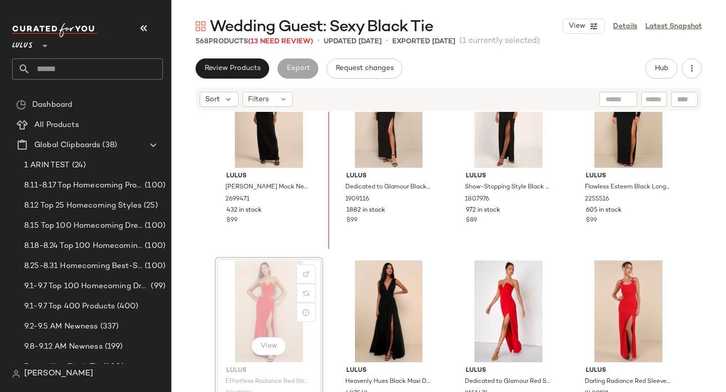
scroll to position [1456, 0]
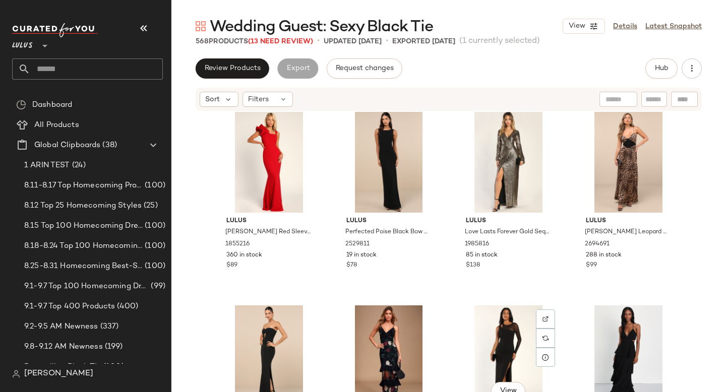
scroll to position [4626, 0]
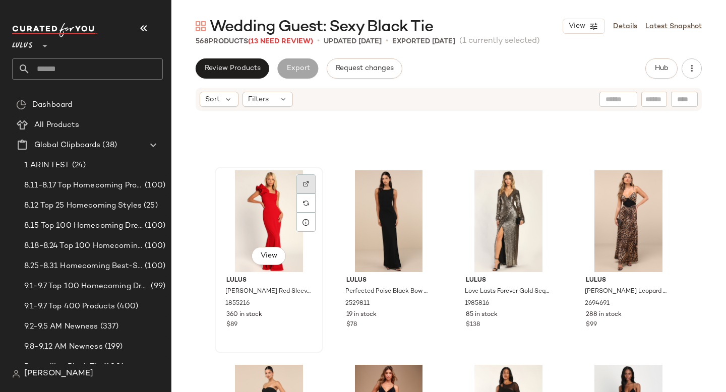
click at [302, 180] on div at bounding box center [305, 183] width 19 height 19
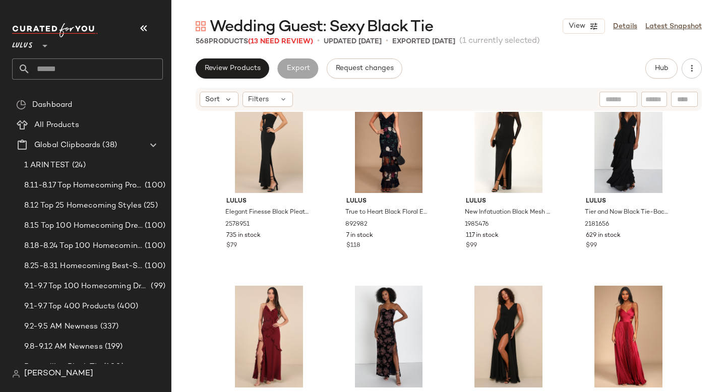
scroll to position [4984, 0]
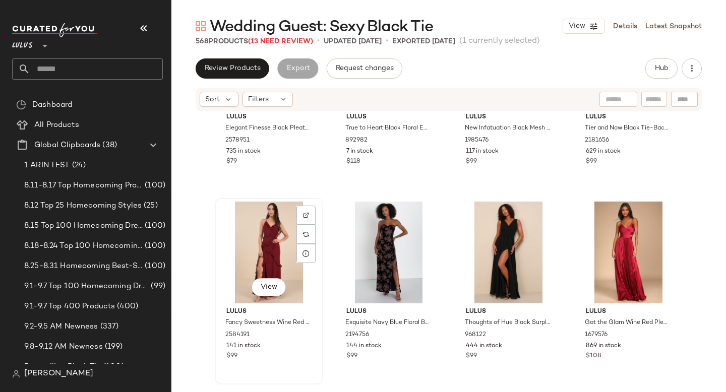
click at [270, 256] on div "View" at bounding box center [268, 253] width 101 height 102
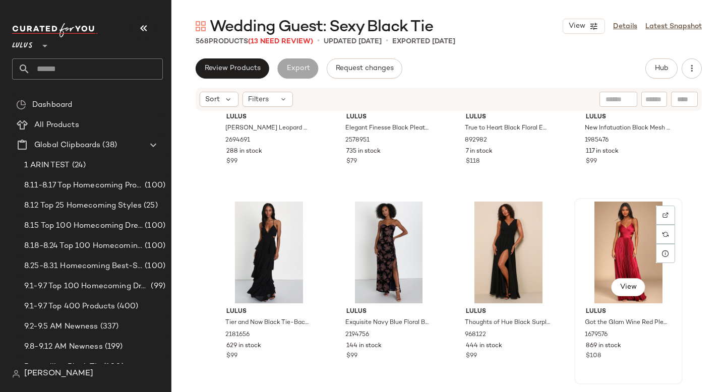
click at [606, 230] on div "View" at bounding box center [628, 253] width 101 height 102
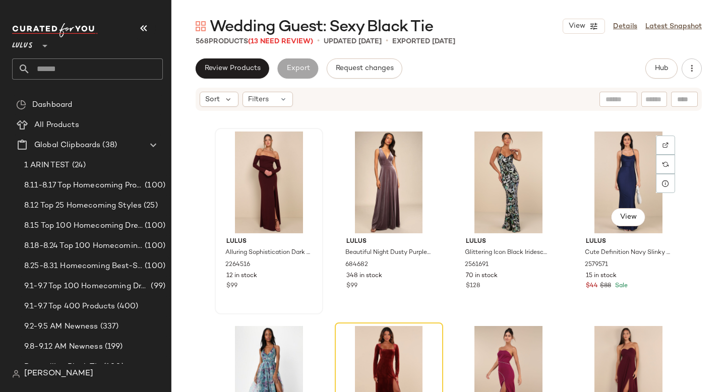
scroll to position [5448, 0]
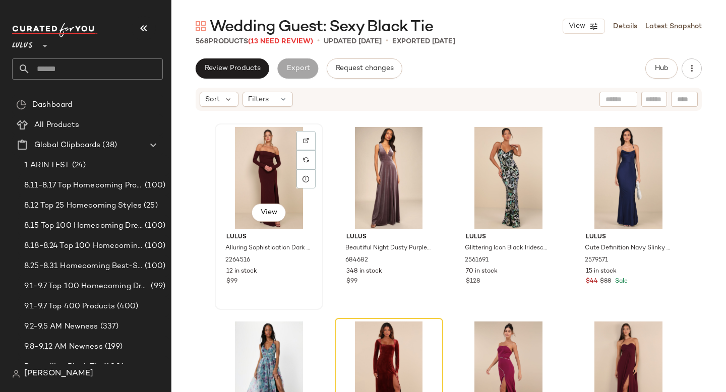
click at [263, 164] on div "View" at bounding box center [268, 178] width 101 height 102
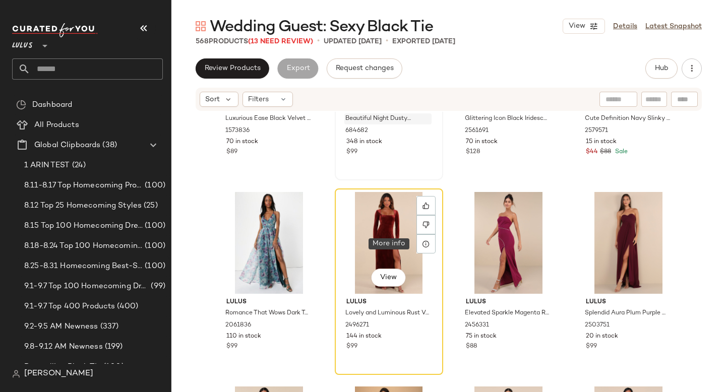
scroll to position [5582, 0]
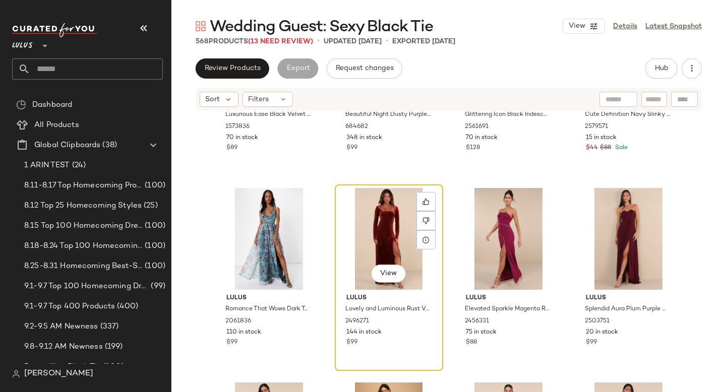
click at [381, 235] on div "View" at bounding box center [388, 239] width 101 height 102
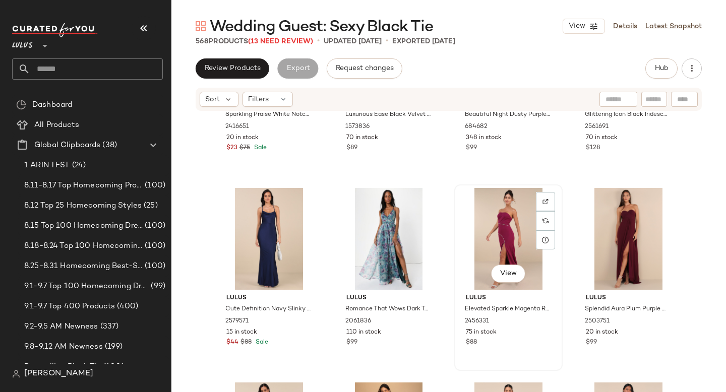
click at [501, 226] on div "View" at bounding box center [508, 239] width 101 height 102
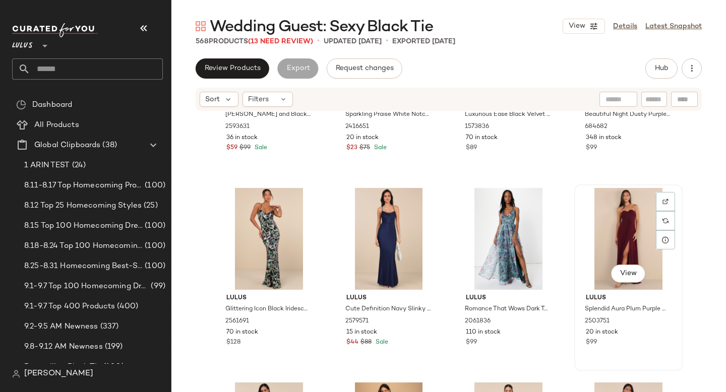
click at [614, 222] on div "View" at bounding box center [628, 239] width 101 height 102
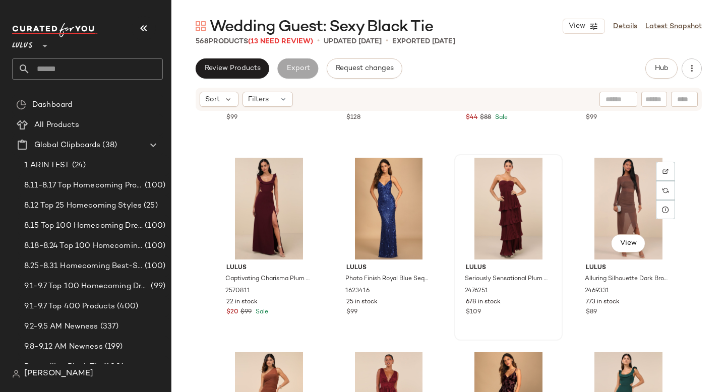
scroll to position [5811, 0]
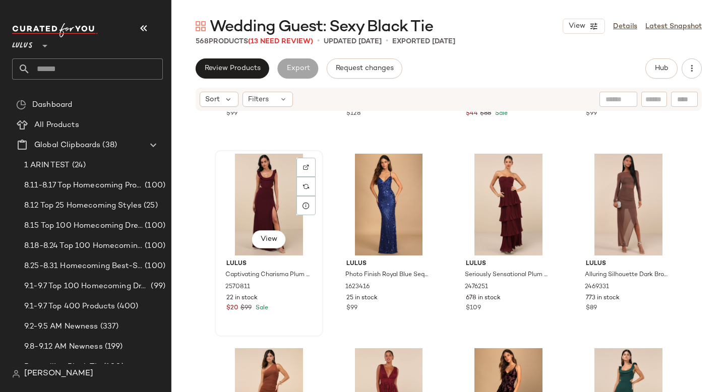
click at [257, 208] on div "View" at bounding box center [268, 205] width 101 height 102
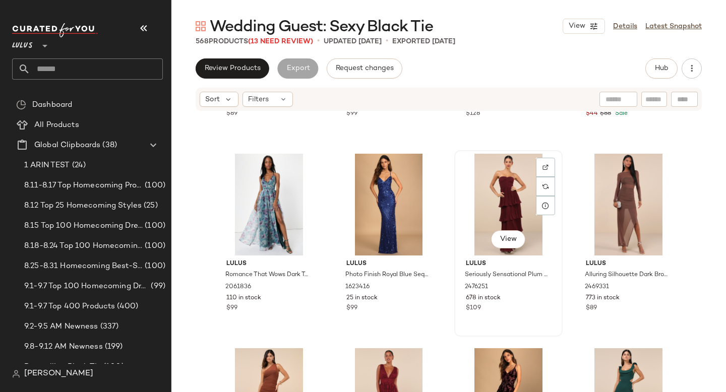
click at [504, 195] on div "View" at bounding box center [508, 205] width 101 height 102
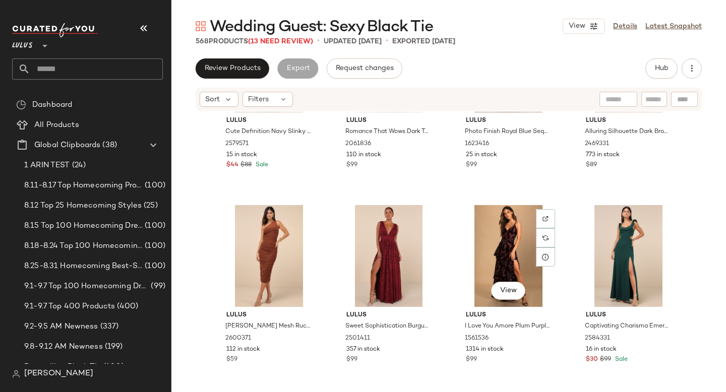
scroll to position [5993, 0]
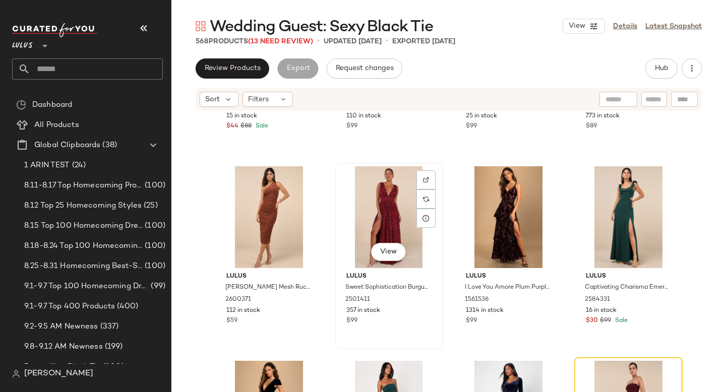
click at [380, 208] on div "View" at bounding box center [388, 217] width 101 height 102
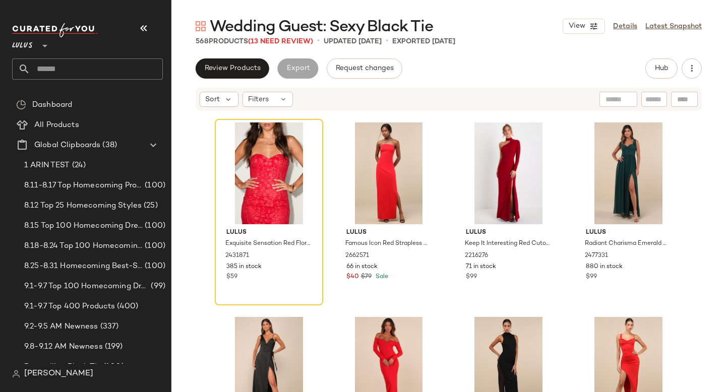
scroll to position [17900, 0]
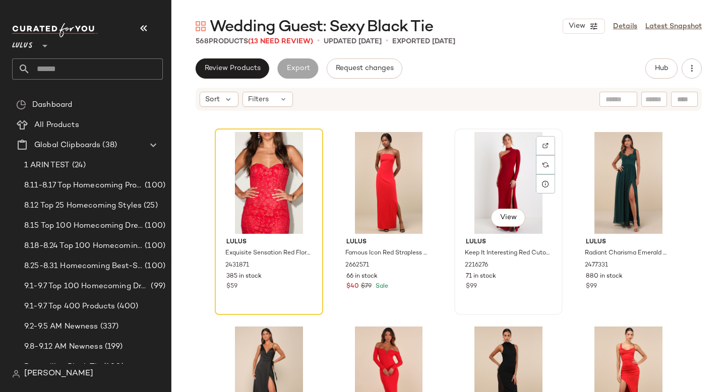
click at [515, 173] on div "View" at bounding box center [508, 183] width 101 height 102
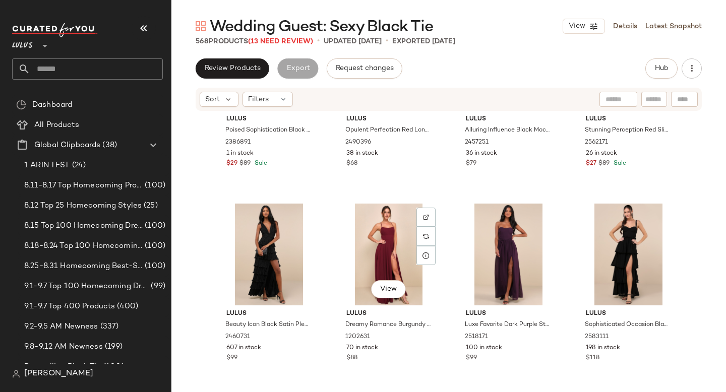
scroll to position [18235, 0]
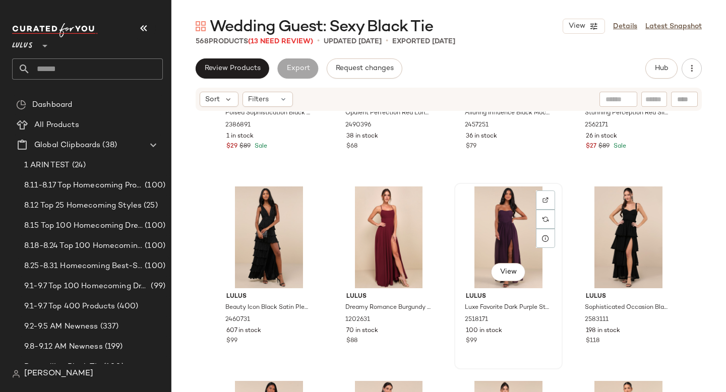
click at [494, 220] on div "View" at bounding box center [508, 238] width 101 height 102
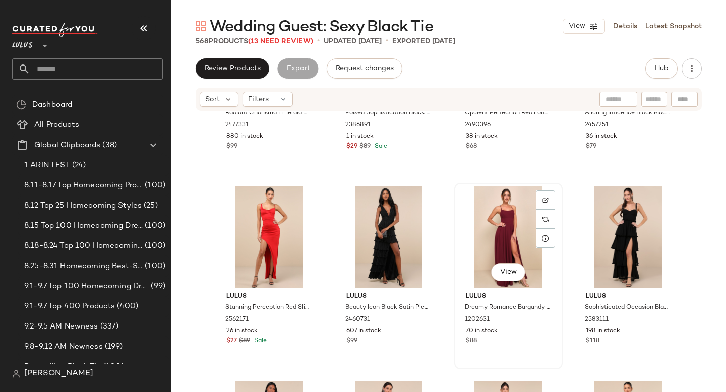
click at [492, 222] on div "View" at bounding box center [508, 238] width 101 height 102
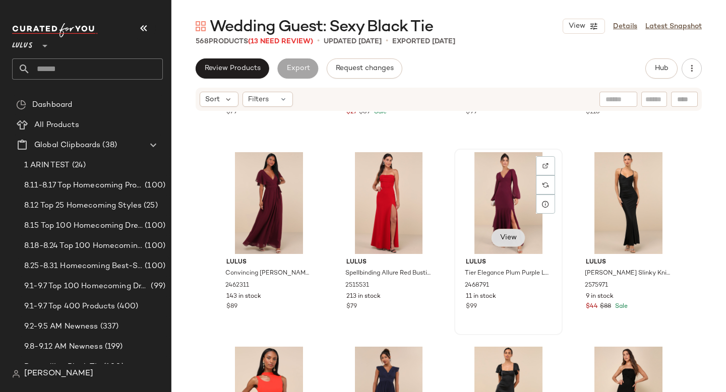
scroll to position [18440, 0]
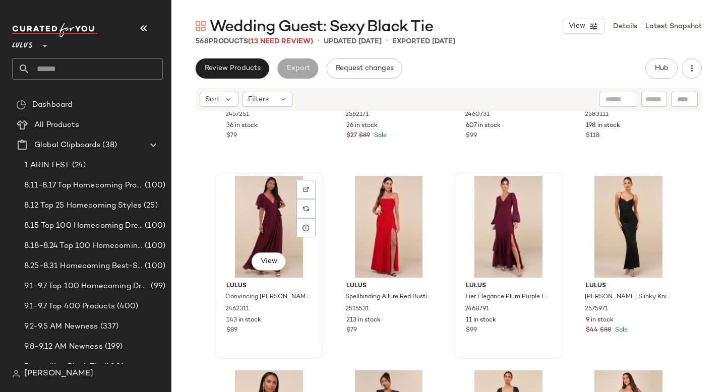
click at [284, 218] on div "View" at bounding box center [268, 227] width 101 height 102
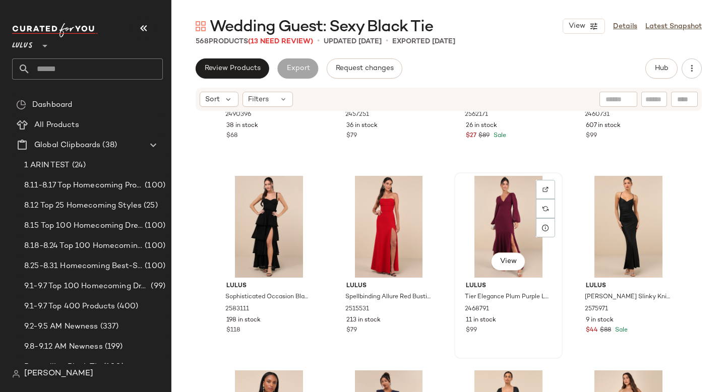
click at [503, 211] on div "View" at bounding box center [508, 227] width 101 height 102
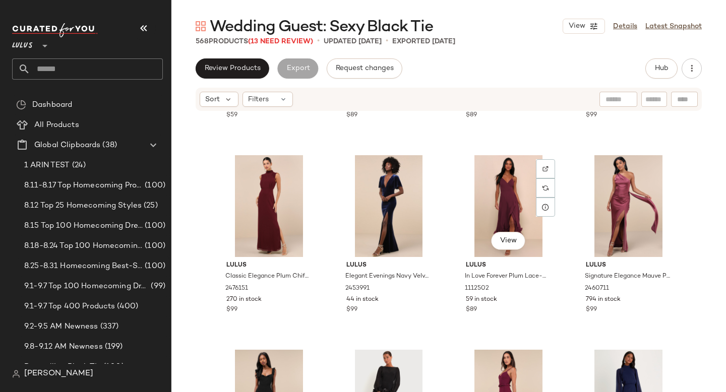
scroll to position [19059, 0]
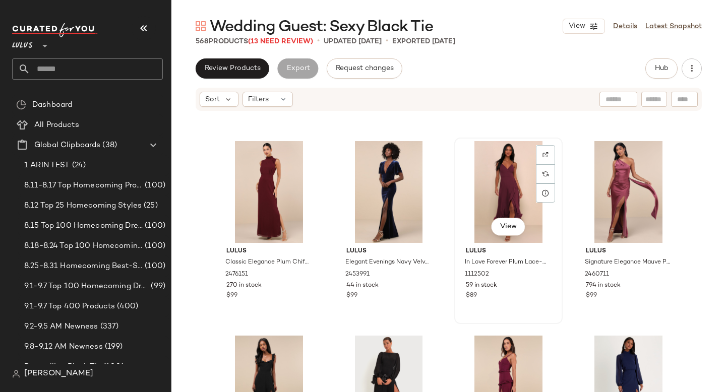
click at [507, 195] on div "View" at bounding box center [508, 192] width 101 height 102
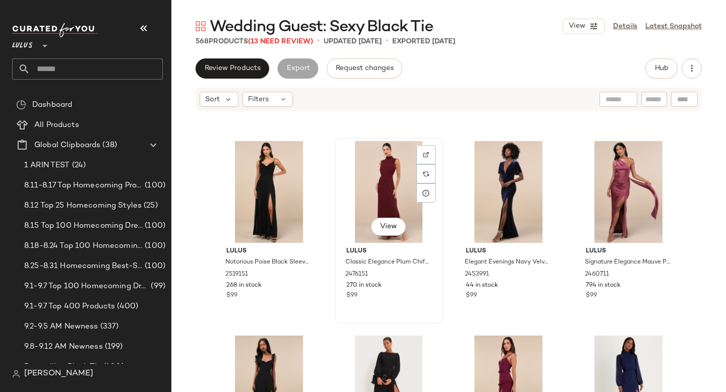
click at [387, 186] on div "View" at bounding box center [388, 192] width 101 height 102
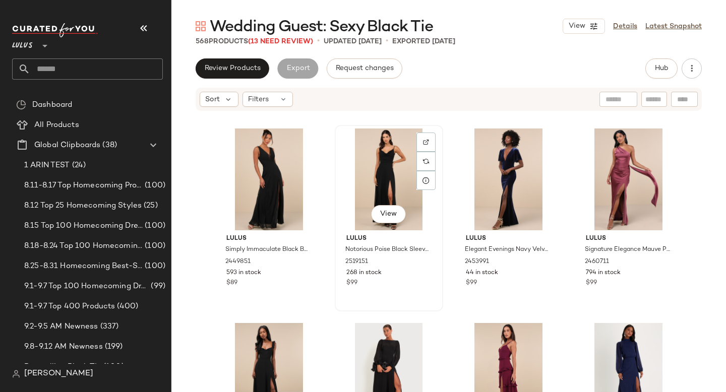
scroll to position [19061, 0]
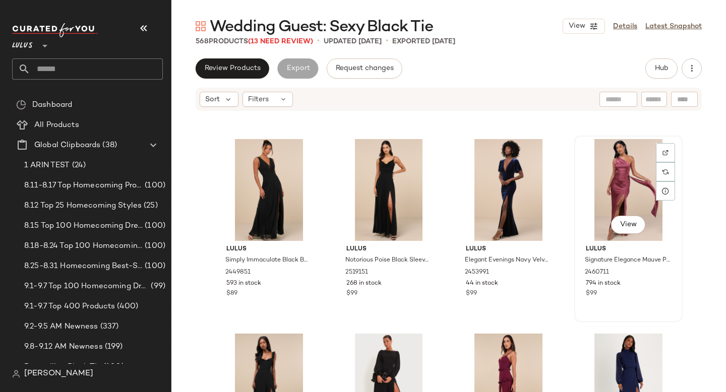
click at [636, 169] on div "View" at bounding box center [628, 190] width 101 height 102
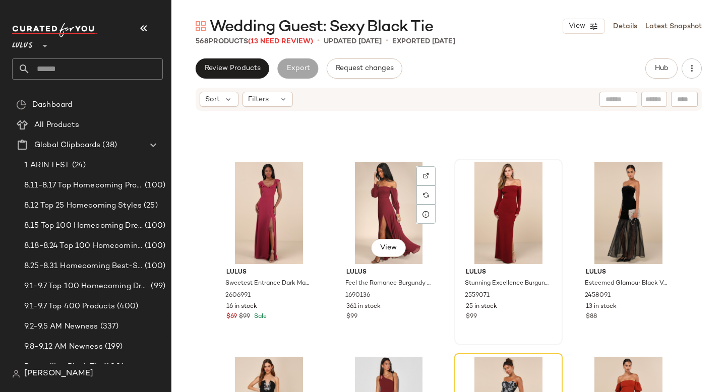
scroll to position [19817, 0]
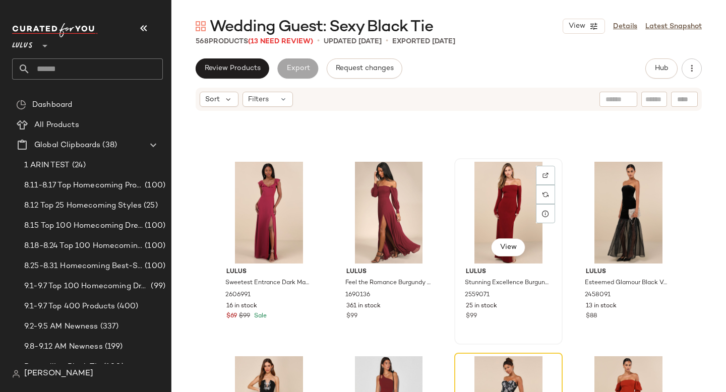
click at [493, 199] on div "View" at bounding box center [508, 213] width 101 height 102
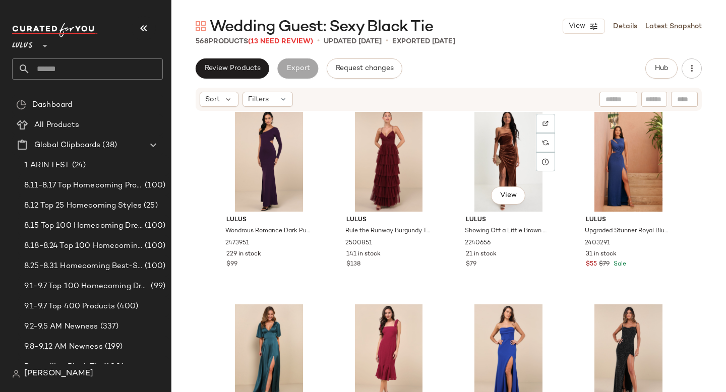
scroll to position [20823, 0]
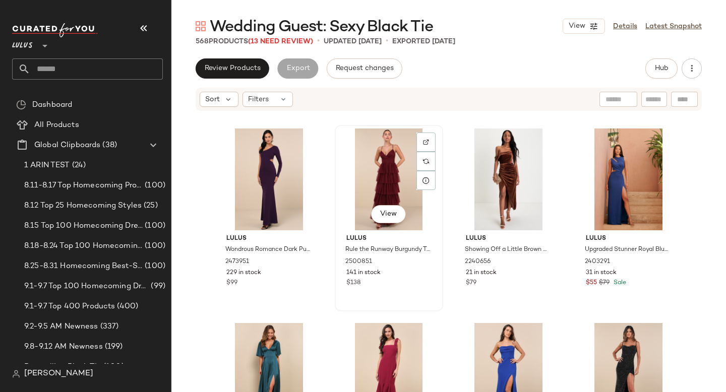
click at [401, 167] on div "View" at bounding box center [388, 180] width 101 height 102
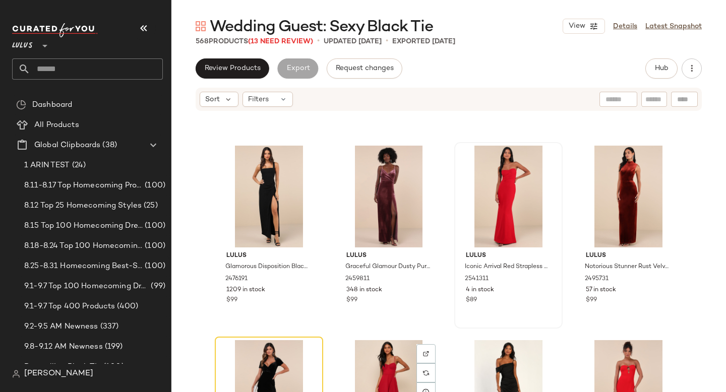
scroll to position [22160, 0]
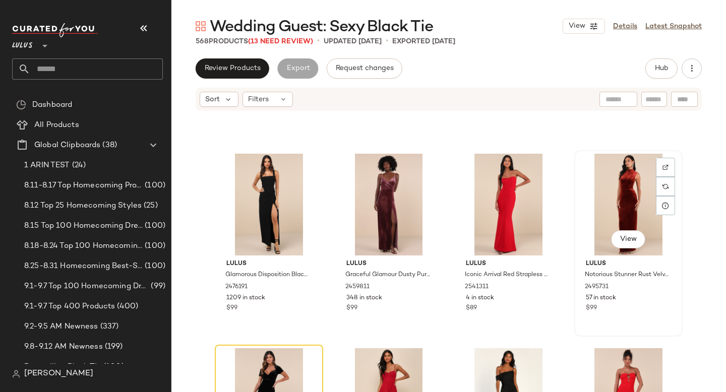
click at [631, 214] on div "View" at bounding box center [628, 205] width 101 height 102
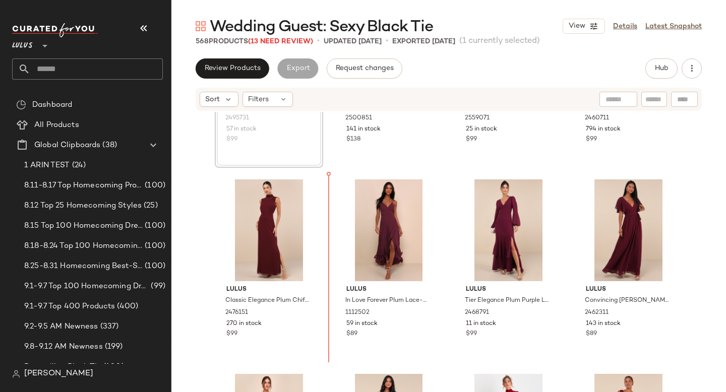
scroll to position [140, 0]
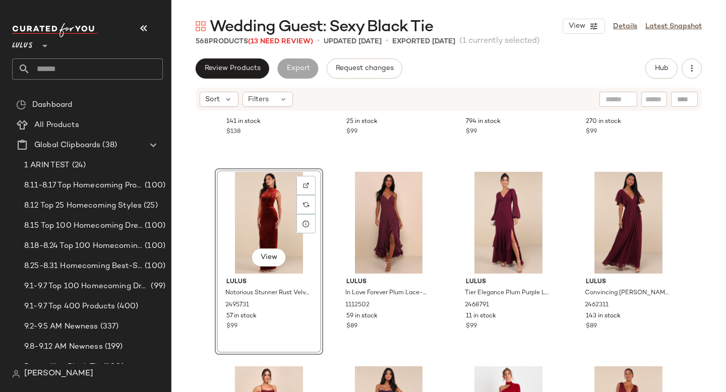
click at [271, 211] on div "View" at bounding box center [268, 223] width 101 height 102
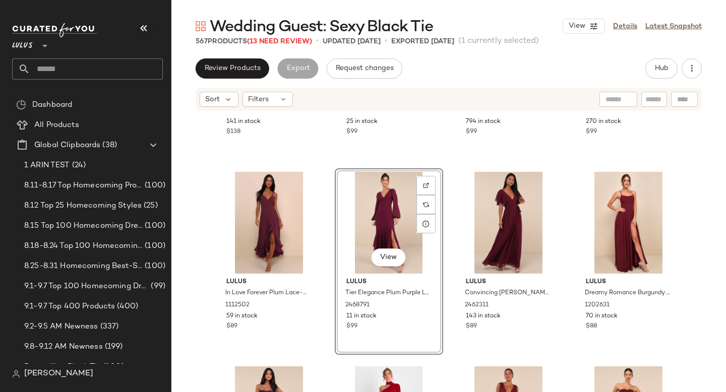
click at [401, 219] on div "View" at bounding box center [388, 223] width 101 height 102
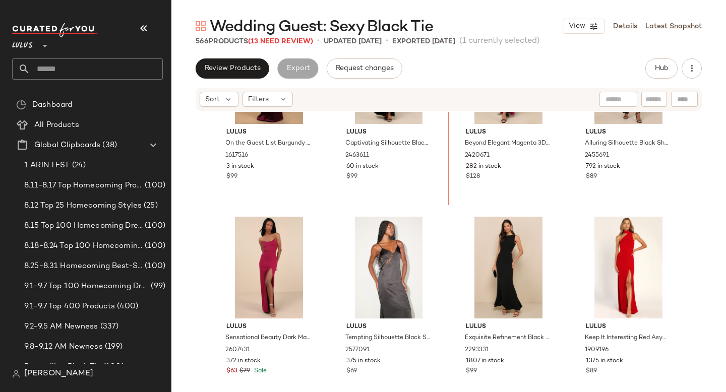
scroll to position [1445, 0]
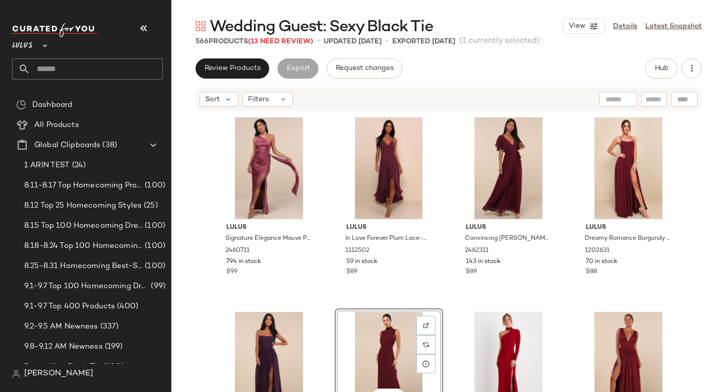
click at [381, 323] on div "View" at bounding box center [388, 363] width 101 height 102
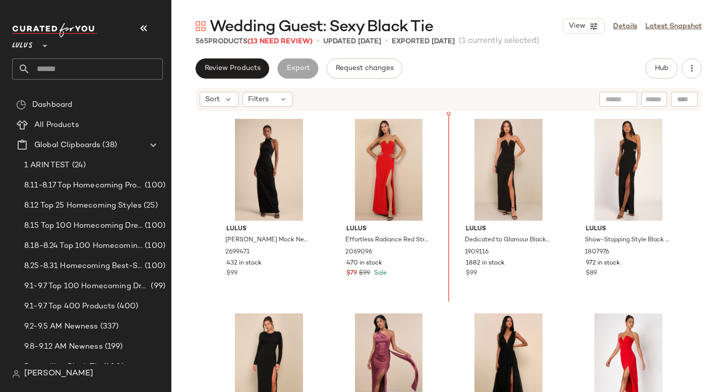
scroll to position [2163, 0]
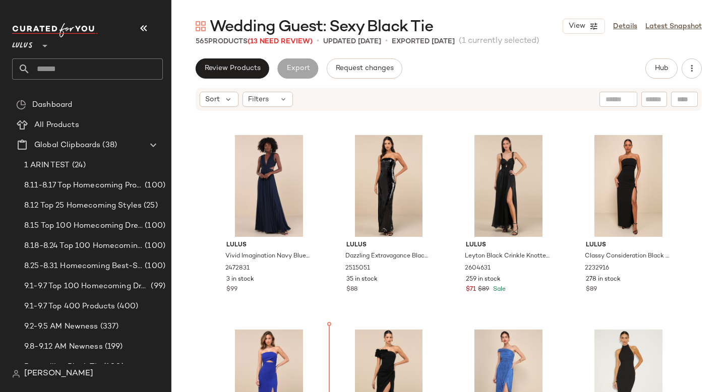
scroll to position [2716, 0]
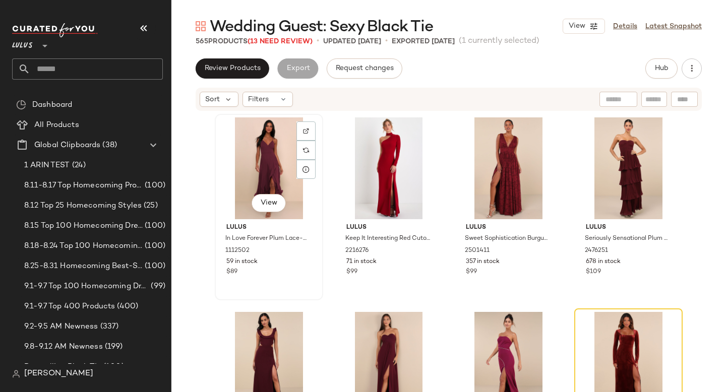
click at [262, 156] on div "View" at bounding box center [268, 168] width 101 height 102
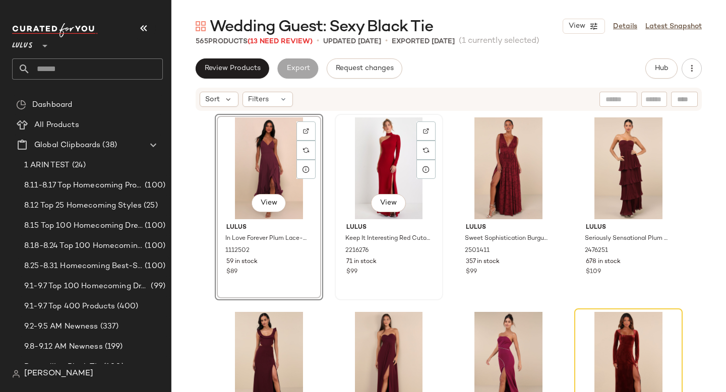
click at [383, 154] on div "View" at bounding box center [388, 168] width 101 height 102
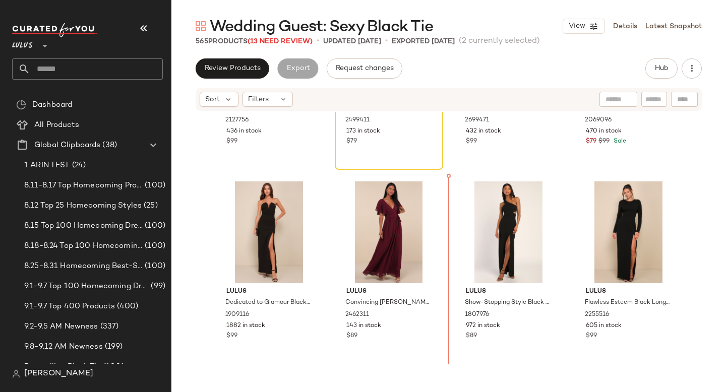
scroll to position [2091, 0]
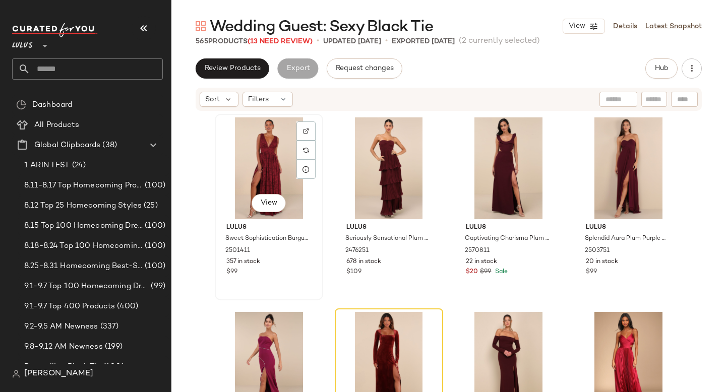
click at [246, 165] on div "View" at bounding box center [268, 168] width 101 height 102
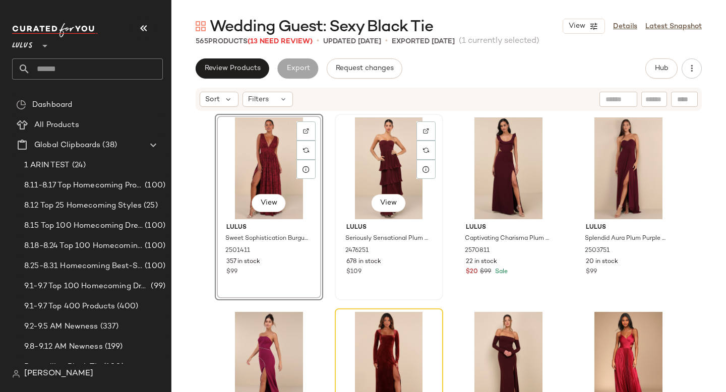
click at [388, 163] on div "View" at bounding box center [388, 168] width 101 height 102
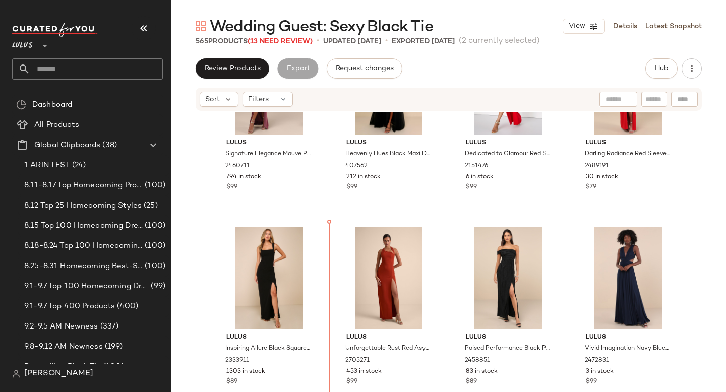
scroll to position [2432, 0]
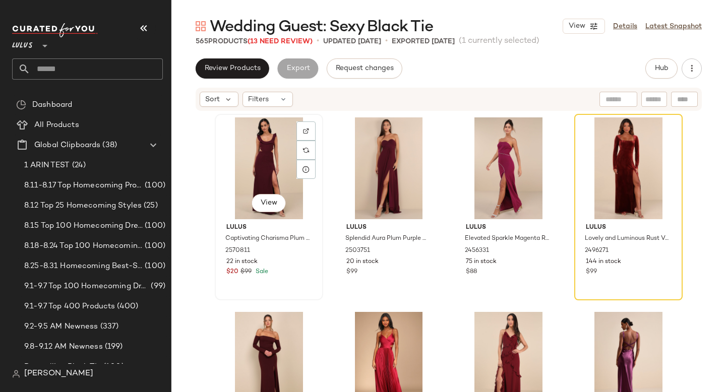
click at [258, 170] on div "View" at bounding box center [268, 168] width 101 height 102
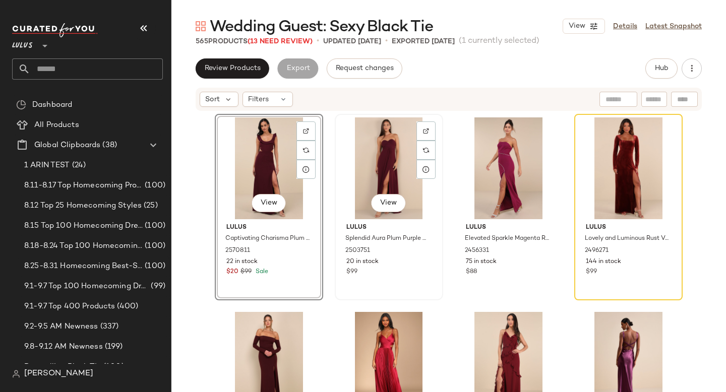
click at [383, 173] on div "View" at bounding box center [388, 168] width 101 height 102
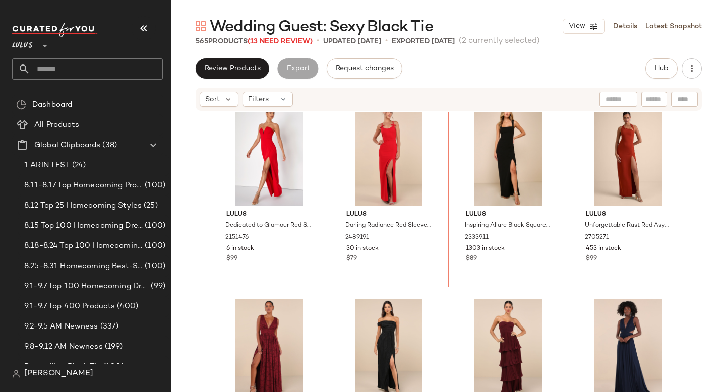
scroll to position [2348, 0]
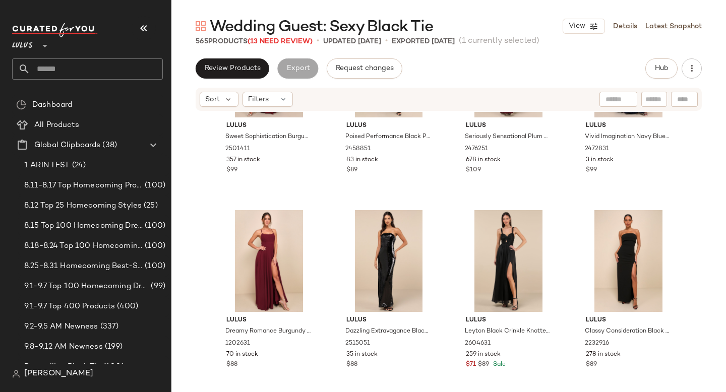
scroll to position [2687, 0]
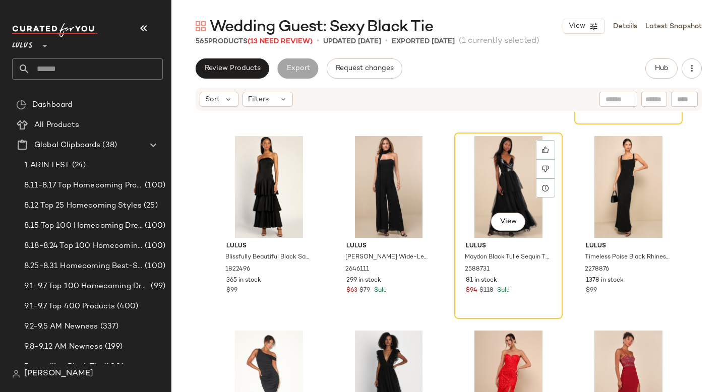
scroll to position [5059, 0]
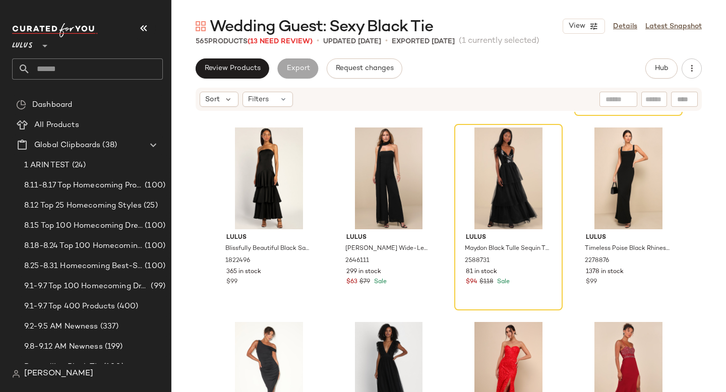
drag, startPoint x: 383, startPoint y: 151, endPoint x: 485, endPoint y: 4, distance: 179.3
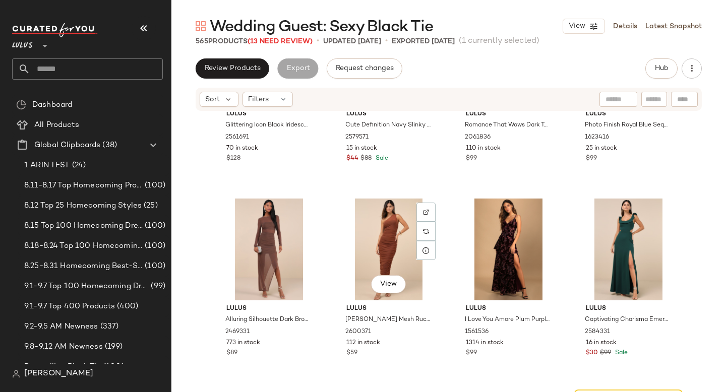
scroll to position [6343, 0]
